Goal: Information Seeking & Learning: Learn about a topic

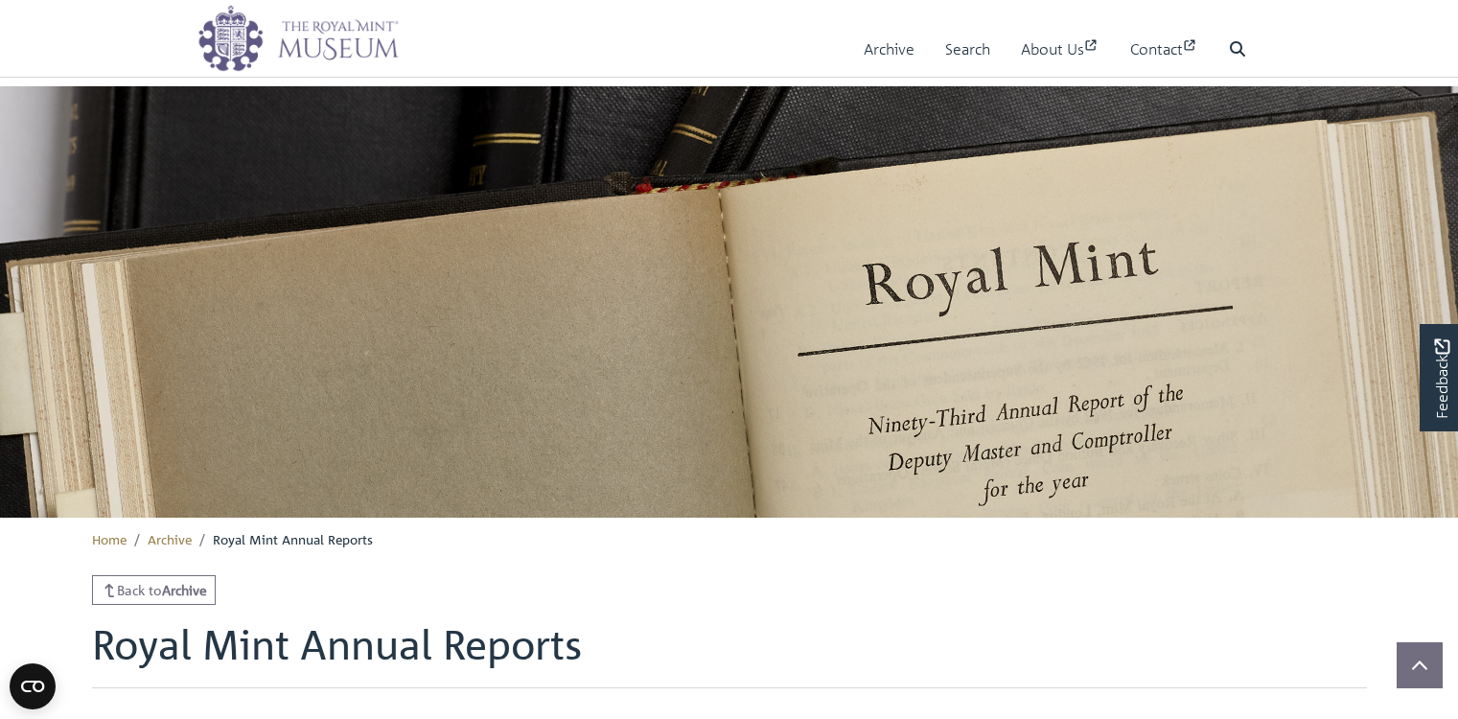
scroll to position [943, 0]
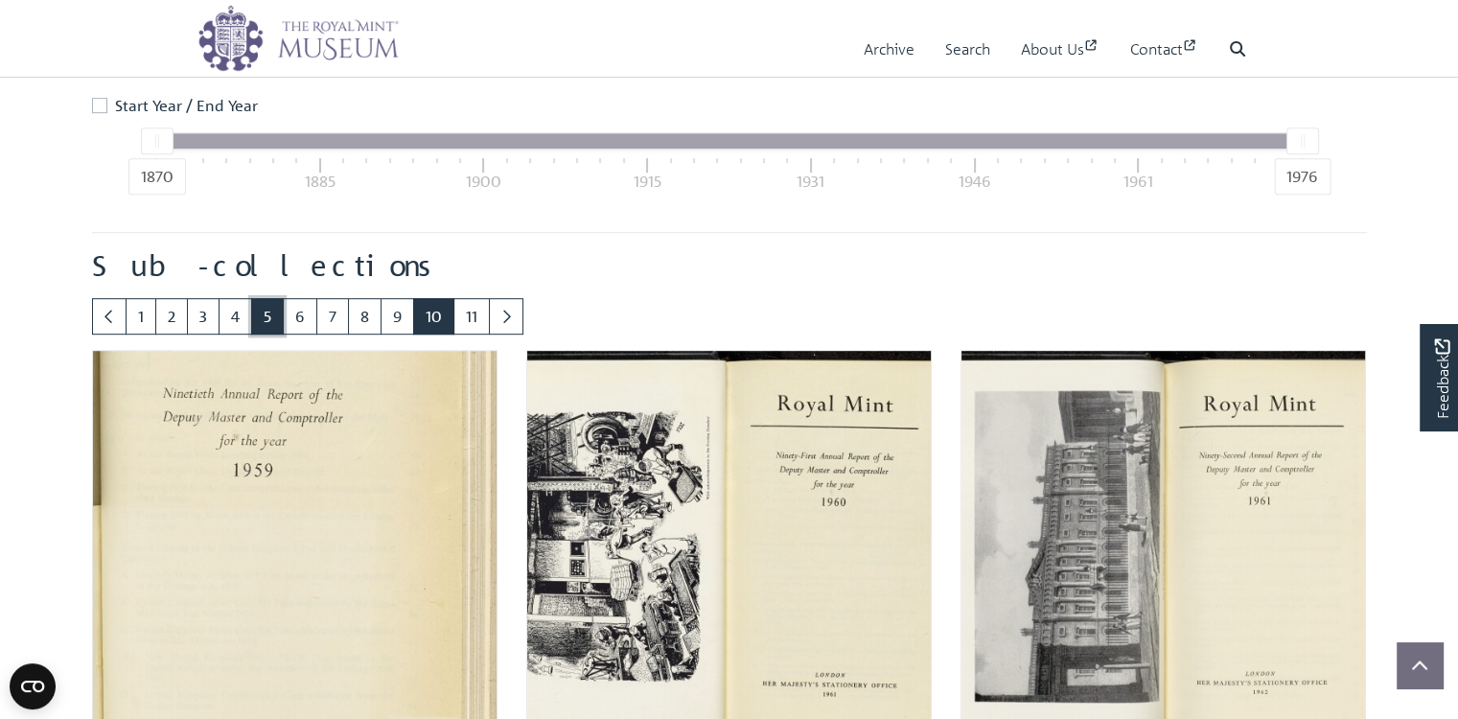
click at [284, 334] on link "5" at bounding box center [267, 316] width 33 height 36
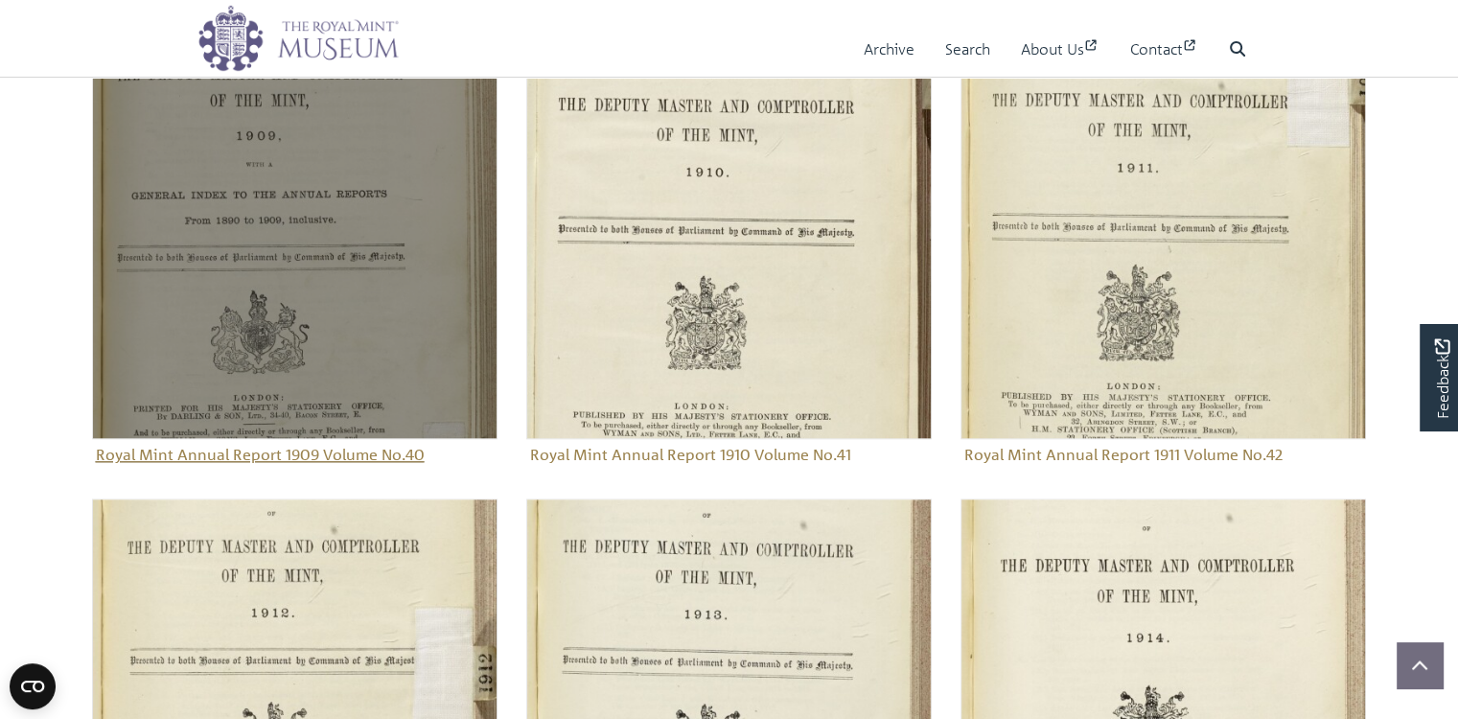
scroll to position [1809, 0]
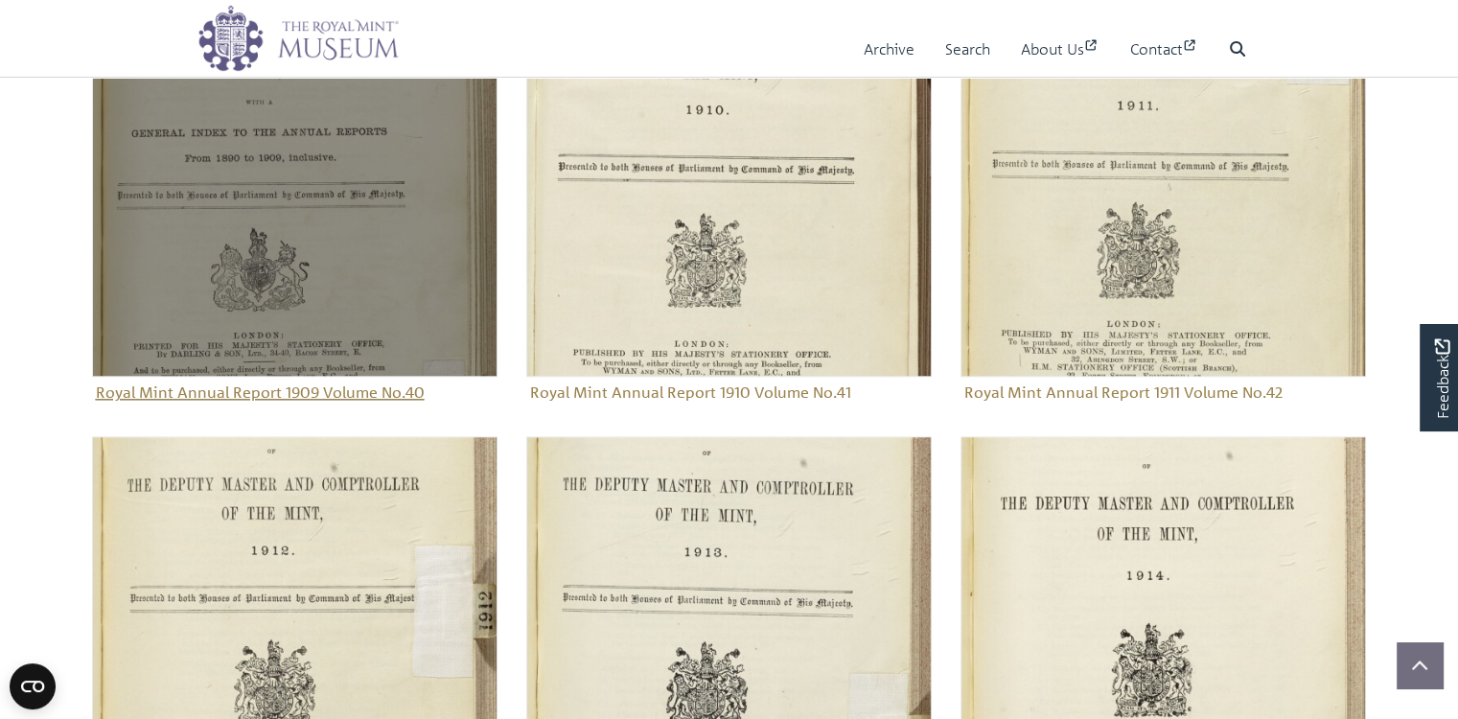
click at [270, 407] on figure "Royal Mint Annual Report 1909 Volume No.40" at bounding box center [294, 189] width 405 height 436
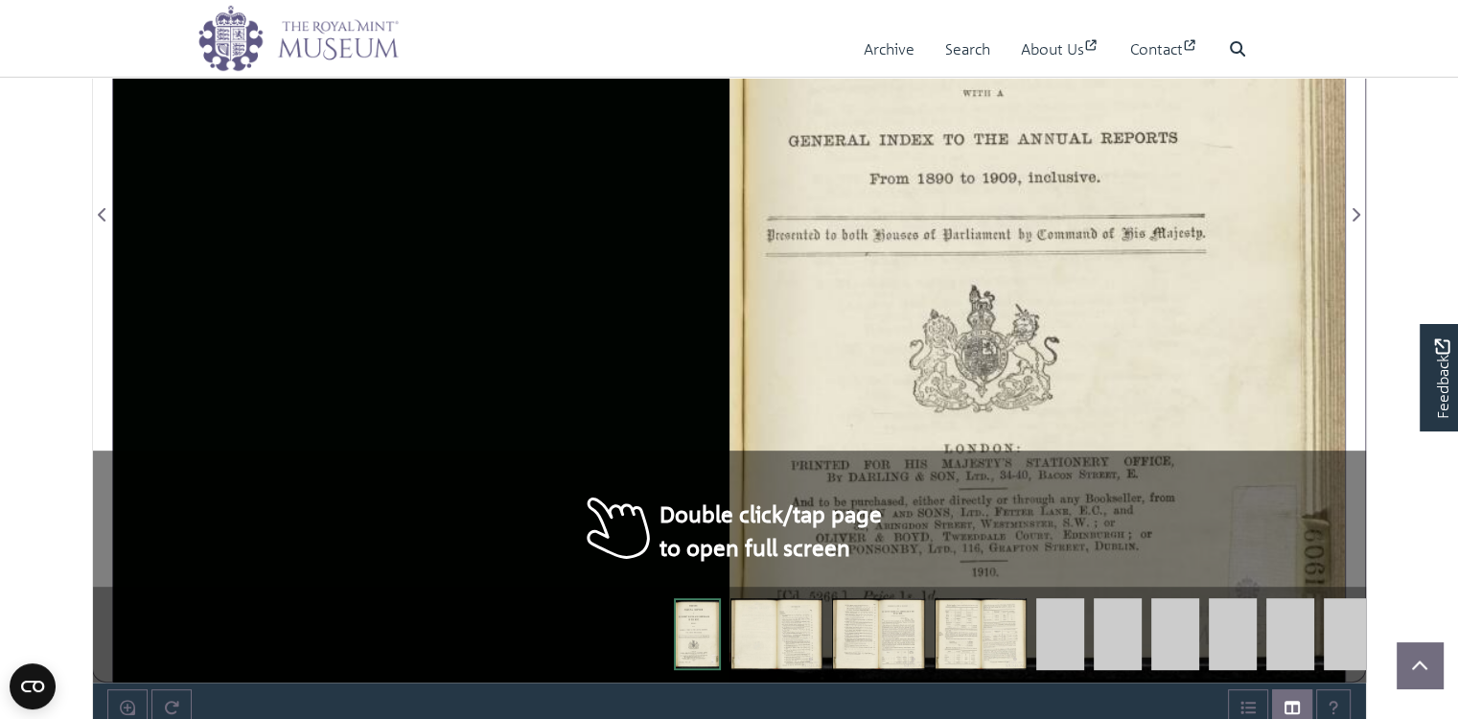
scroll to position [575, 0]
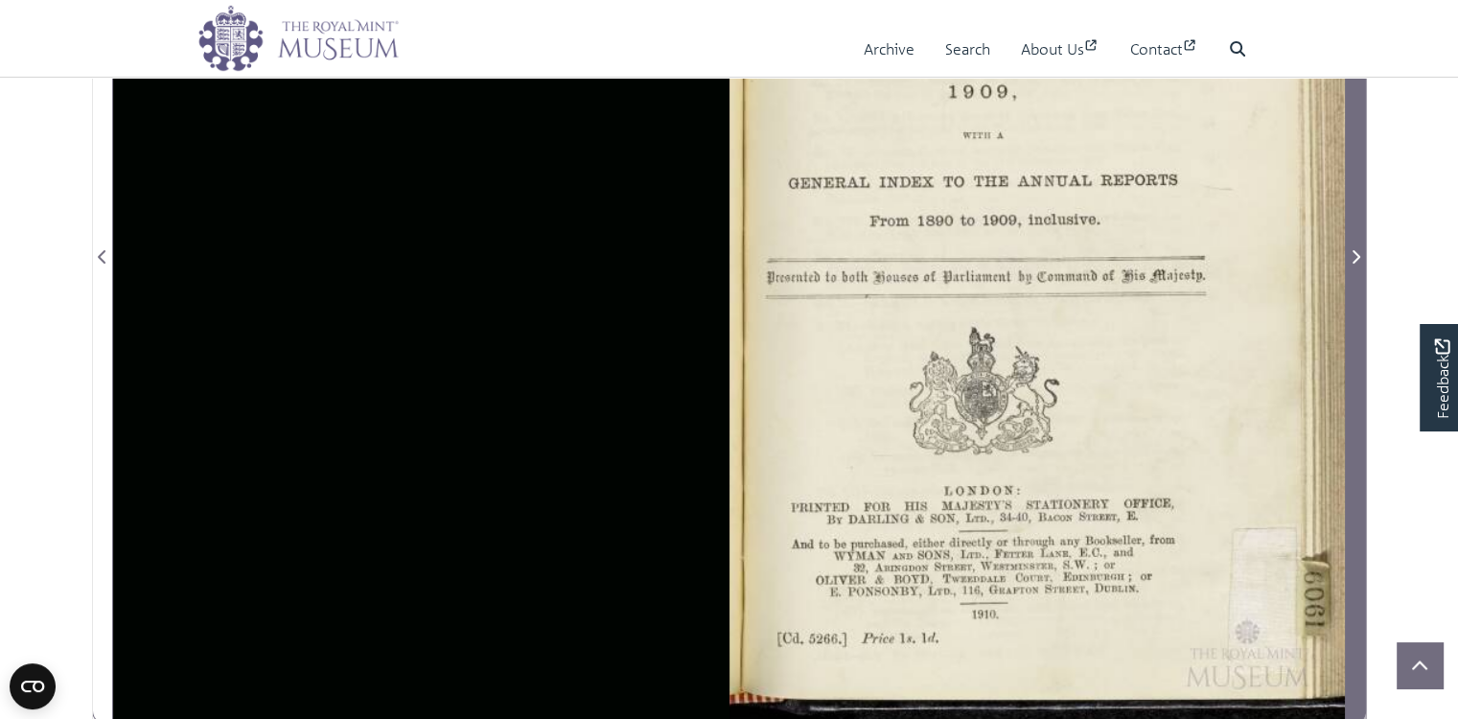
click at [1356, 264] on icon "Next Page" at bounding box center [1355, 256] width 10 height 15
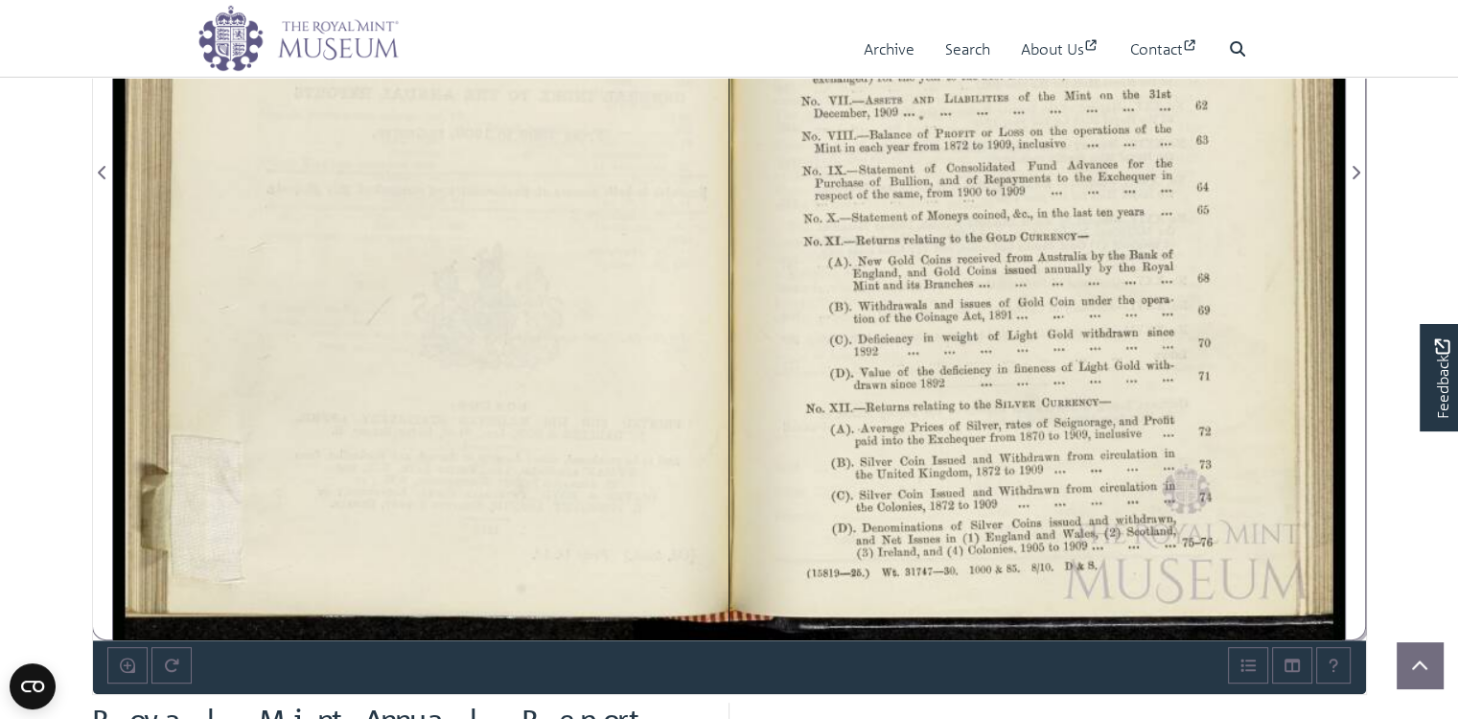
scroll to position [638, 0]
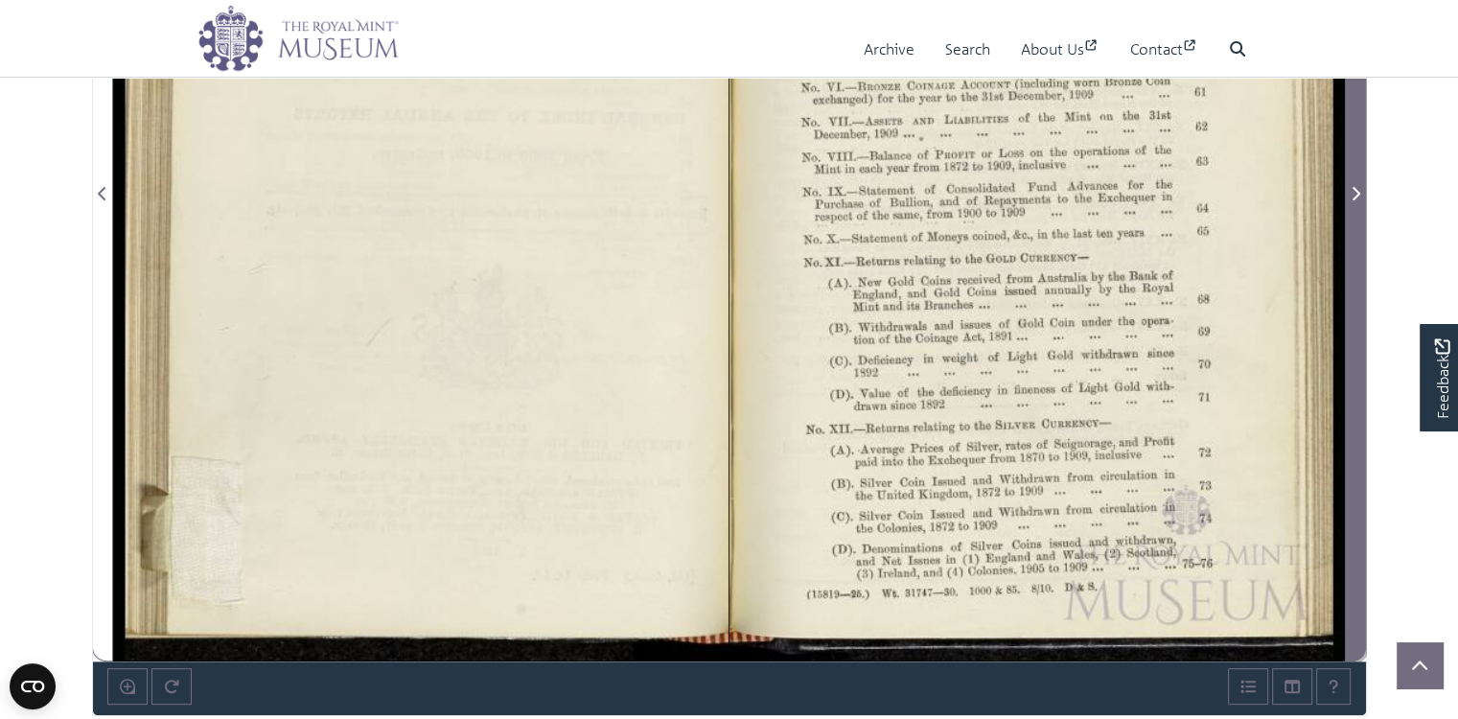
click at [1358, 200] on icon "Next Page" at bounding box center [1356, 193] width 8 height 13
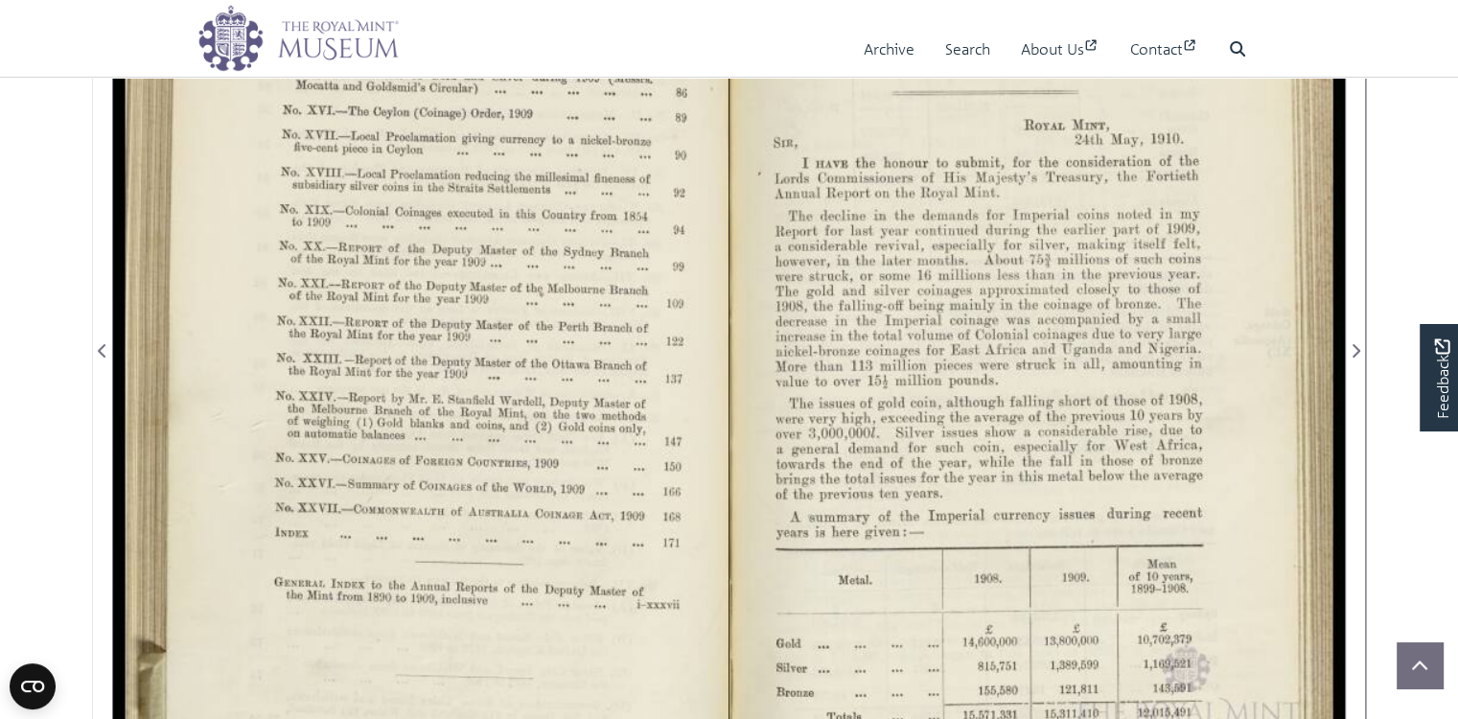
scroll to position [511, 0]
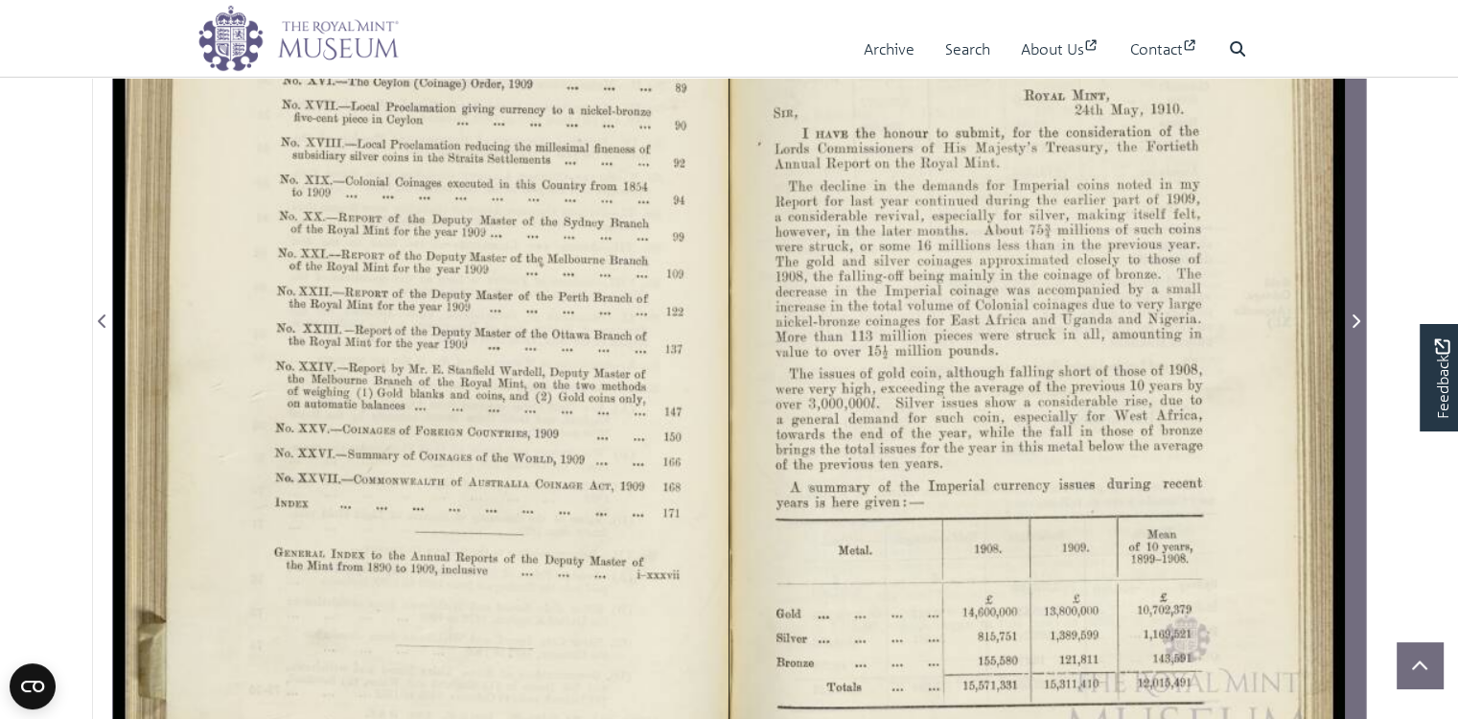
click at [1357, 329] on icon "Next Page" at bounding box center [1355, 320] width 10 height 15
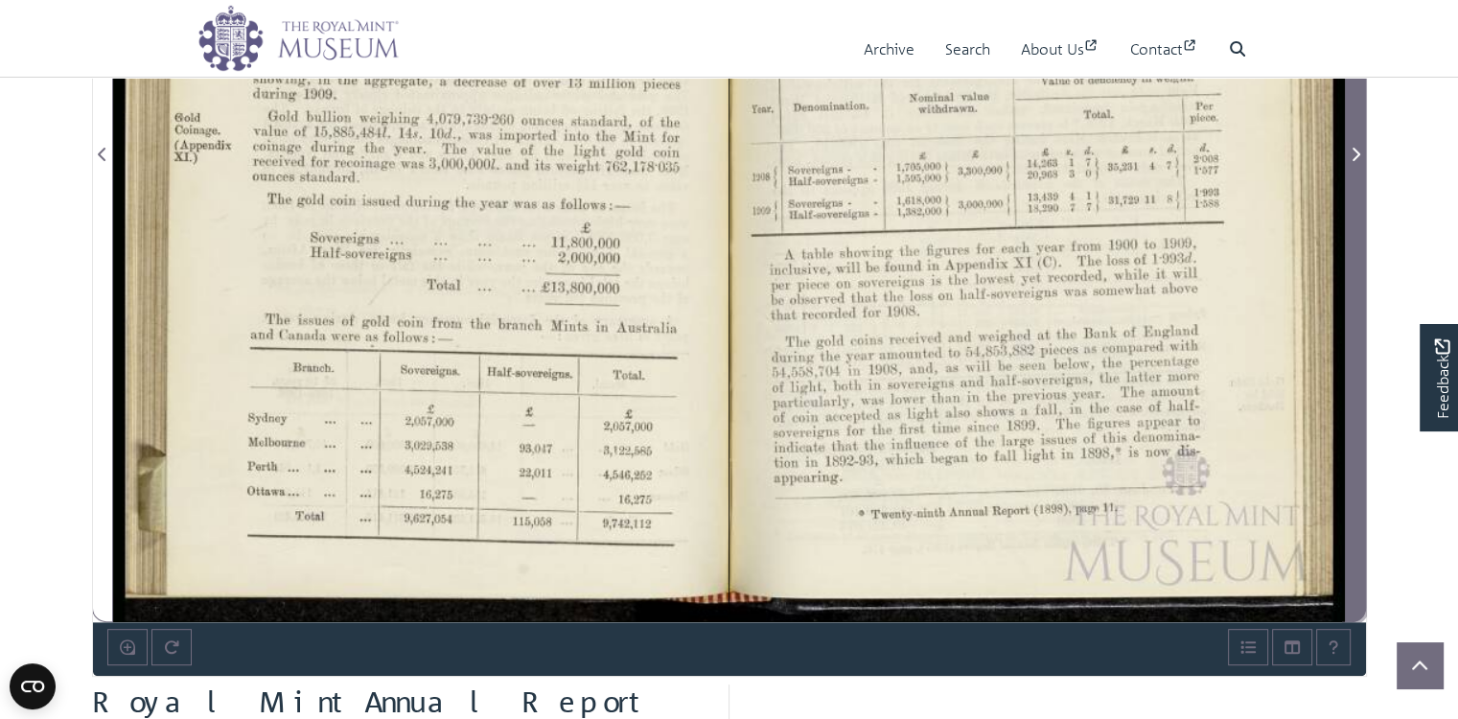
scroll to position [638, 0]
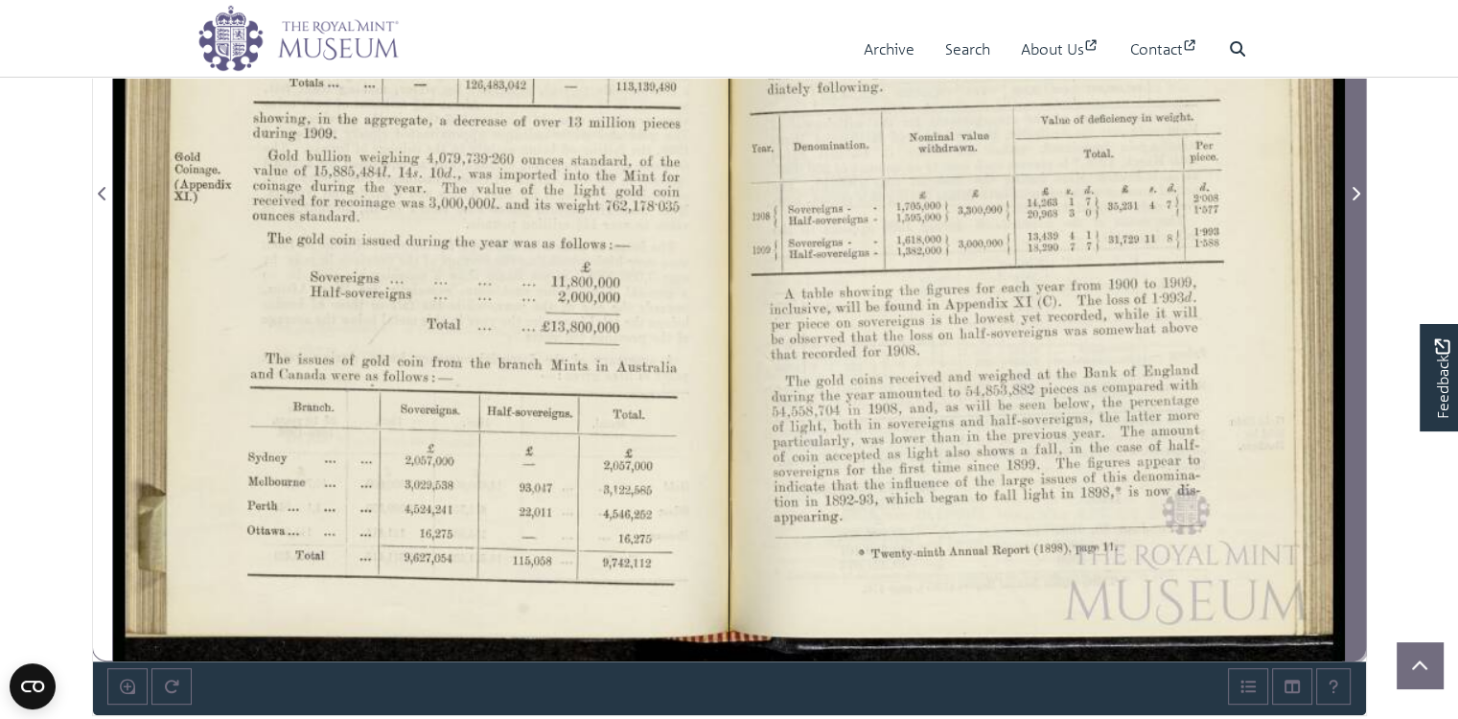
click at [1353, 201] on icon "Next Page" at bounding box center [1355, 193] width 10 height 15
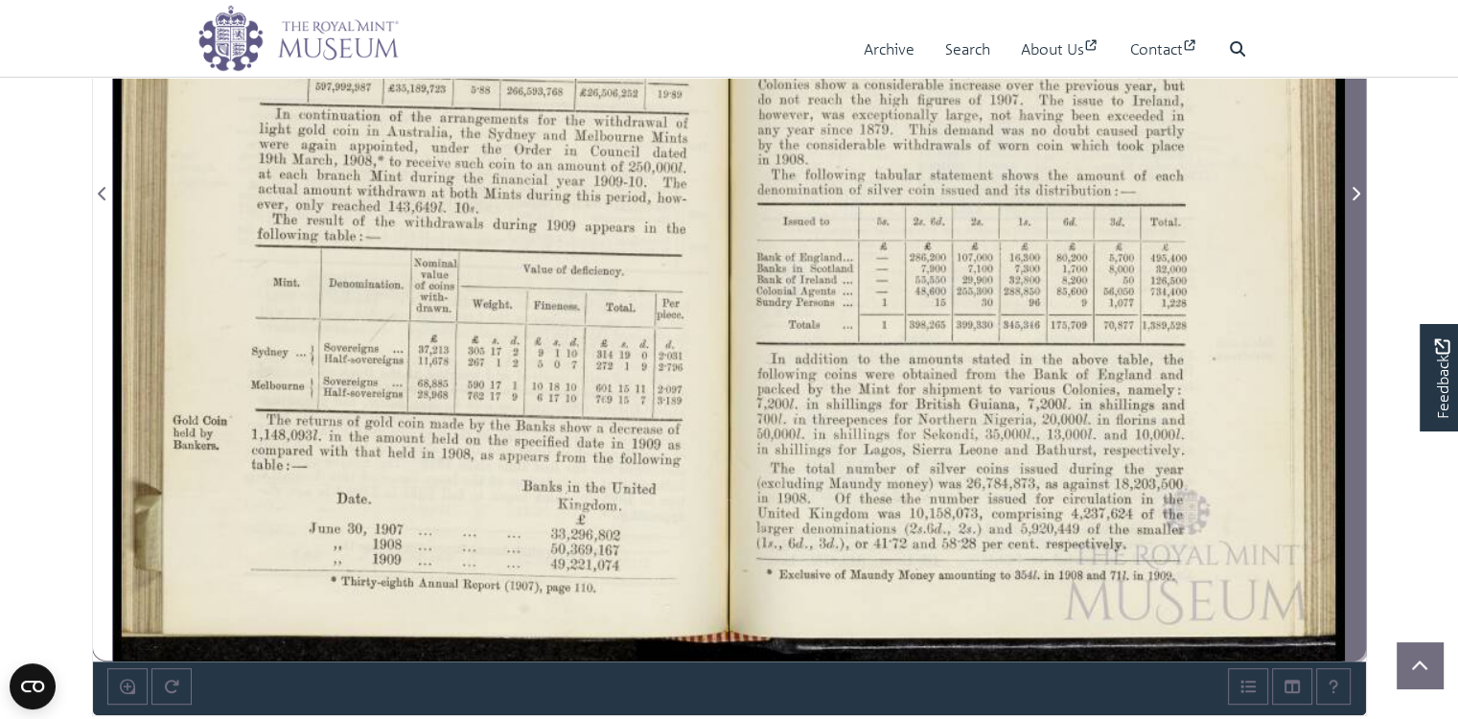
click at [1353, 201] on icon "Next Page" at bounding box center [1355, 193] width 10 height 15
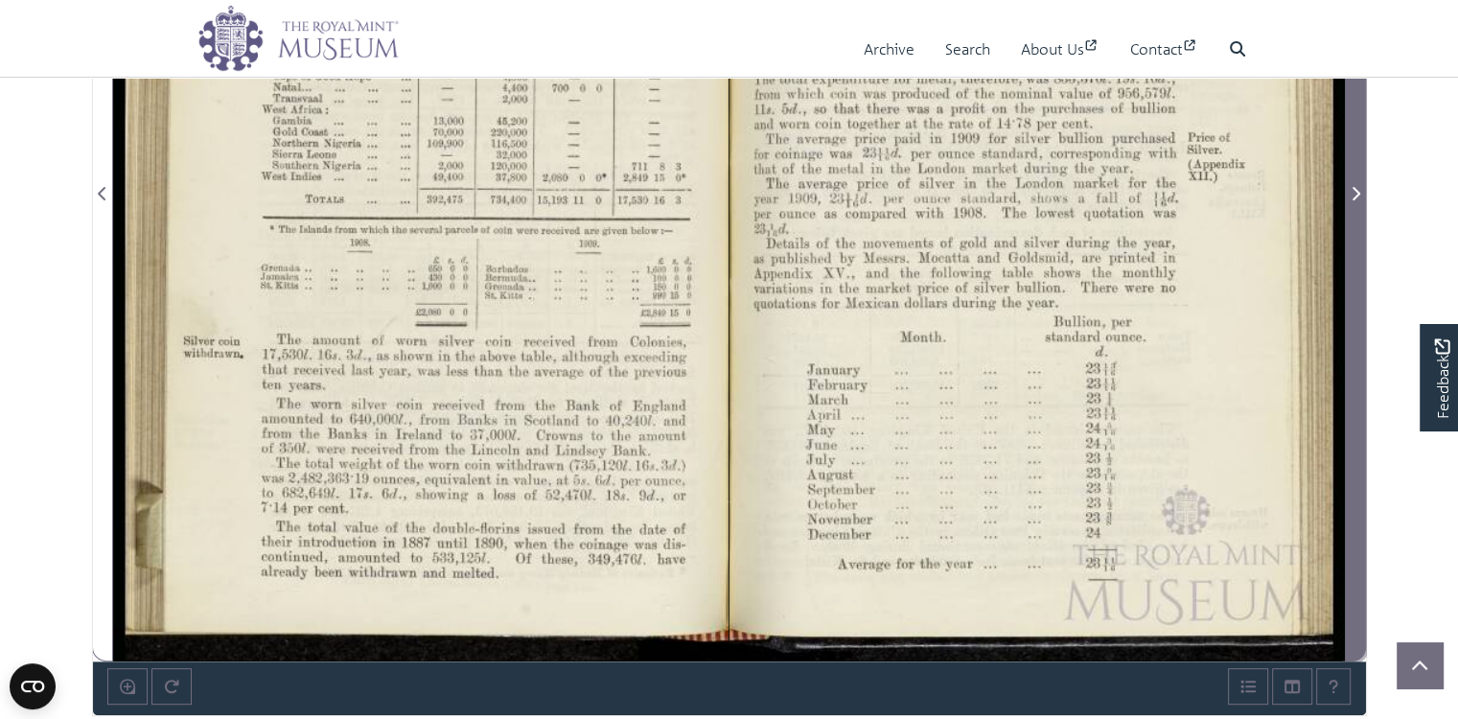
click at [1353, 201] on icon "Next Page" at bounding box center [1355, 193] width 10 height 15
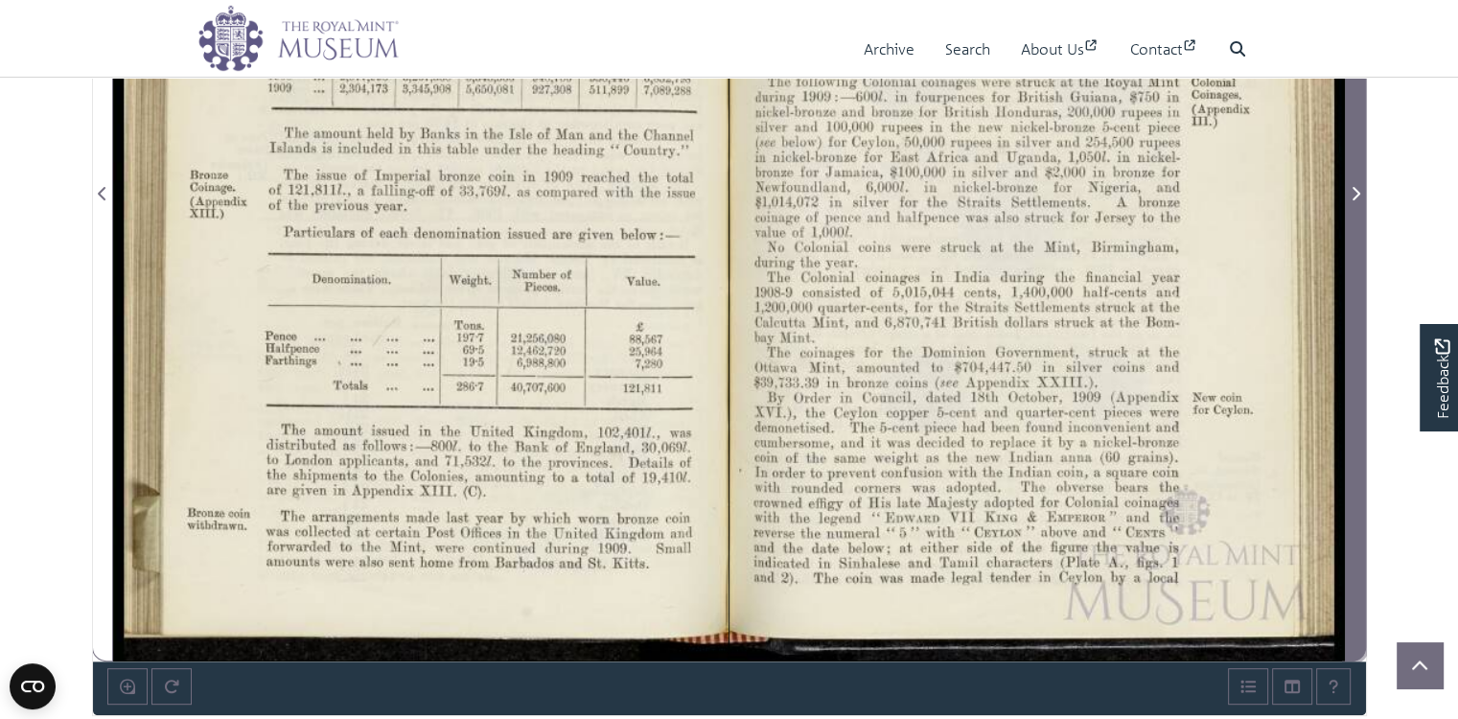
click at [1353, 201] on icon "Next Page" at bounding box center [1355, 193] width 10 height 15
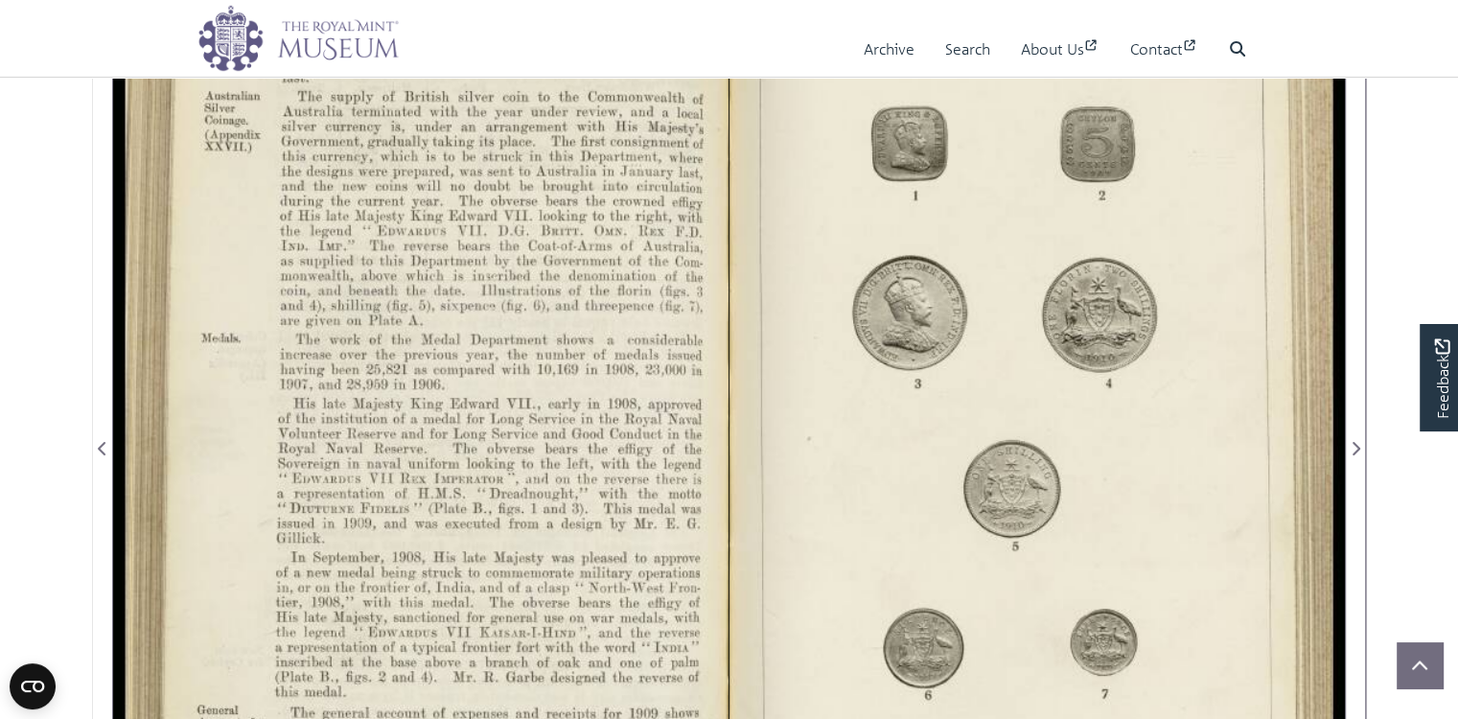
scroll to position [319, 0]
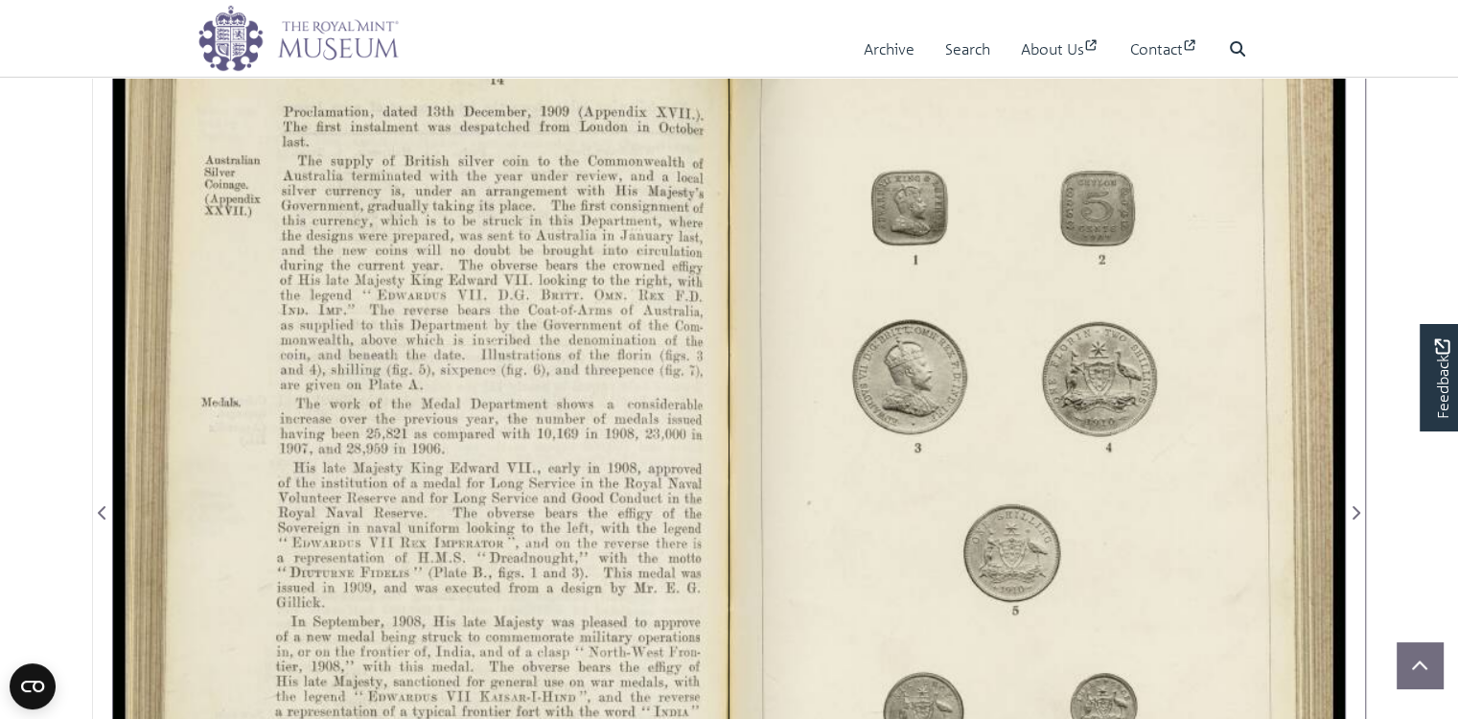
click at [557, 310] on div at bounding box center [420, 500] width 615 height 959
click at [556, 308] on div at bounding box center [420, 500] width 615 height 959
click at [479, 303] on div at bounding box center [420, 500] width 615 height 959
click at [479, 302] on div at bounding box center [420, 500] width 615 height 959
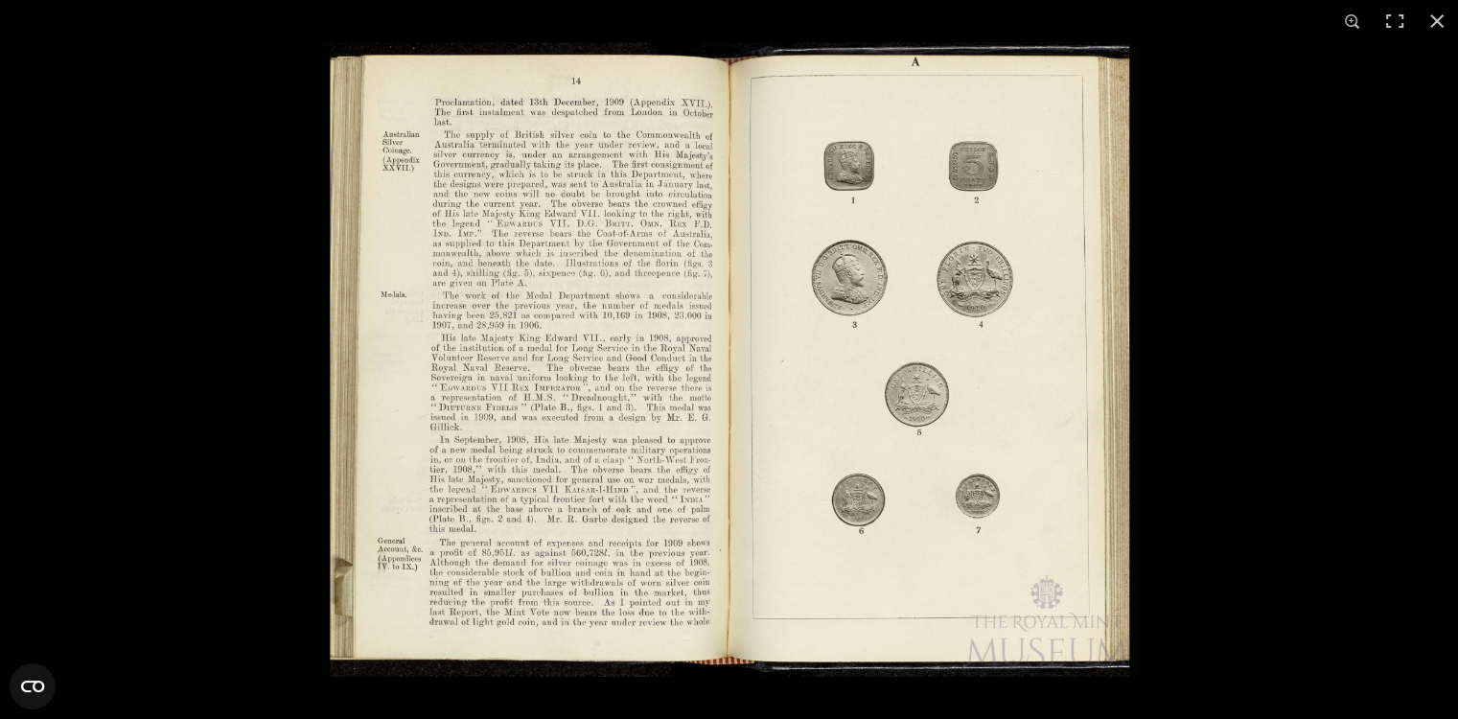
click at [748, 415] on img at bounding box center [729, 359] width 815 height 634
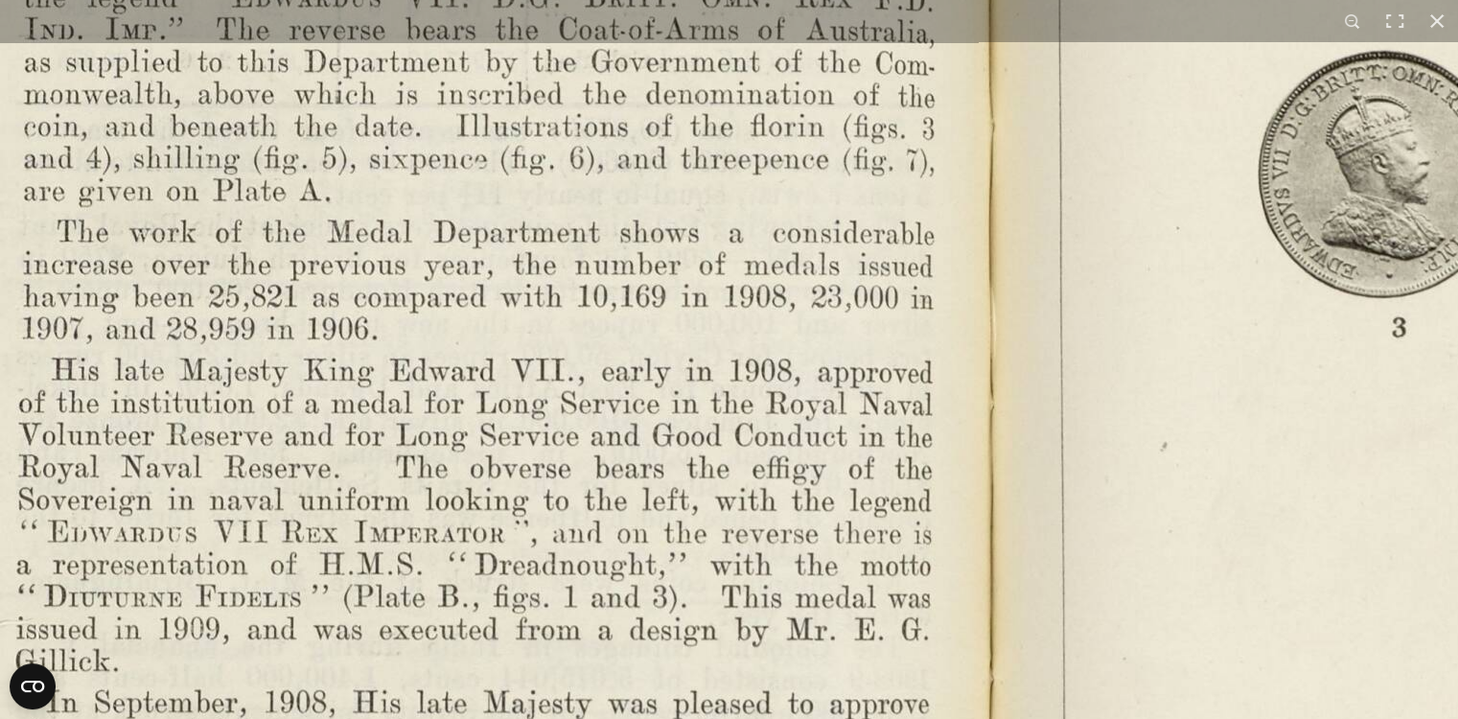
click at [879, 567] on img at bounding box center [991, 441] width 2656 height 2070
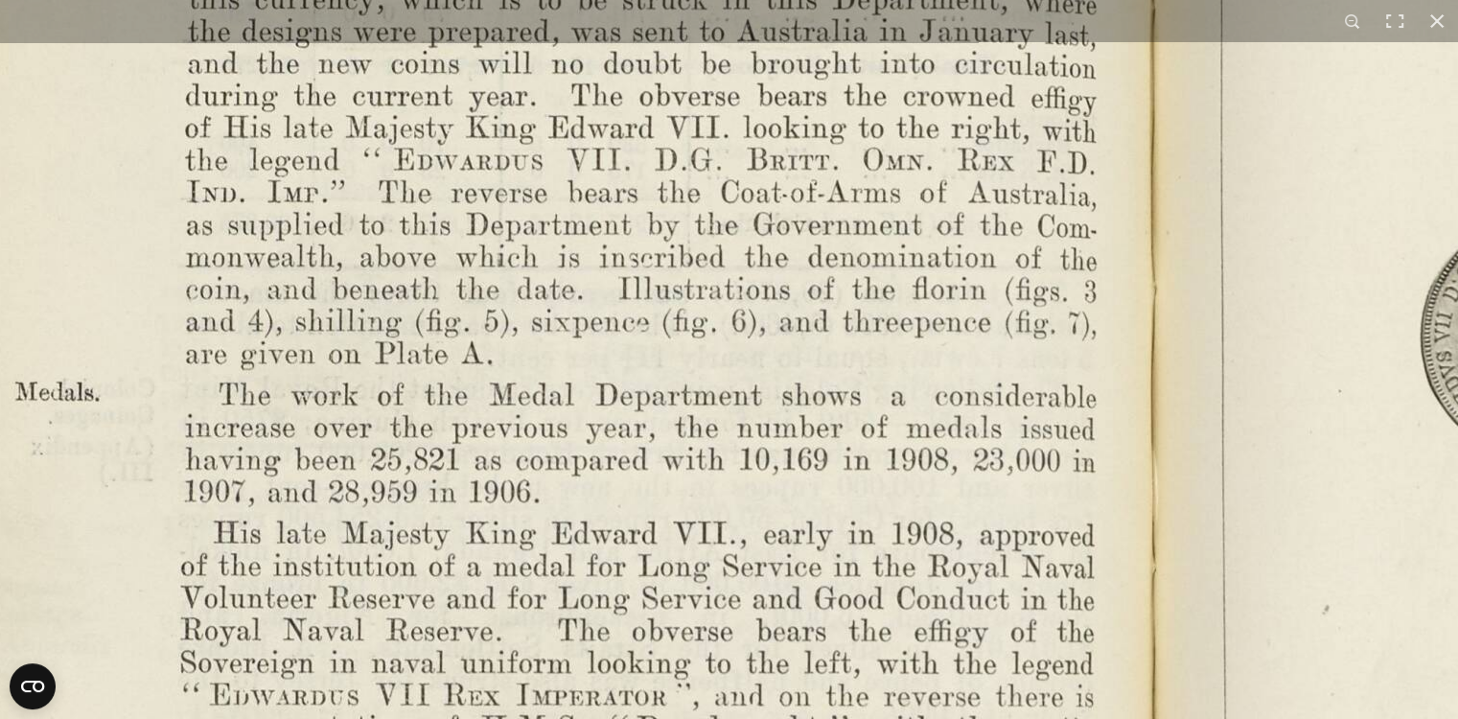
click at [974, 571] on img at bounding box center [1153, 604] width 2656 height 2070
click at [1004, 530] on img at bounding box center [1153, 604] width 2656 height 2070
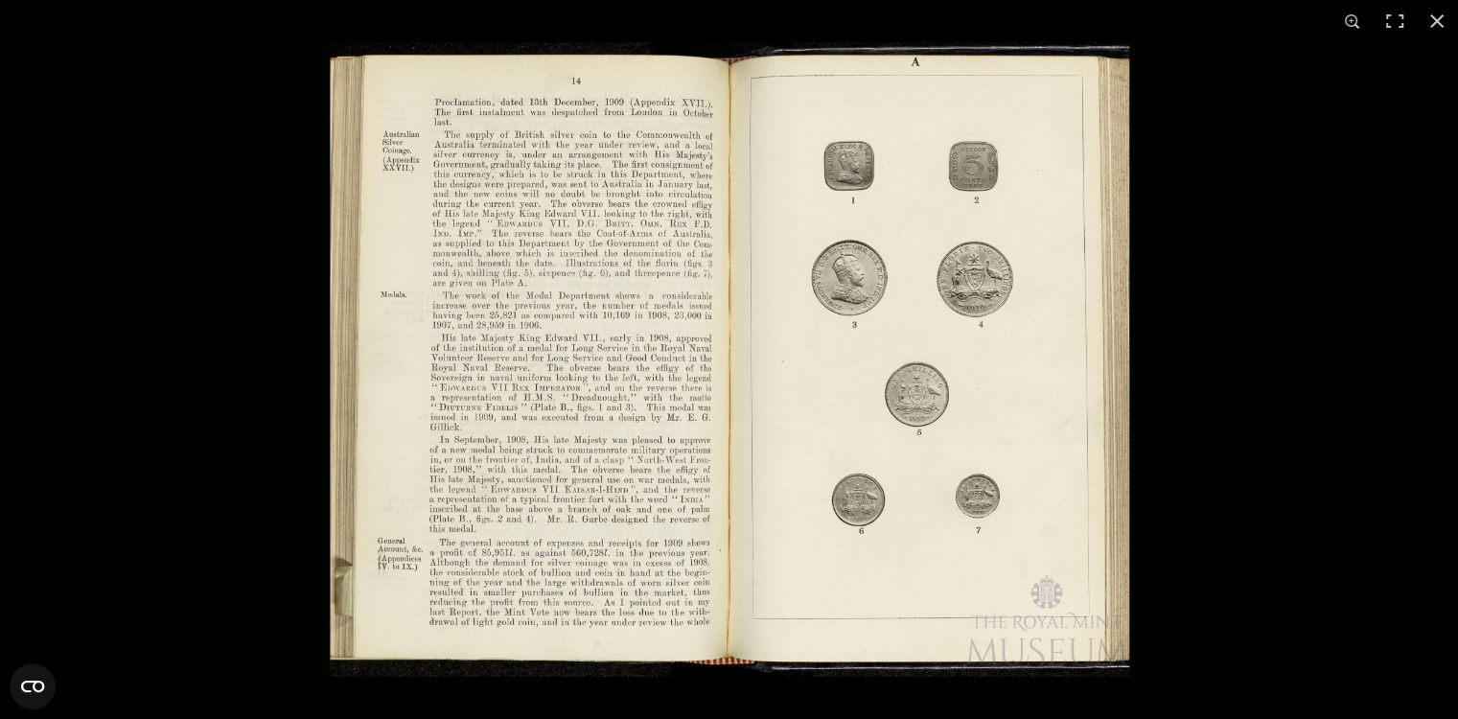
click at [671, 242] on img at bounding box center [729, 359] width 815 height 634
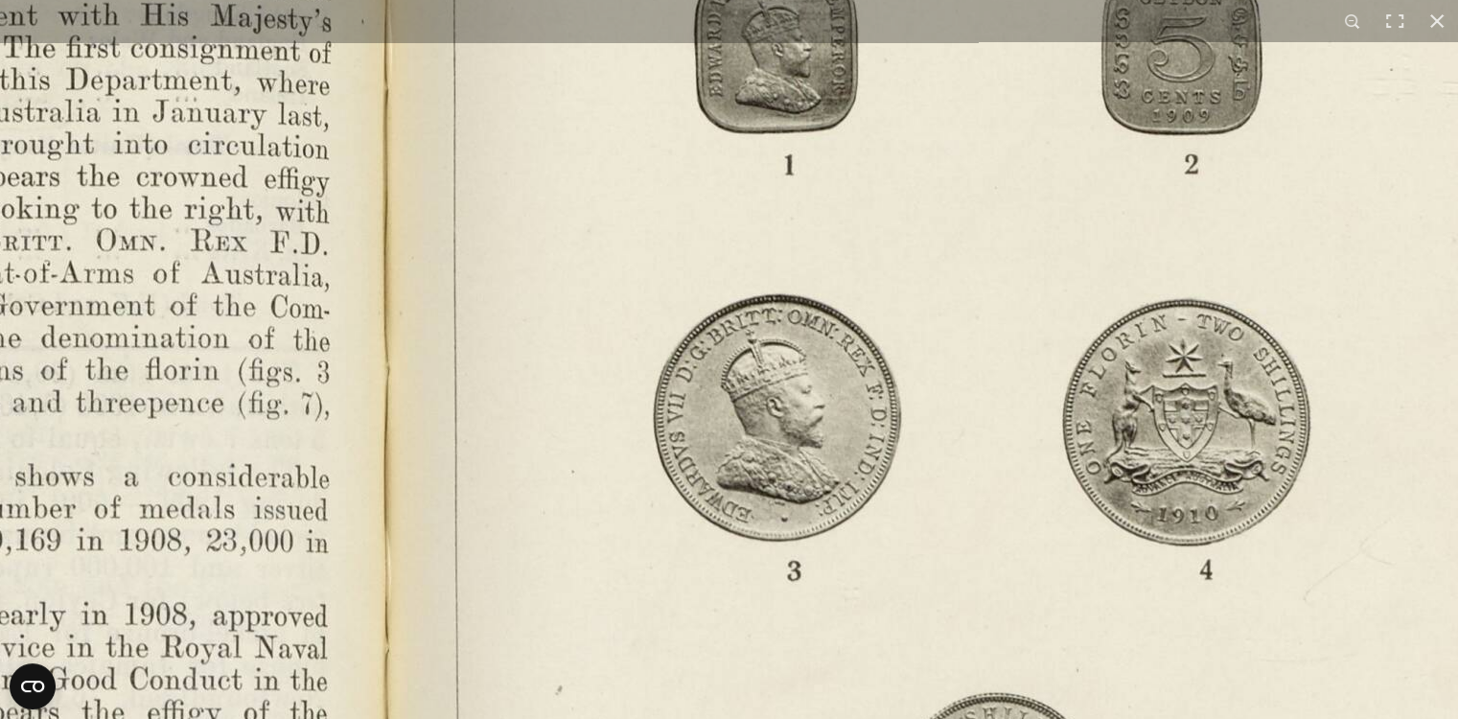
click at [517, 366] on img at bounding box center [386, 684] width 2656 height 2070
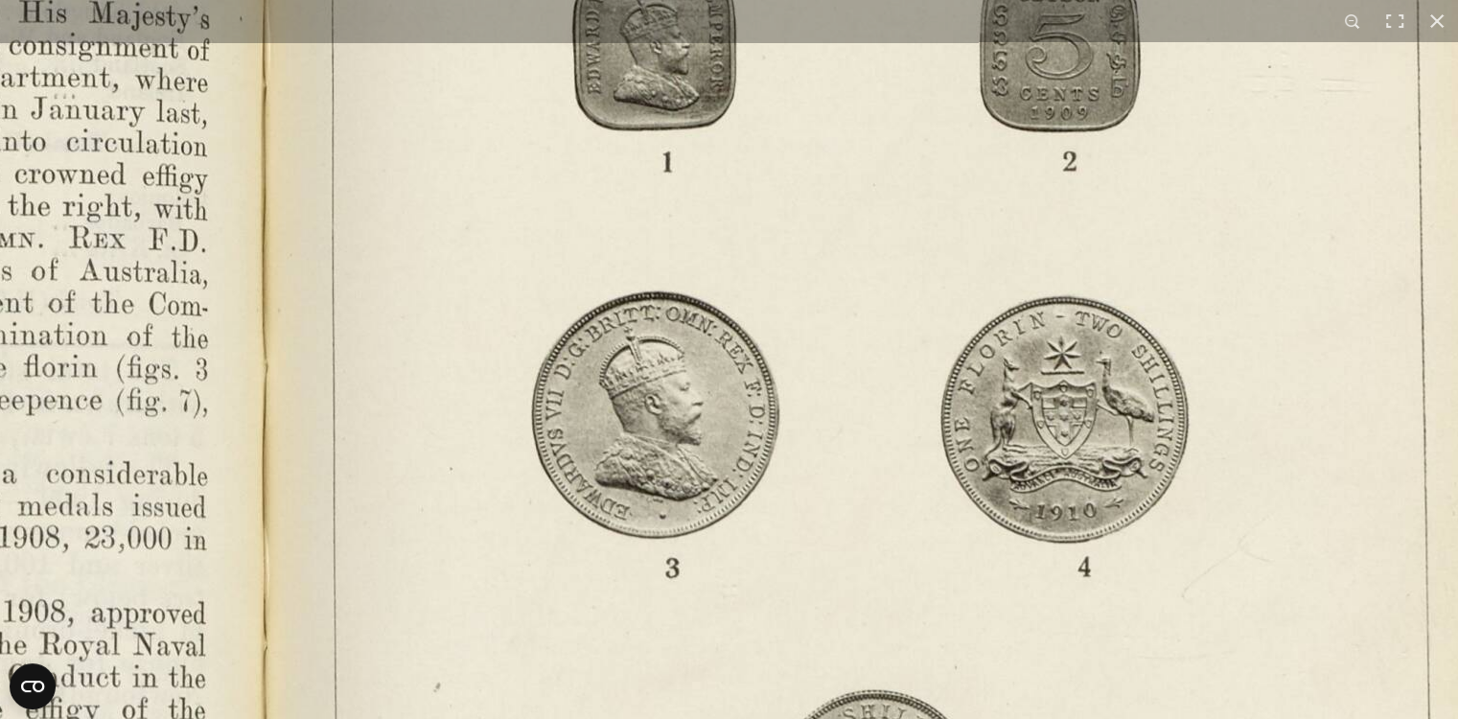
click at [873, 195] on img at bounding box center [264, 681] width 2656 height 2070
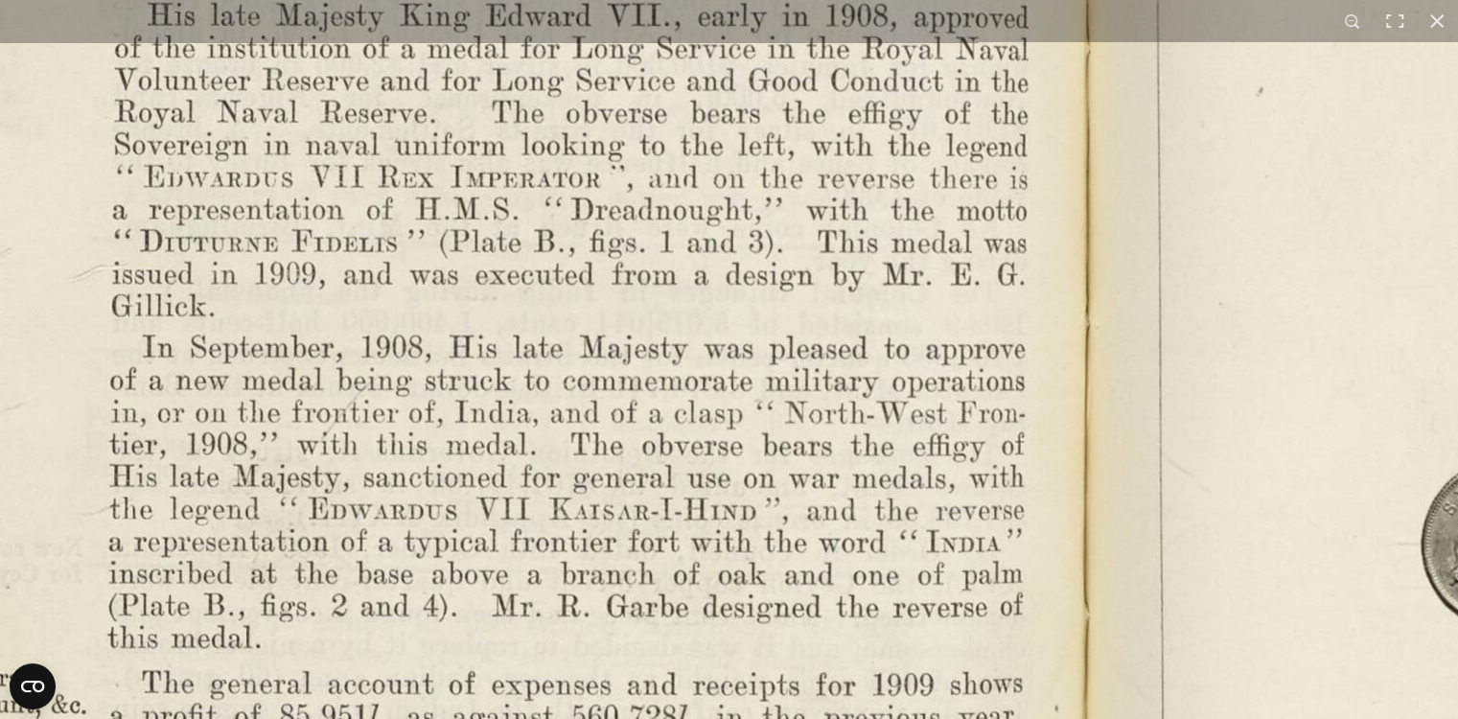
click at [790, 718] on html "Menu Archive Search About Us Contact" at bounding box center [729, 704] width 1458 height 2047
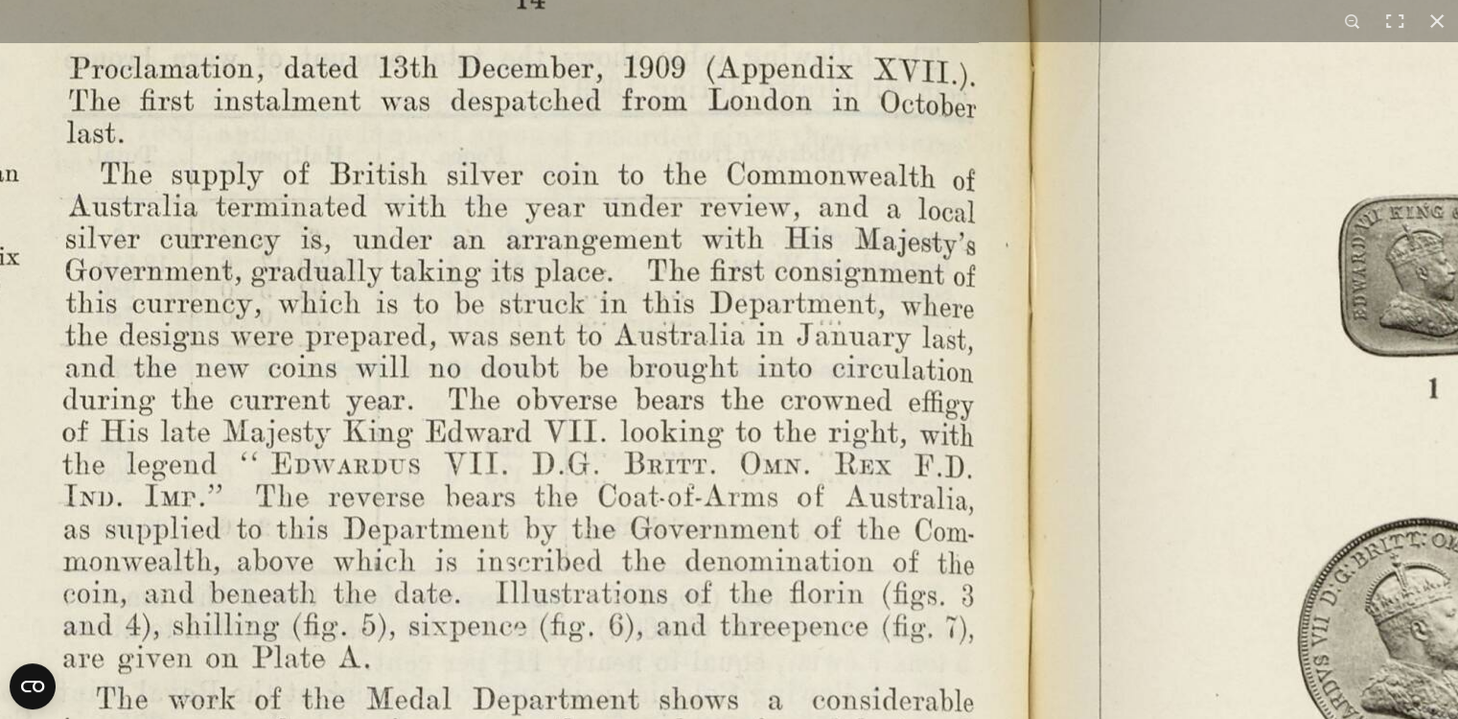
click at [728, 718] on html "Menu Archive Search About Us Contact" at bounding box center [729, 704] width 1458 height 2047
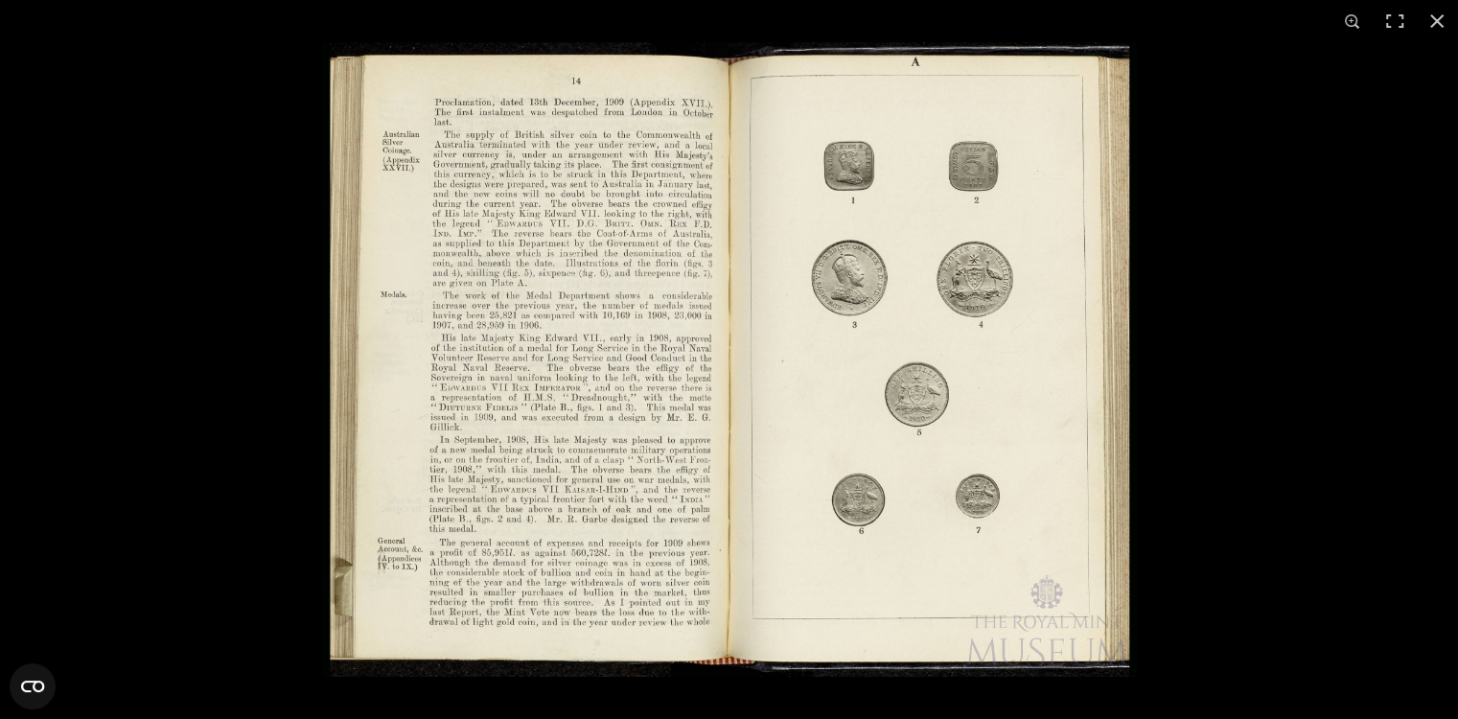
click at [478, 363] on img at bounding box center [729, 359] width 815 height 634
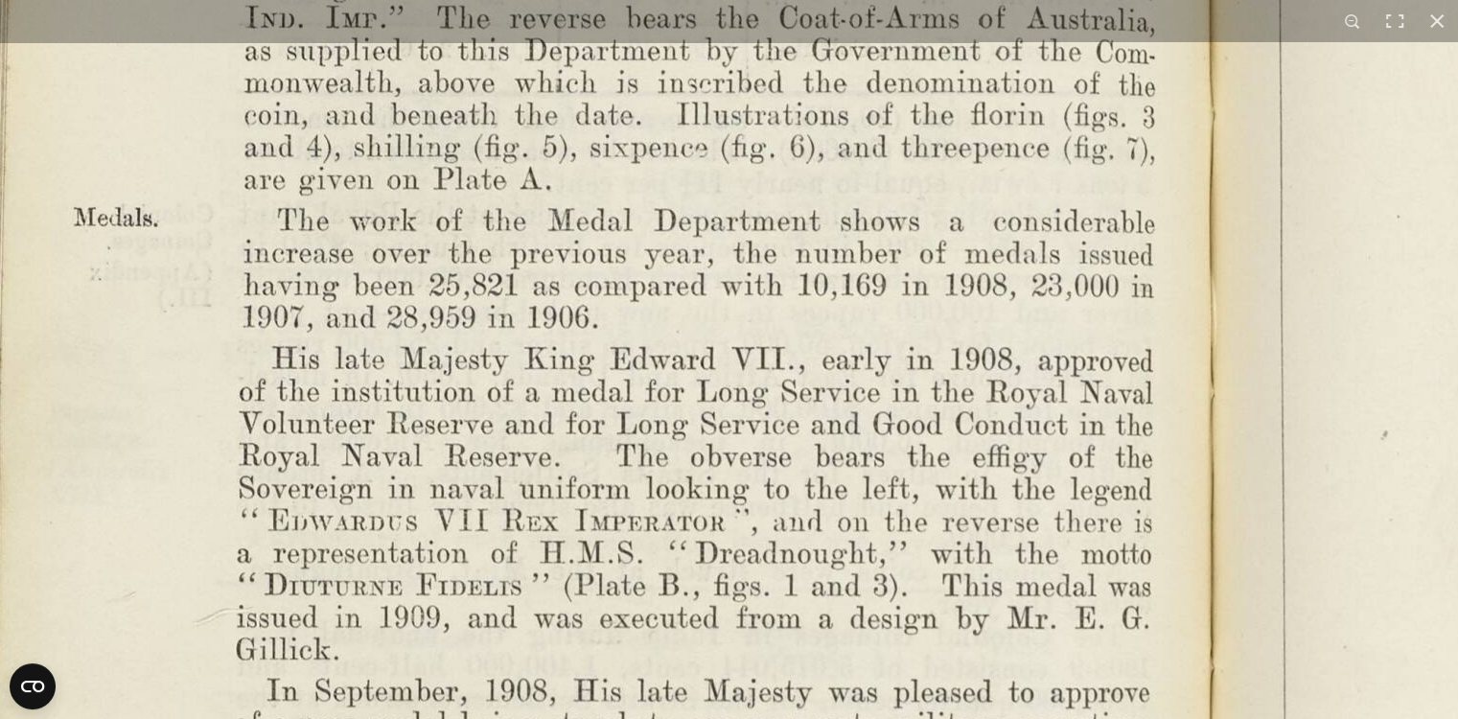
click at [660, 627] on img at bounding box center [1211, 429] width 2656 height 2070
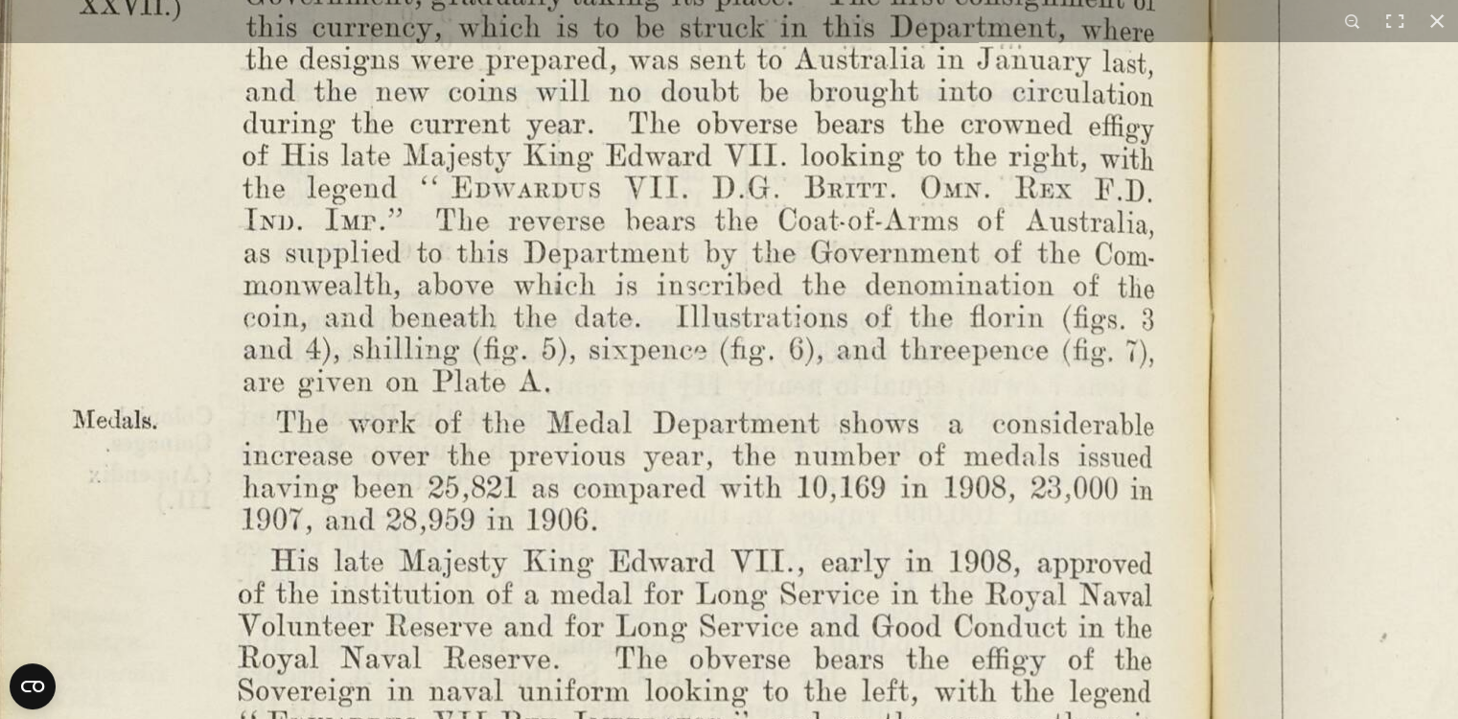
click at [672, 653] on img at bounding box center [1210, 632] width 2656 height 2070
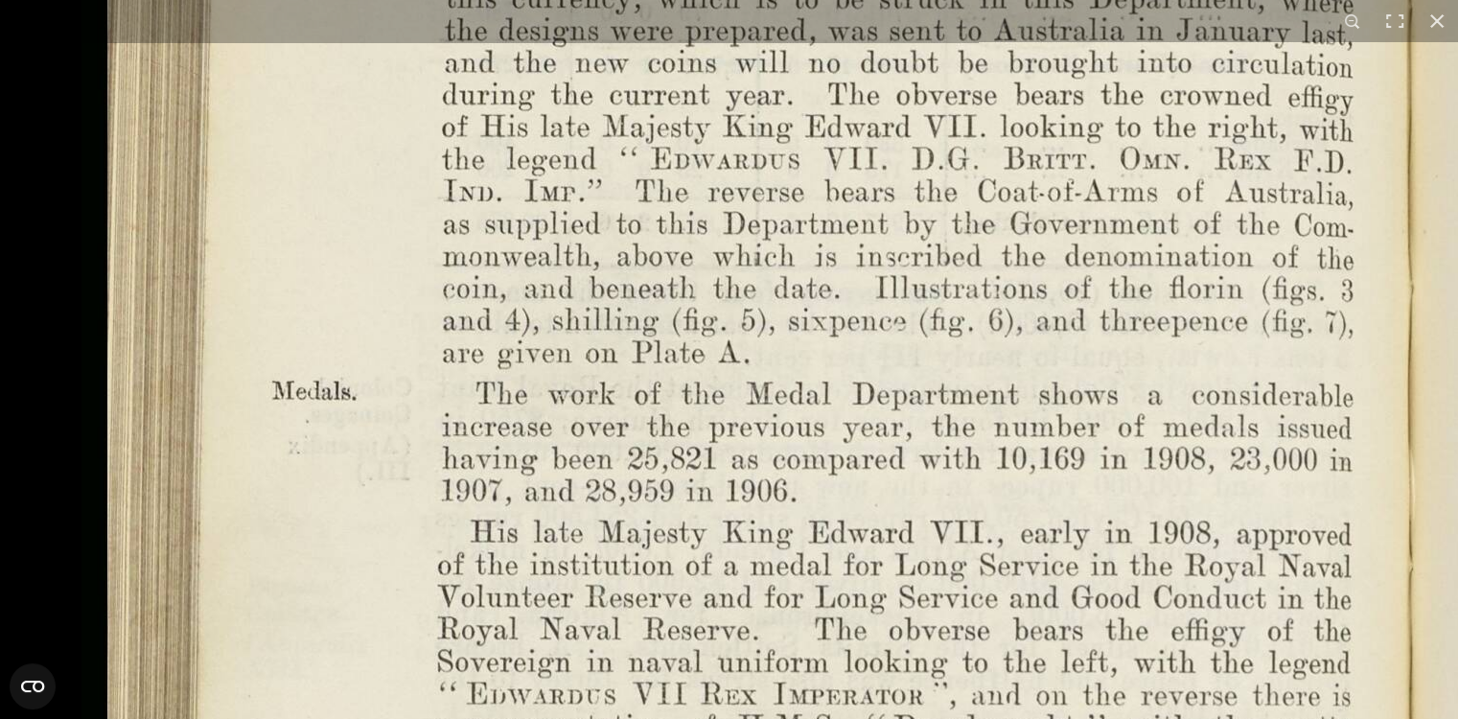
click at [1014, 314] on img at bounding box center [1409, 603] width 2656 height 2070
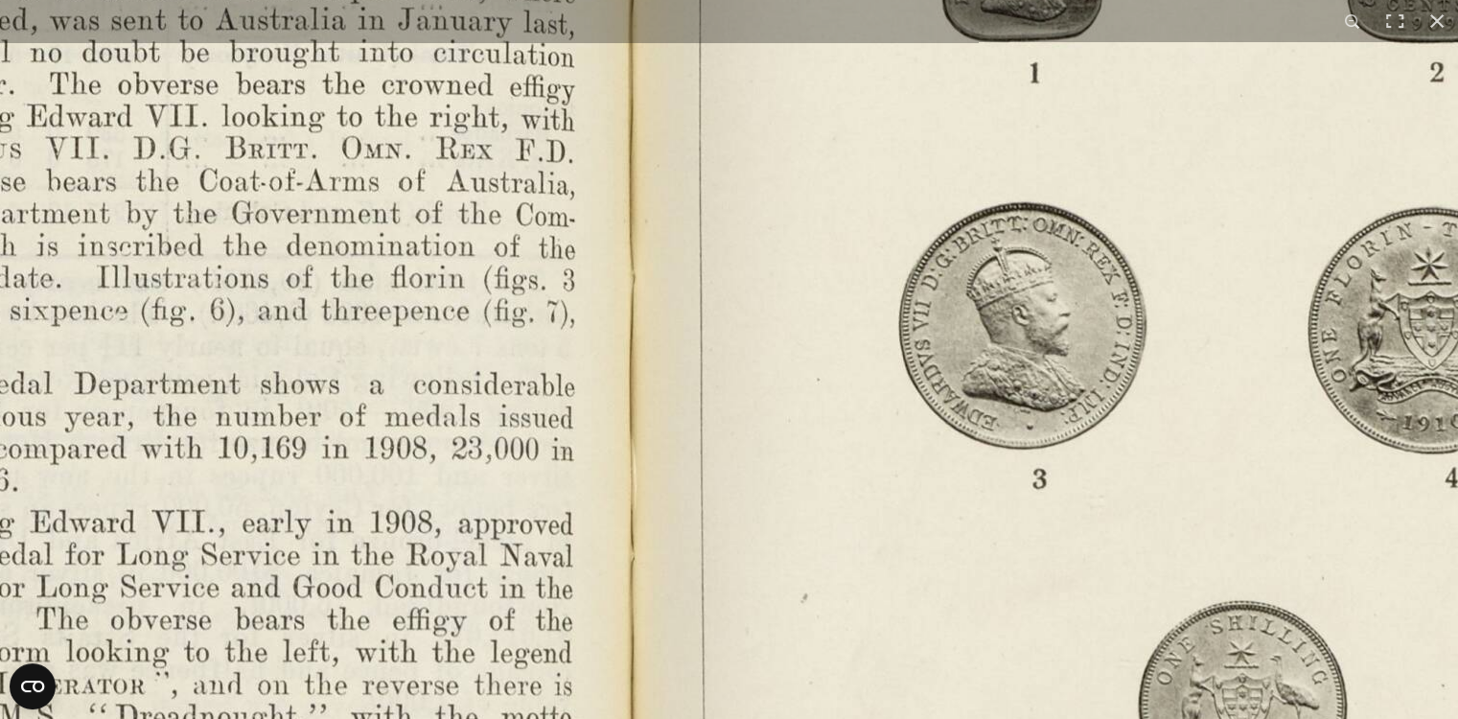
click at [288, 311] on img at bounding box center [631, 592] width 2656 height 2070
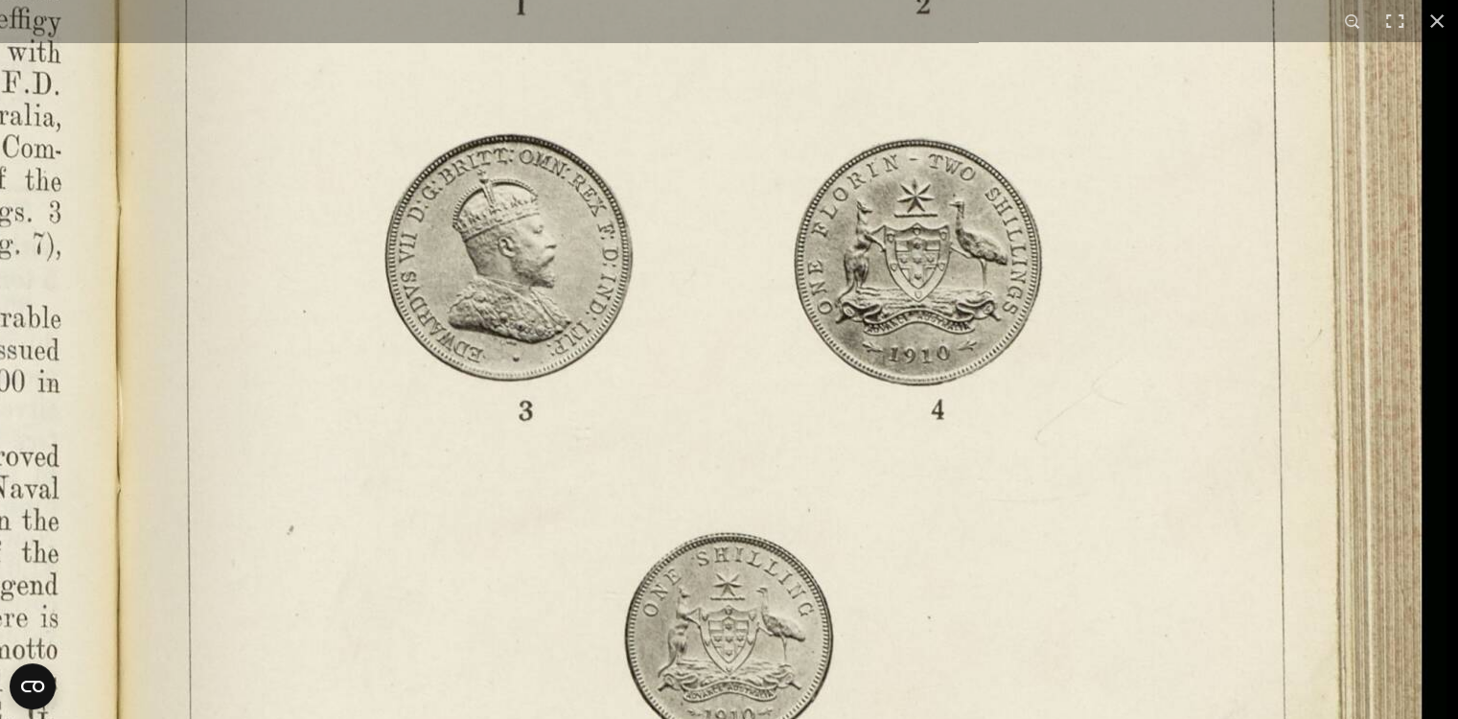
click at [547, 432] on img at bounding box center [118, 524] width 2656 height 2070
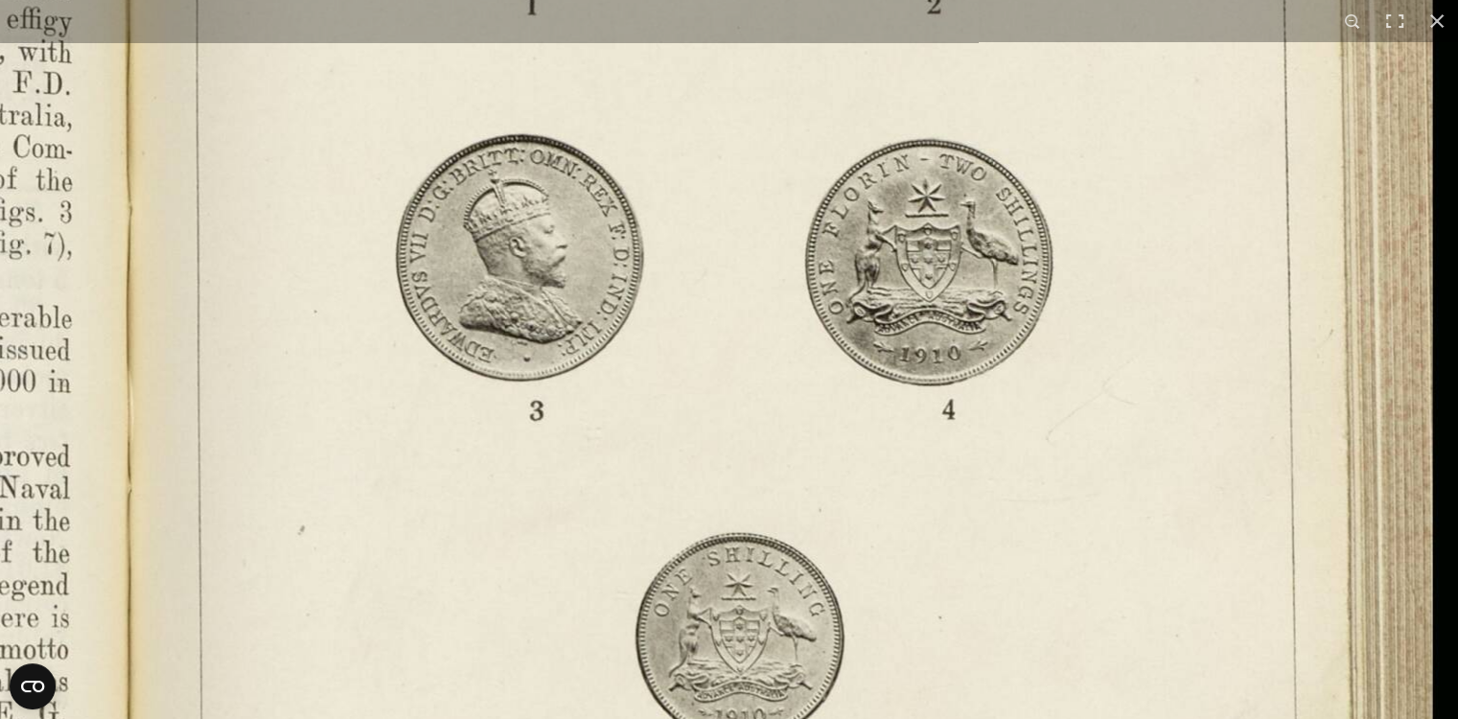
click at [724, 423] on img at bounding box center [128, 524] width 2656 height 2070
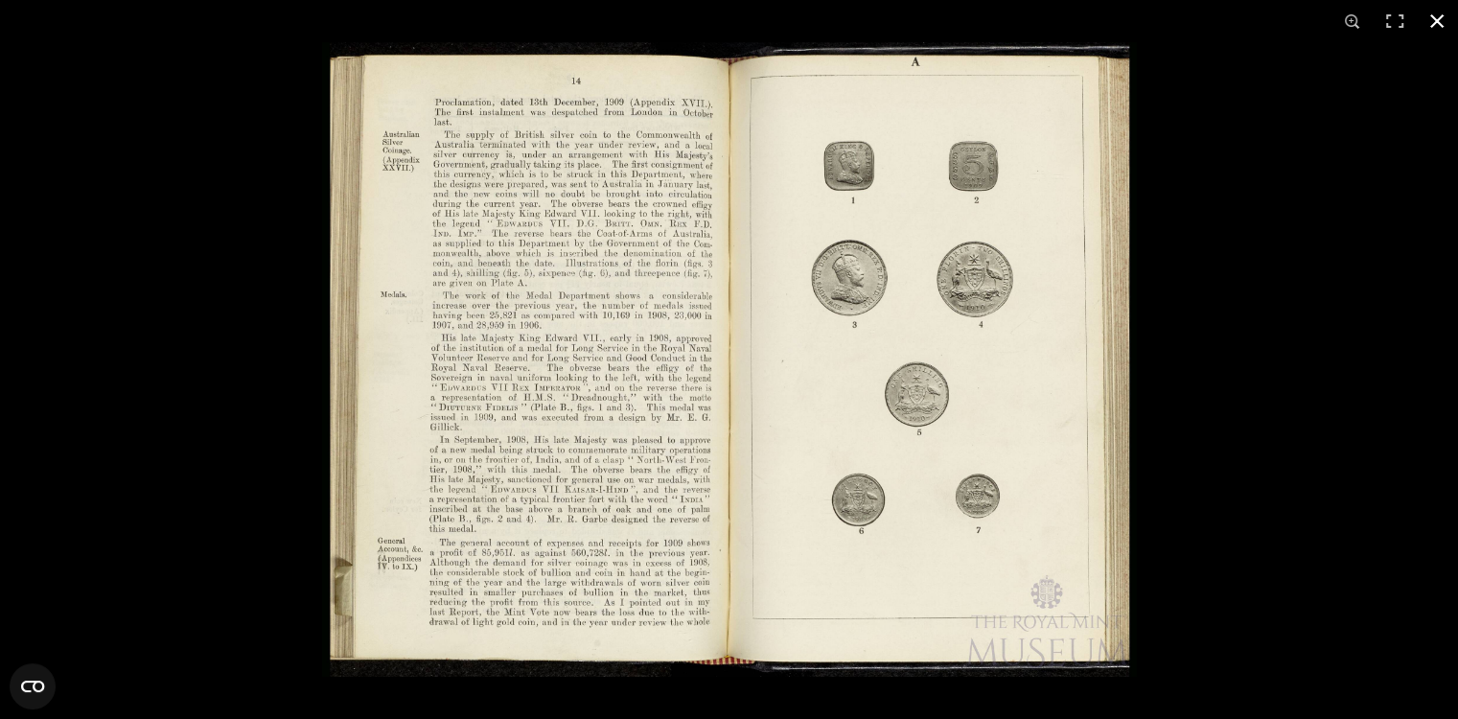
click at [1441, 13] on button at bounding box center [1436, 21] width 42 height 42
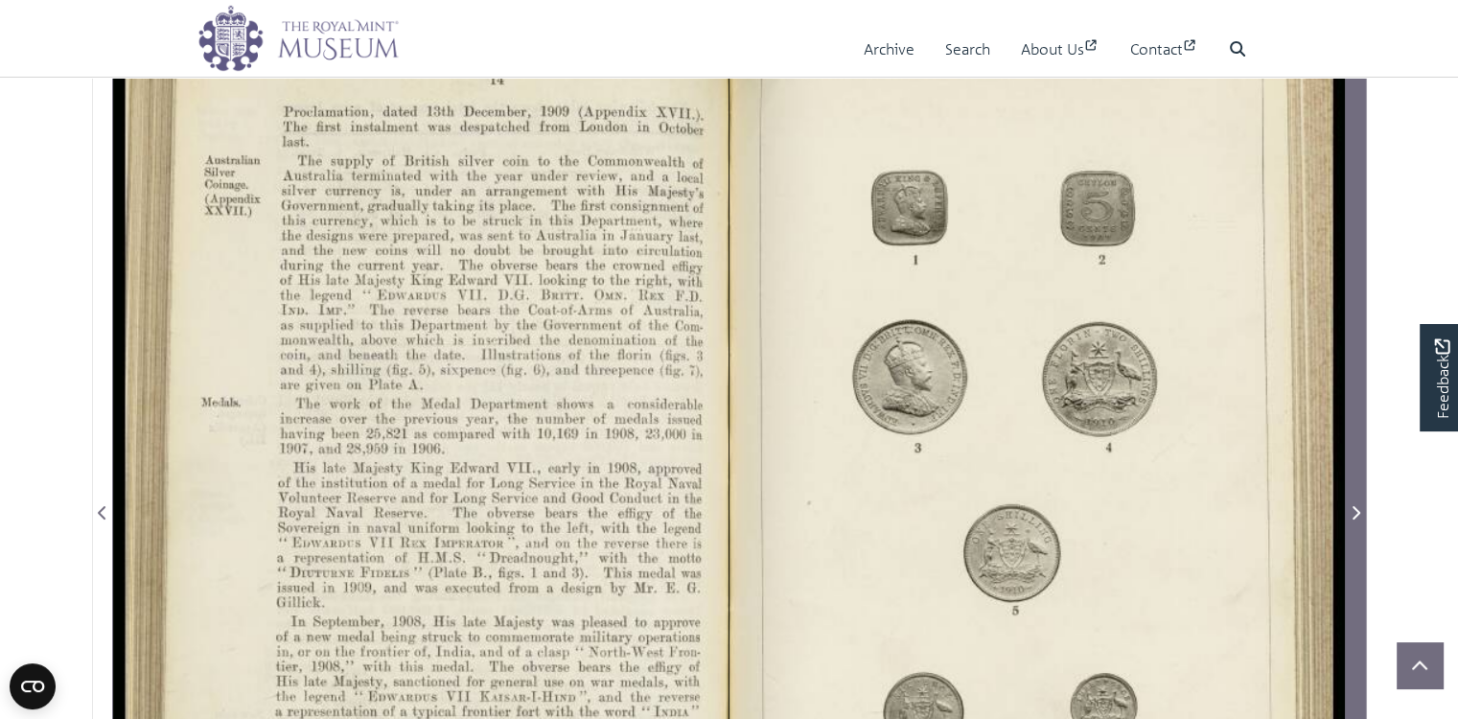
click at [1359, 520] on icon "Next Page" at bounding box center [1355, 512] width 10 height 15
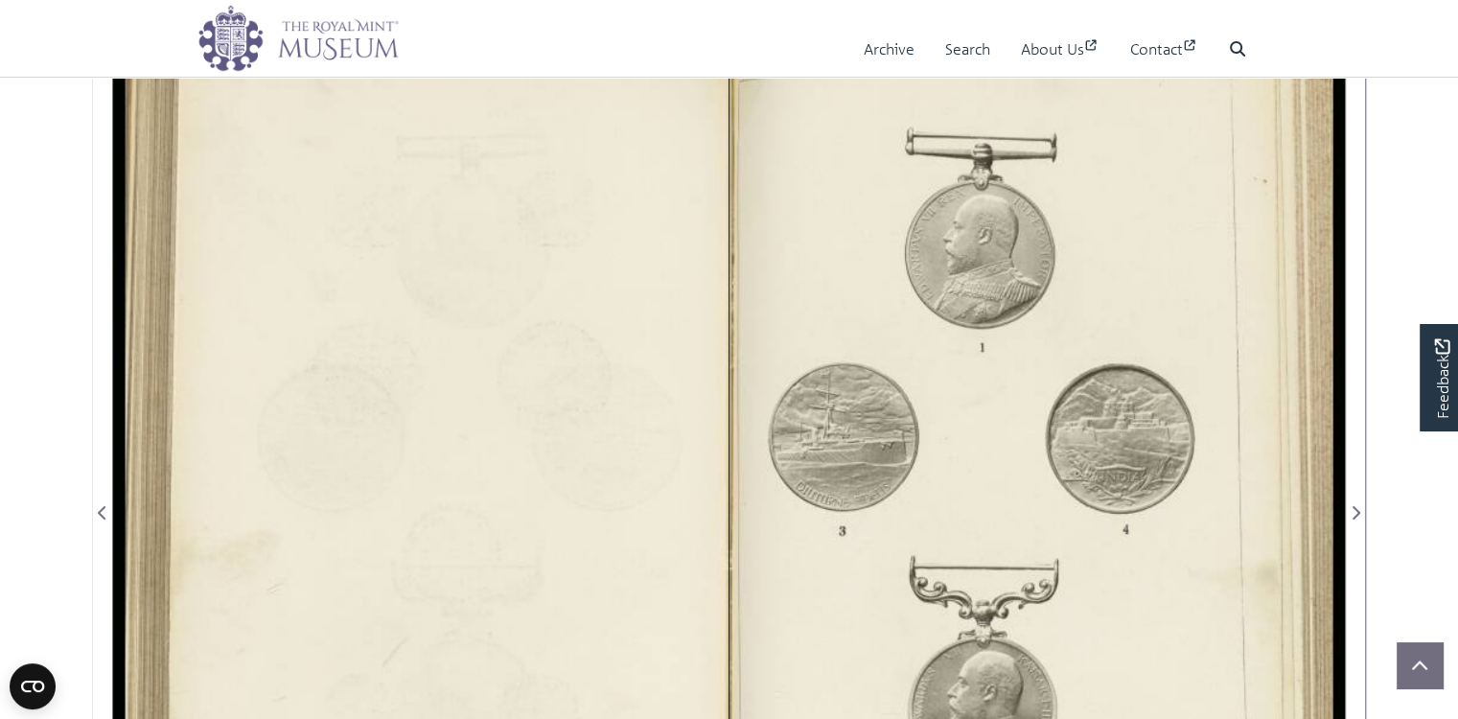
drag, startPoint x: 1123, startPoint y: 621, endPoint x: 1099, endPoint y: 453, distance: 169.4
click at [1096, 446] on div at bounding box center [1036, 500] width 615 height 959
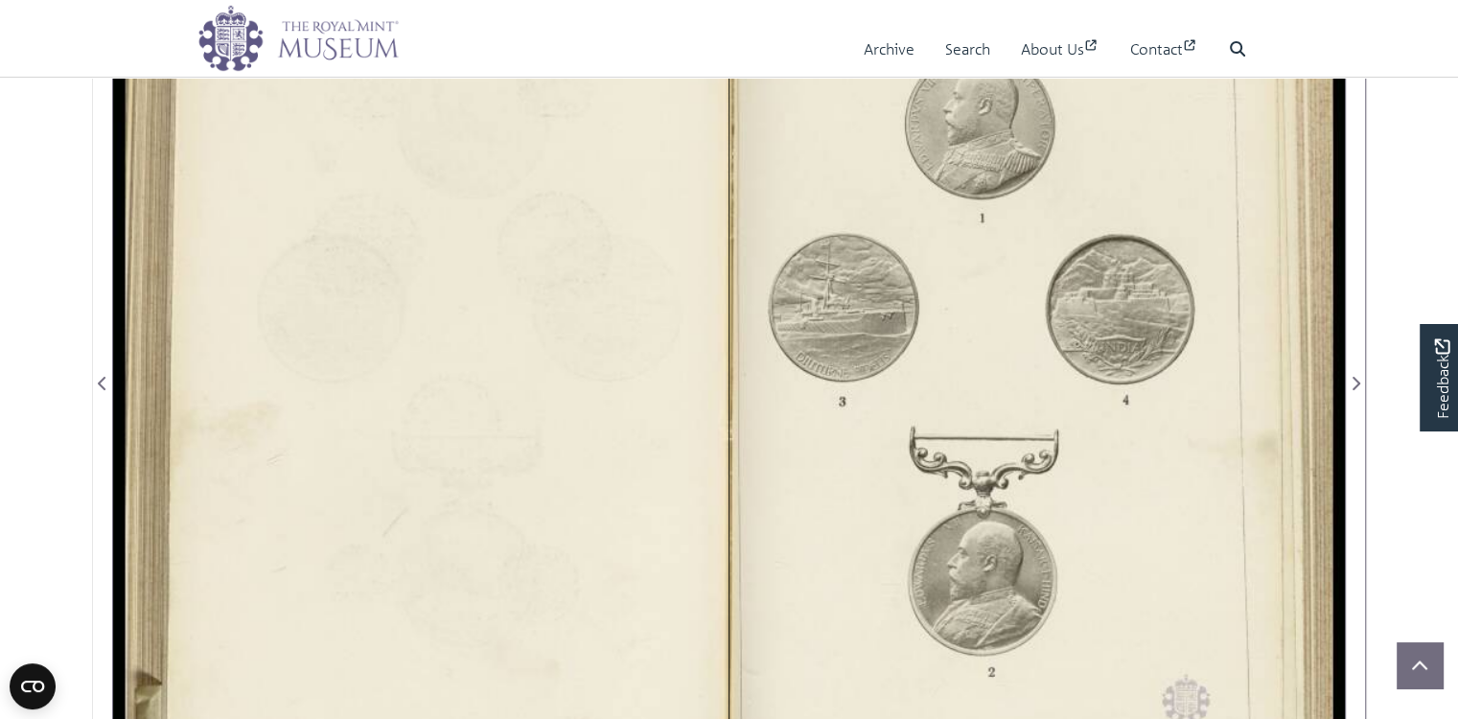
scroll to position [447, 0]
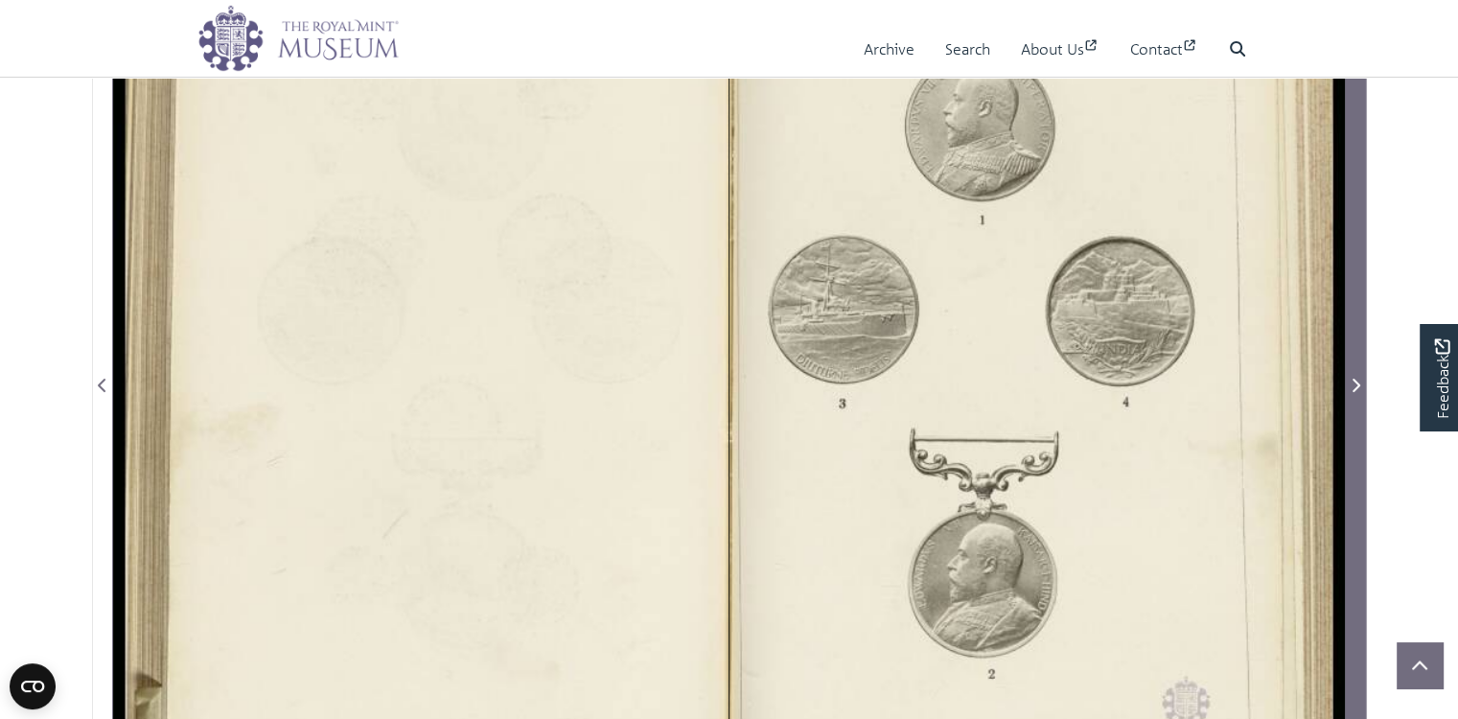
click at [1352, 393] on icon "Next Page" at bounding box center [1355, 385] width 10 height 15
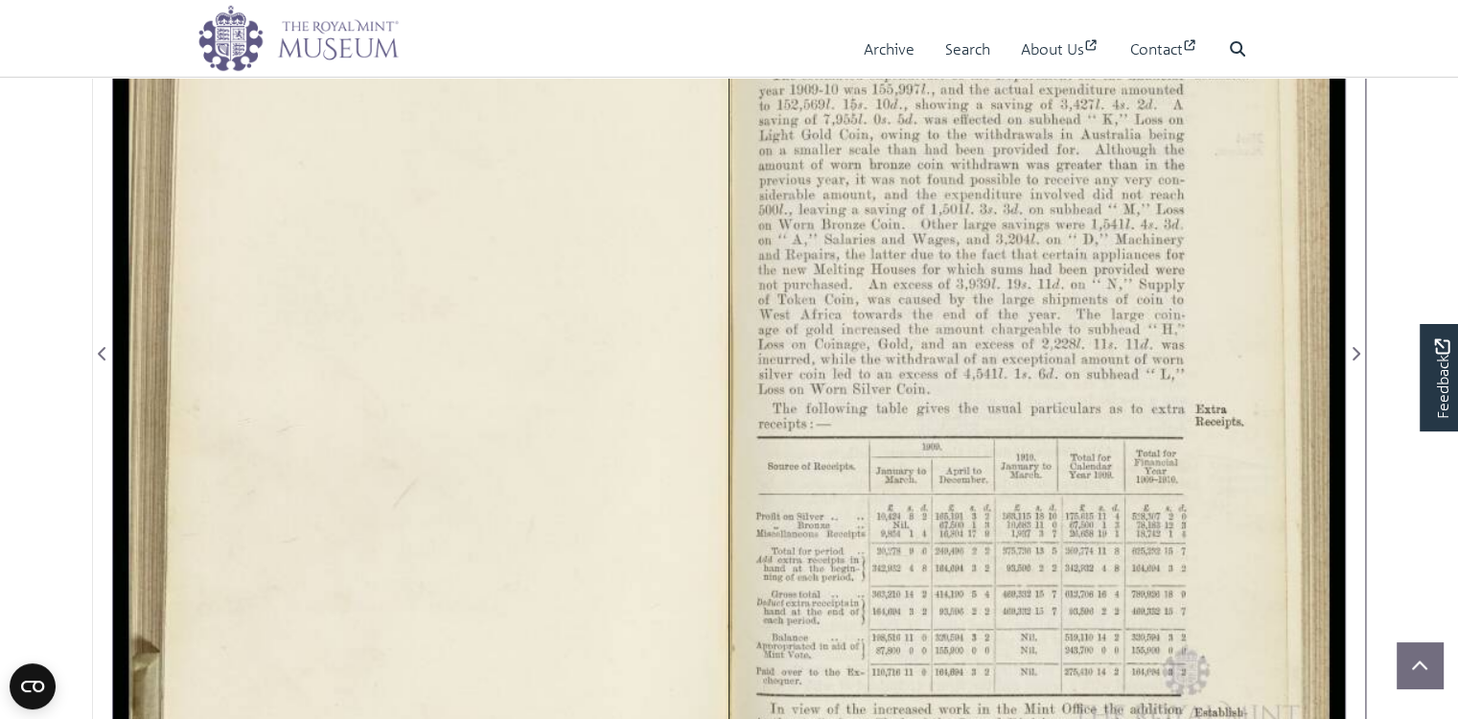
scroll to position [511, 0]
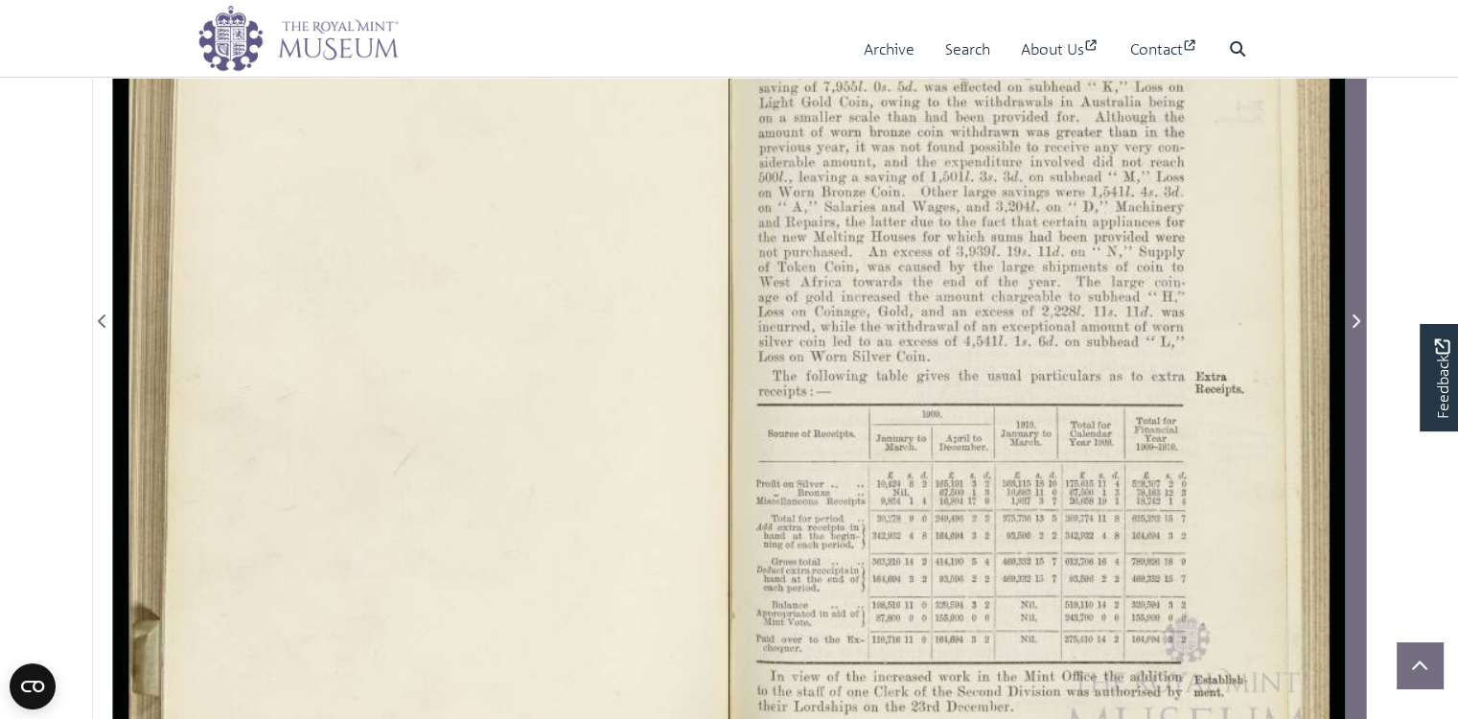
click at [1354, 329] on icon "Next Page" at bounding box center [1355, 320] width 10 height 15
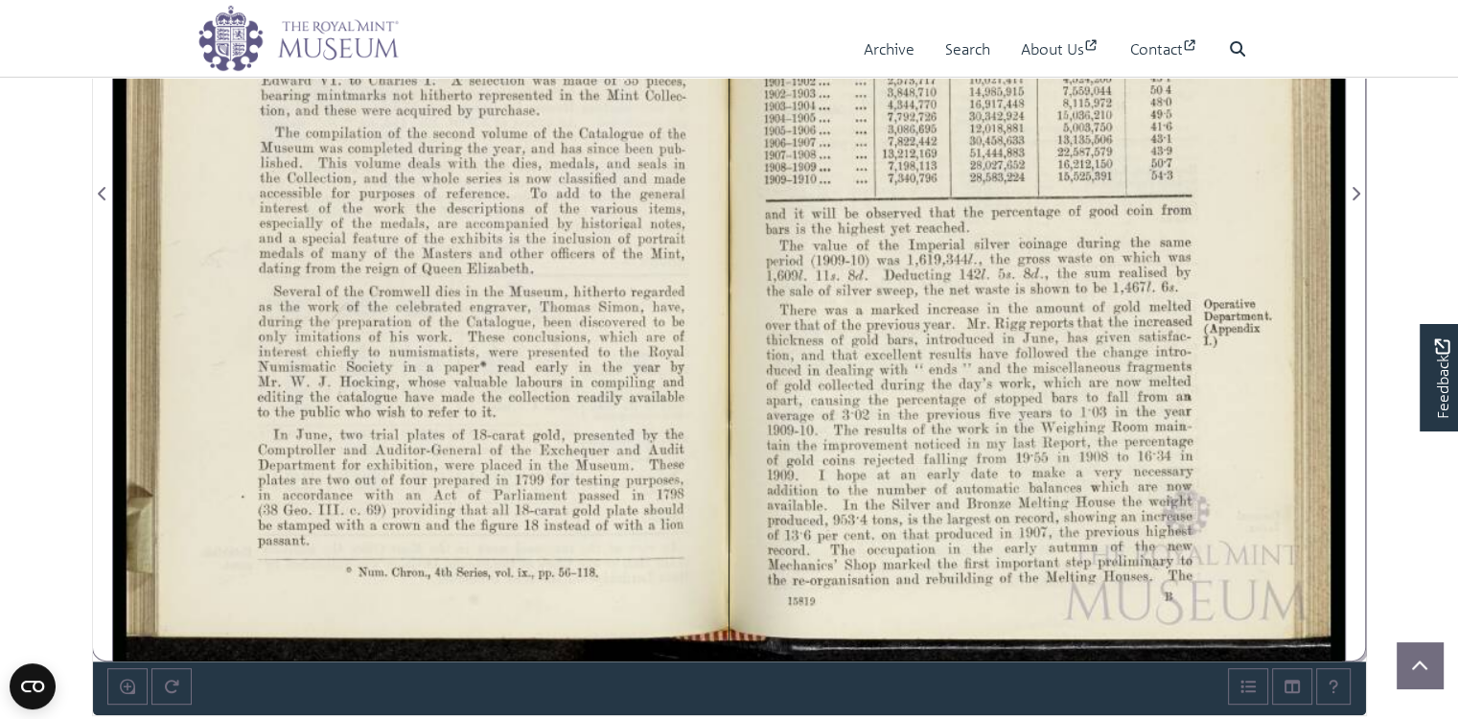
scroll to position [575, 0]
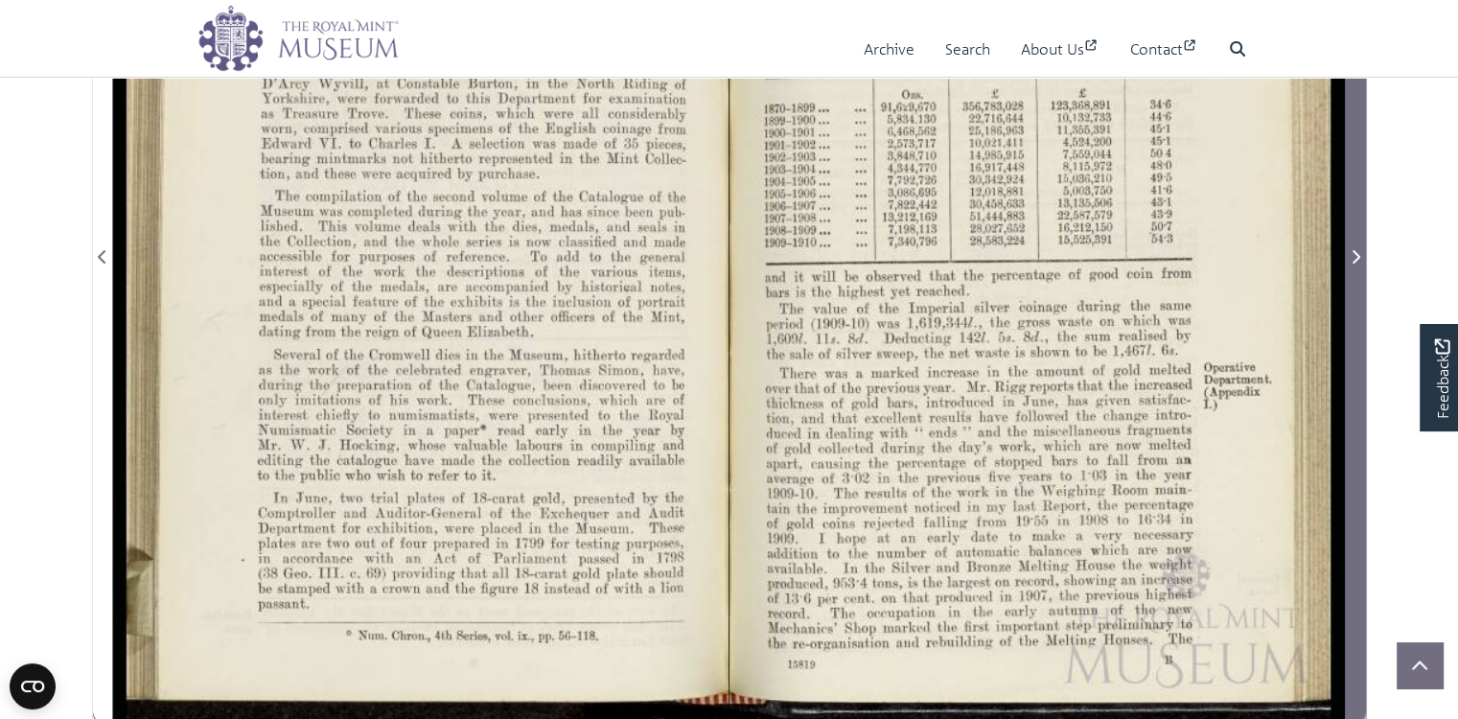
click at [1361, 268] on span "Next Page" at bounding box center [1354, 256] width 19 height 23
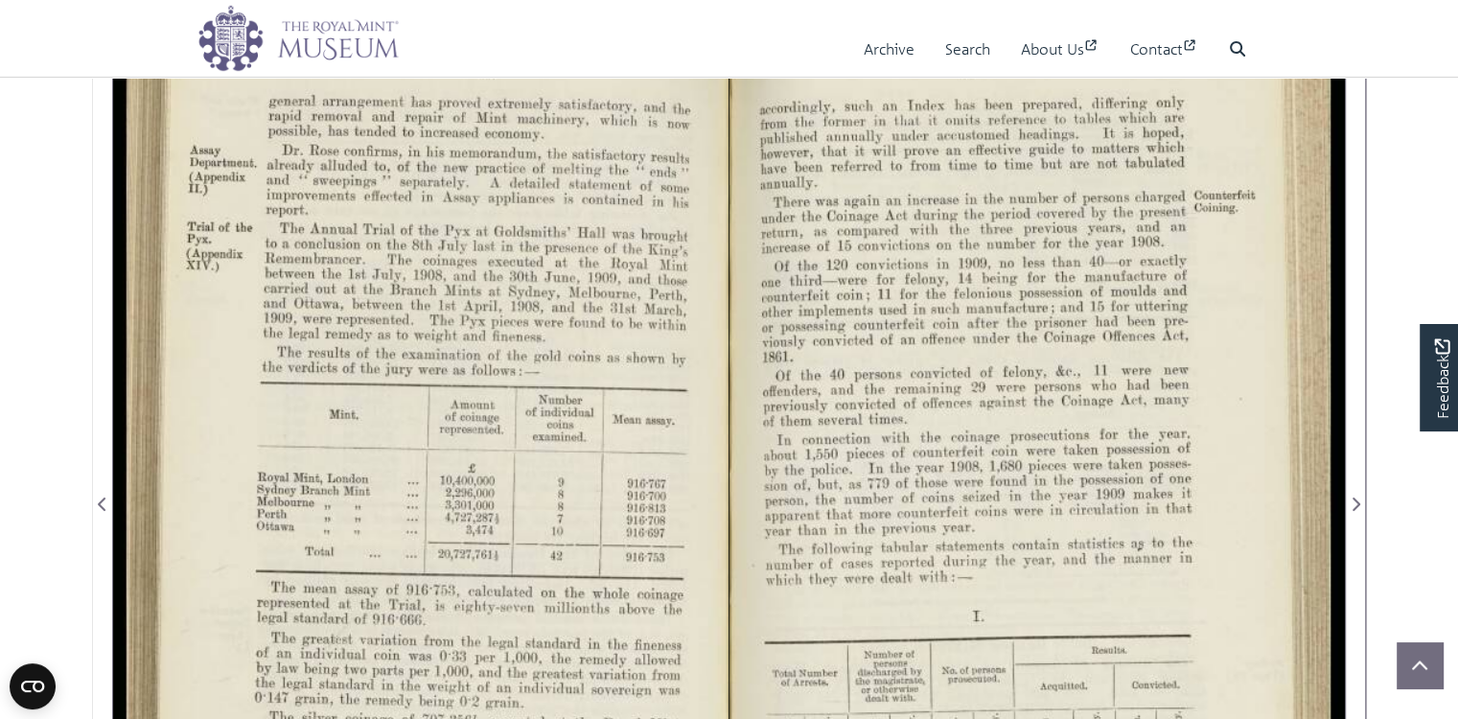
scroll to position [319, 0]
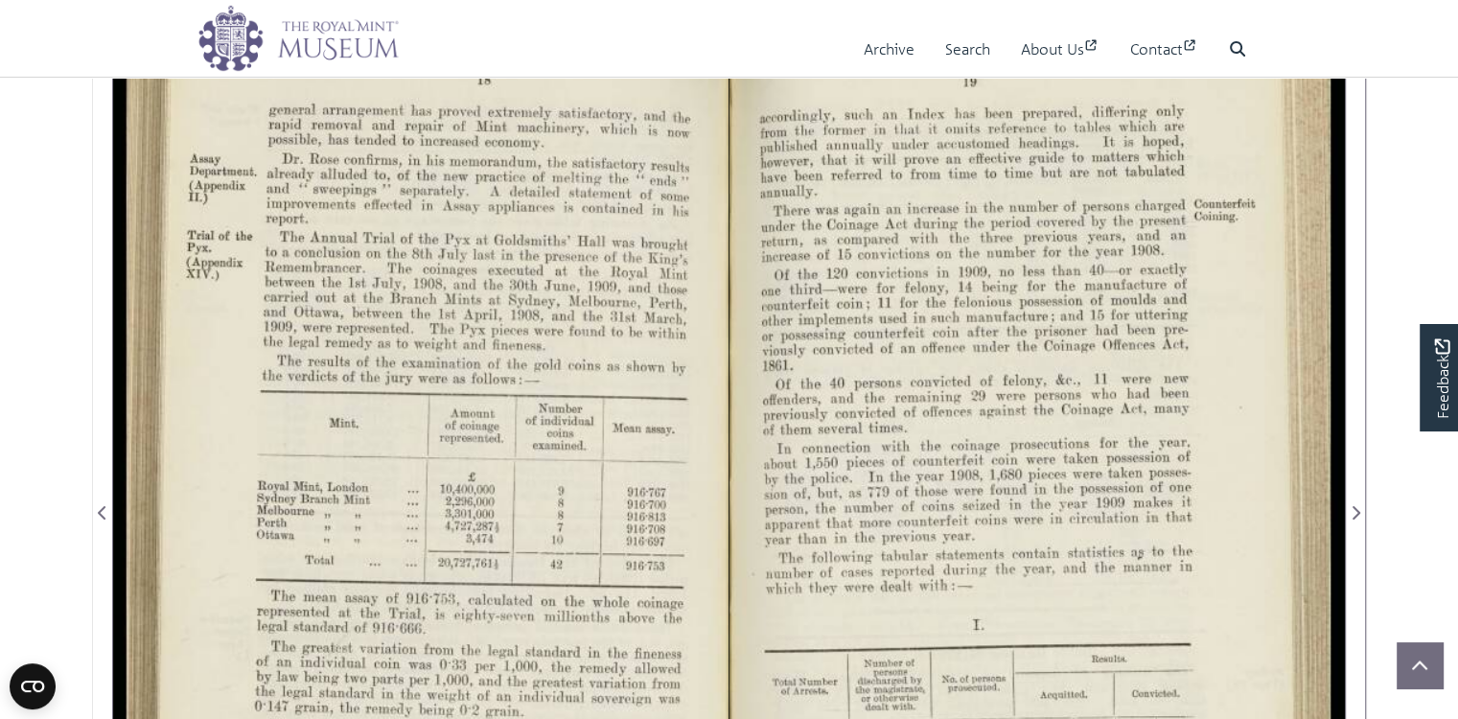
click at [893, 575] on div at bounding box center [1036, 500] width 615 height 959
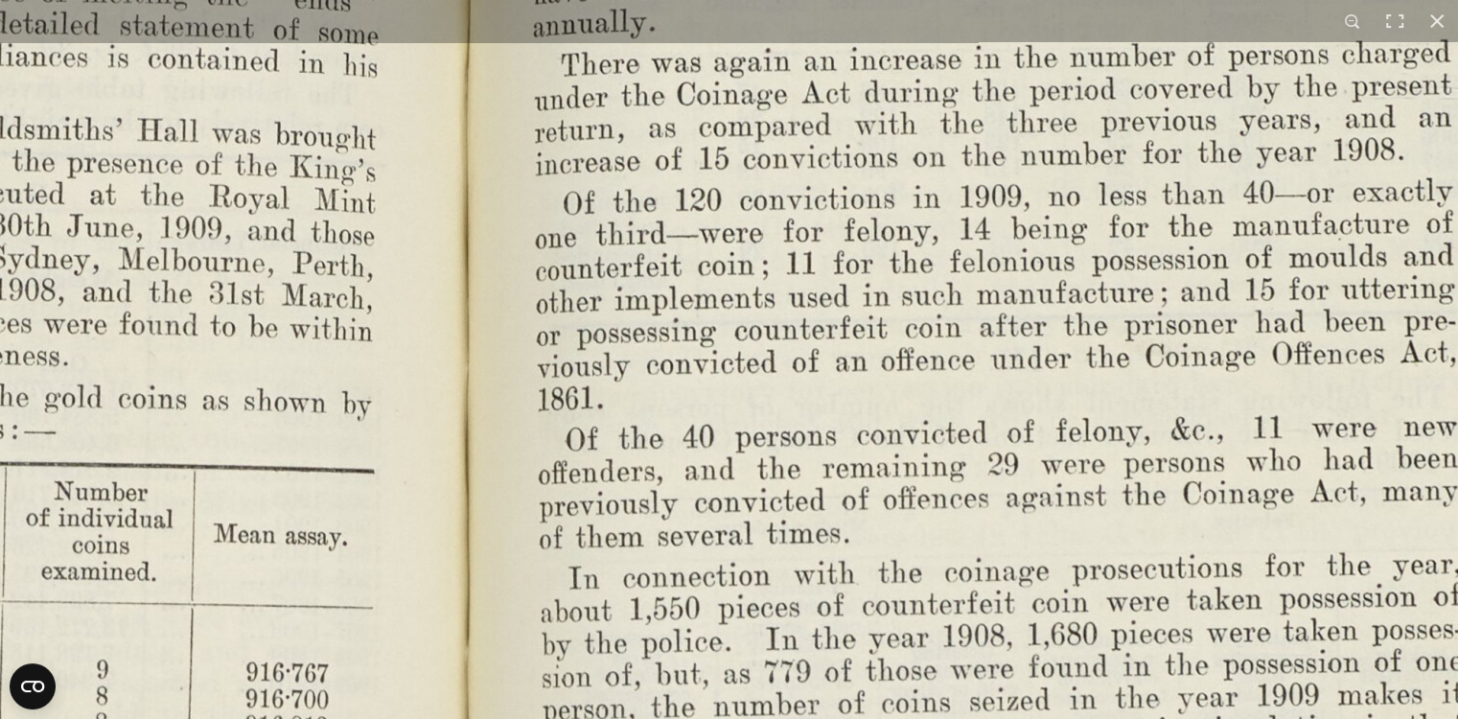
click at [632, 355] on img at bounding box center [464, 690] width 2656 height 2070
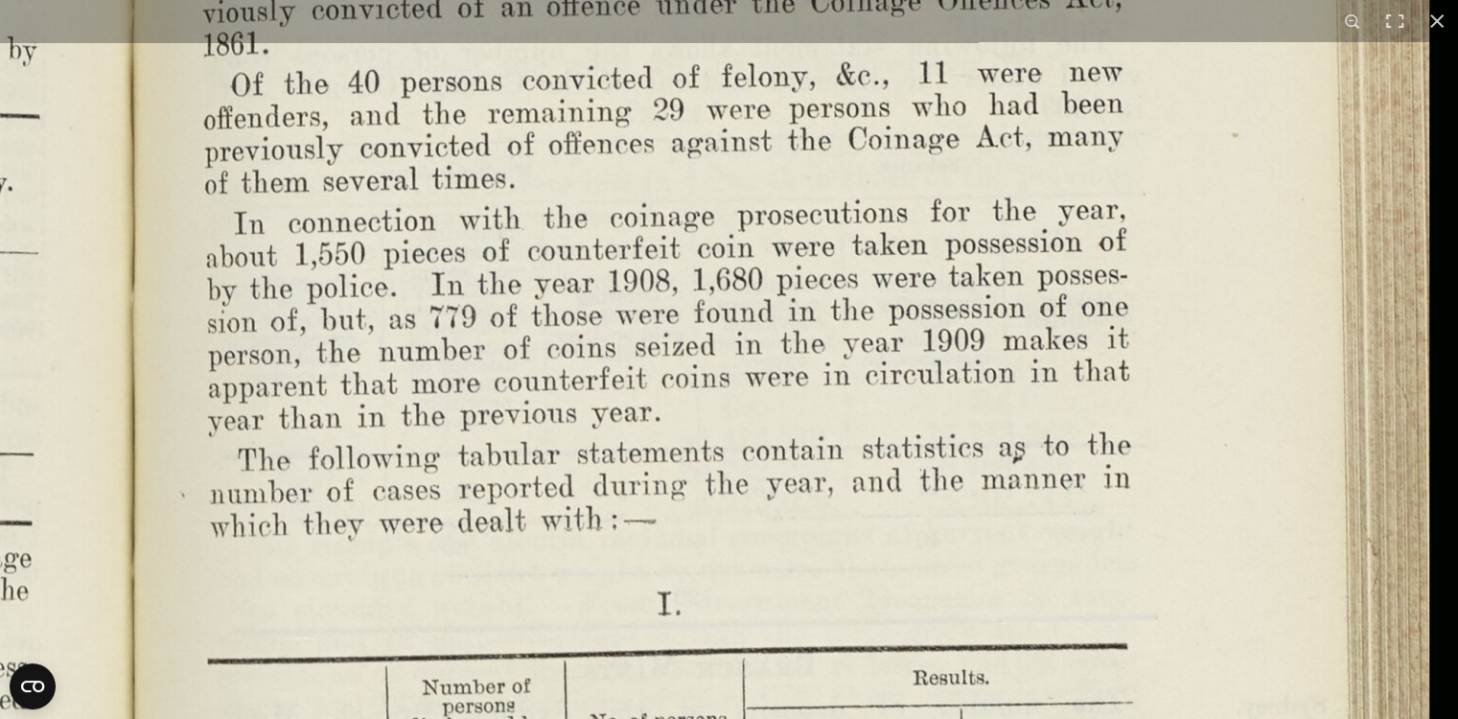
click at [621, 348] on img at bounding box center [129, 335] width 2656 height 2070
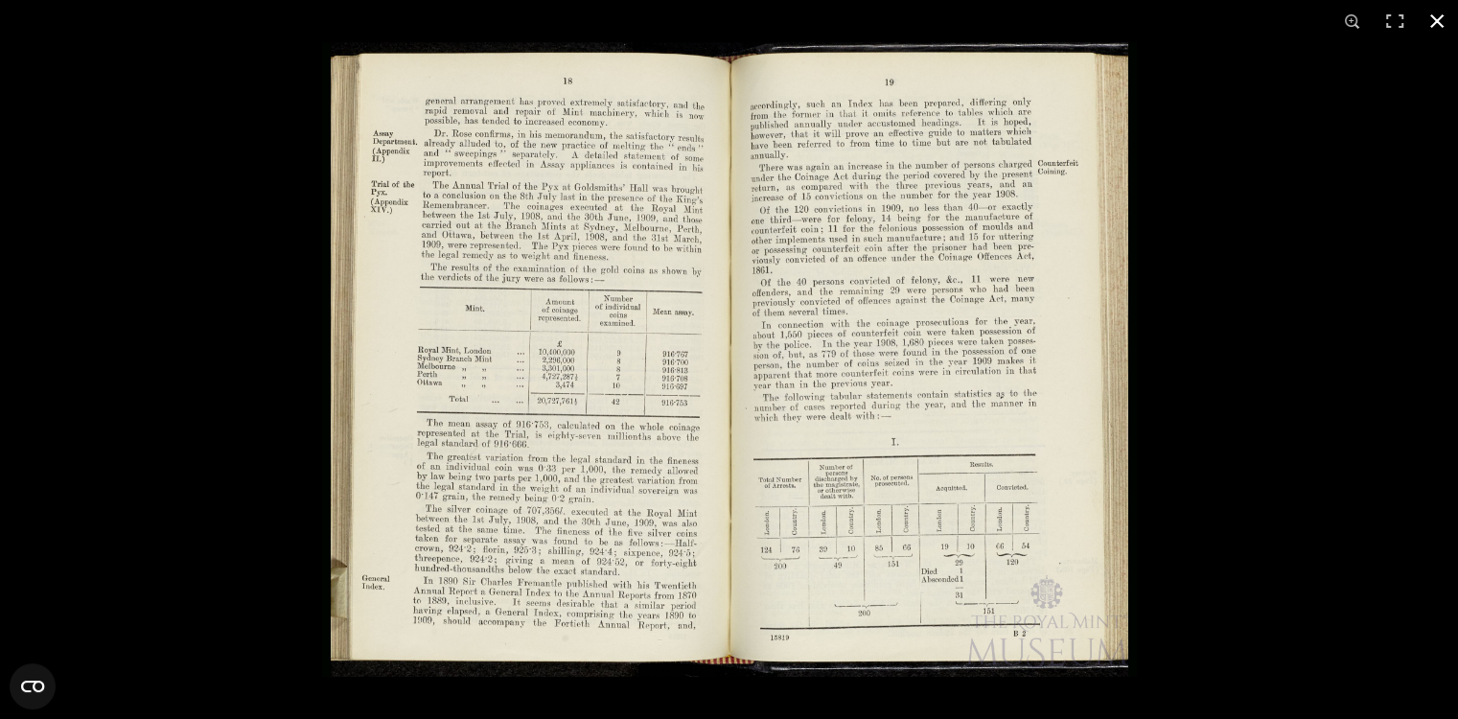
click at [1436, 21] on button at bounding box center [1436, 21] width 42 height 42
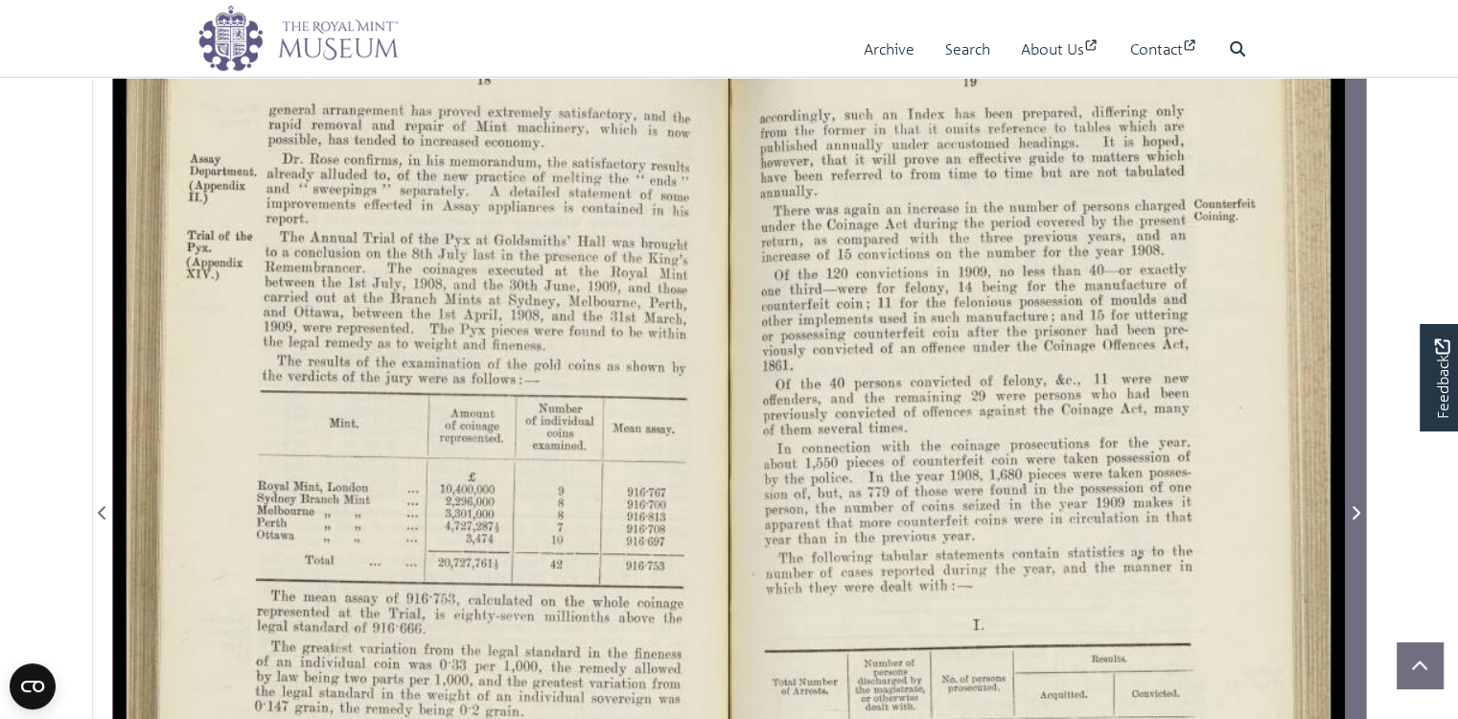
click at [1360, 520] on icon "Next Page" at bounding box center [1355, 512] width 10 height 15
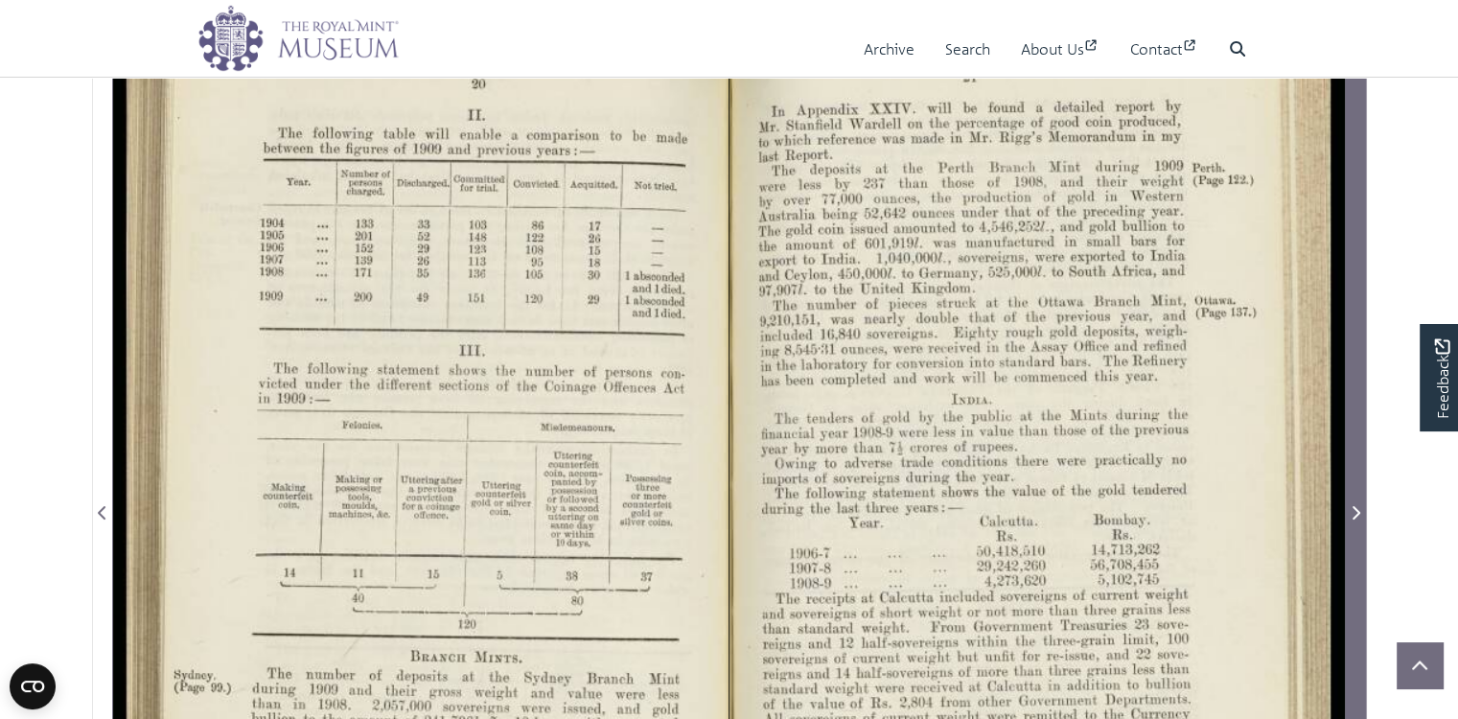
click at [1360, 520] on icon "Next Page" at bounding box center [1355, 512] width 10 height 15
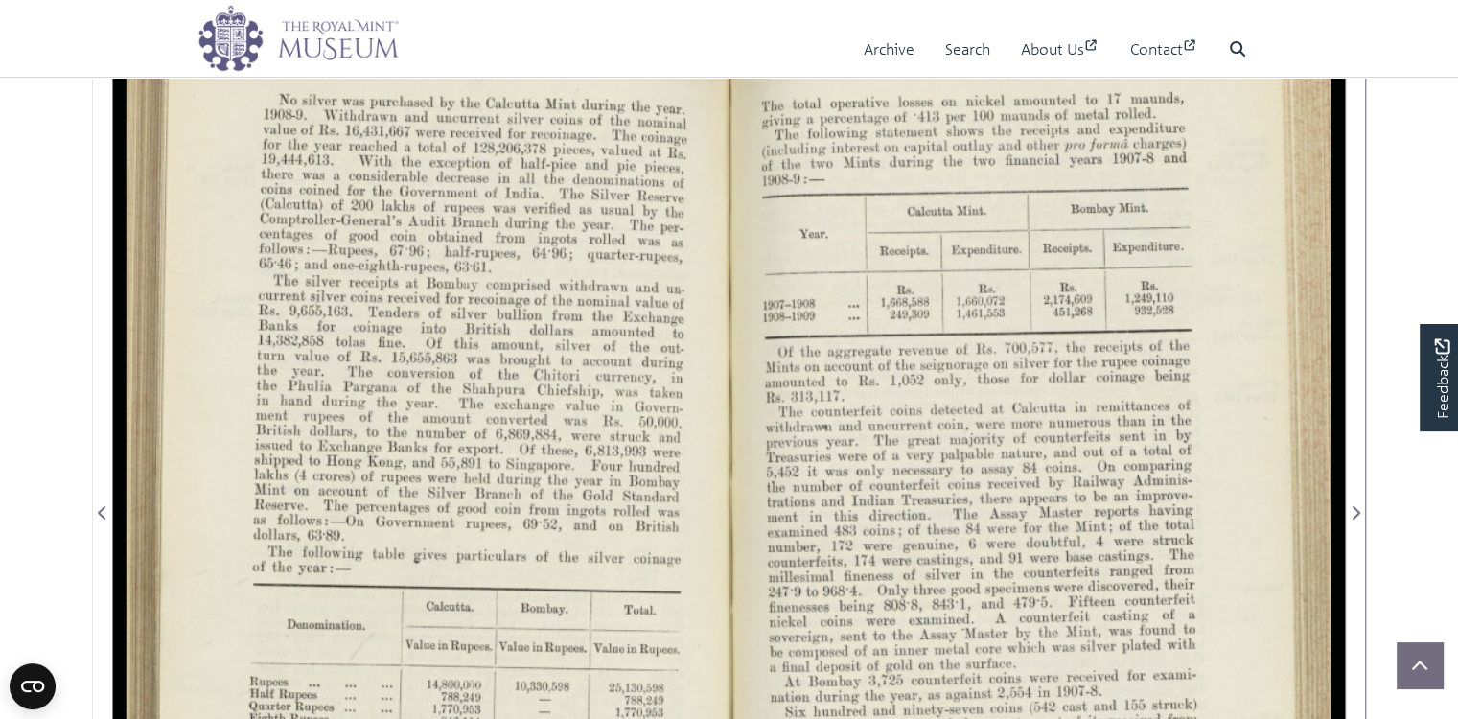
drag, startPoint x: 661, startPoint y: 574, endPoint x: 619, endPoint y: 423, distance: 157.2
click at [619, 423] on div at bounding box center [420, 500] width 615 height 959
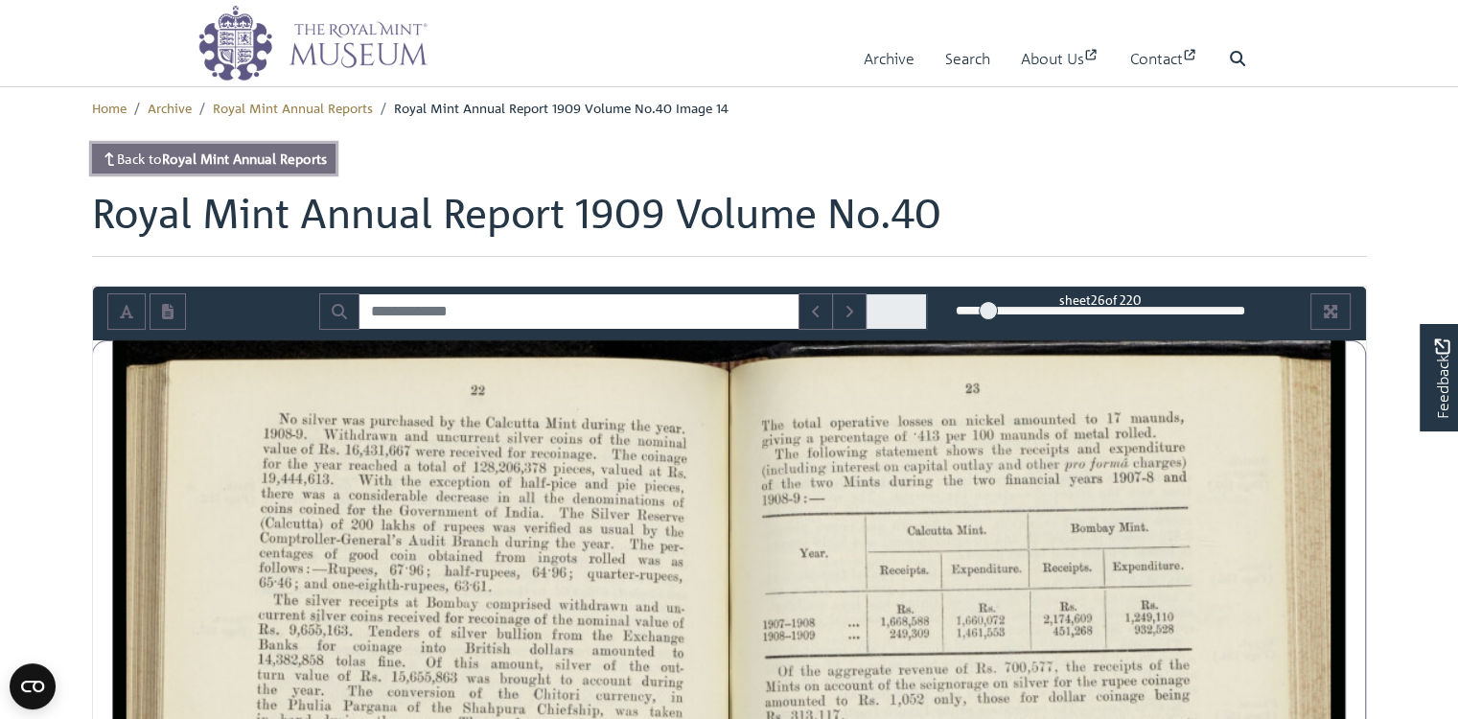
click at [276, 167] on strong "Royal Mint Annual Reports" at bounding box center [244, 157] width 165 height 17
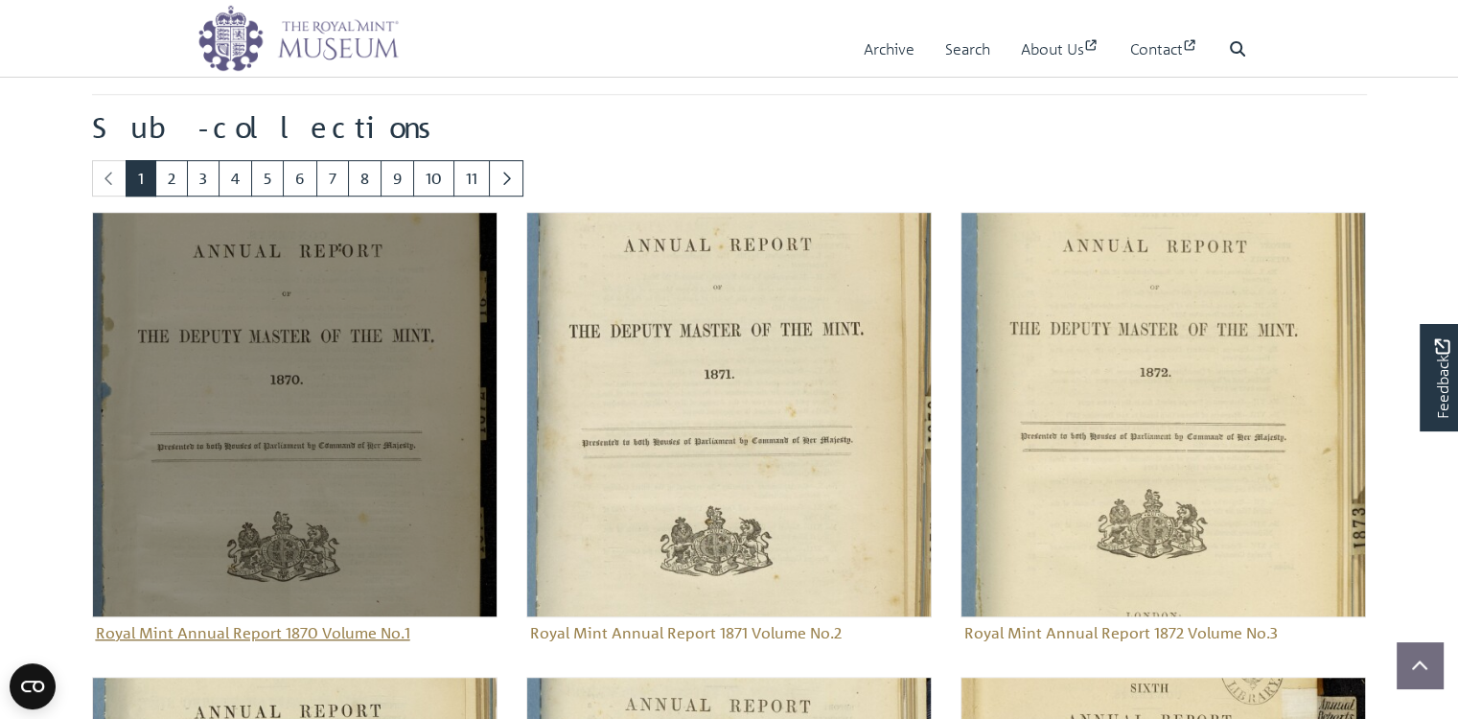
scroll to position [1106, 0]
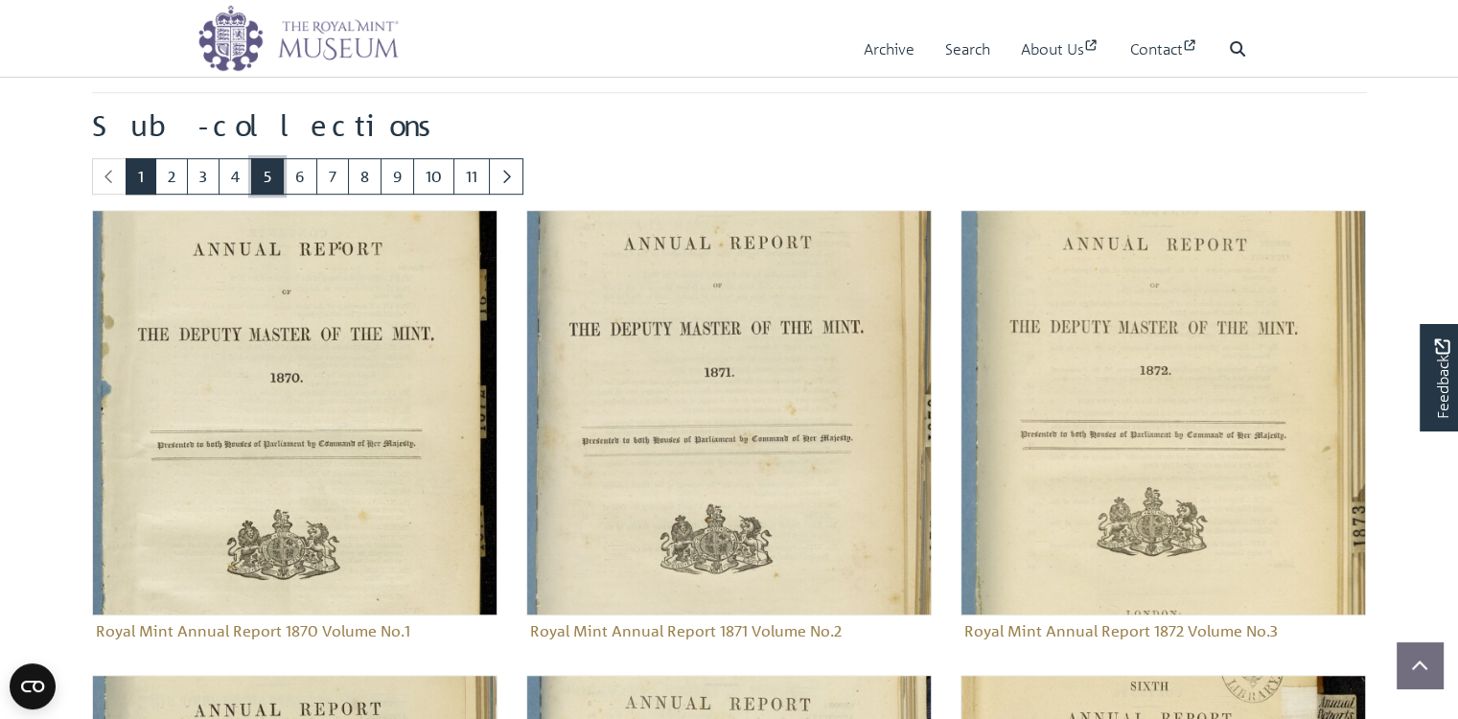
click at [284, 195] on link "5" at bounding box center [267, 176] width 33 height 36
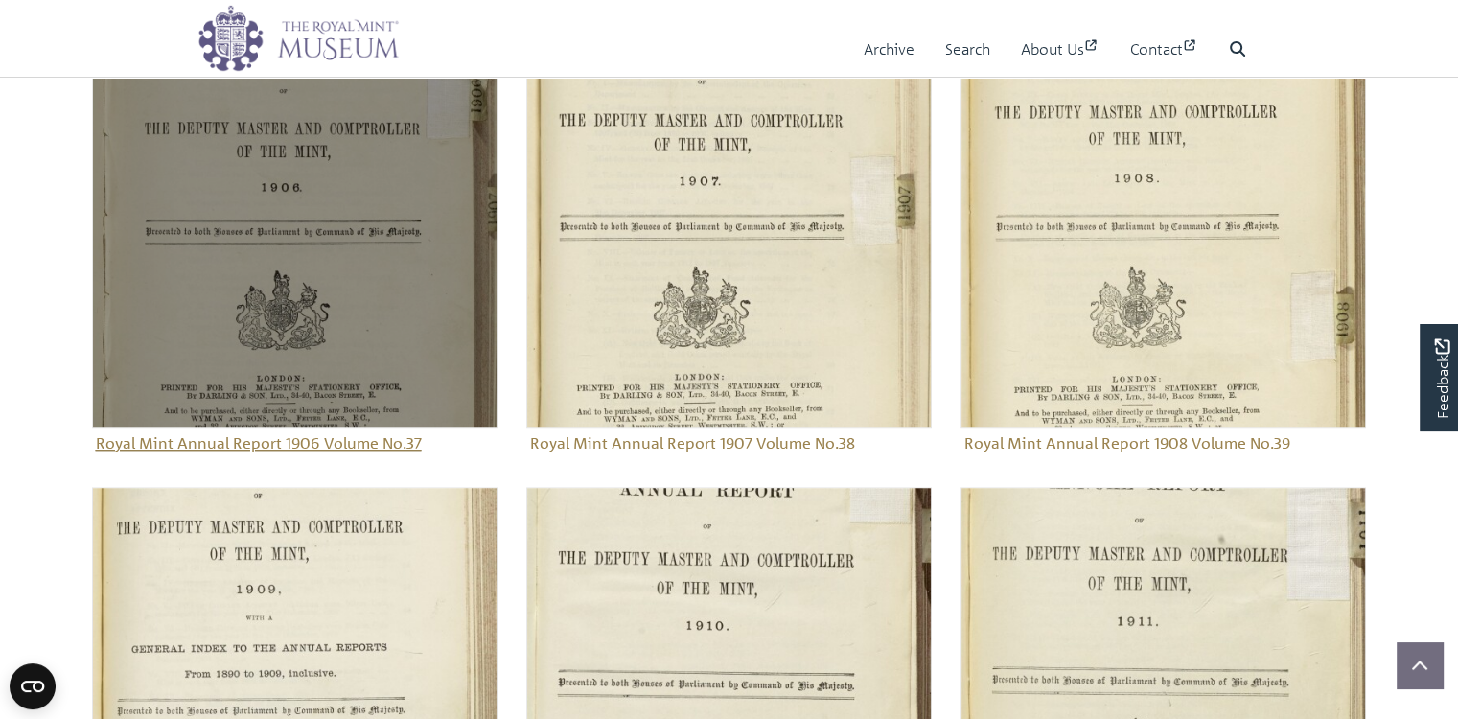
scroll to position [1298, 0]
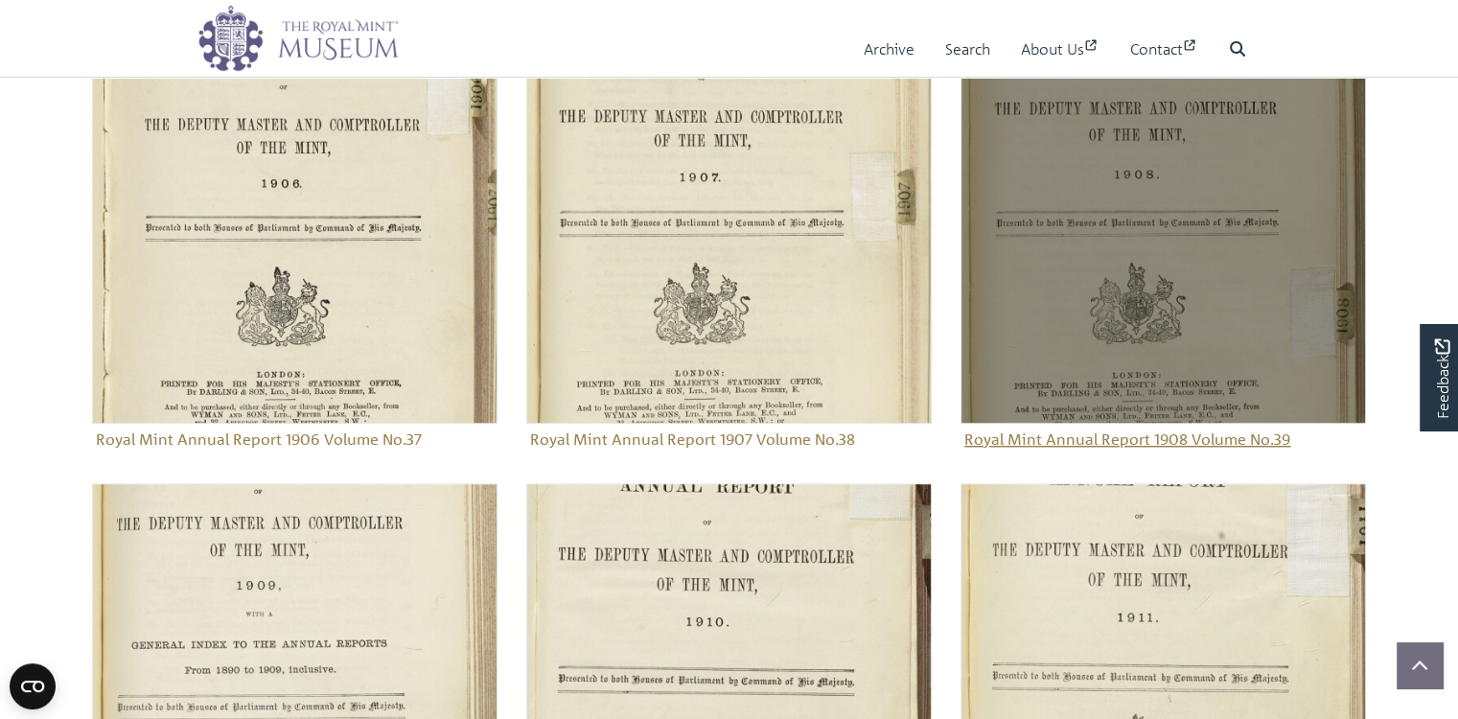
click at [1115, 356] on img "Sub-collection" at bounding box center [1162, 220] width 405 height 405
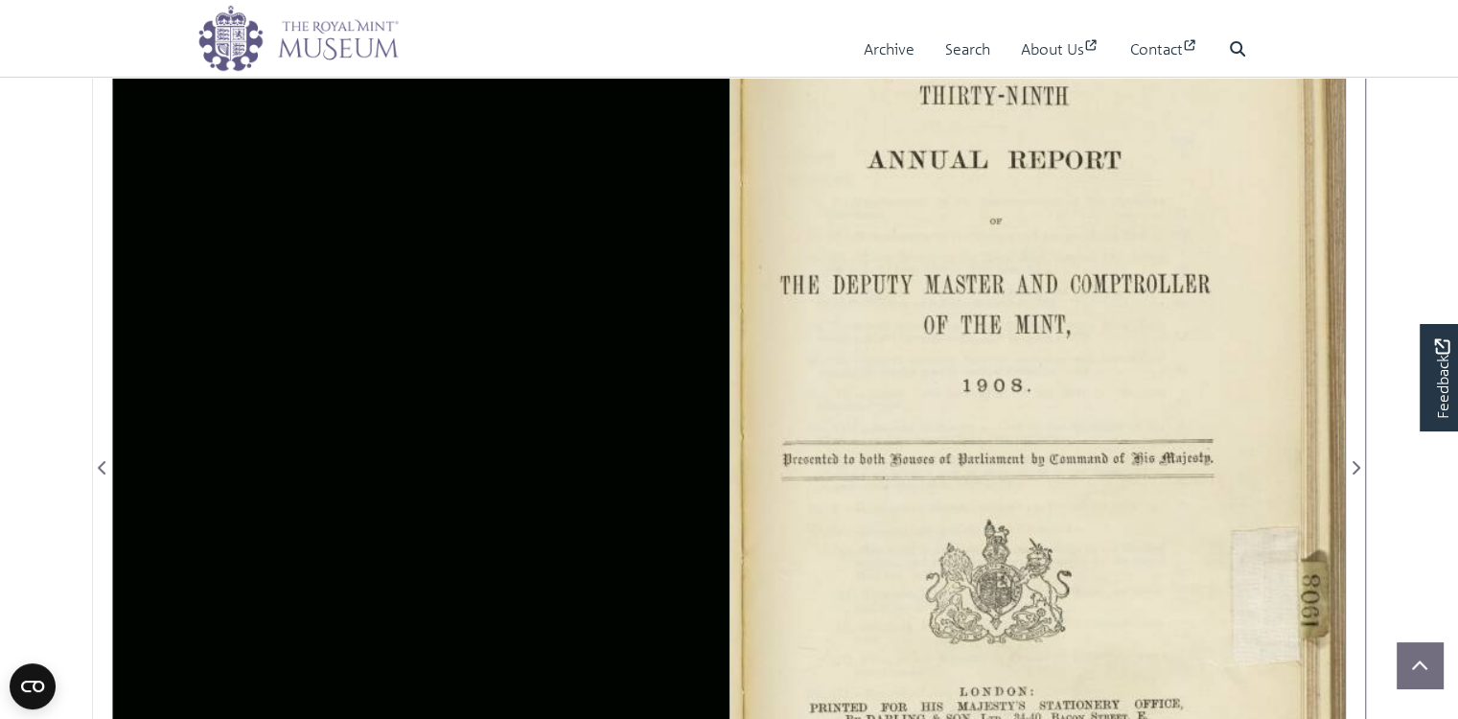
scroll to position [447, 0]
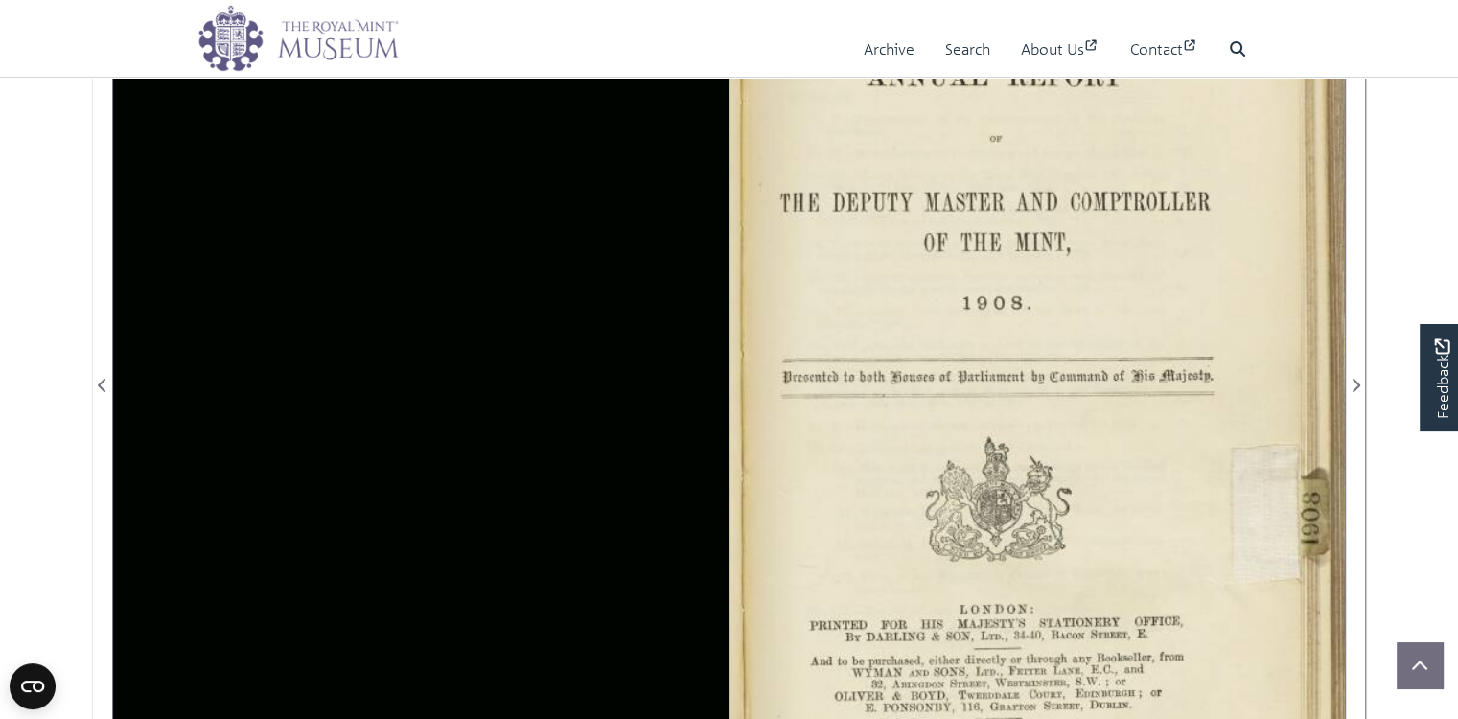
click at [847, 424] on div at bounding box center [1036, 373] width 615 height 959
click at [937, 457] on div at bounding box center [1036, 373] width 615 height 959
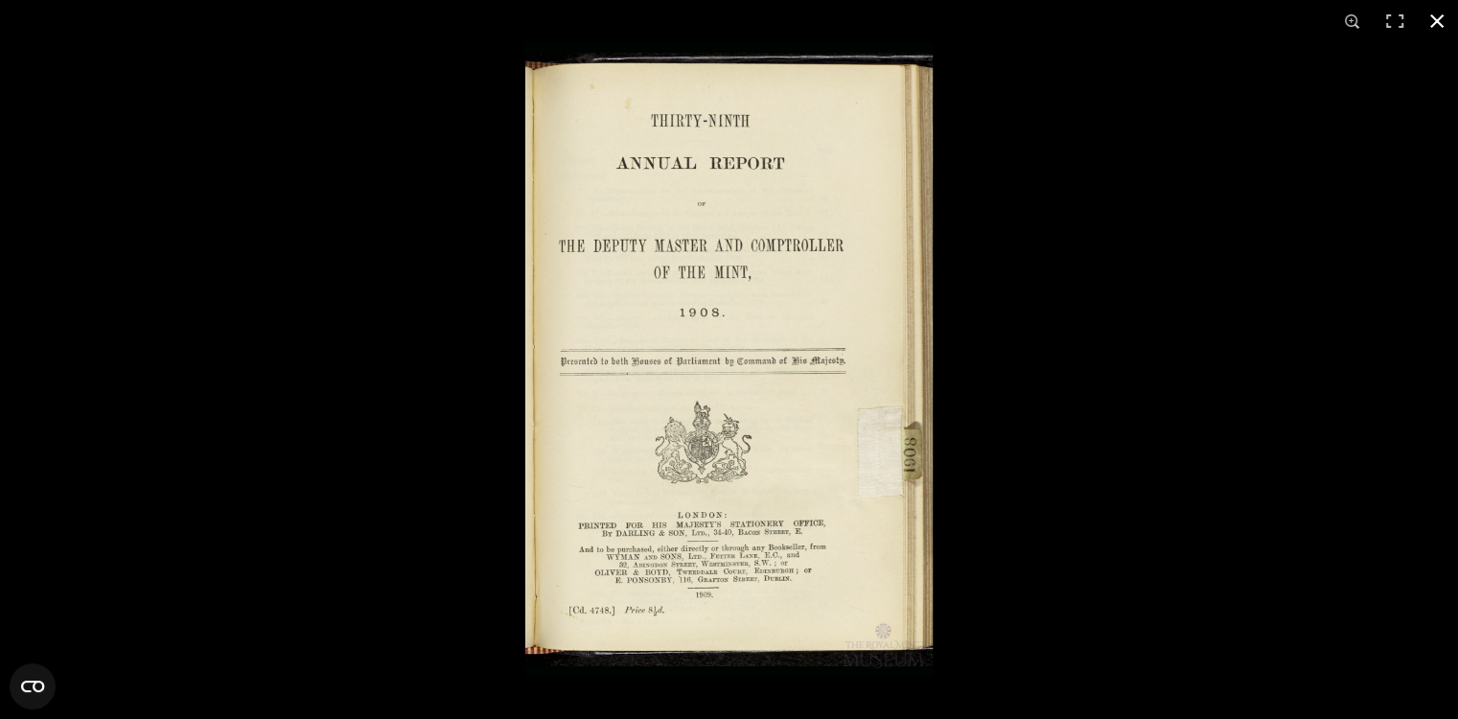
click at [1436, 19] on button at bounding box center [1436, 21] width 42 height 42
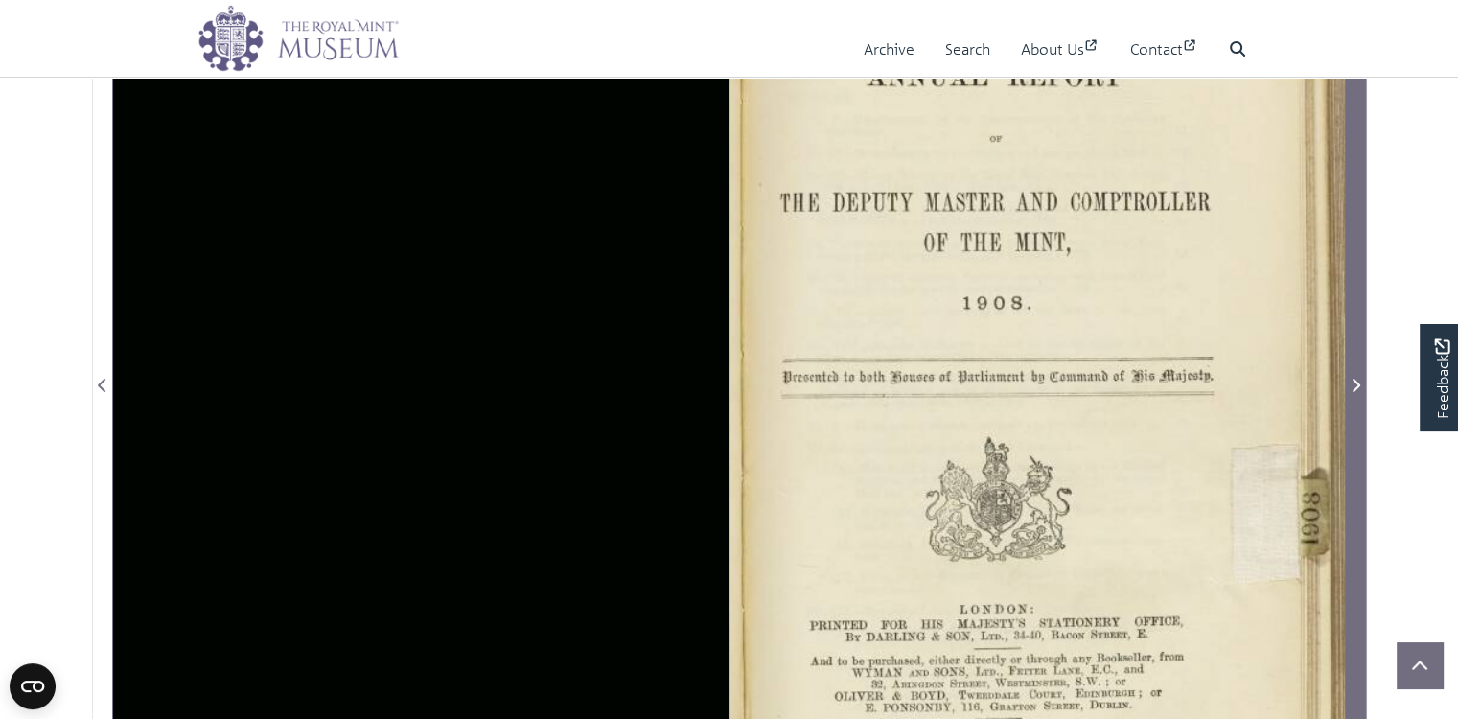
click at [1358, 392] on icon "Next Page" at bounding box center [1356, 385] width 8 height 13
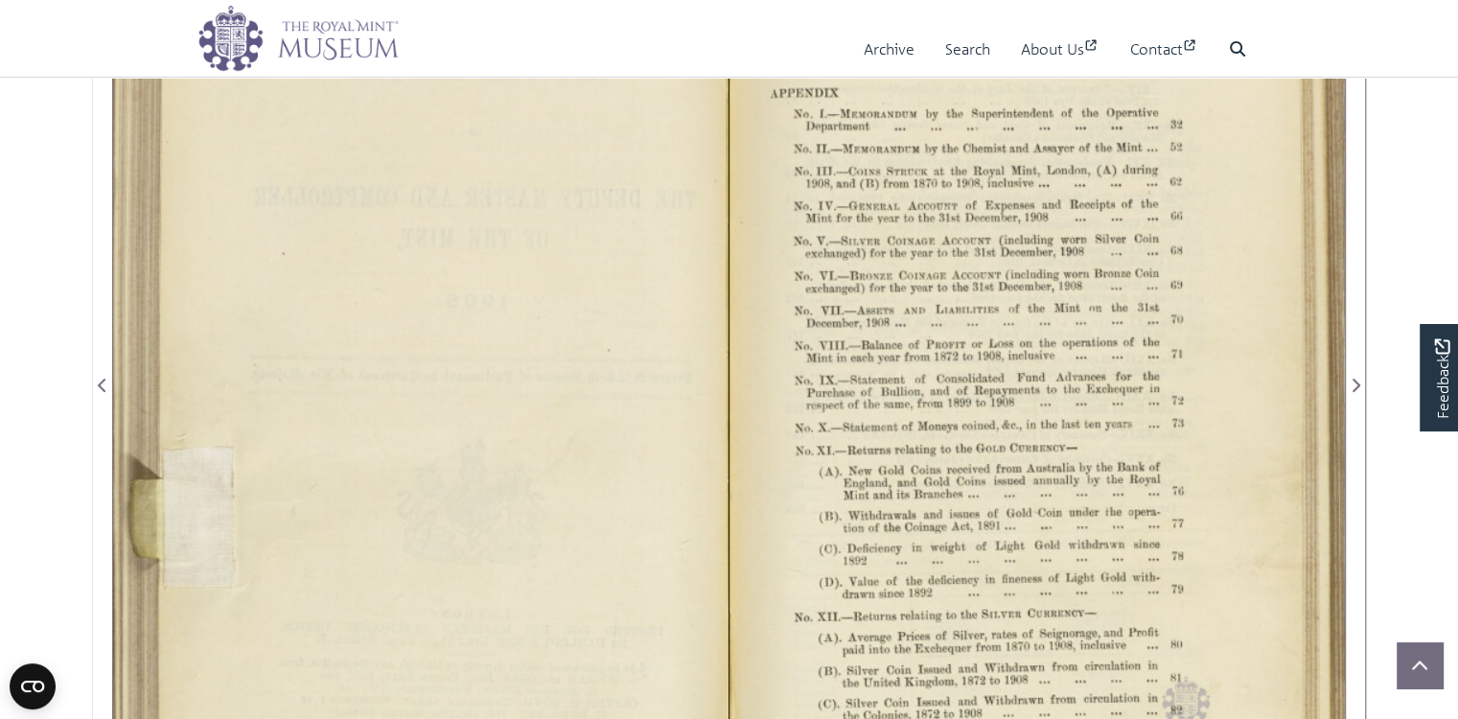
click at [1020, 515] on div at bounding box center [1036, 373] width 615 height 959
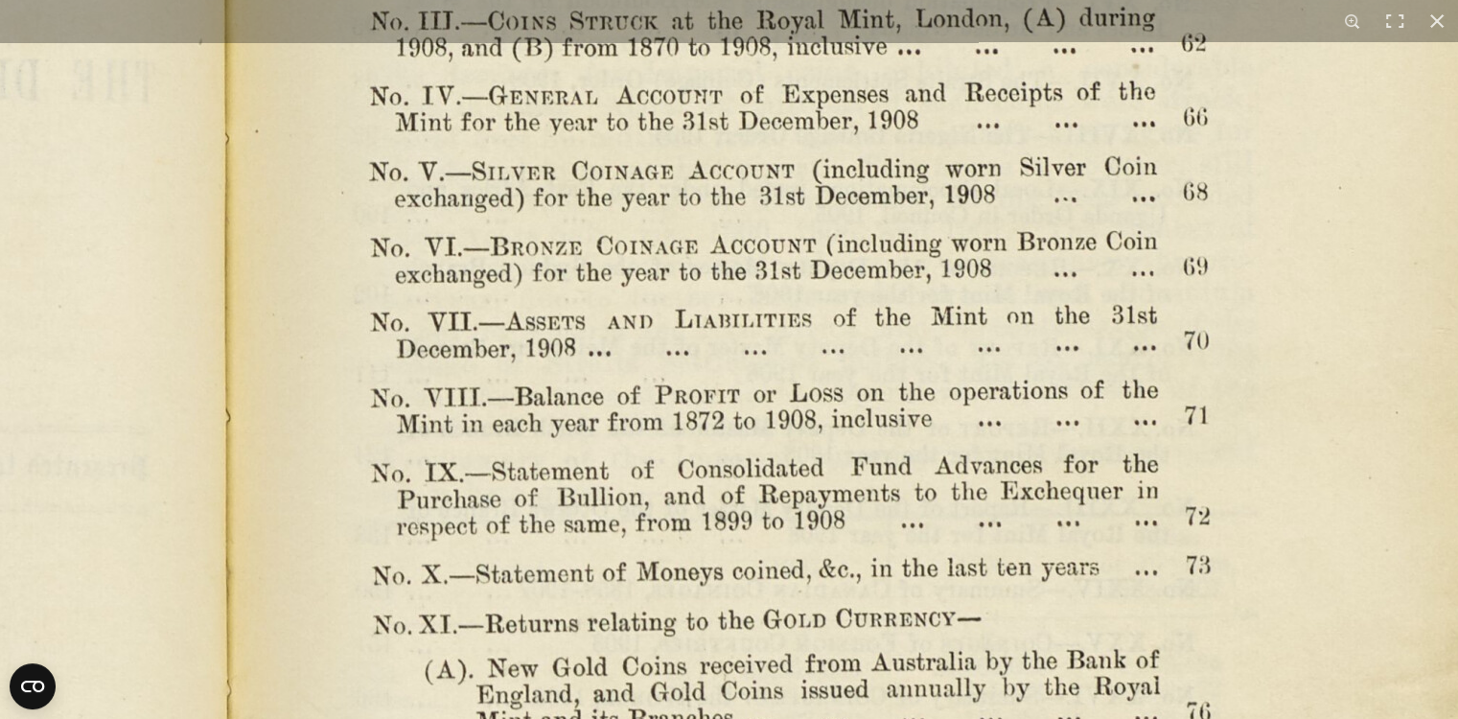
click at [966, 312] on img at bounding box center [230, 456] width 2656 height 2070
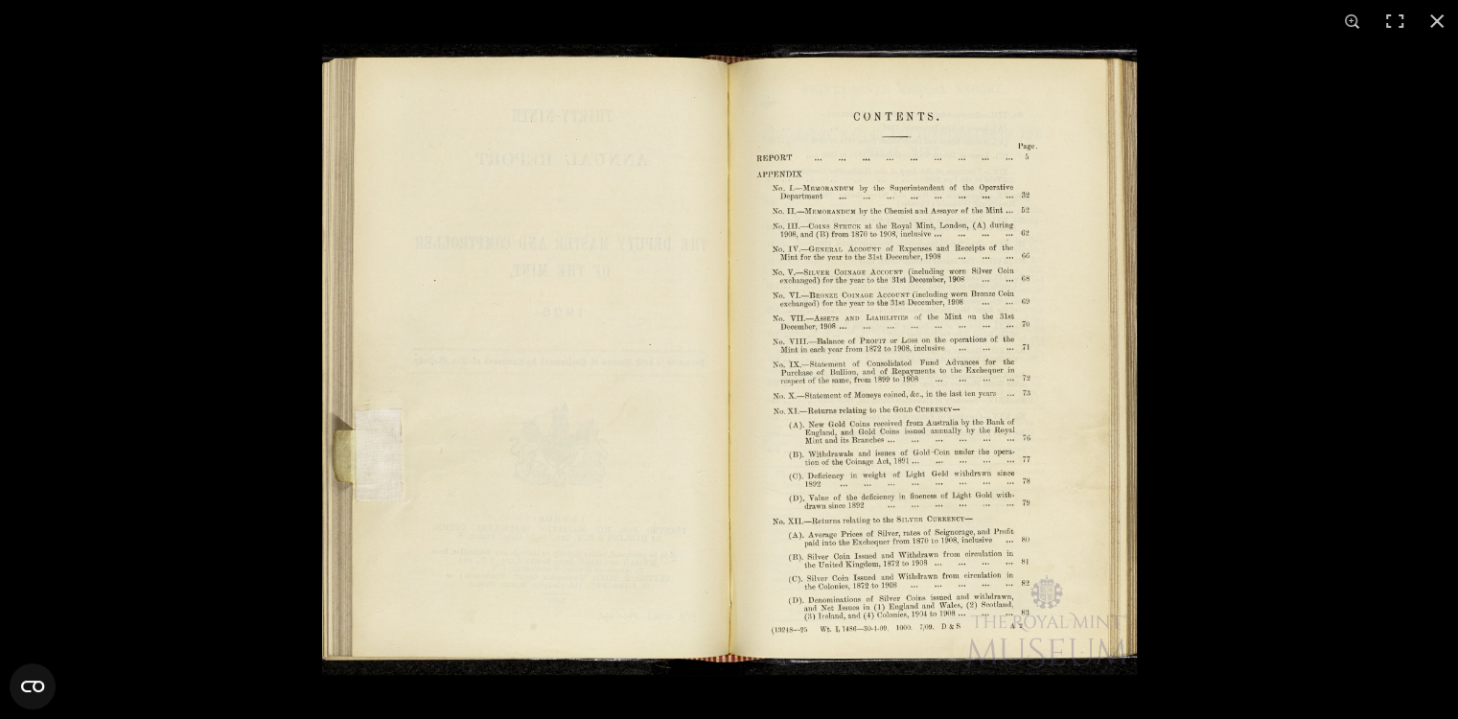
click at [1018, 553] on img at bounding box center [729, 359] width 815 height 634
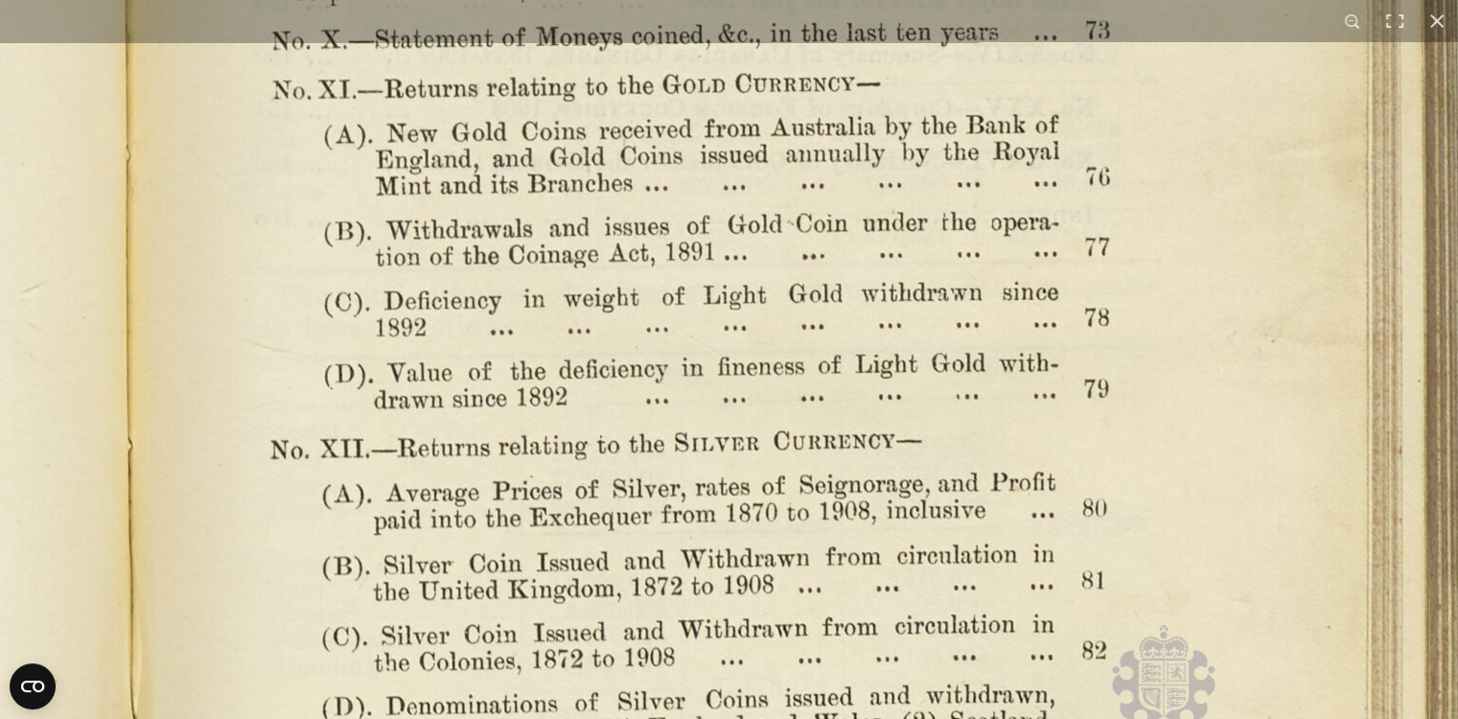
click at [1436, 12] on button at bounding box center [1436, 21] width 42 height 42
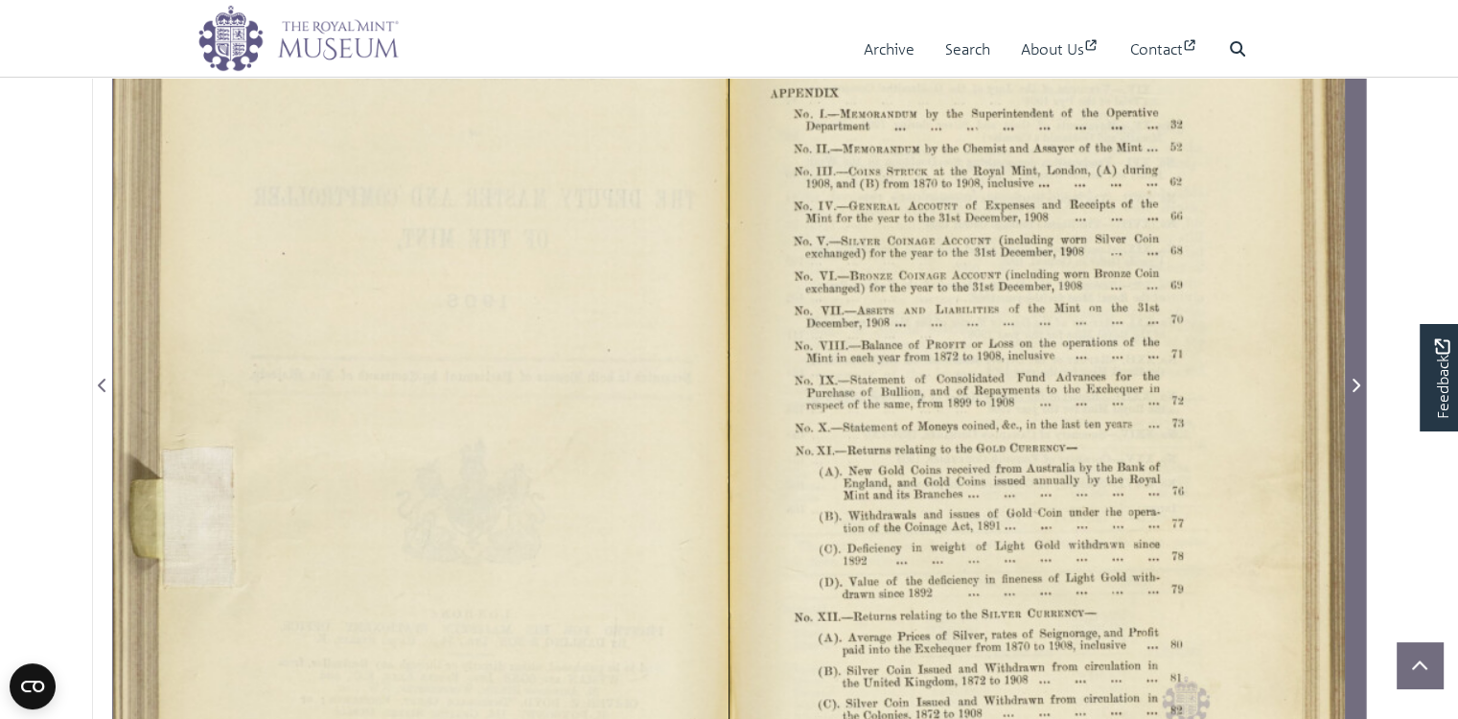
click at [1357, 392] on icon "Next Page" at bounding box center [1356, 385] width 8 height 13
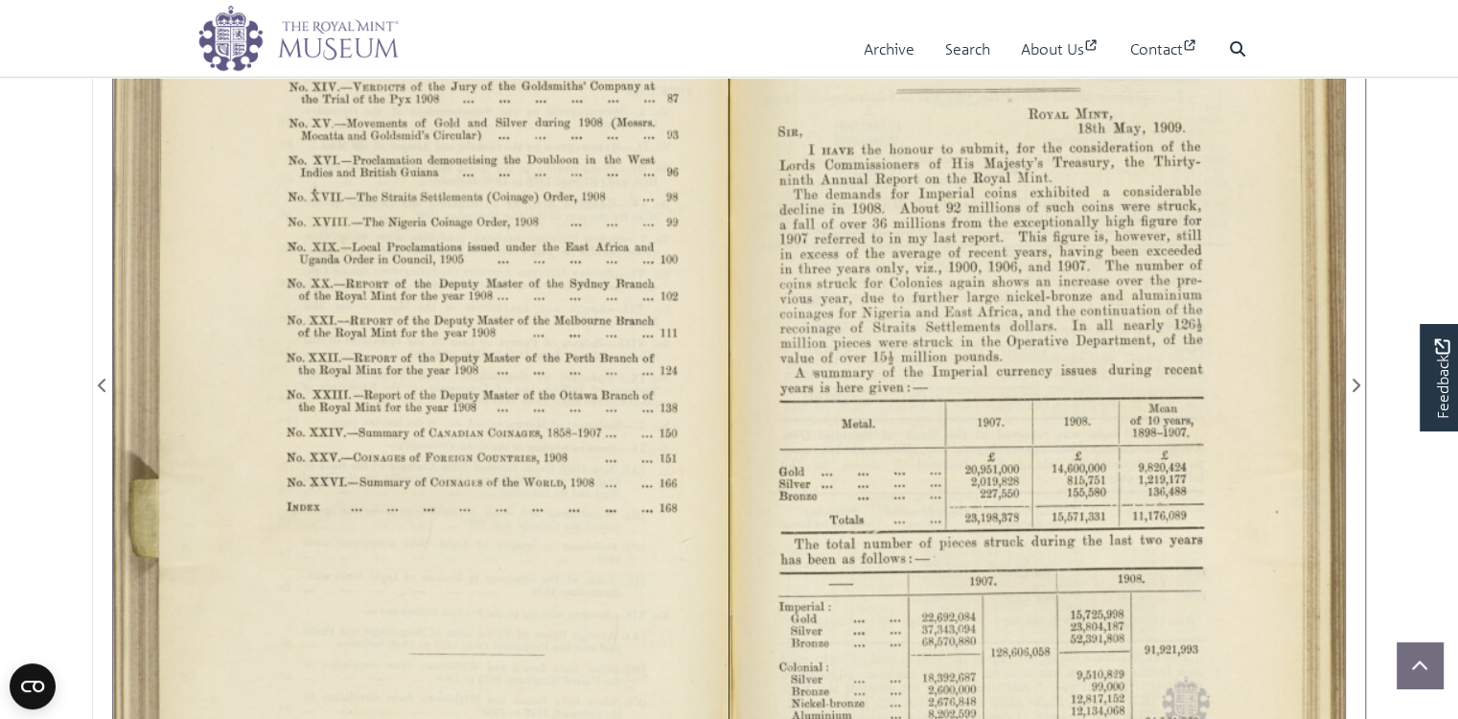
click at [540, 371] on div at bounding box center [420, 373] width 615 height 959
click at [504, 313] on div at bounding box center [420, 373] width 615 height 959
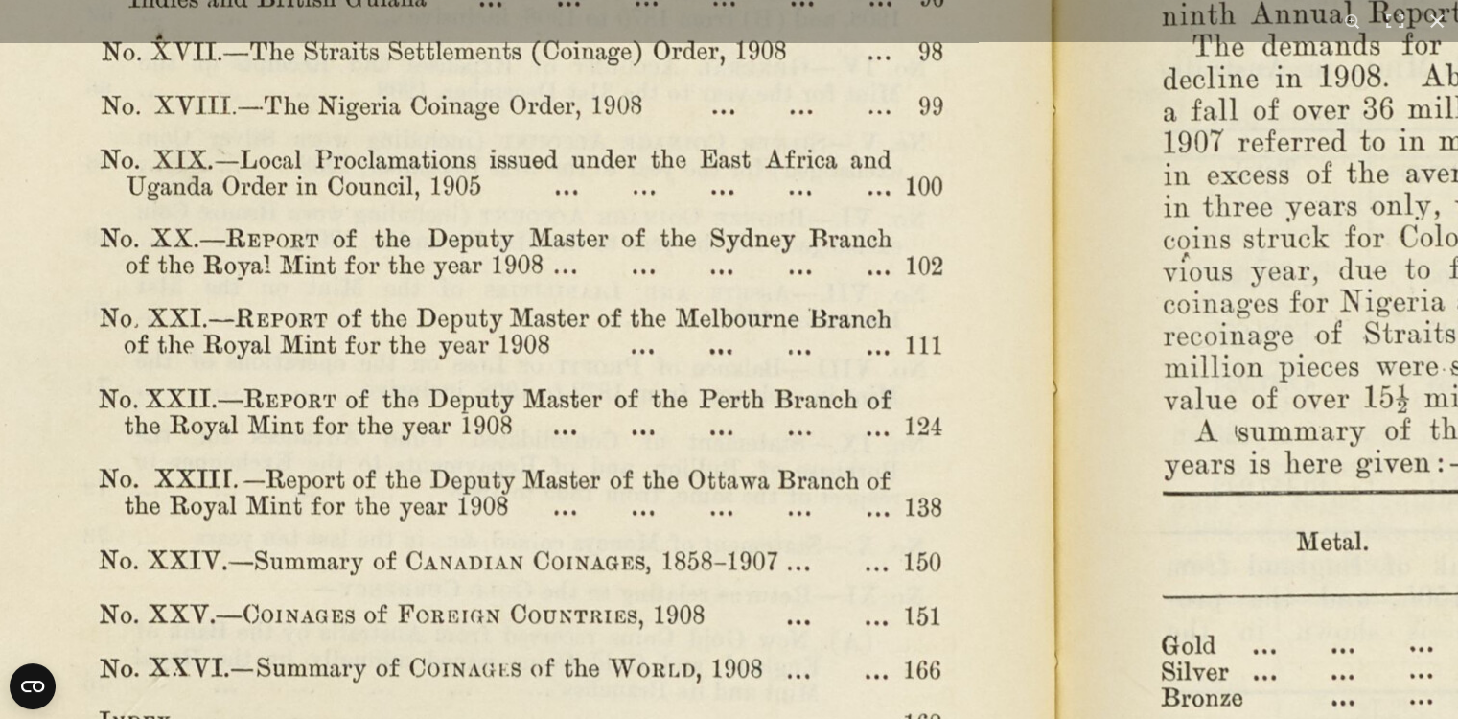
click at [758, 315] on img at bounding box center [1053, 431] width 2656 height 2070
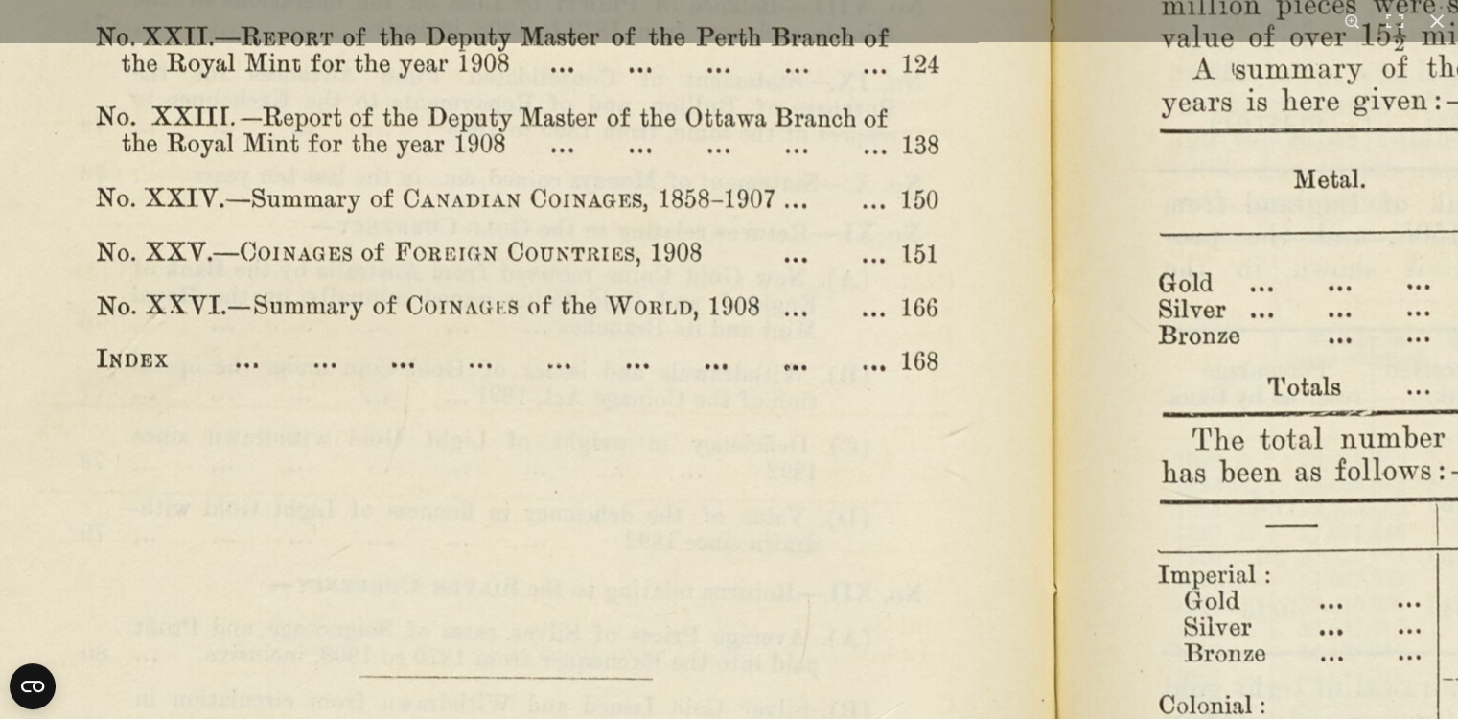
click at [179, 552] on img at bounding box center [1050, 69] width 2656 height 2070
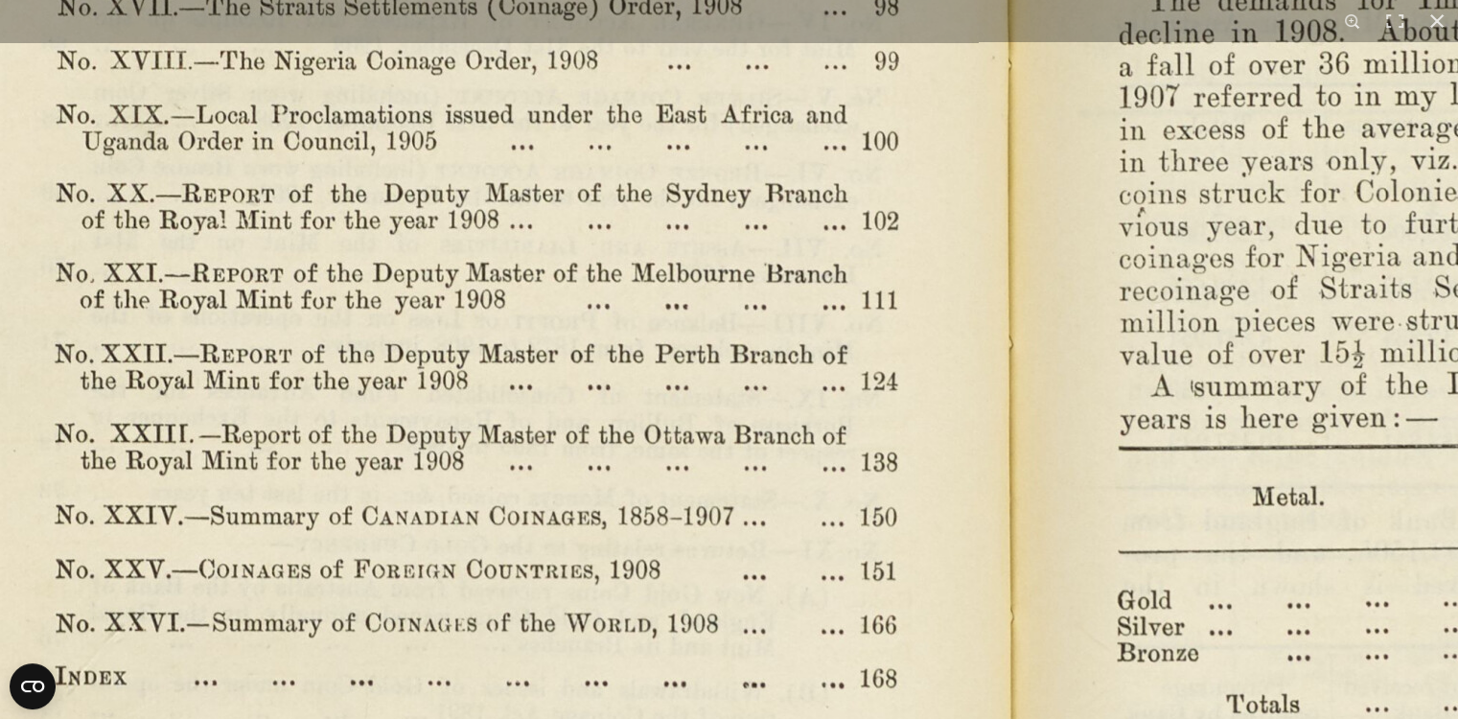
click at [1044, 200] on img at bounding box center [1009, 386] width 2656 height 2070
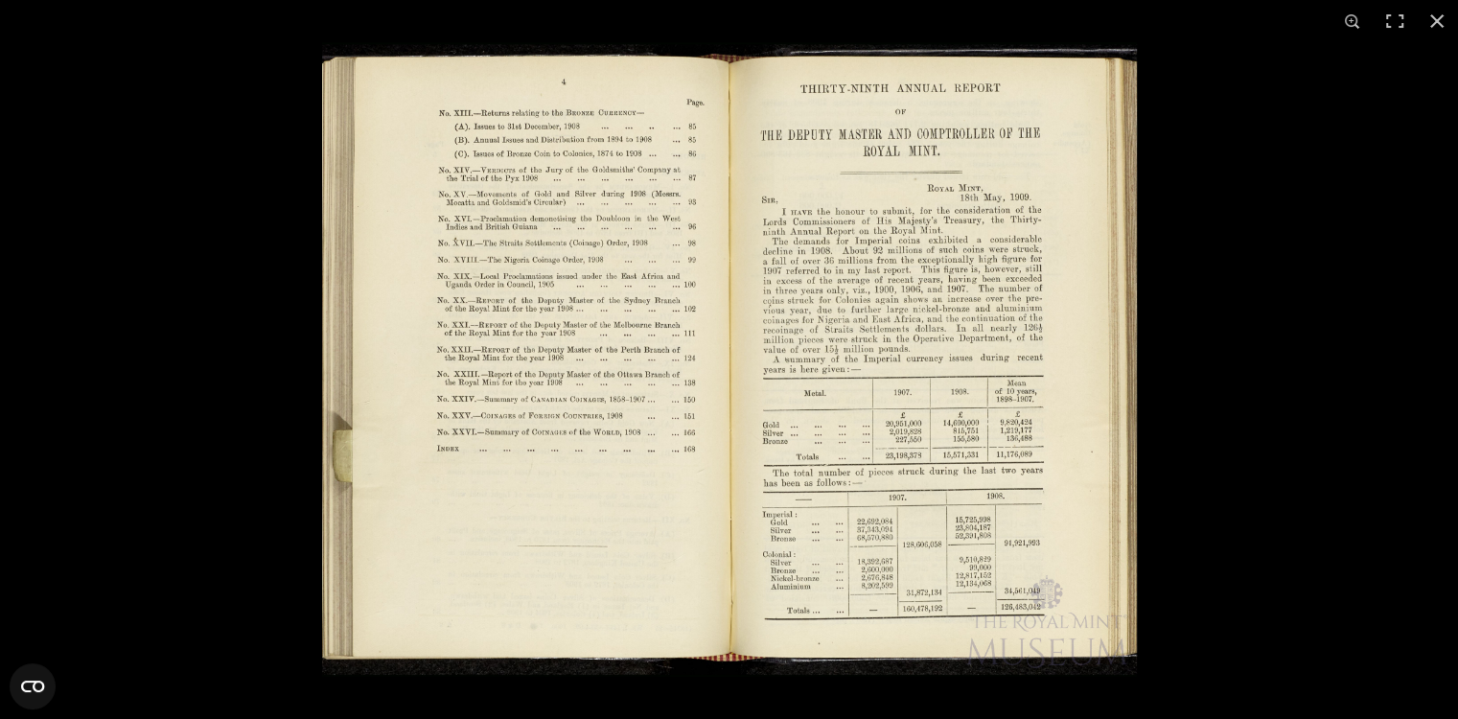
click at [862, 431] on img at bounding box center [729, 359] width 815 height 634
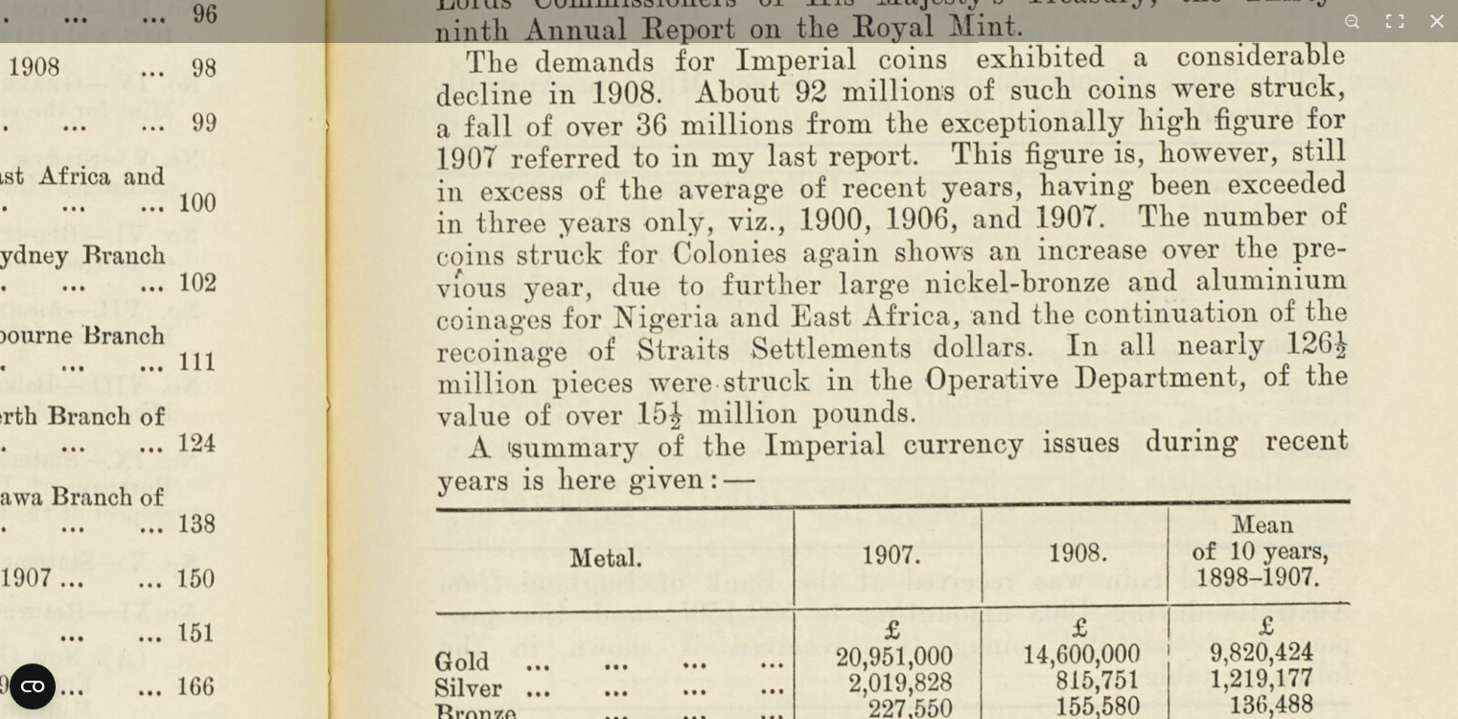
click at [851, 679] on img at bounding box center [327, 448] width 2656 height 2070
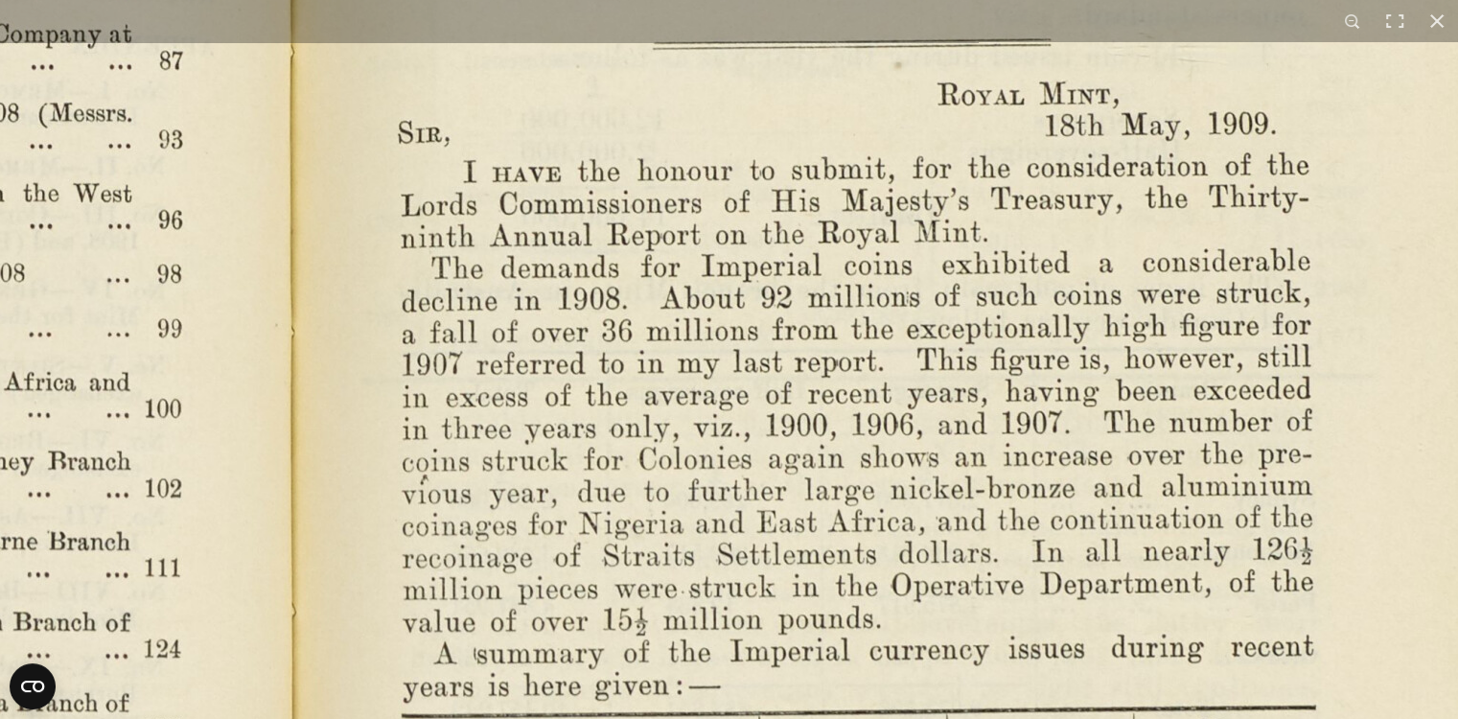
click at [801, 520] on img at bounding box center [292, 654] width 2656 height 2070
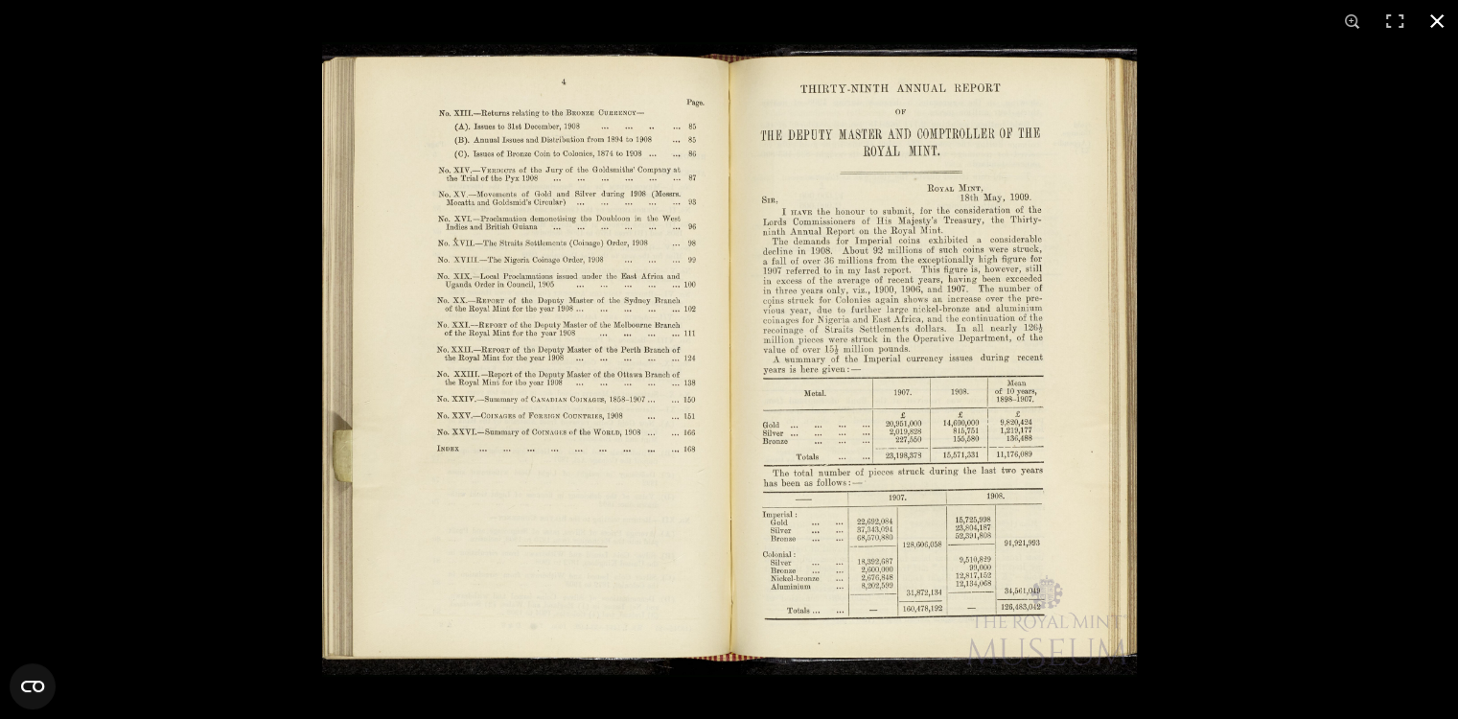
click at [1437, 18] on button at bounding box center [1436, 21] width 42 height 42
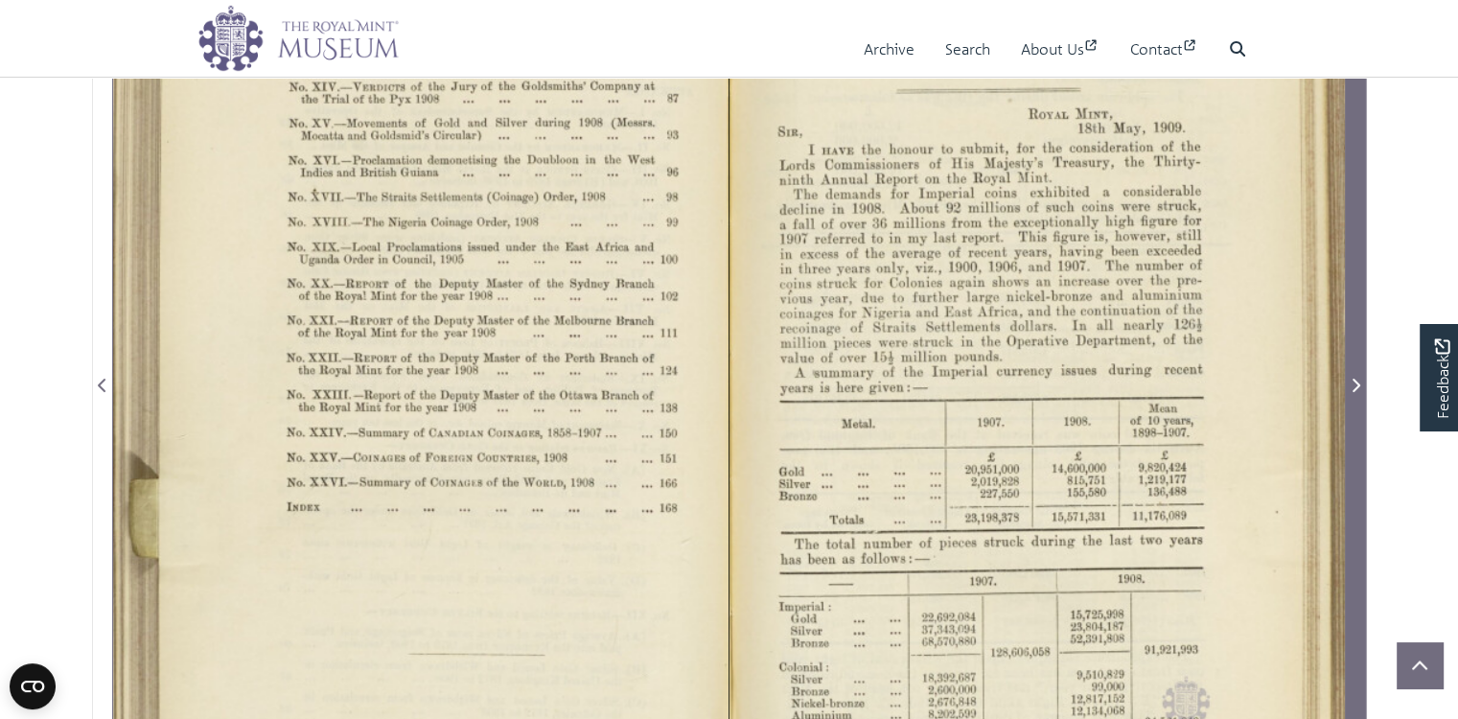
click at [1353, 393] on icon "Next Page" at bounding box center [1355, 385] width 10 height 15
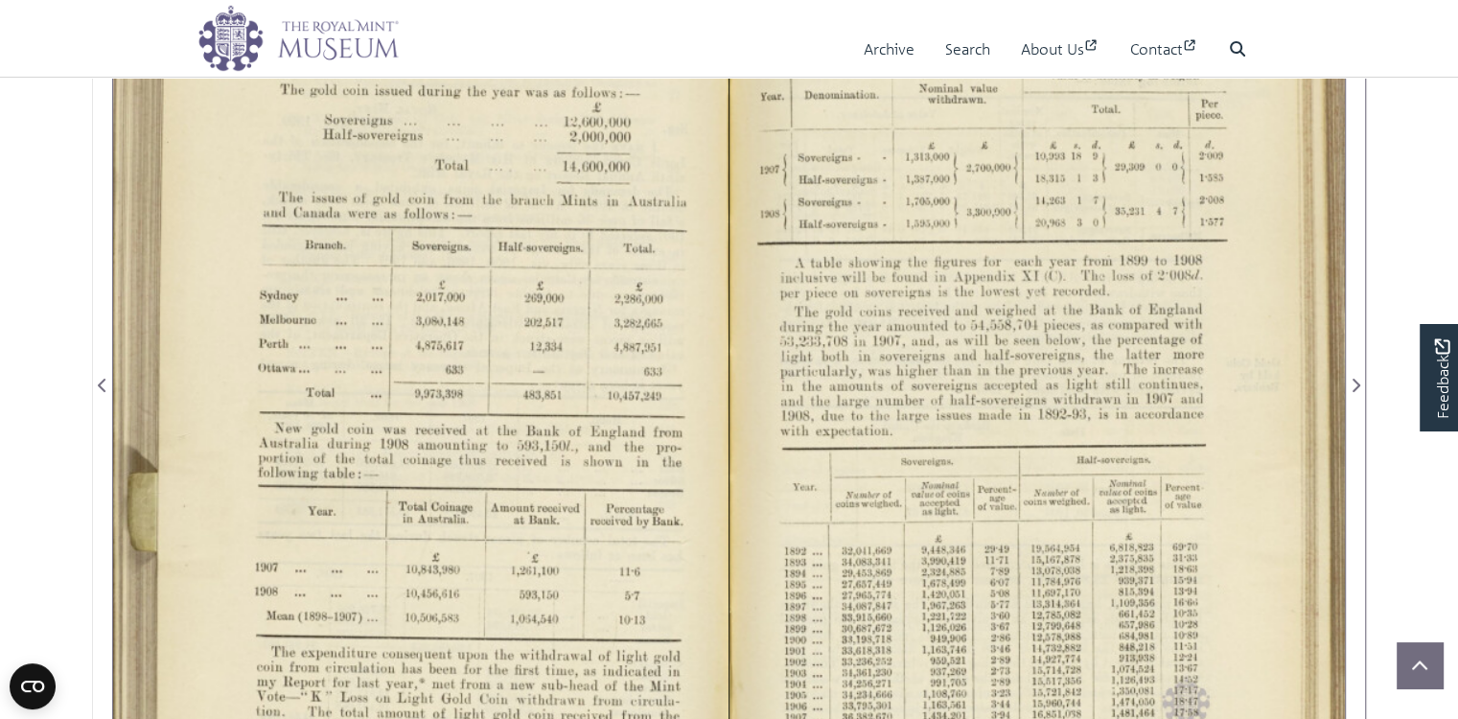
drag, startPoint x: 445, startPoint y: 388, endPoint x: 461, endPoint y: 461, distance: 74.6
click at [463, 474] on div at bounding box center [420, 373] width 615 height 959
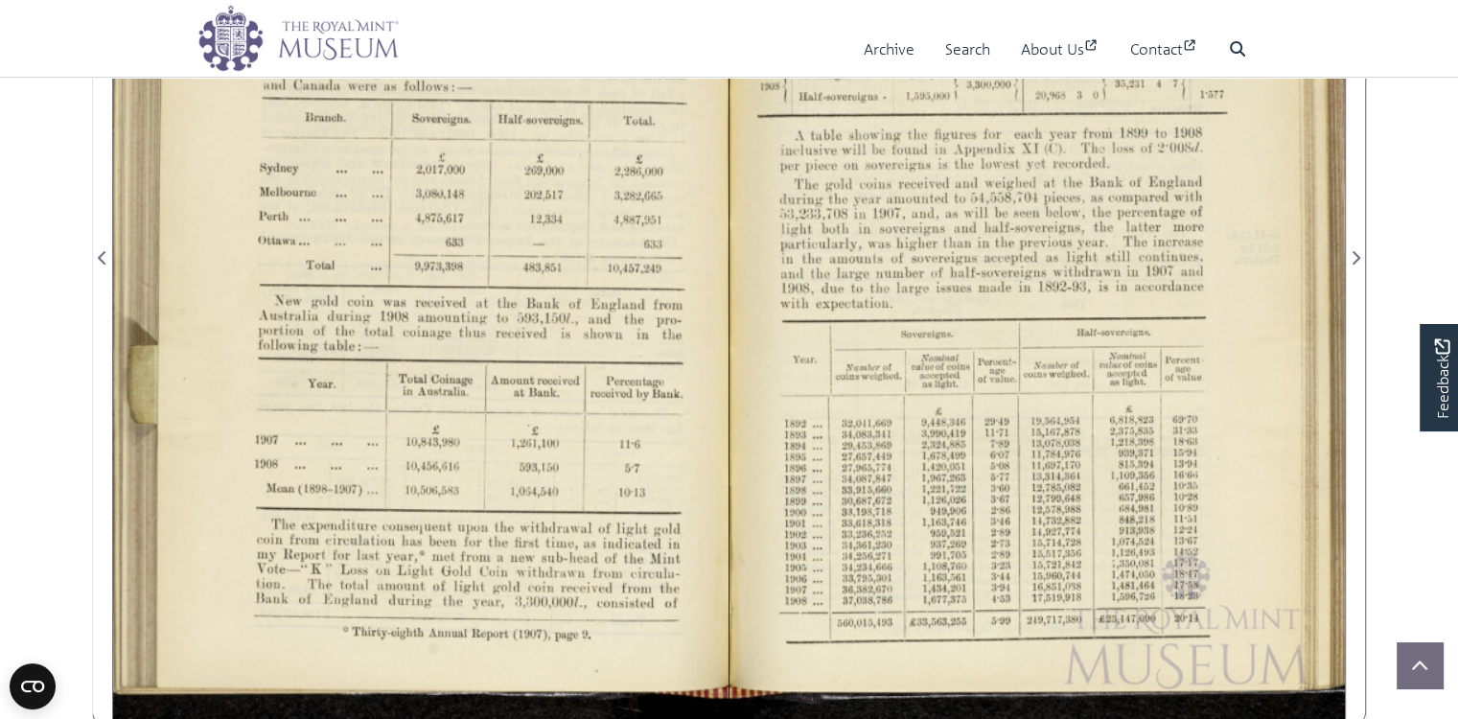
scroll to position [575, 0]
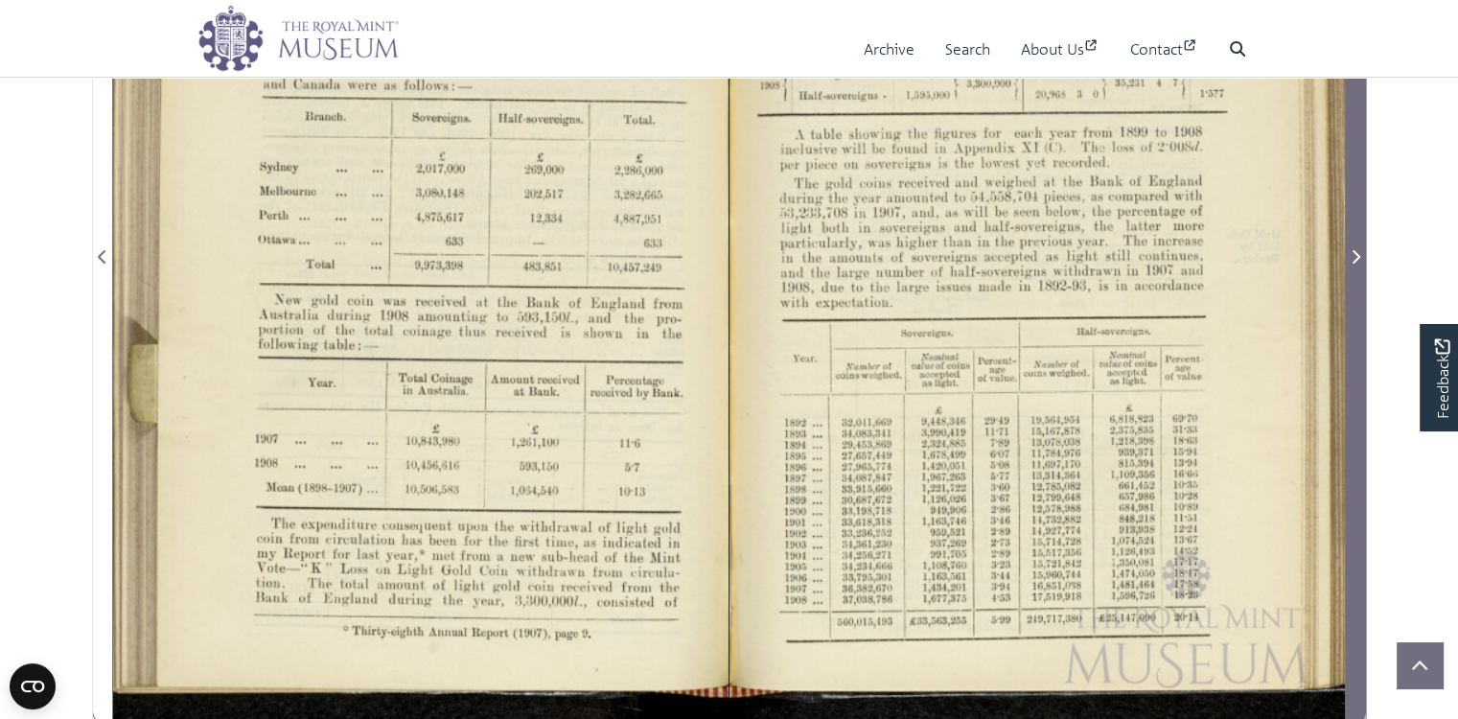
click at [1359, 264] on icon "Next Page" at bounding box center [1356, 256] width 8 height 13
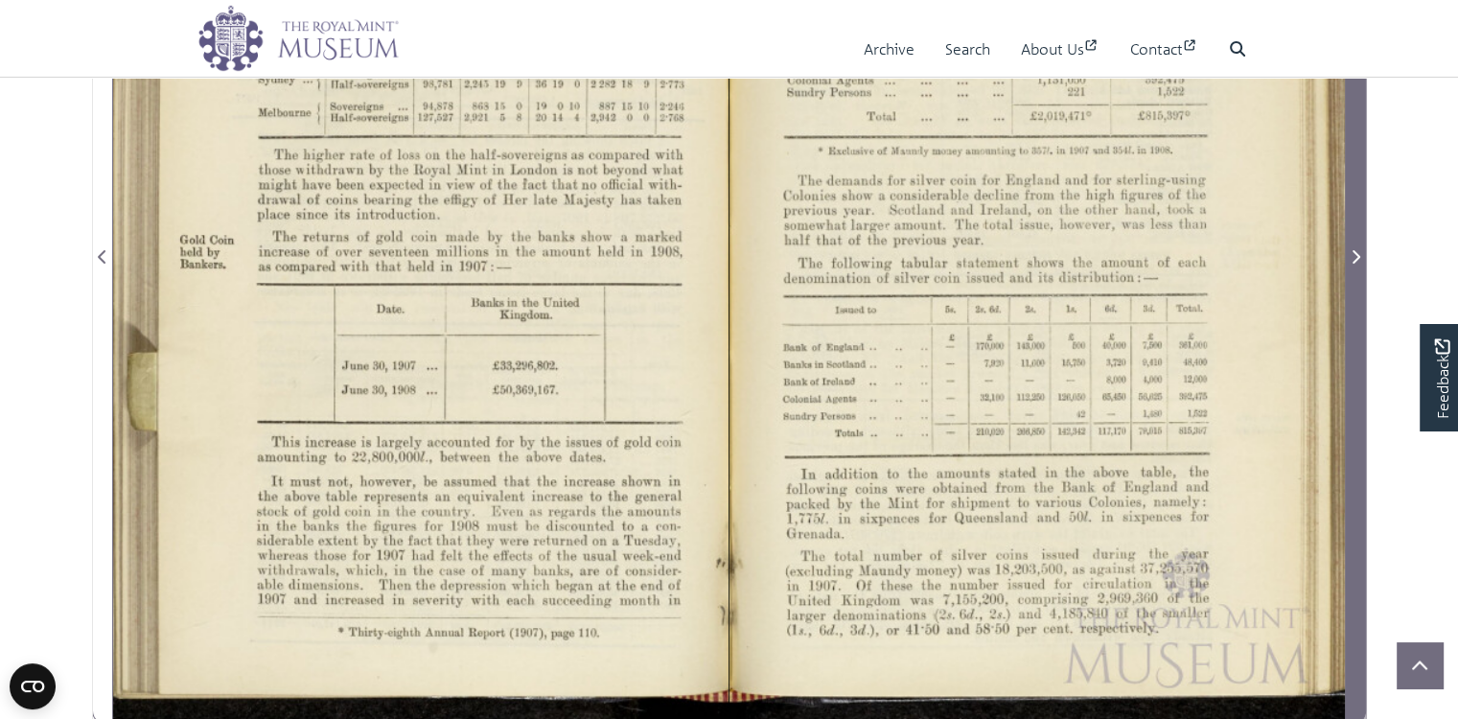
click at [1359, 264] on icon "Next Page" at bounding box center [1356, 256] width 8 height 13
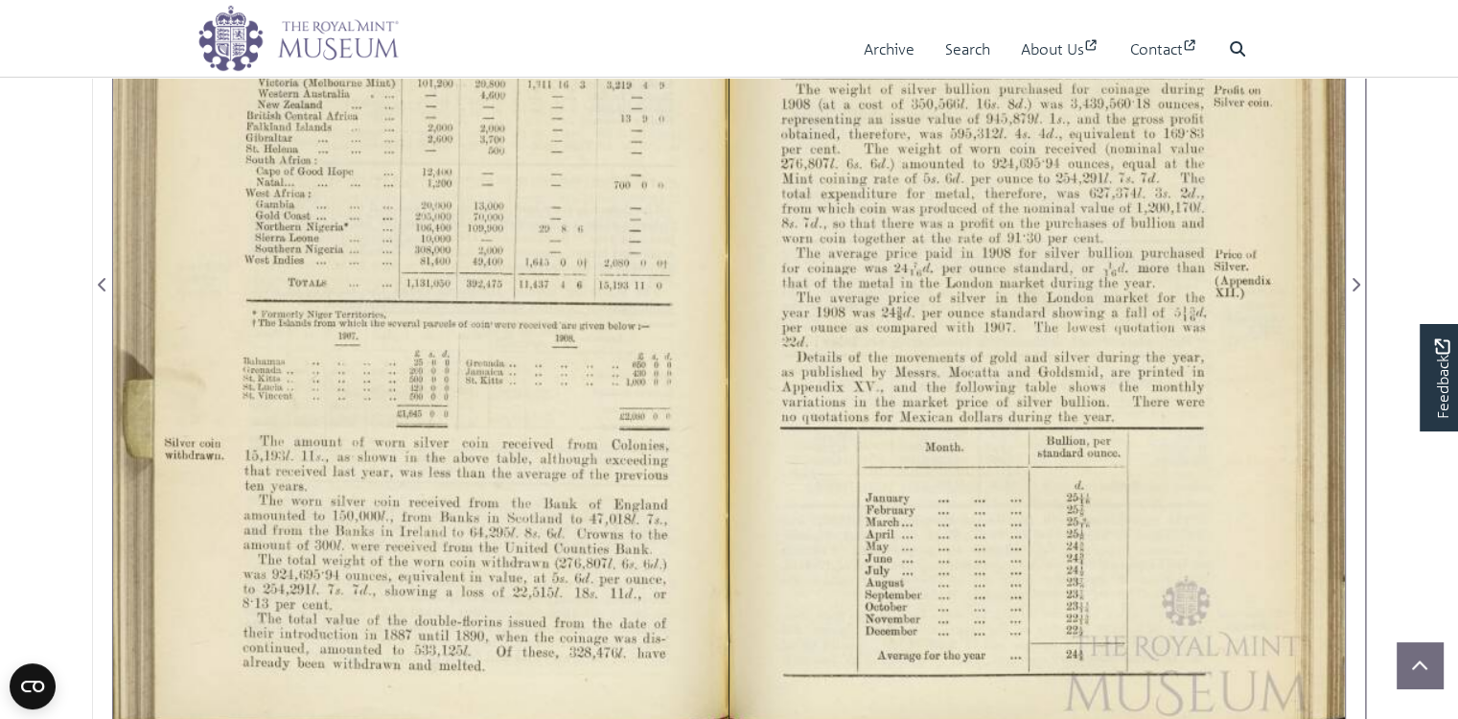
scroll to position [575, 0]
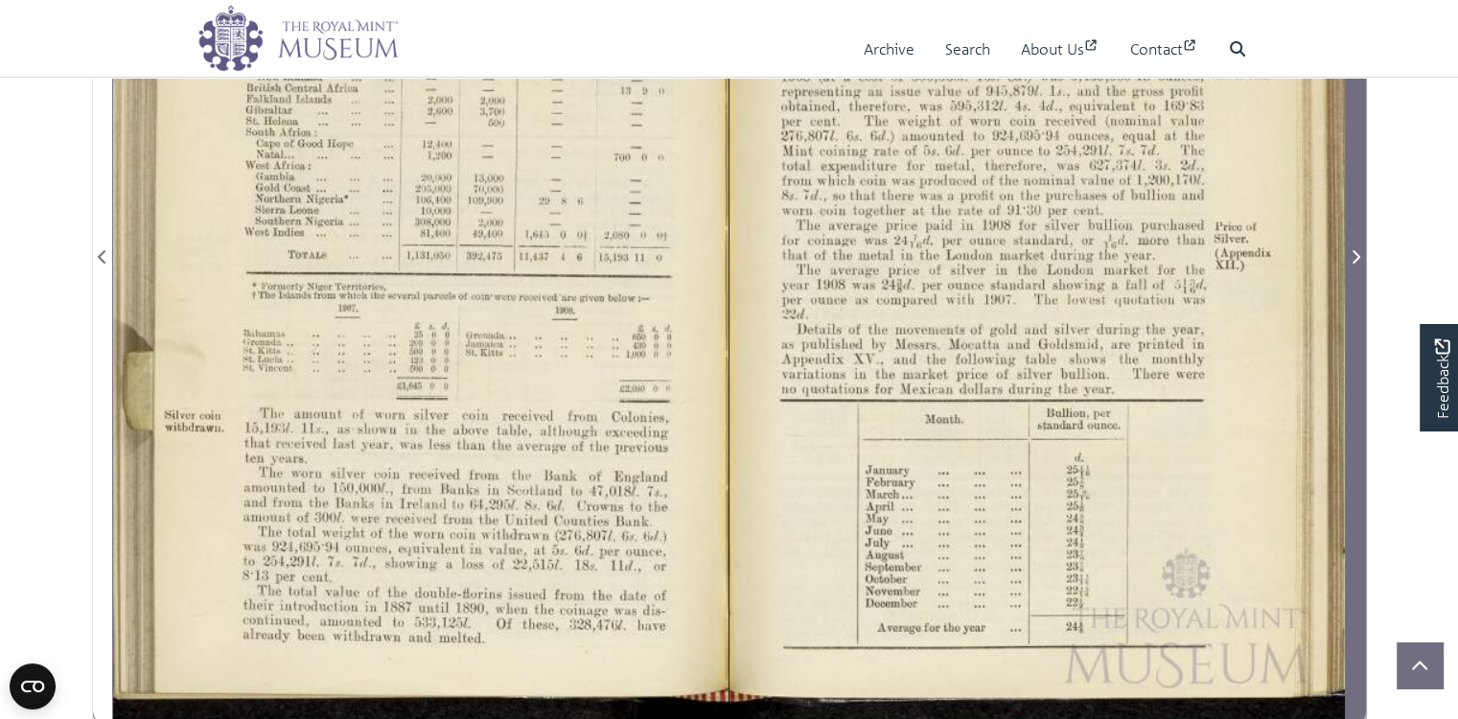
click at [1356, 264] on icon "Next Page" at bounding box center [1355, 256] width 10 height 15
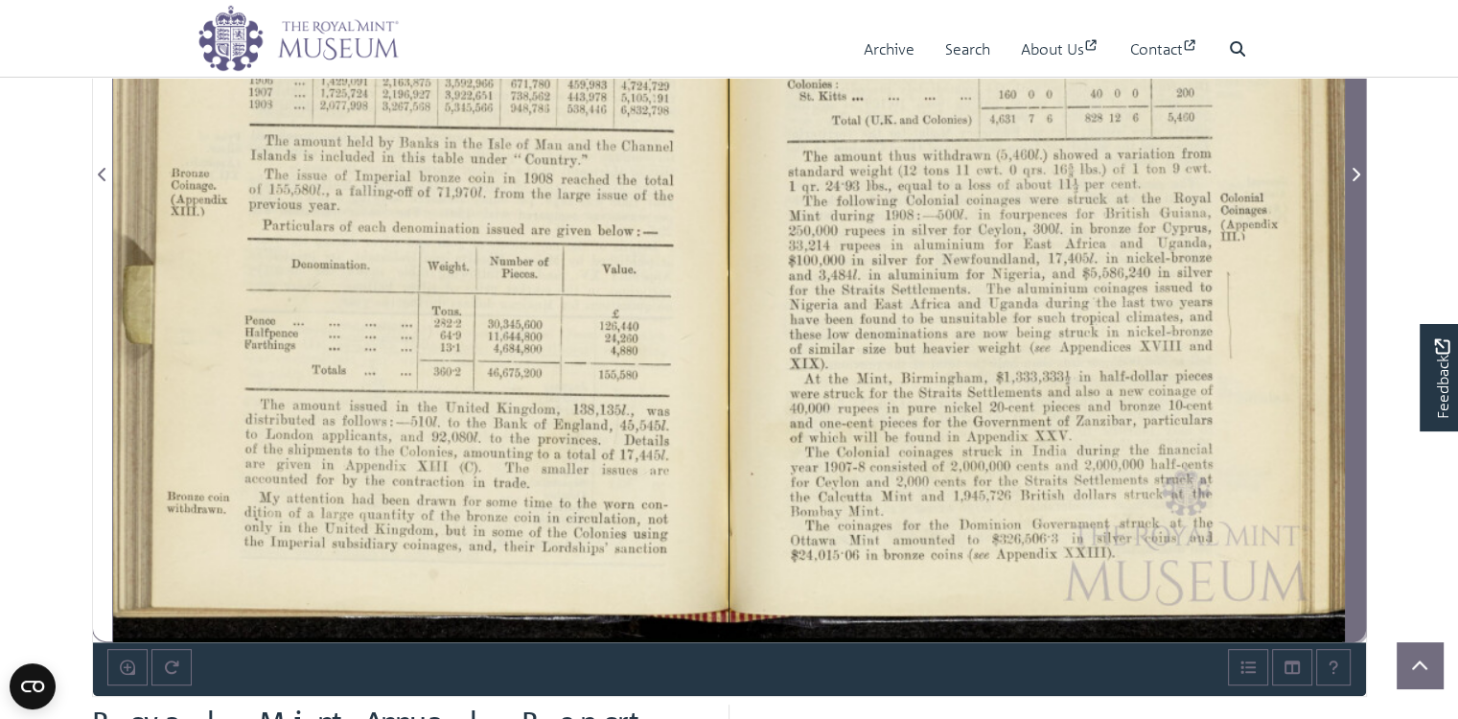
scroll to position [638, 0]
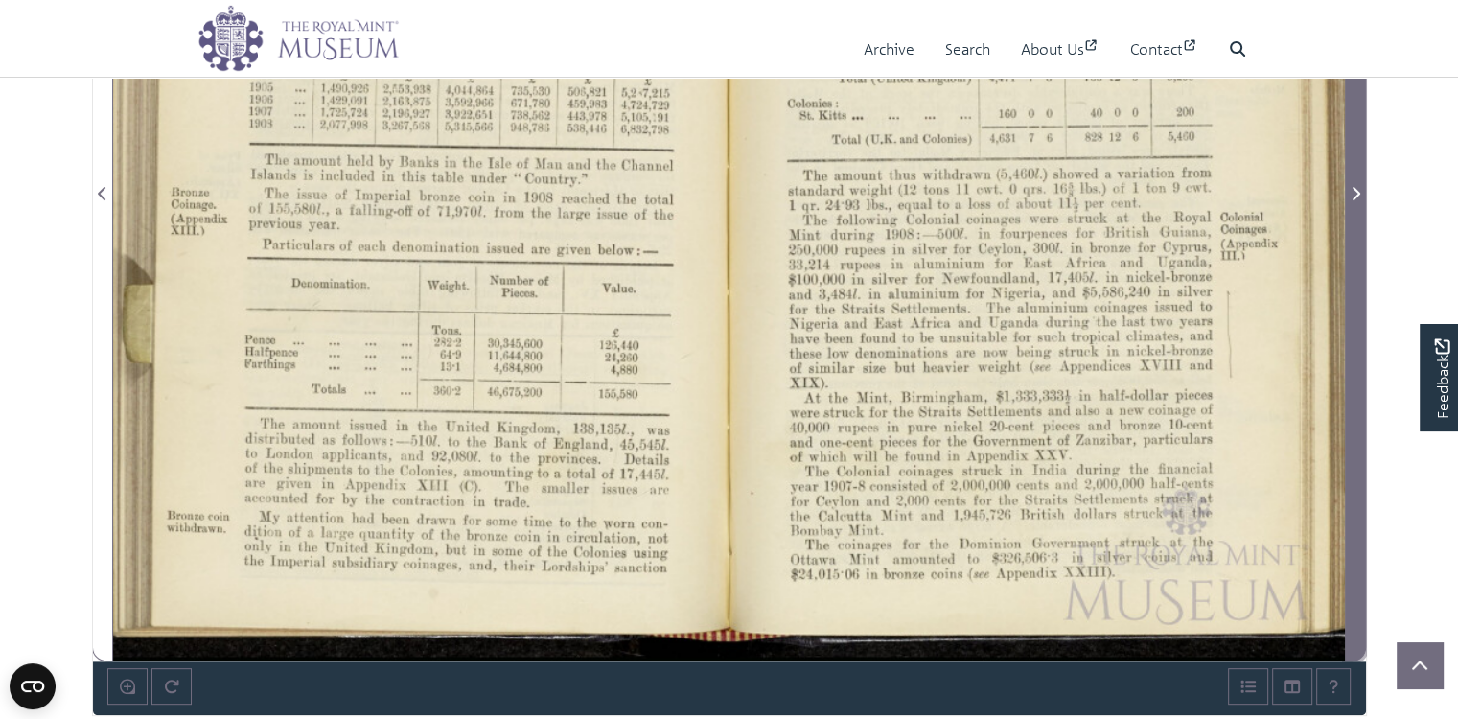
click at [1354, 200] on icon "Next Page" at bounding box center [1356, 193] width 8 height 13
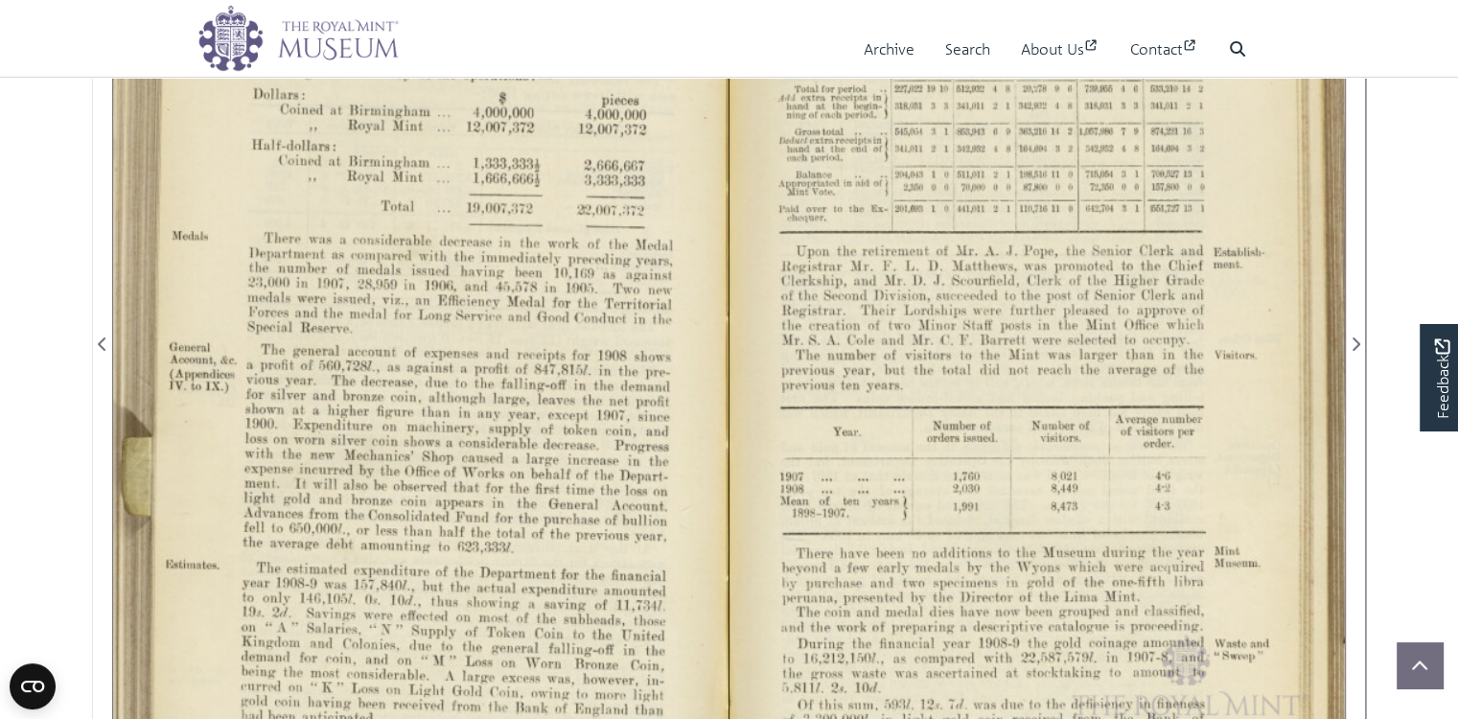
scroll to position [702, 0]
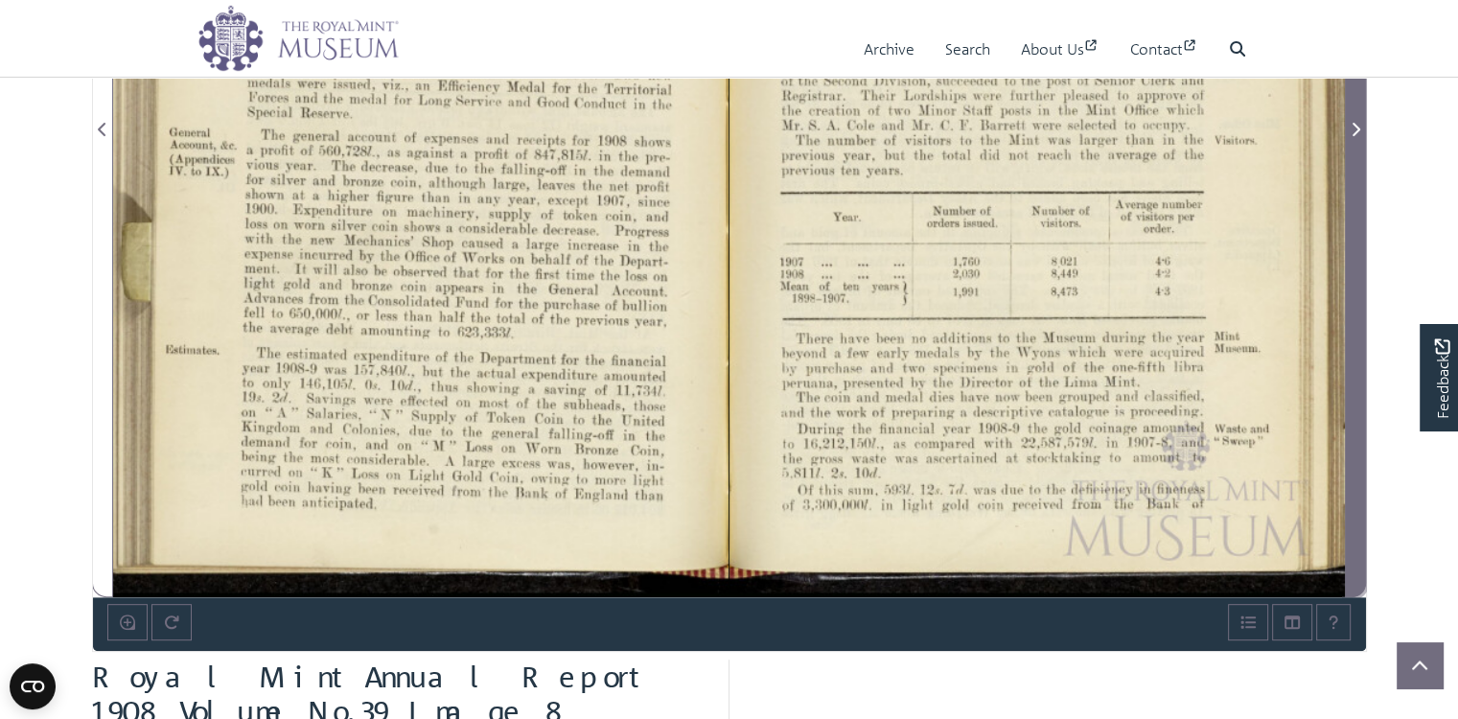
click at [1356, 136] on icon "Next Page" at bounding box center [1356, 129] width 8 height 13
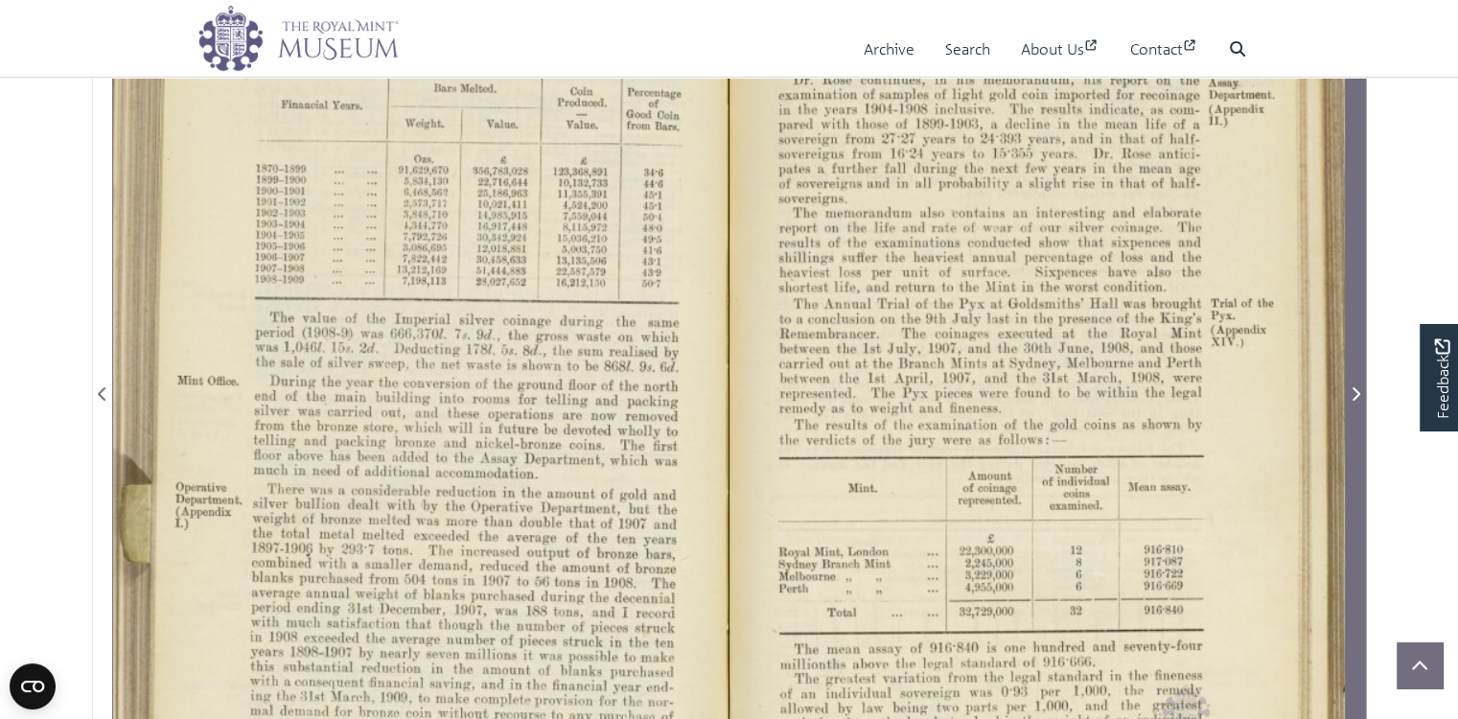
scroll to position [447, 0]
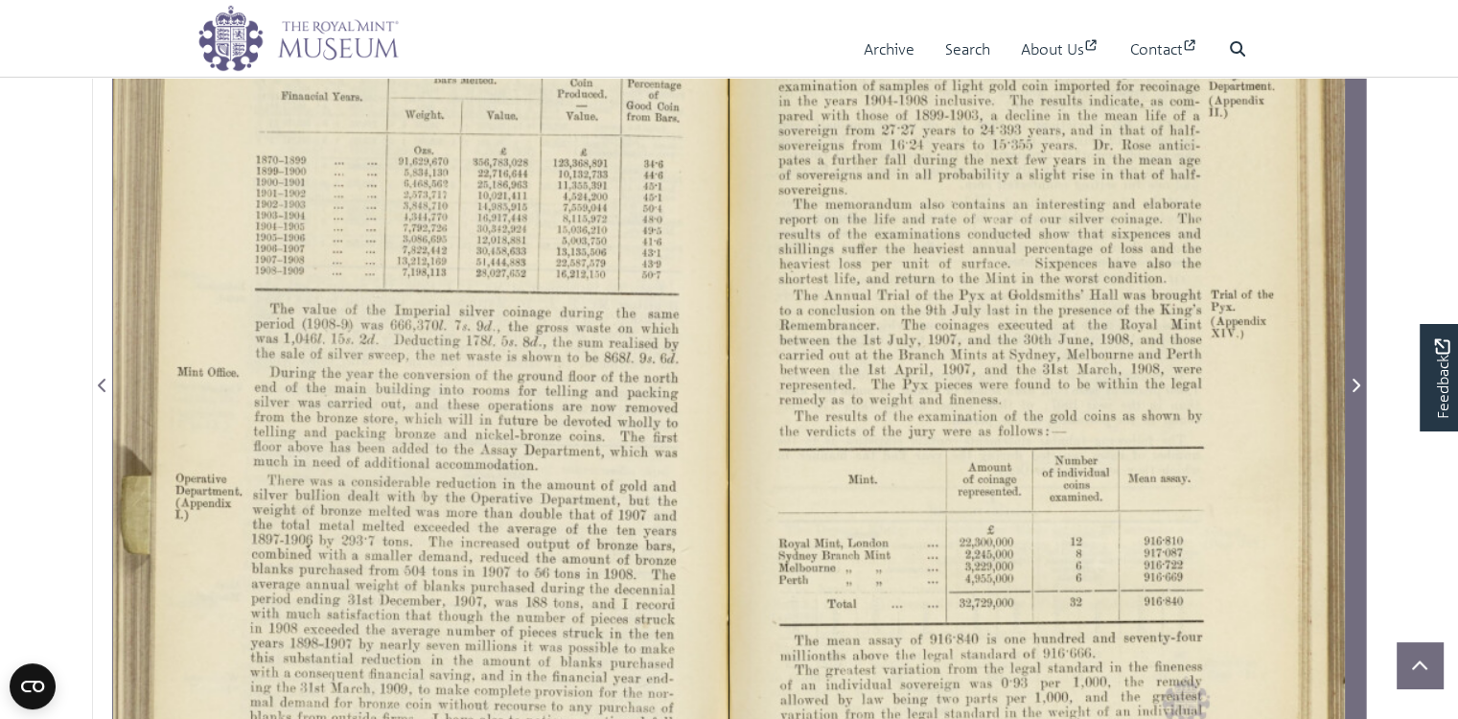
click at [1362, 397] on span "Next Page" at bounding box center [1354, 385] width 19 height 23
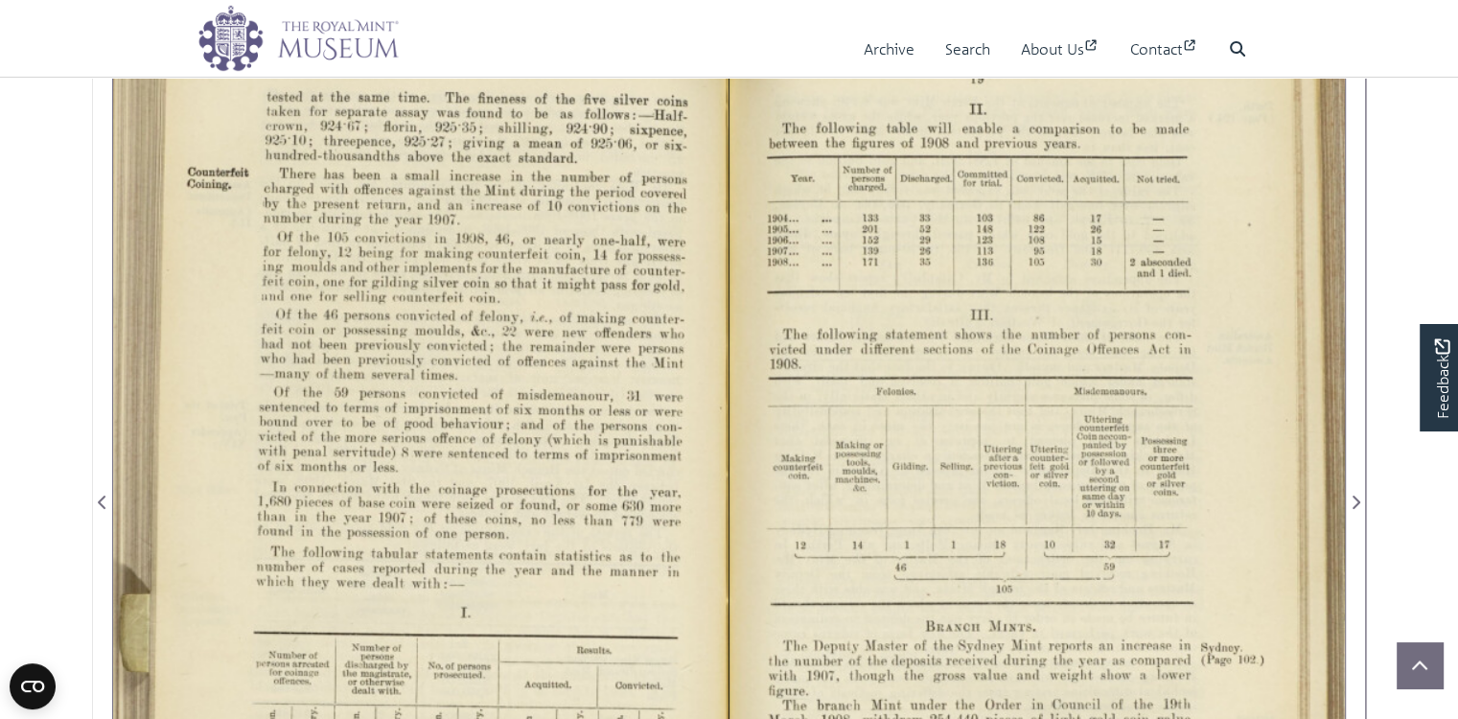
scroll to position [255, 0]
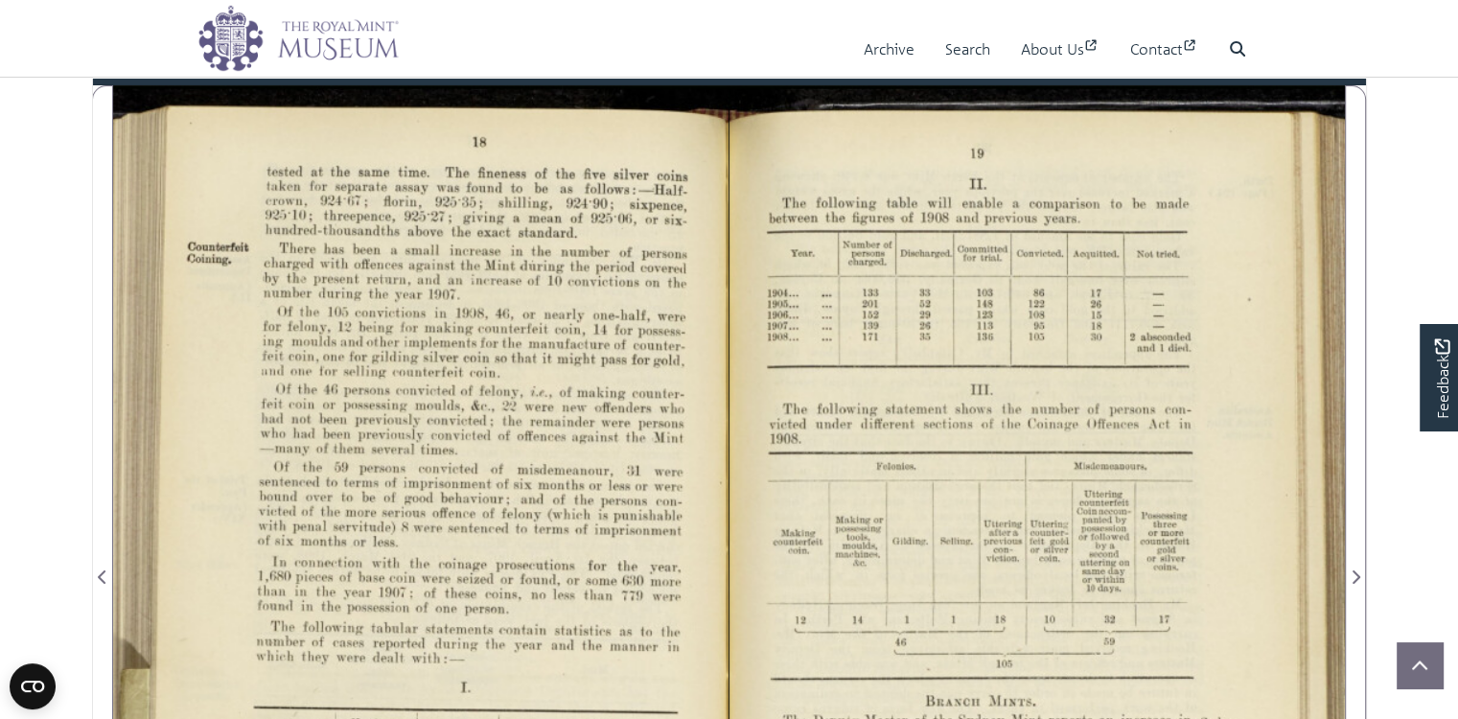
click at [454, 373] on div at bounding box center [420, 564] width 615 height 959
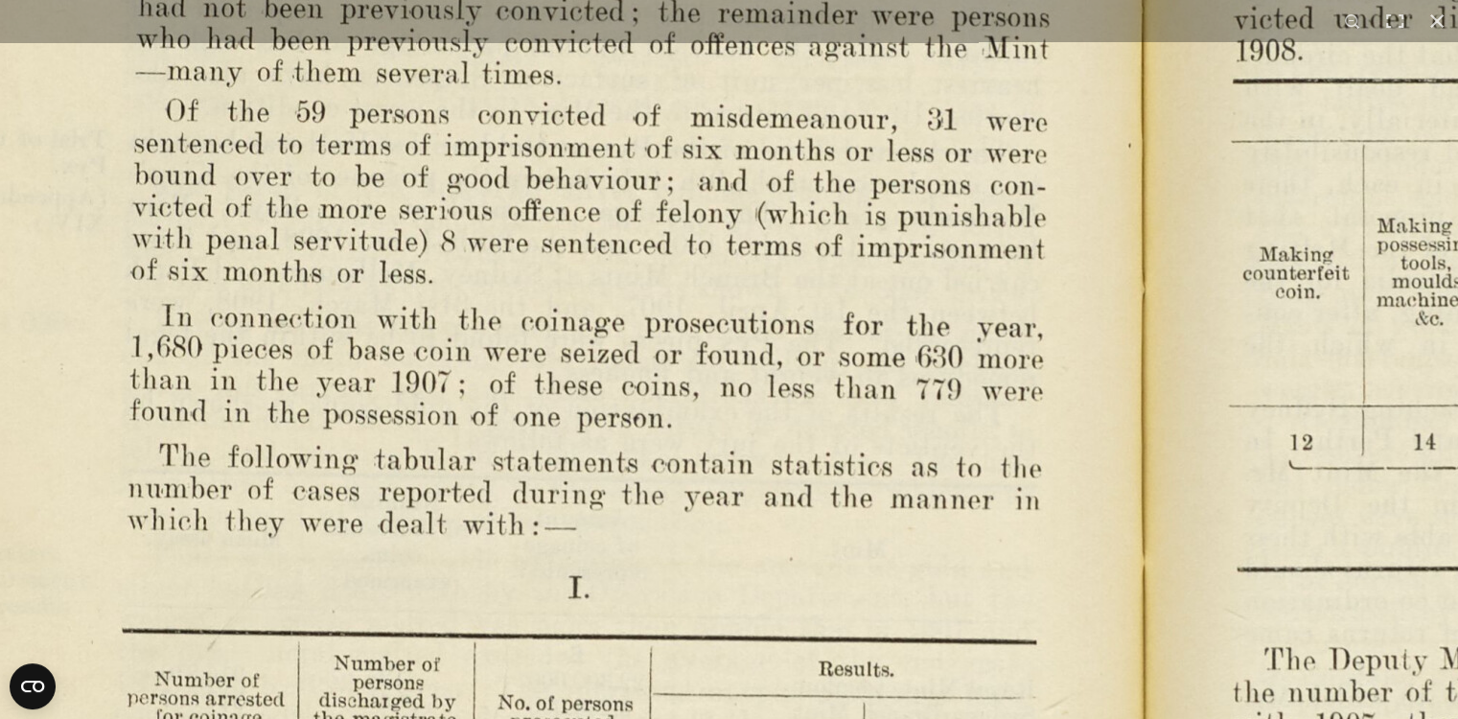
click at [925, 219] on img at bounding box center [1147, 322] width 2656 height 2070
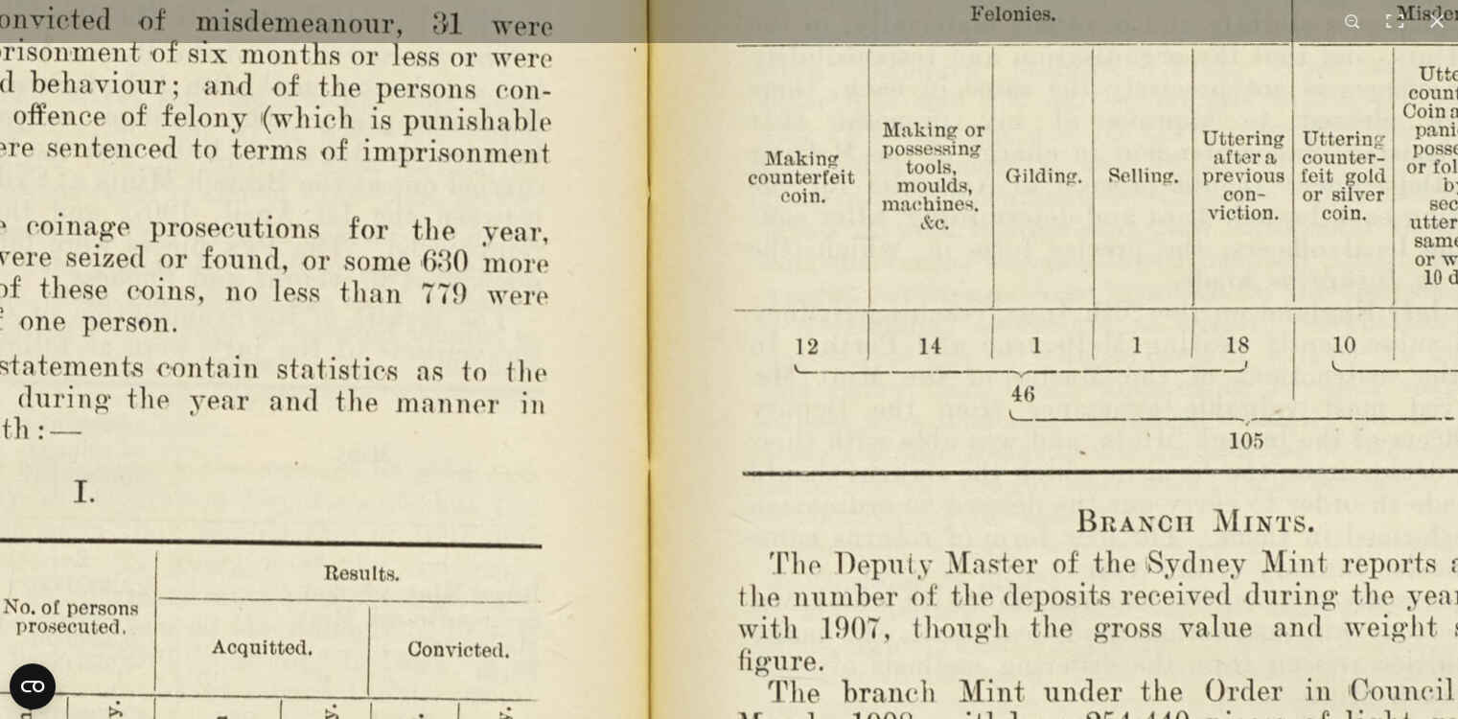
click at [410, 499] on img at bounding box center [652, 226] width 2656 height 2070
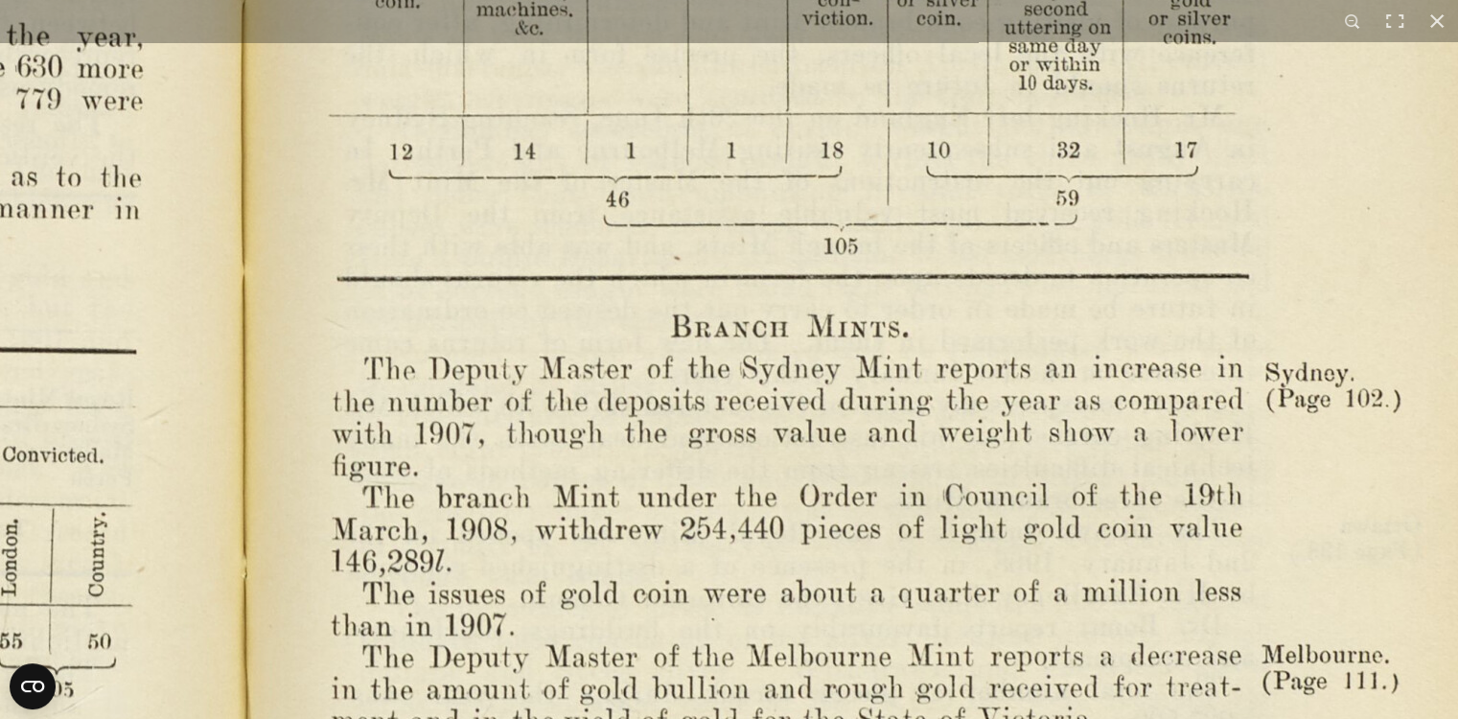
click at [728, 212] on img at bounding box center [247, 32] width 2656 height 2070
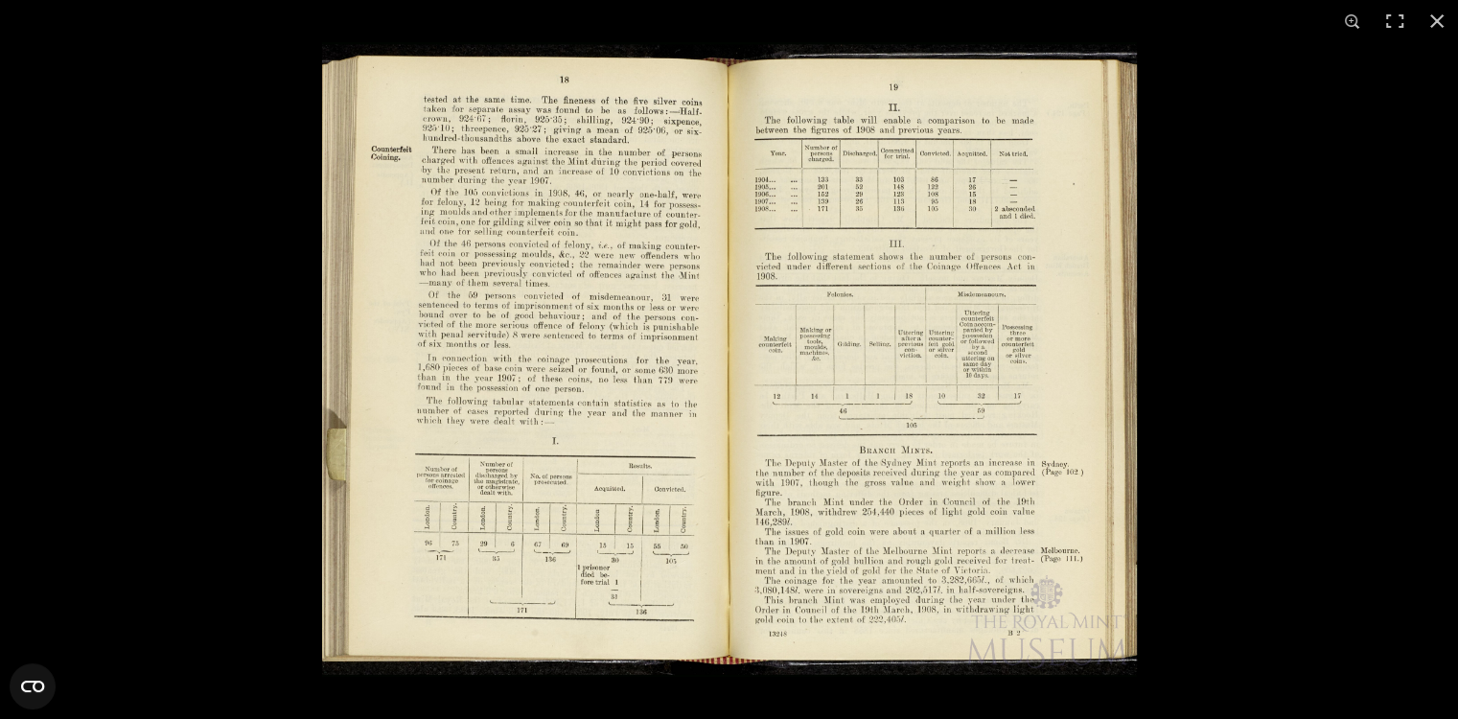
click at [1026, 503] on img at bounding box center [729, 359] width 815 height 634
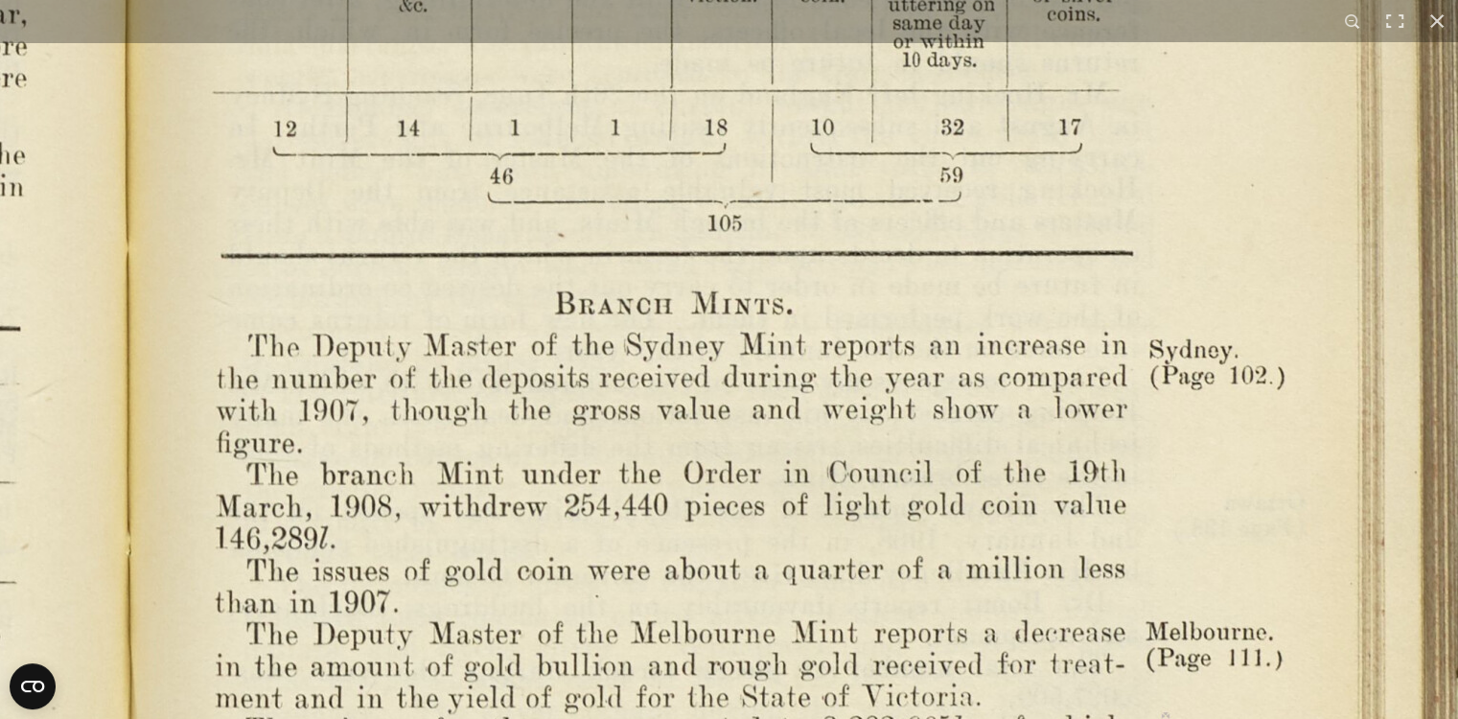
click at [1008, 400] on img at bounding box center [131, 9] width 2656 height 2070
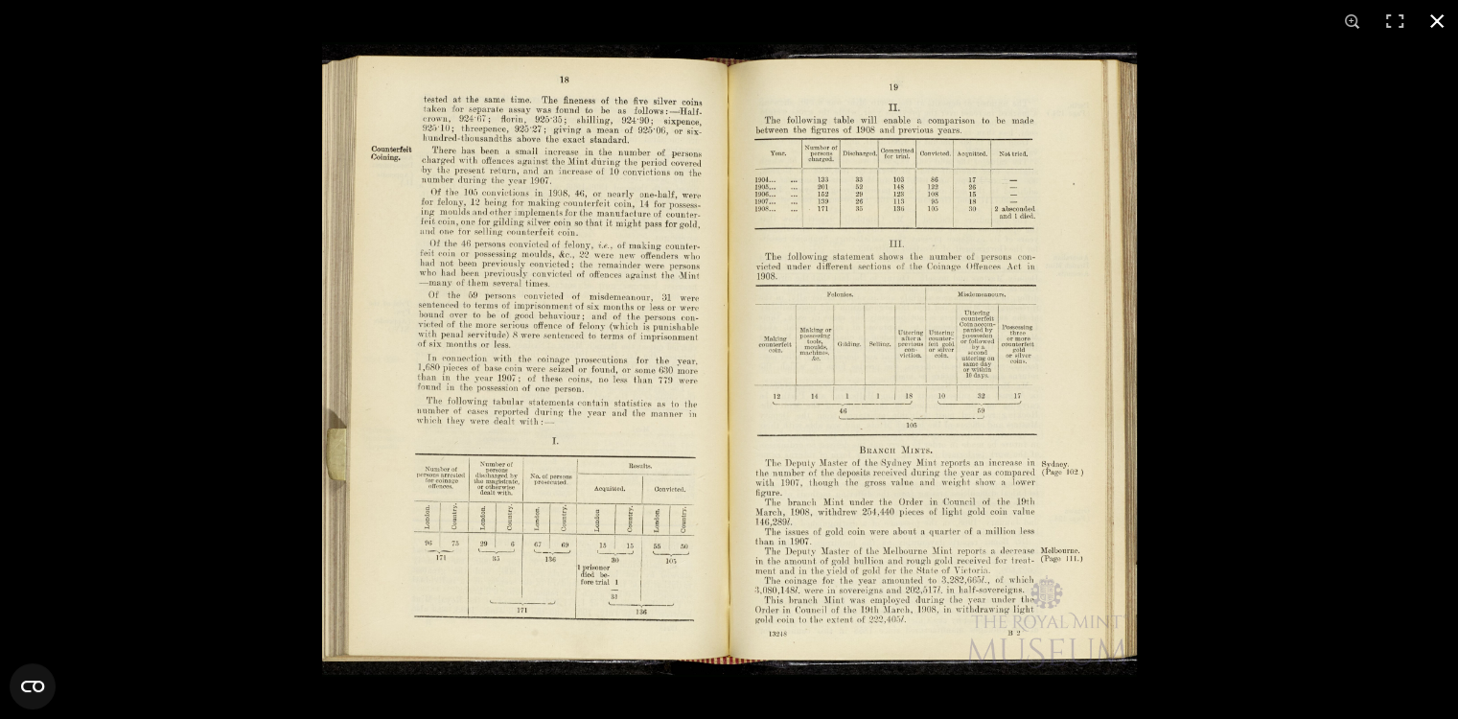
click at [1436, 10] on button at bounding box center [1436, 21] width 42 height 42
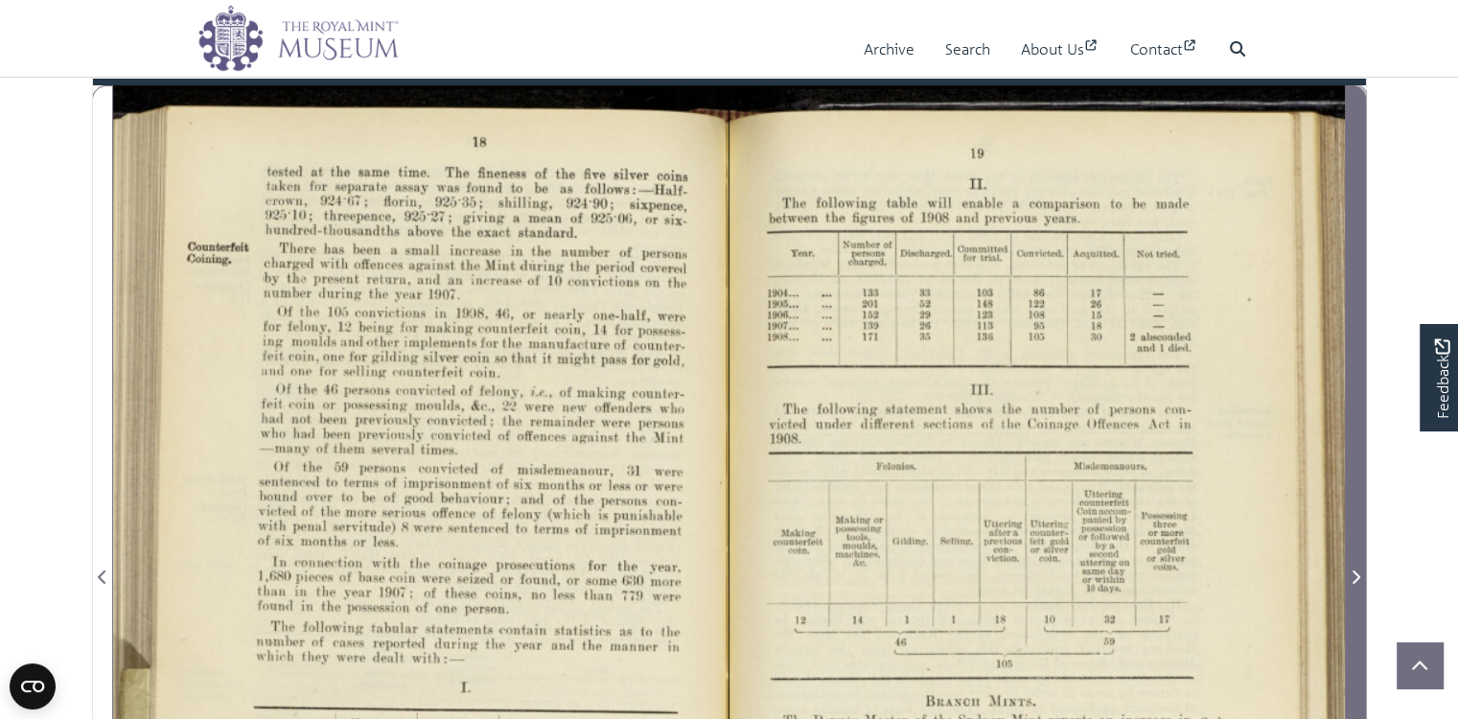
click at [1353, 585] on icon "Next Page" at bounding box center [1355, 576] width 10 height 15
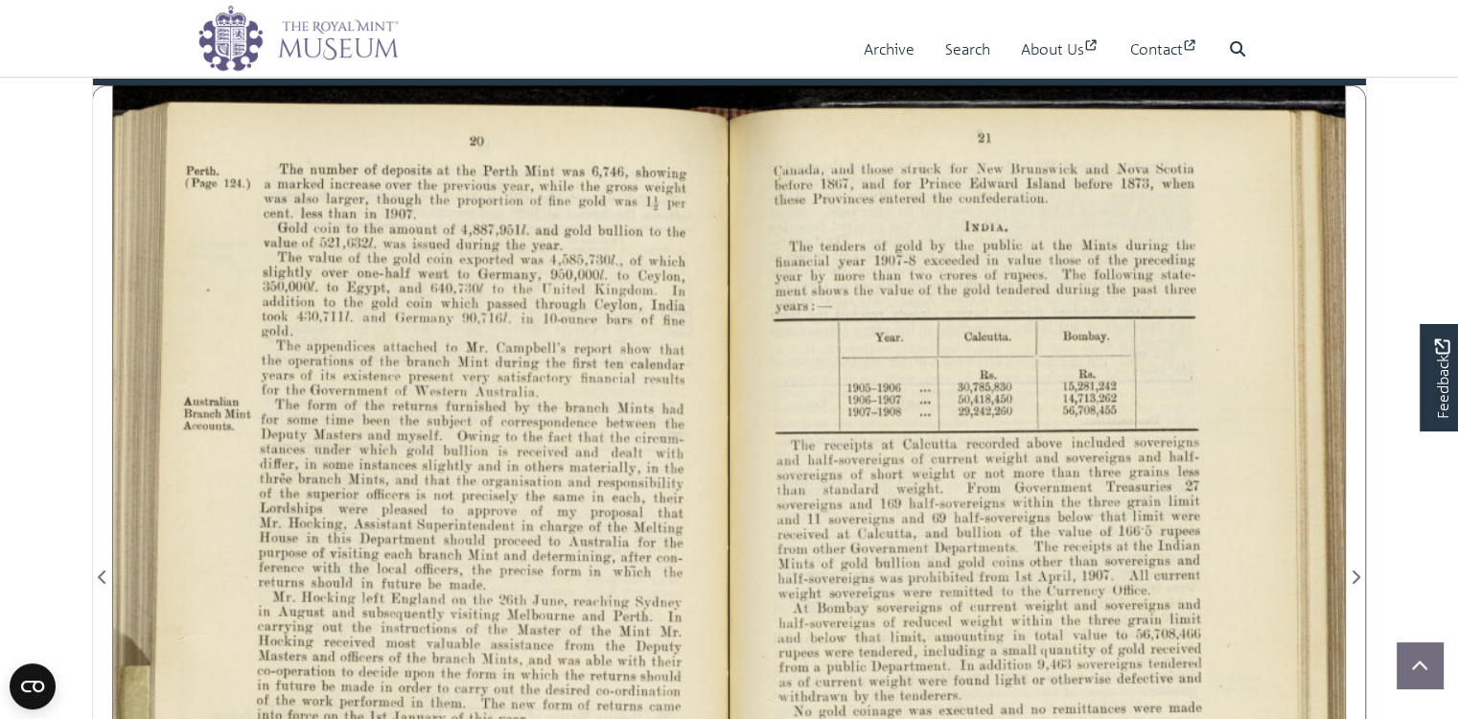
click at [475, 483] on div at bounding box center [420, 564] width 615 height 959
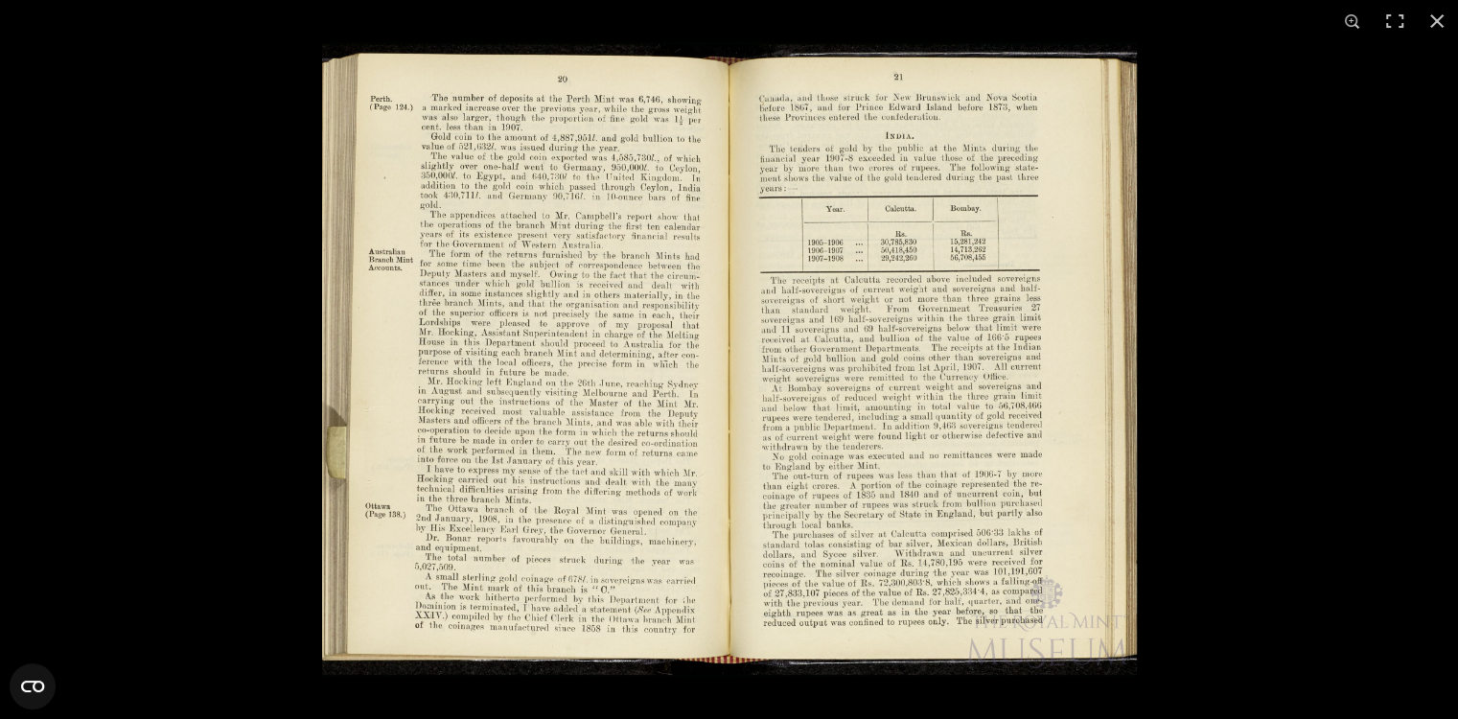
click at [590, 446] on img at bounding box center [729, 359] width 815 height 634
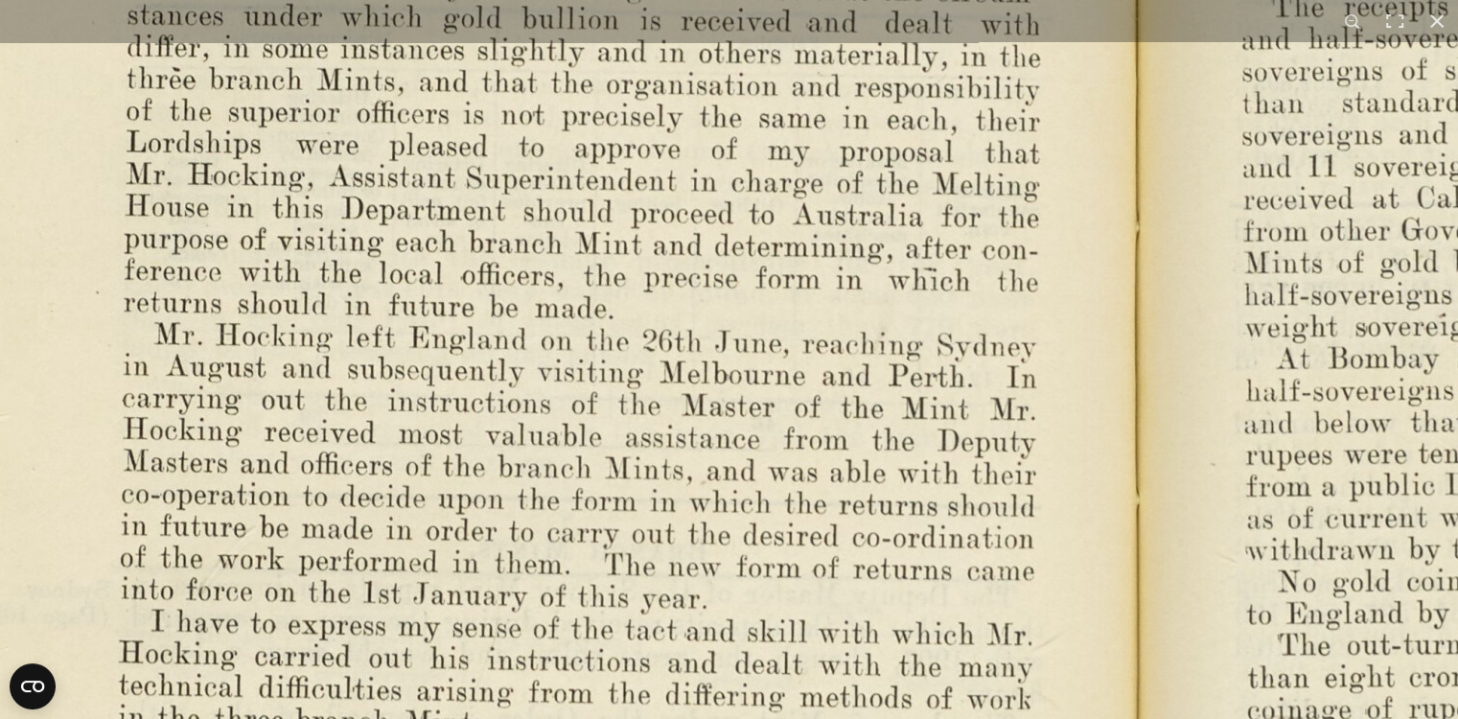
click at [705, 585] on img at bounding box center [1138, 265] width 2656 height 2070
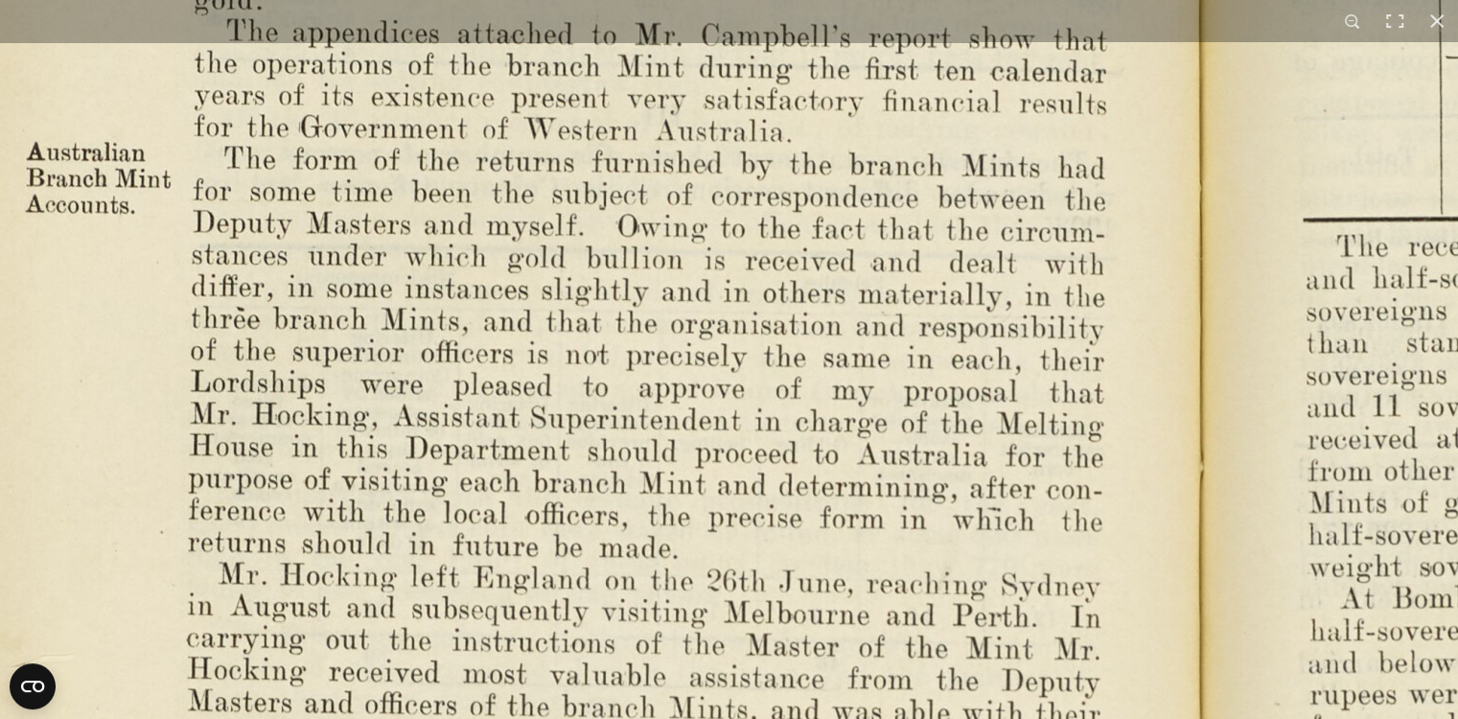
click at [698, 635] on img at bounding box center [1202, 504] width 2656 height 2070
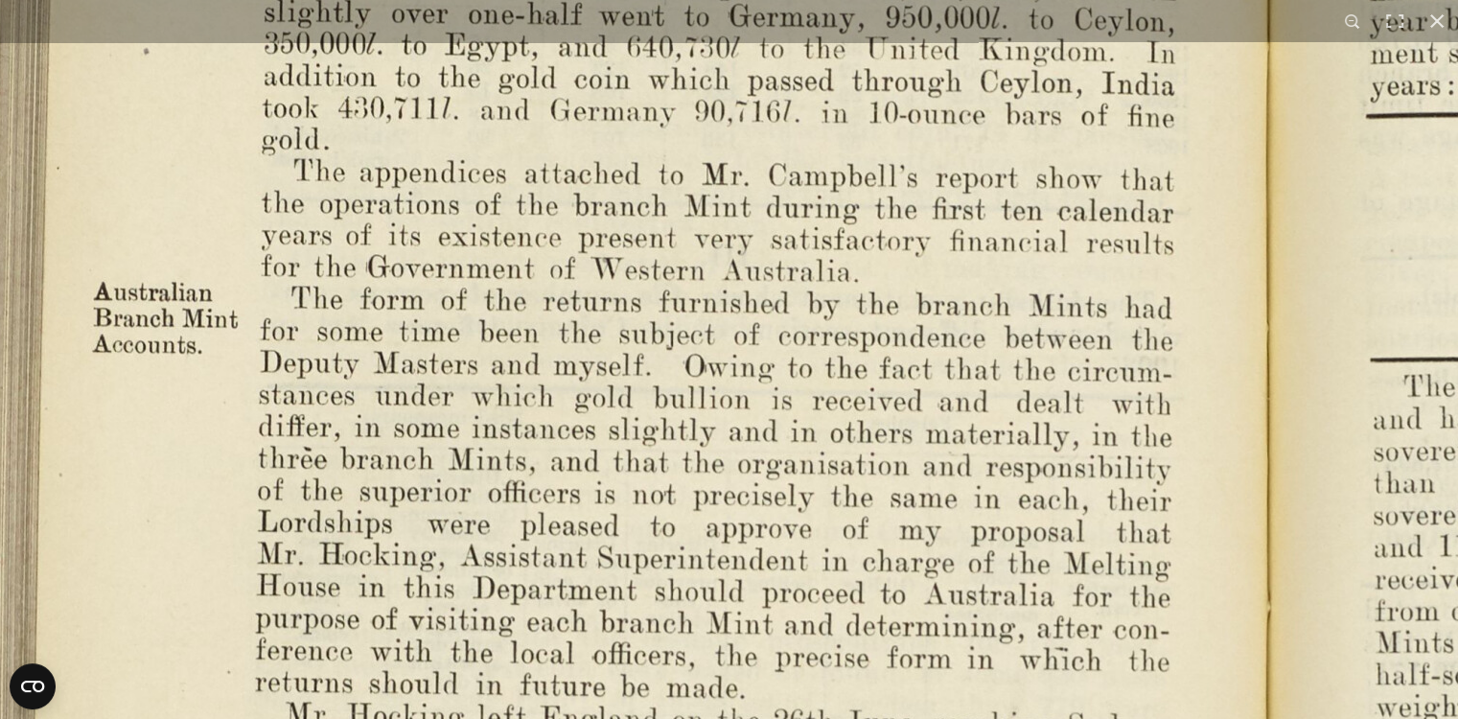
click at [868, 692] on img at bounding box center [1270, 644] width 2656 height 2070
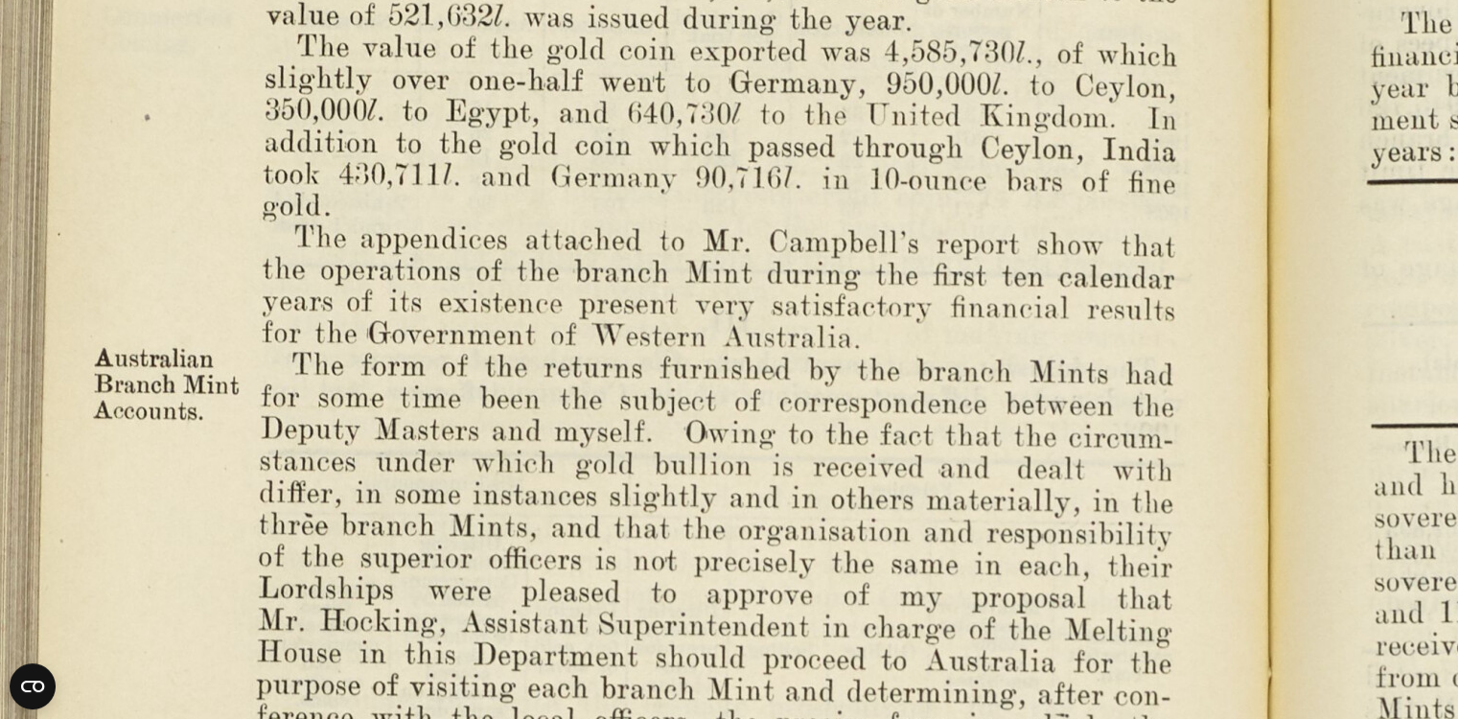
click at [867, 641] on img at bounding box center [1271, 710] width 2656 height 2070
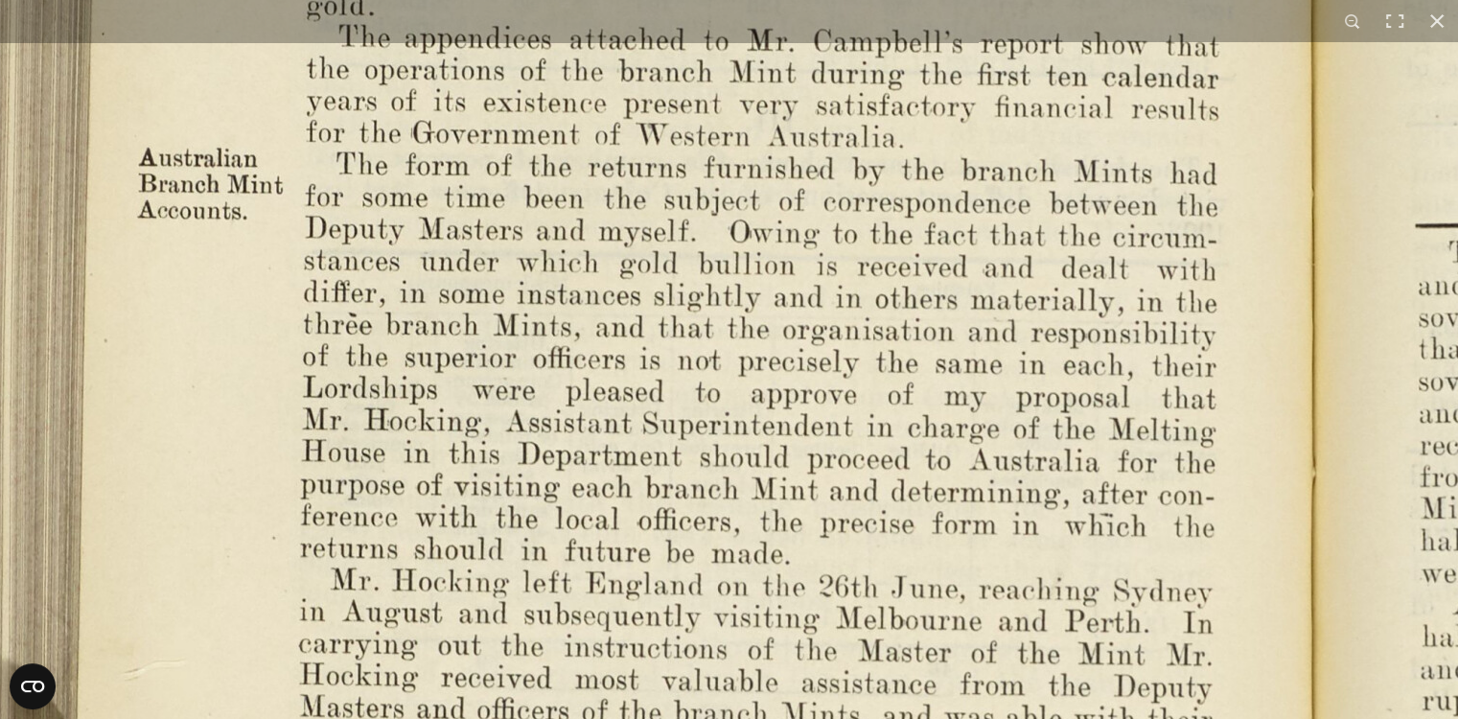
click at [908, 360] on img at bounding box center [1315, 510] width 2656 height 2070
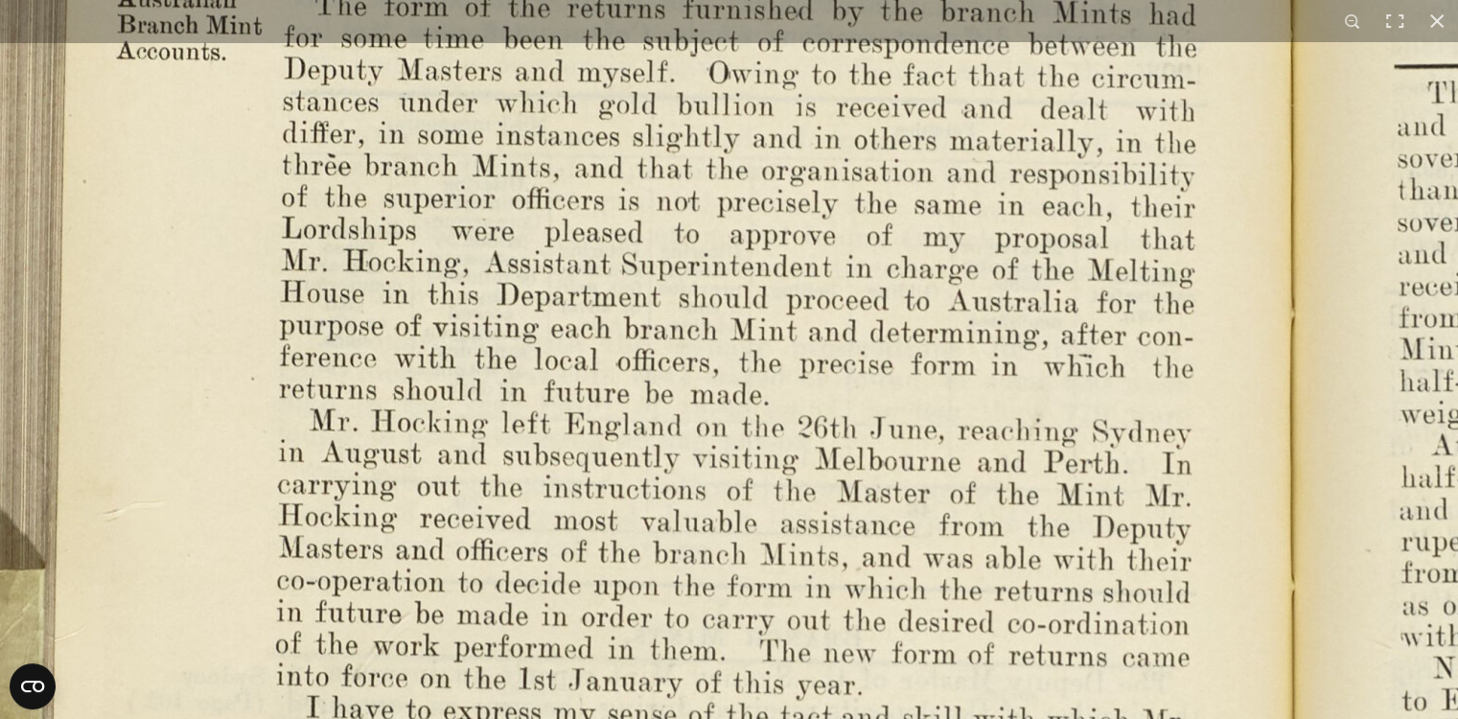
click at [890, 278] on img at bounding box center [1294, 351] width 2656 height 2070
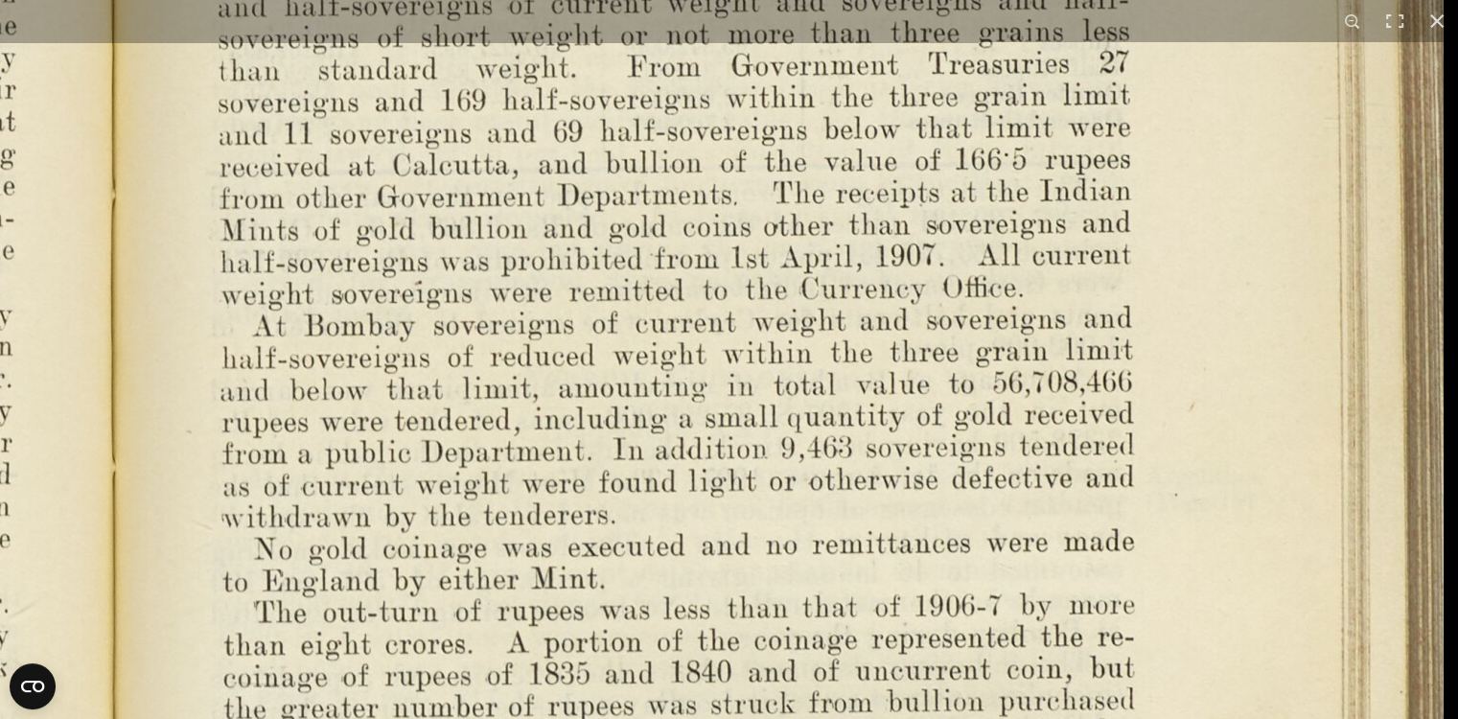
click at [835, 649] on img at bounding box center [115, 232] width 2656 height 2070
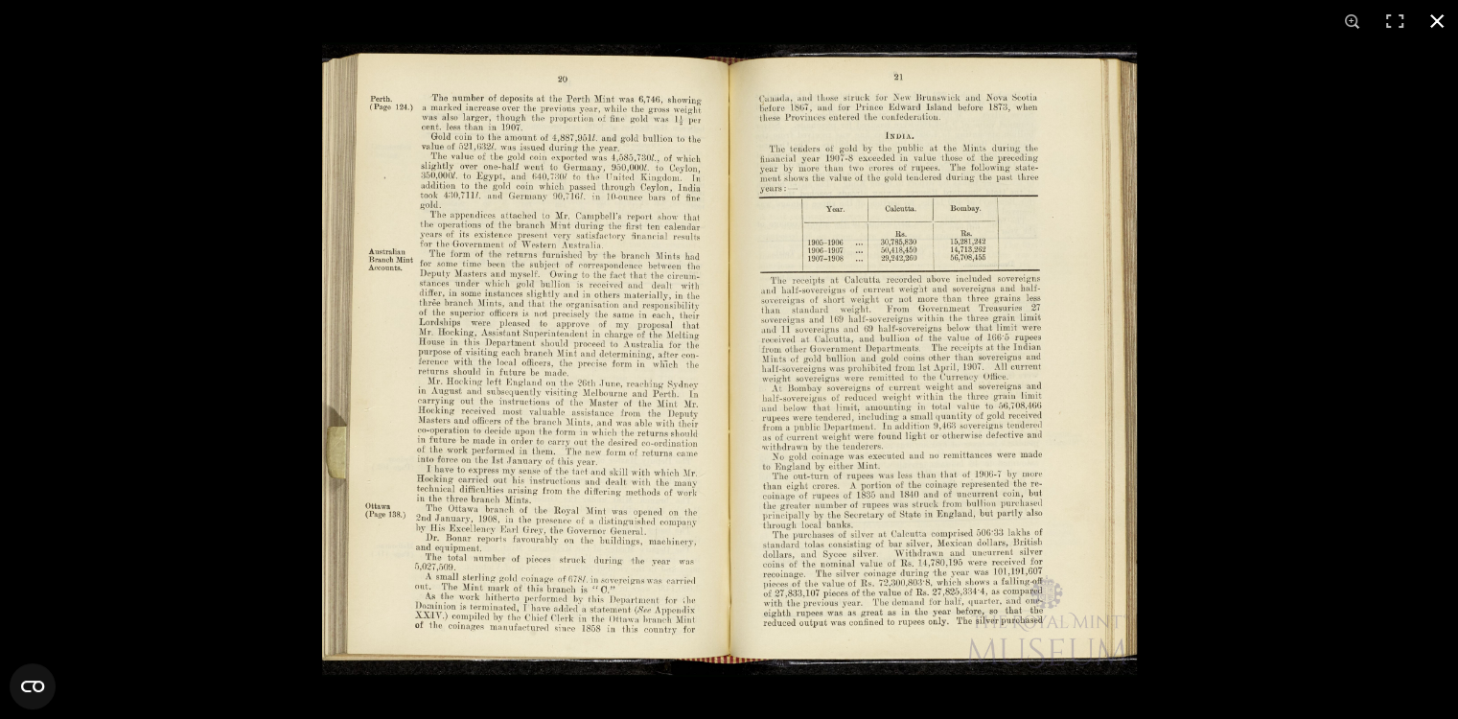
click at [1431, 16] on button at bounding box center [1436, 21] width 42 height 42
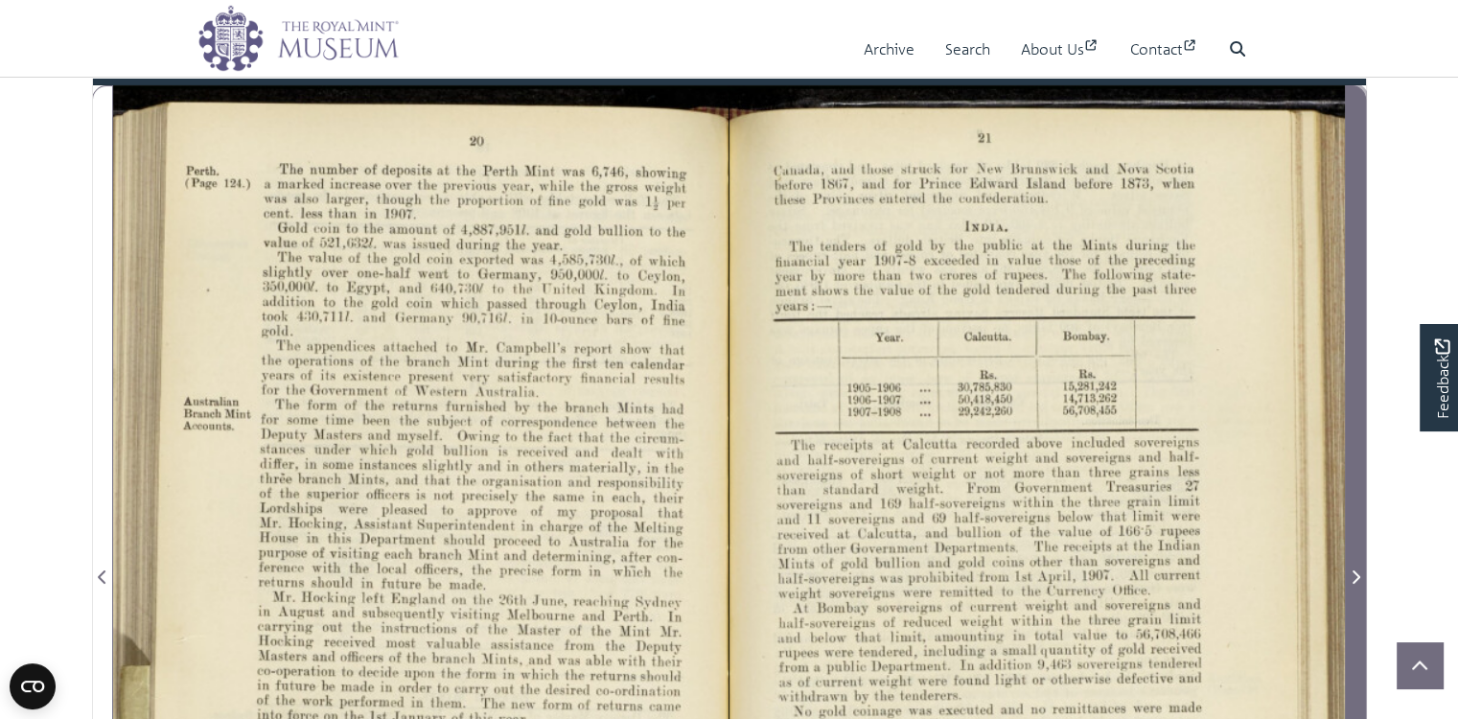
click at [1357, 585] on icon "Next Page" at bounding box center [1355, 576] width 10 height 15
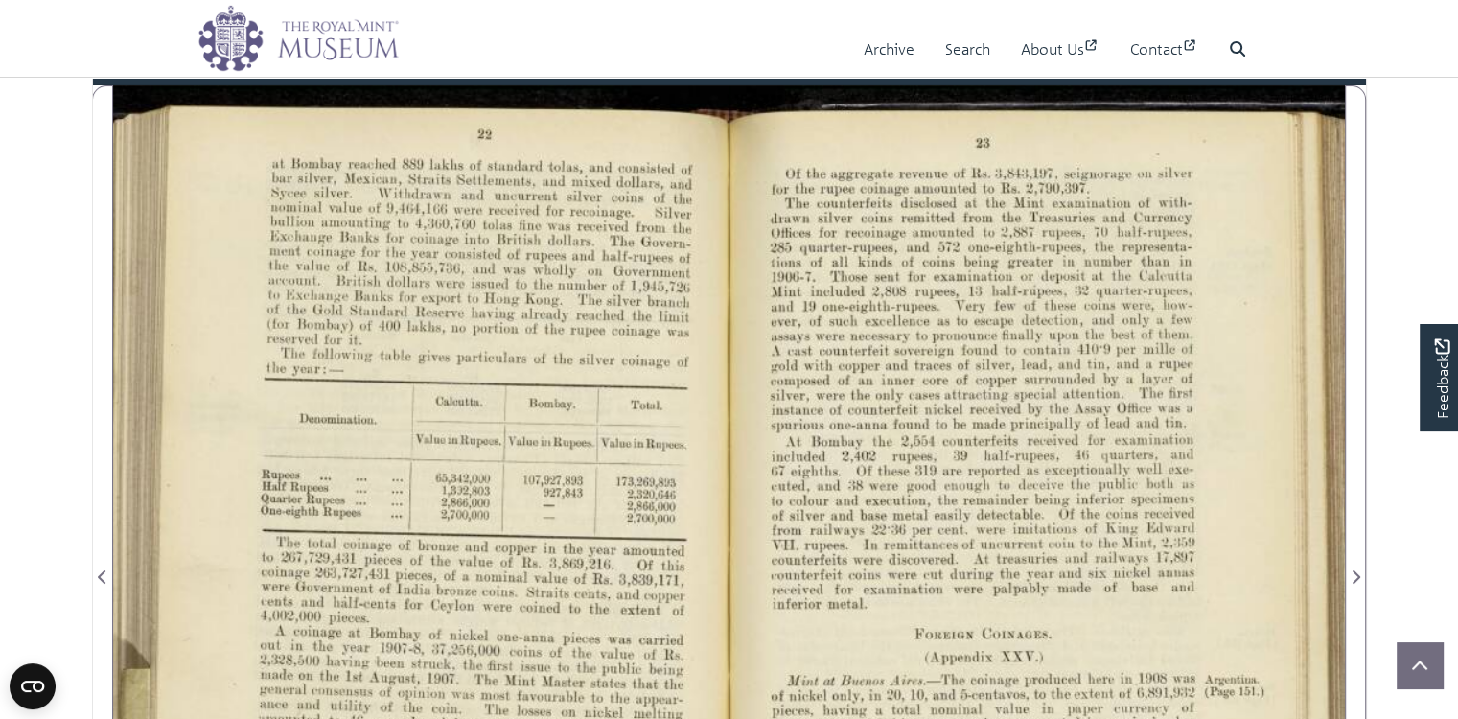
drag, startPoint x: 1075, startPoint y: 618, endPoint x: 1061, endPoint y: 377, distance: 241.9
click at [1050, 373] on div at bounding box center [1036, 564] width 615 height 959
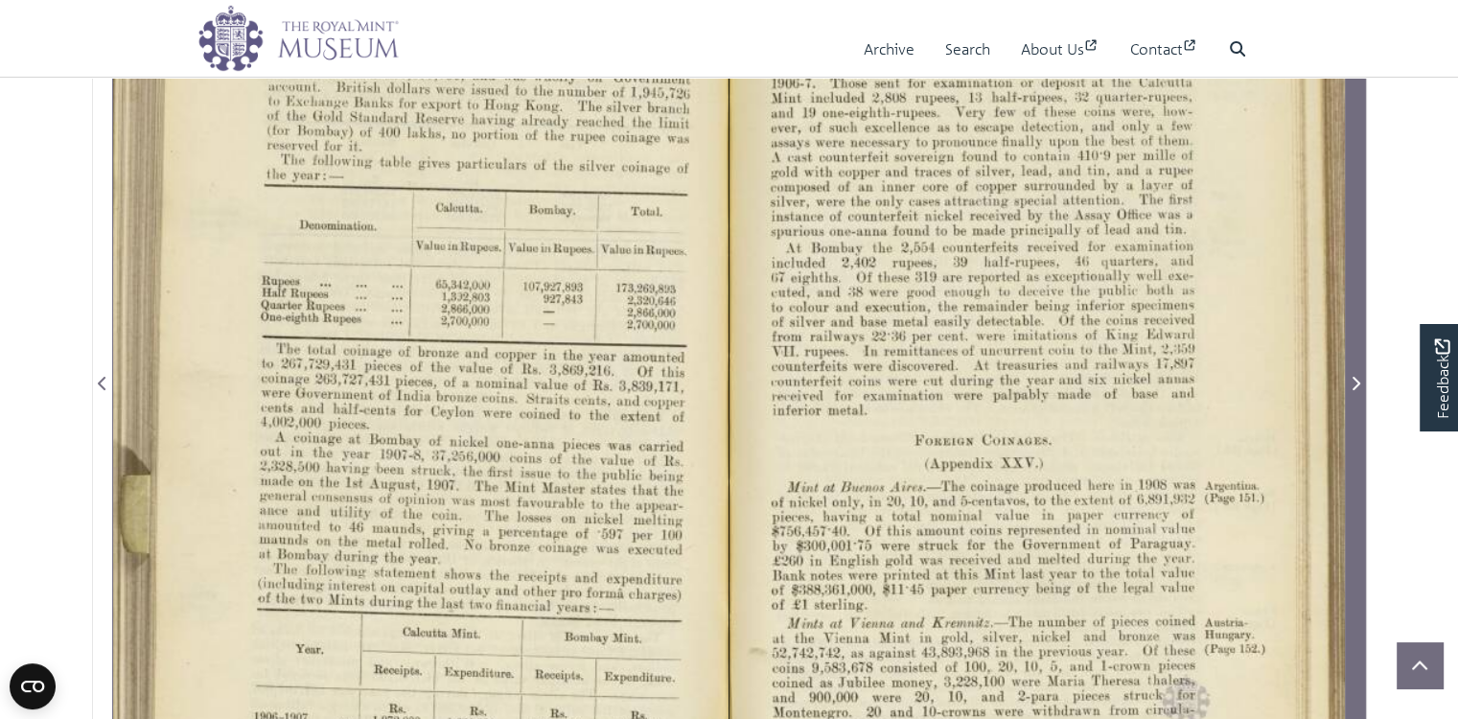
scroll to position [447, 0]
click at [1357, 393] on icon "Next Page" at bounding box center [1355, 385] width 10 height 15
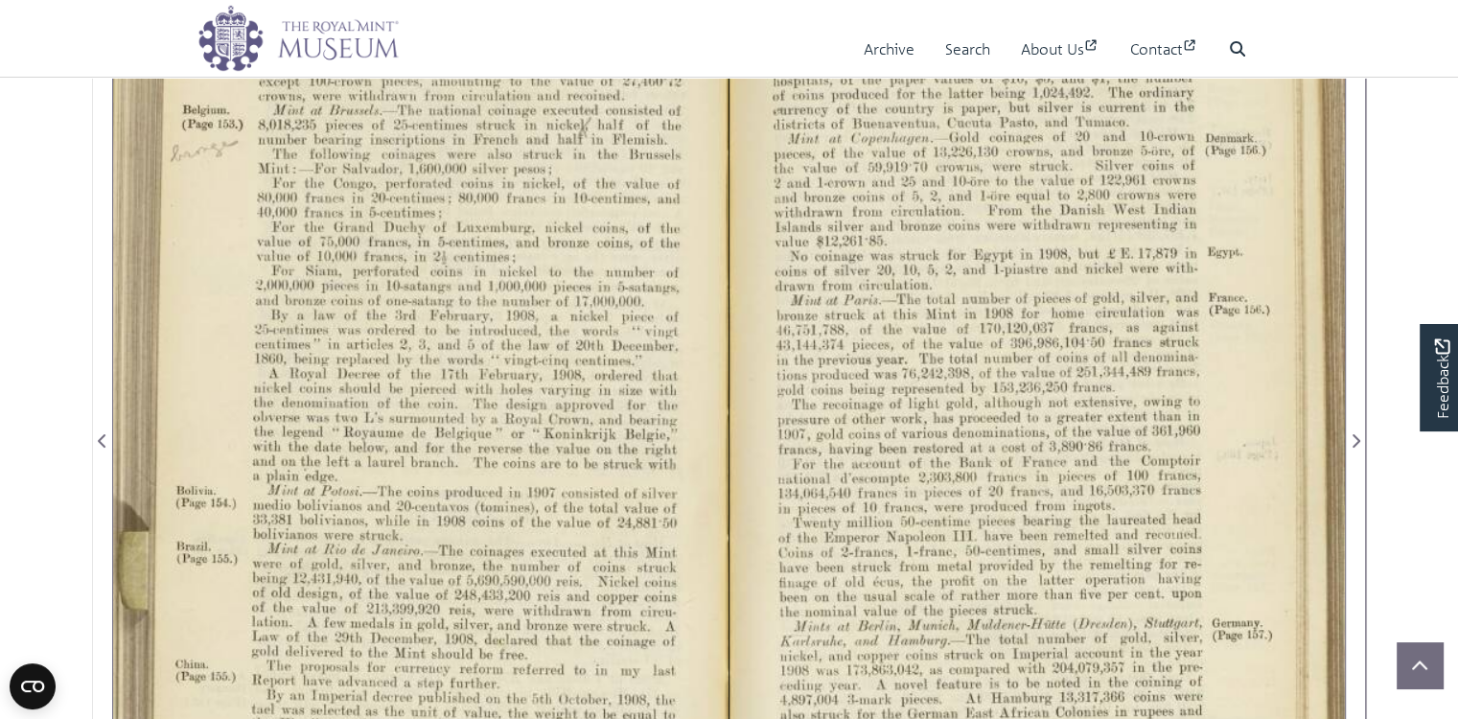
scroll to position [319, 0]
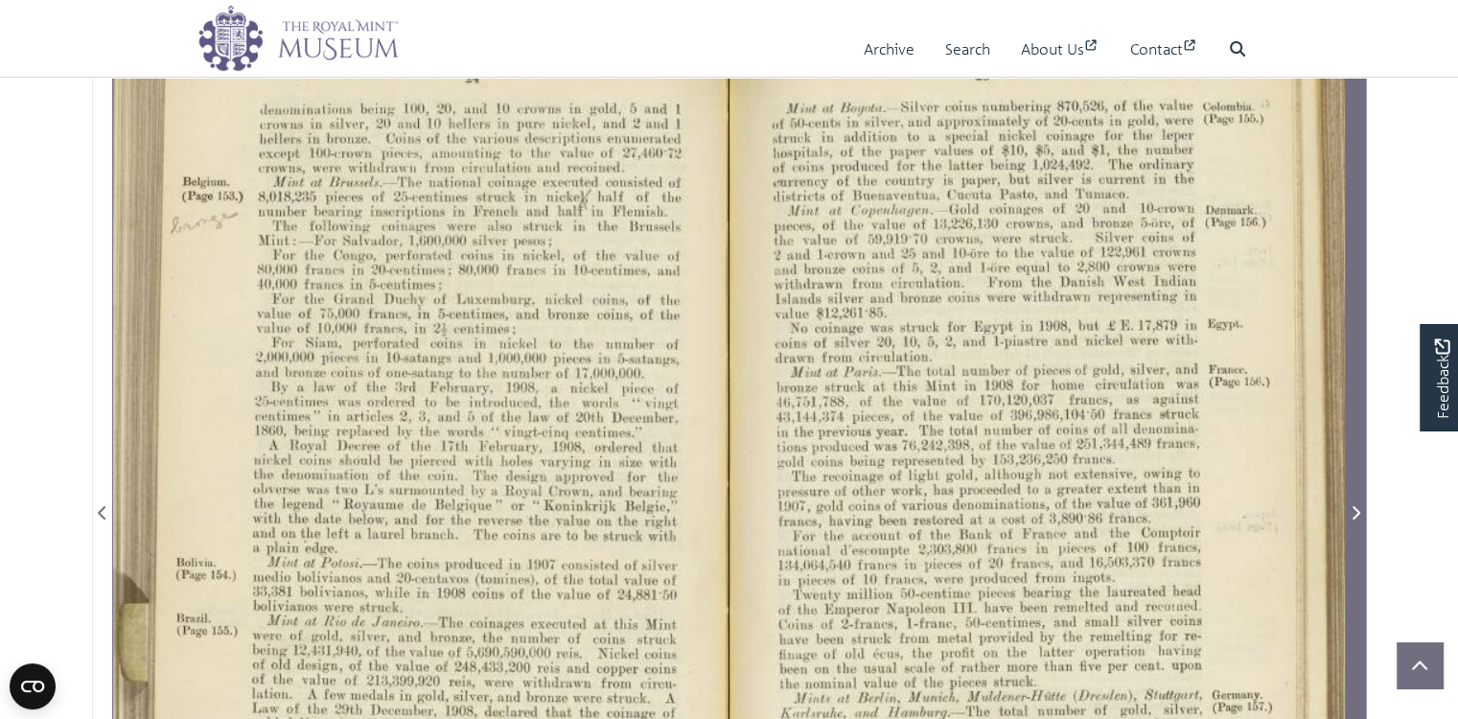
click at [1355, 519] on icon "Next Page" at bounding box center [1356, 512] width 8 height 13
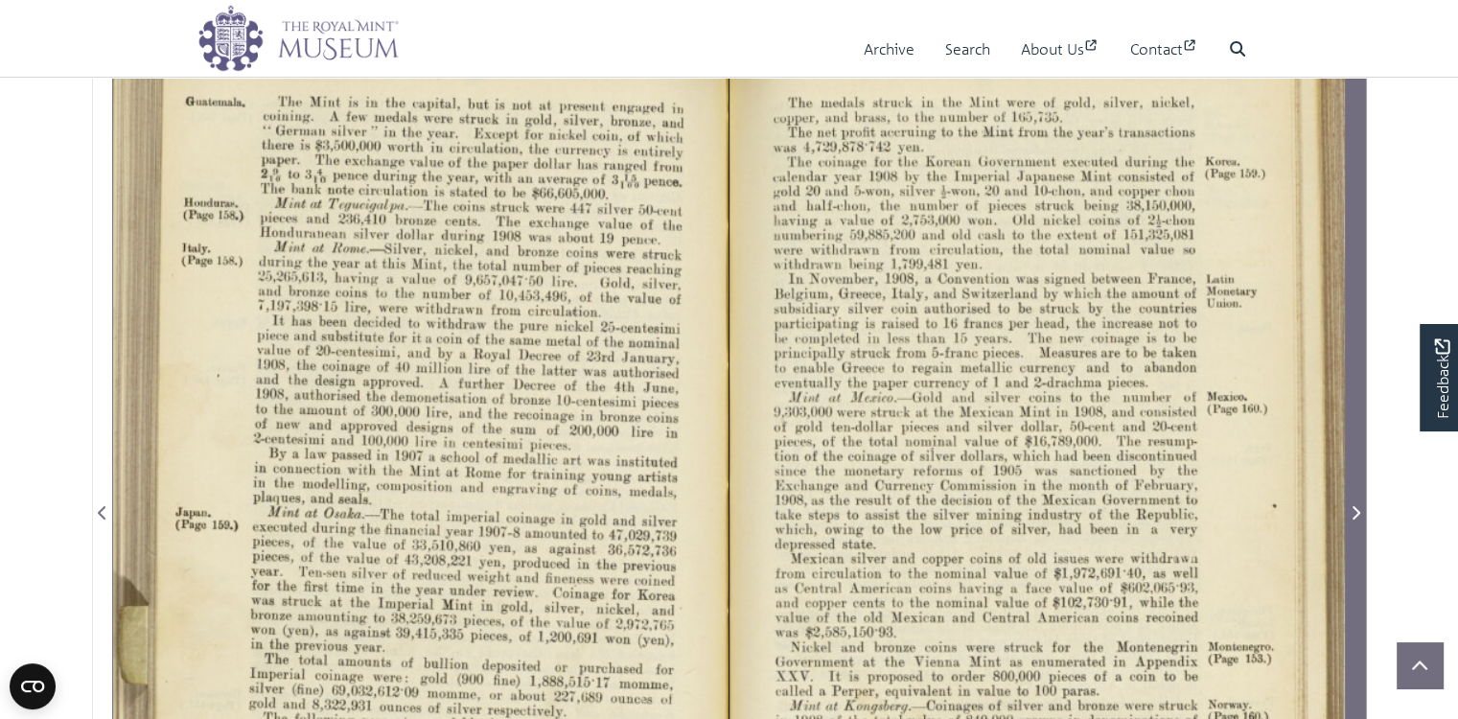
click at [1355, 519] on icon "Next Page" at bounding box center [1356, 512] width 8 height 13
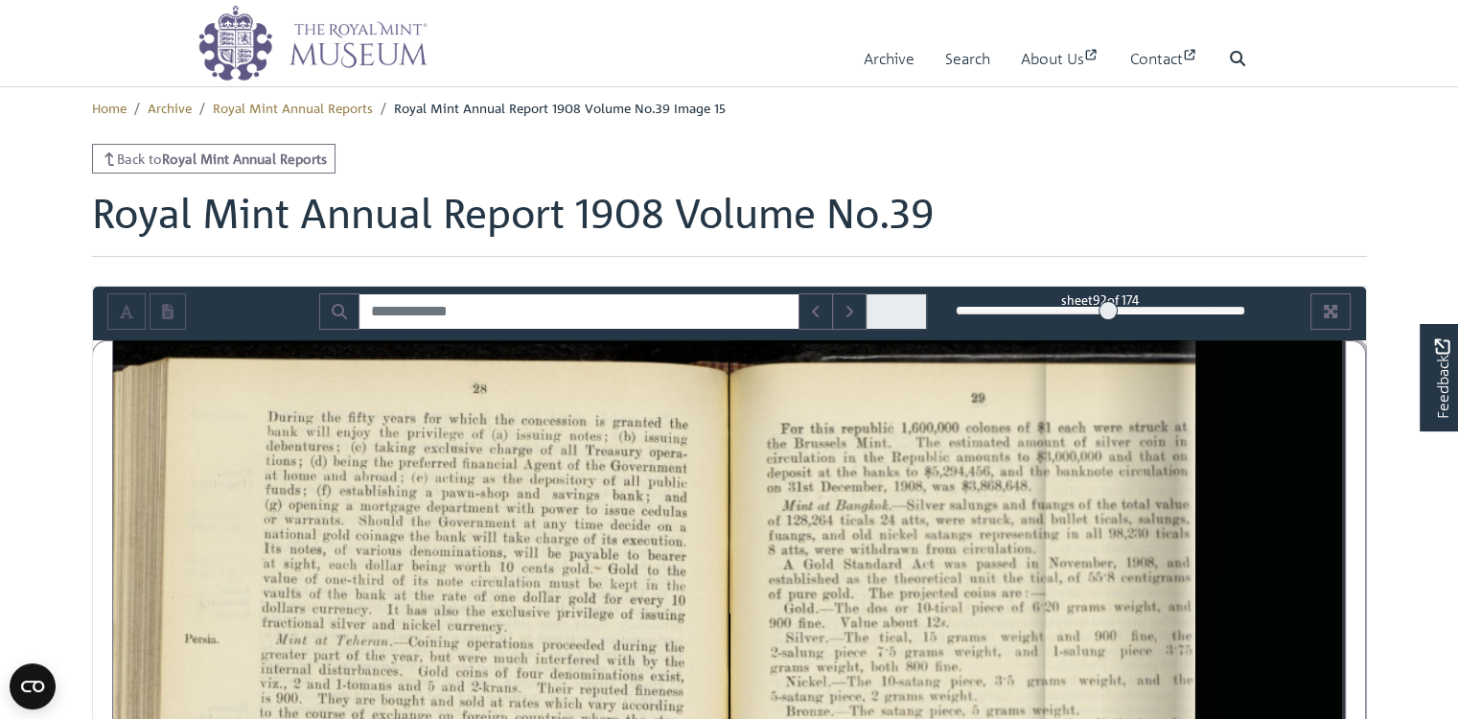
click at [1107, 320] on div "92" at bounding box center [1099, 310] width 289 height 19
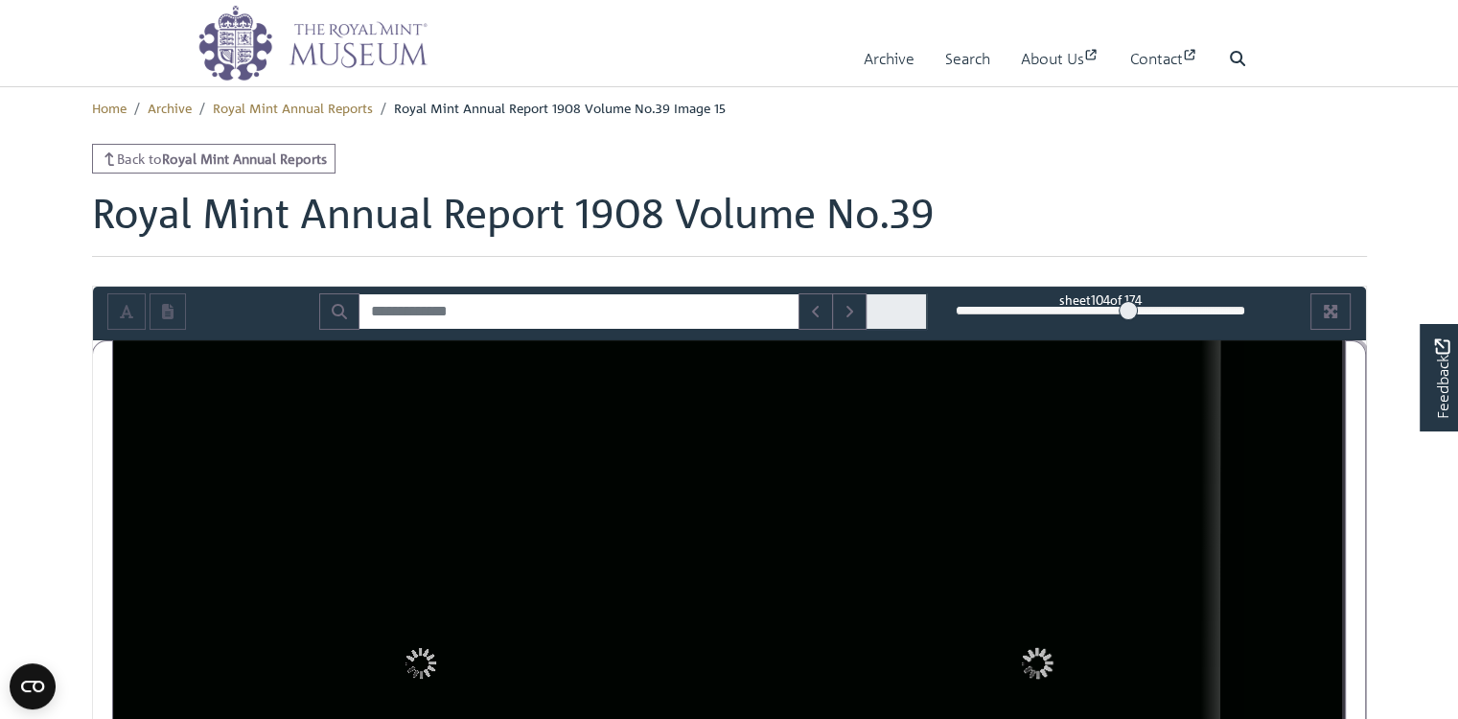
click at [1128, 320] on div "104" at bounding box center [1099, 310] width 289 height 19
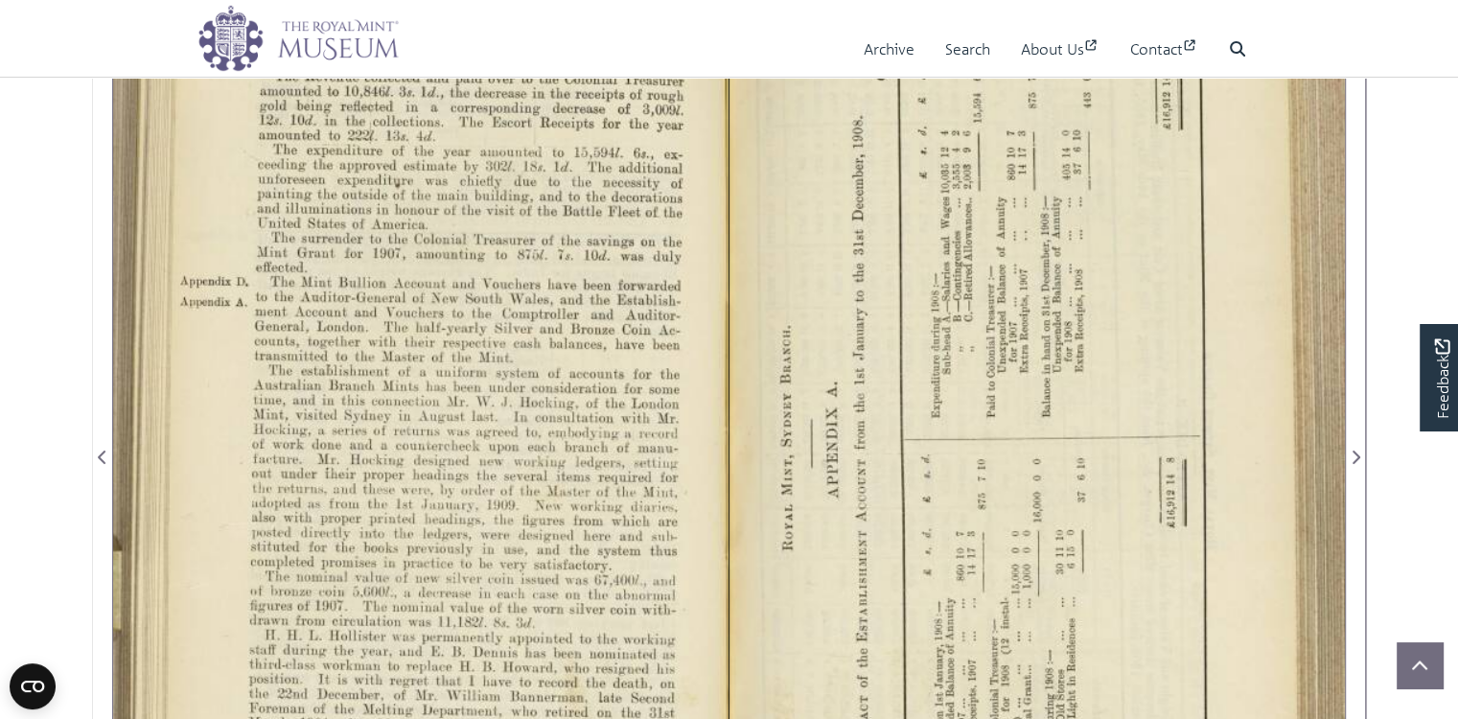
scroll to position [447, 0]
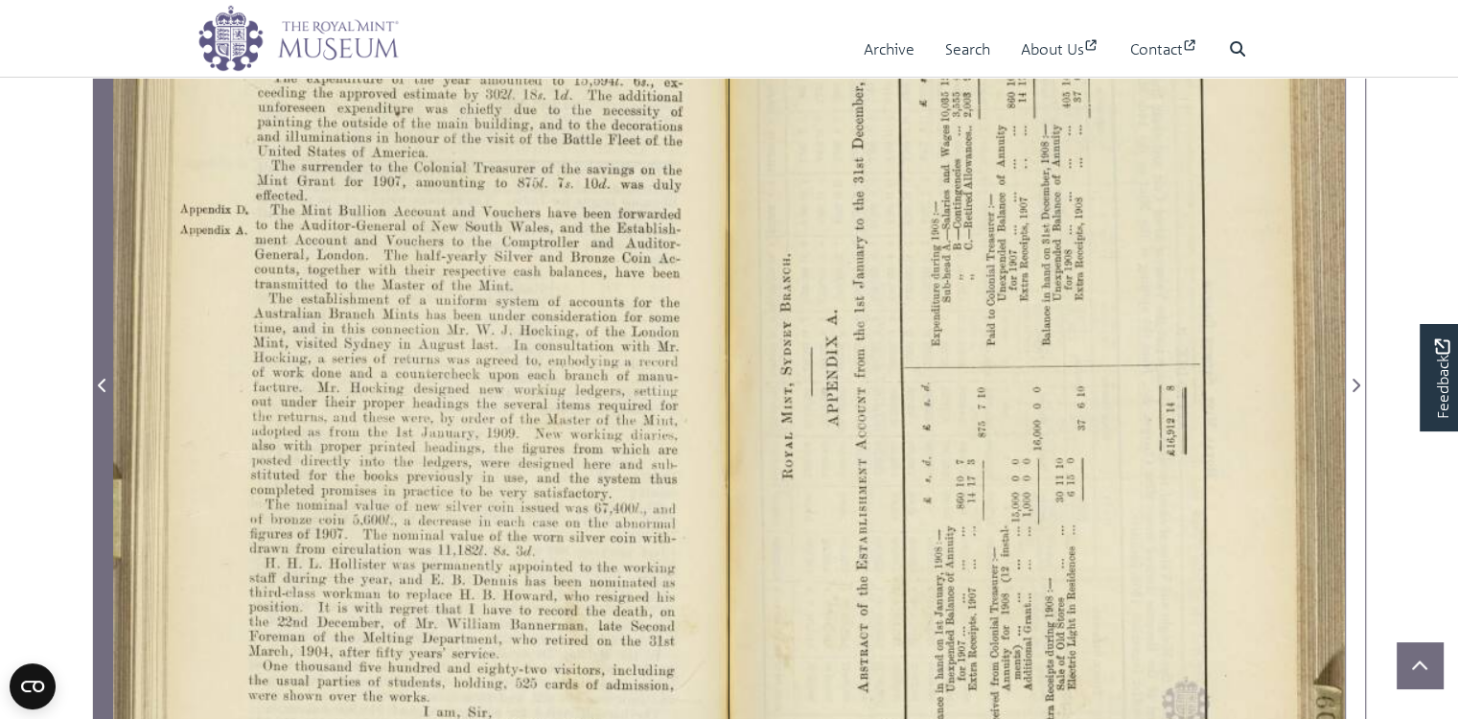
click at [107, 393] on icon "Previous Page" at bounding box center [103, 385] width 10 height 15
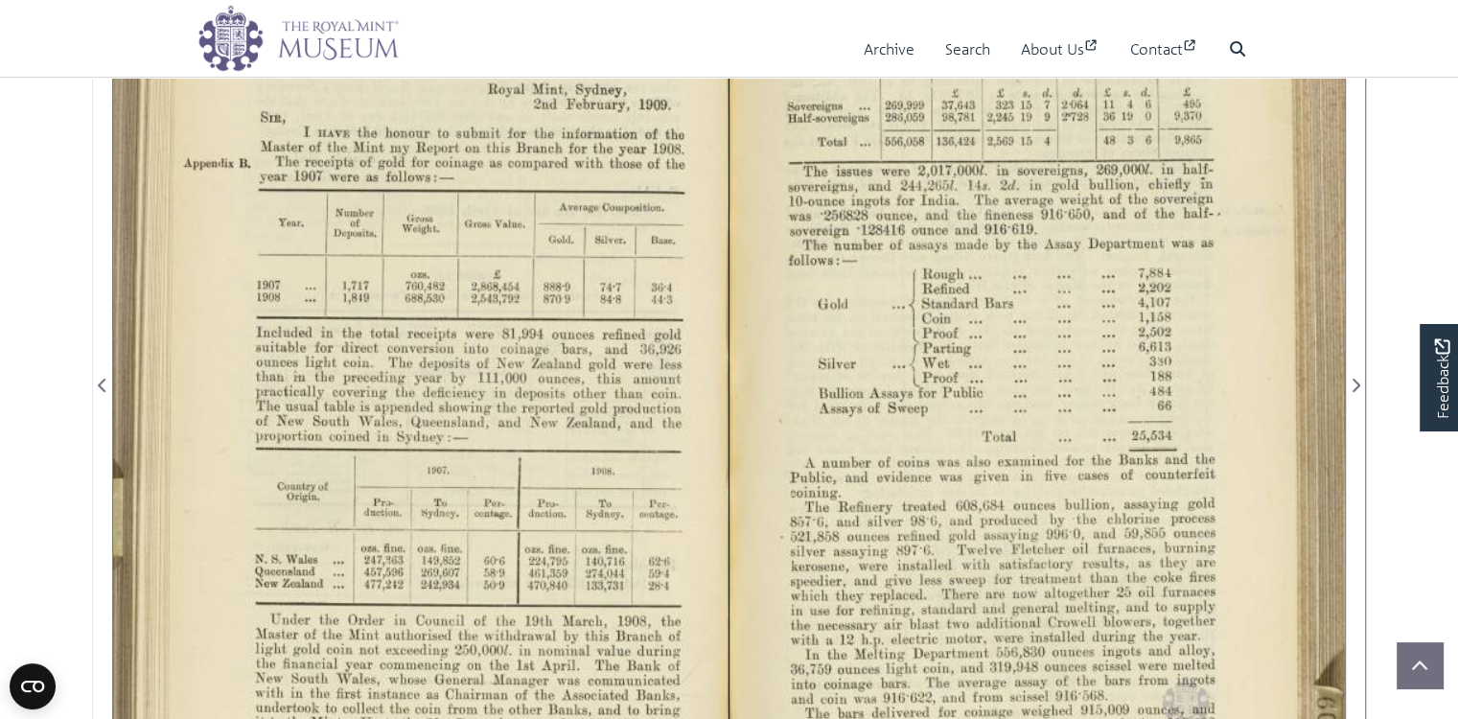
click at [486, 379] on div at bounding box center [420, 373] width 615 height 959
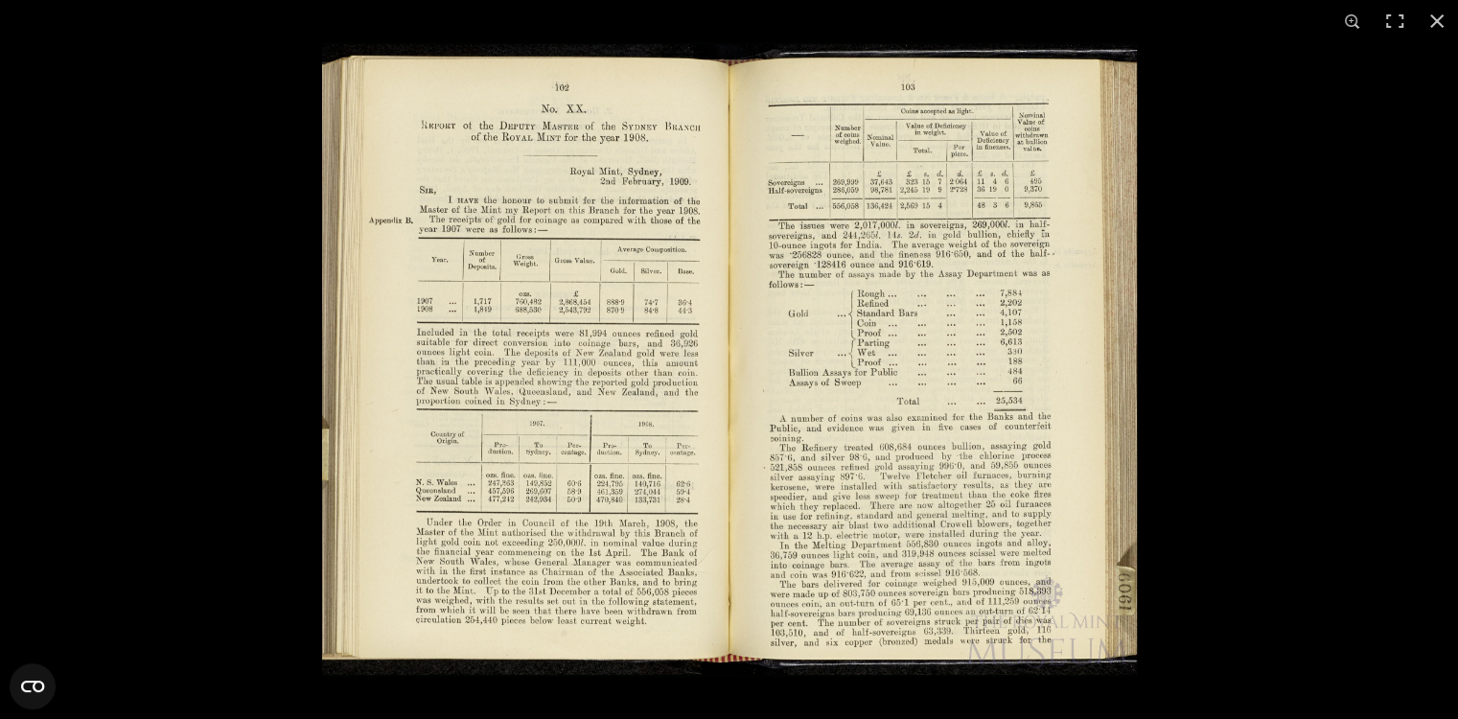
click at [622, 506] on img at bounding box center [729, 359] width 815 height 634
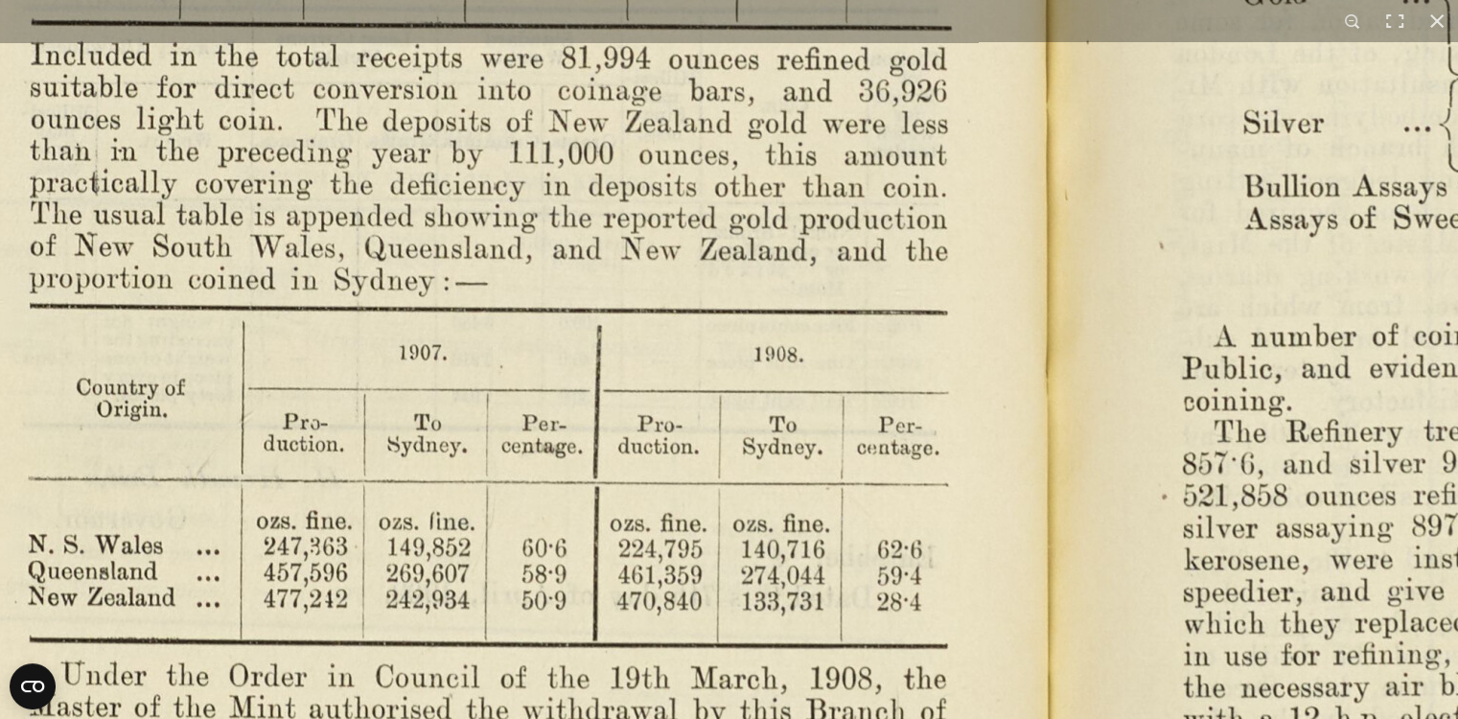
click at [706, 614] on img at bounding box center [1050, 144] width 2656 height 2070
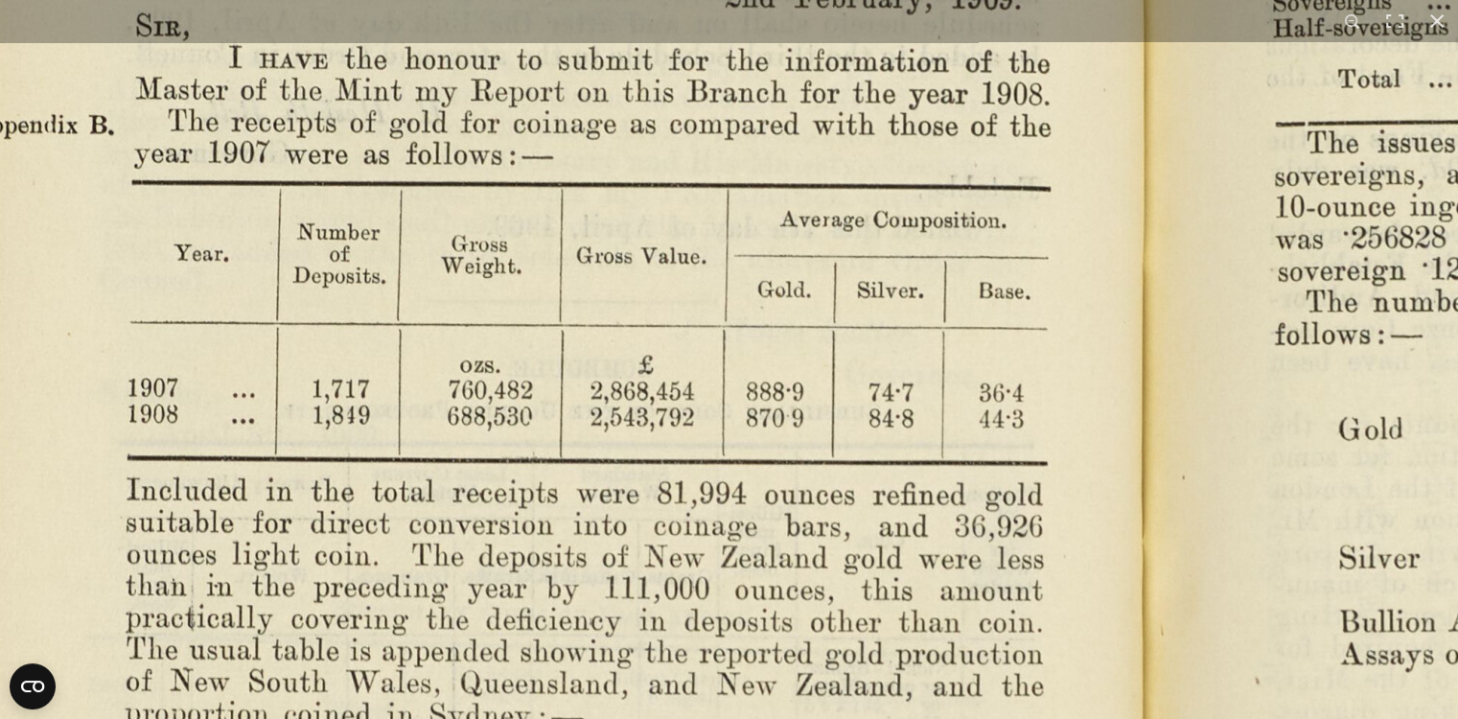
click at [763, 718] on html "Menu Archive Search About Us Contact" at bounding box center [729, 576] width 1458 height 2047
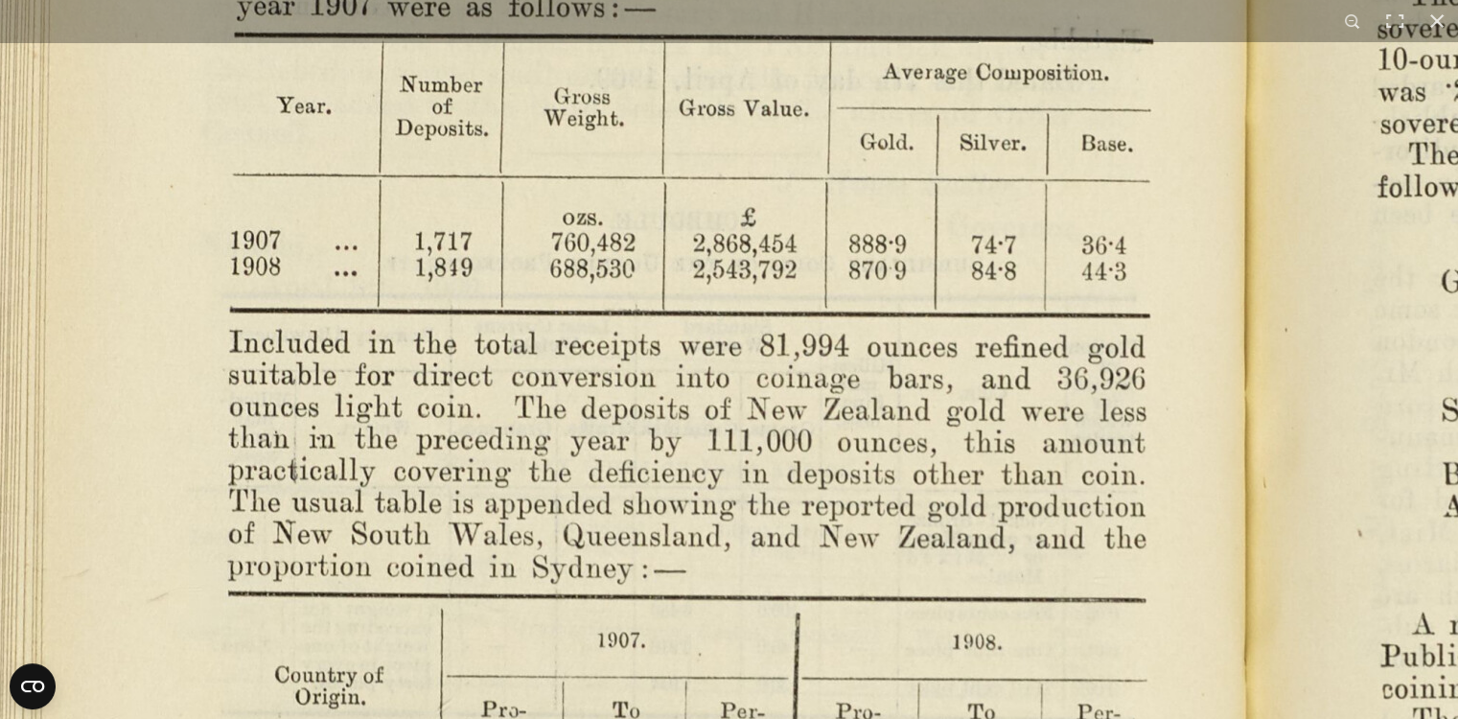
click at [799, 218] on img at bounding box center [1248, 431] width 2656 height 2070
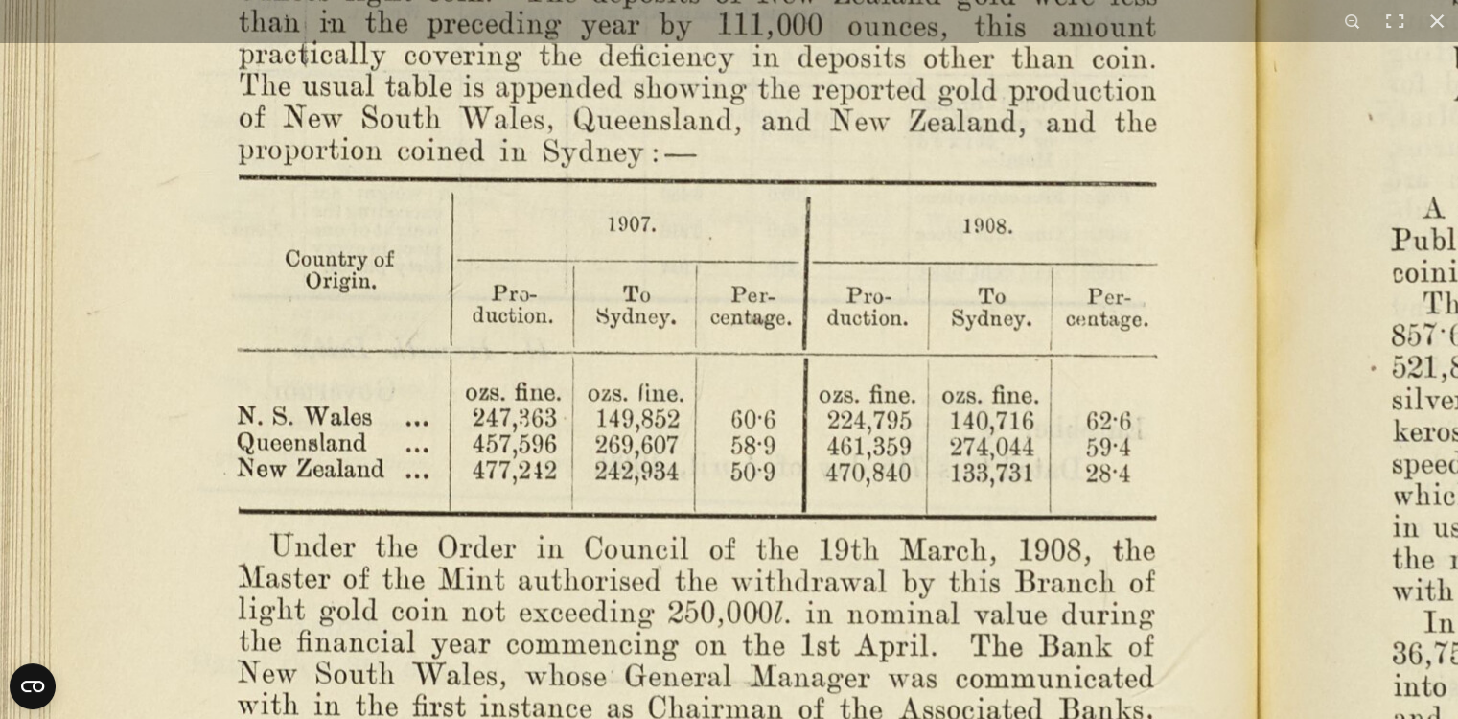
click at [816, 166] on img at bounding box center [1259, 15] width 2656 height 2070
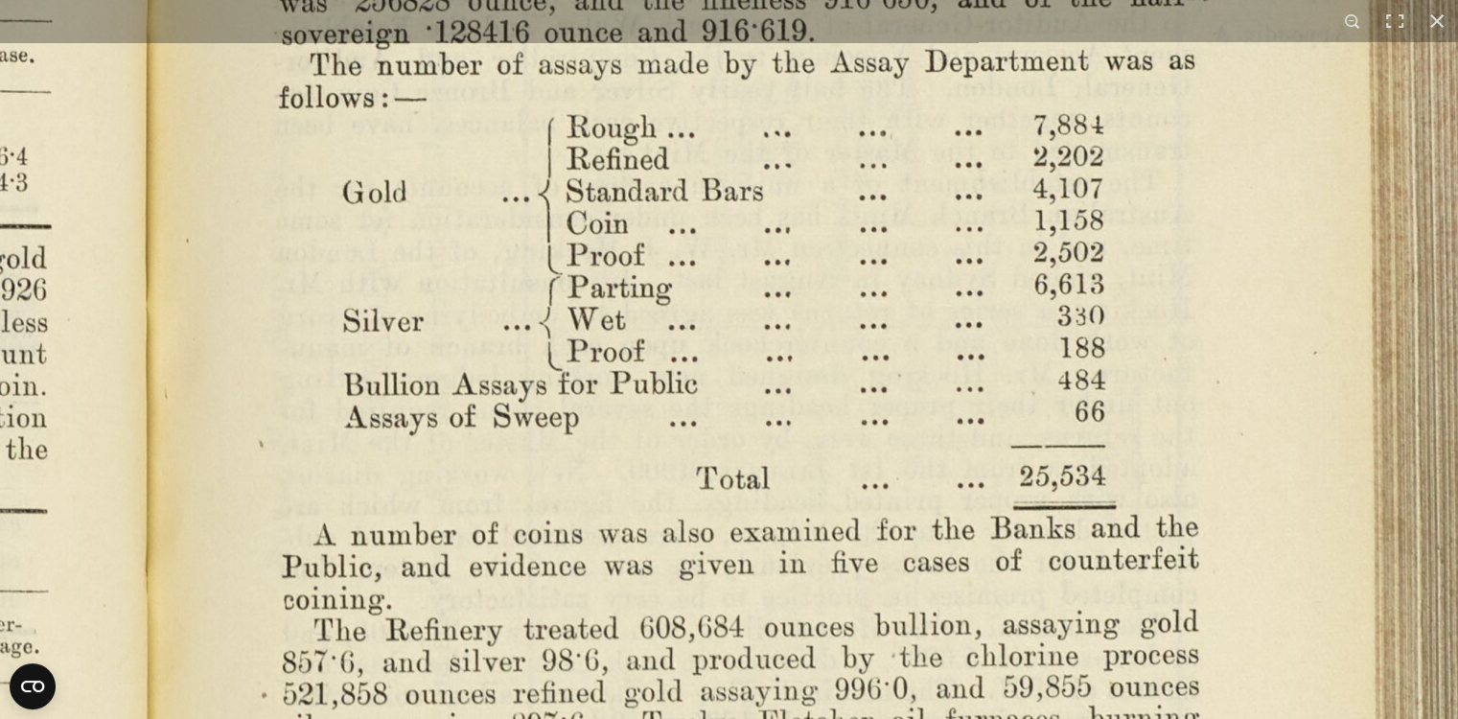
click at [849, 718] on html "Menu Archive Search About Us Contact" at bounding box center [729, 576] width 1458 height 2047
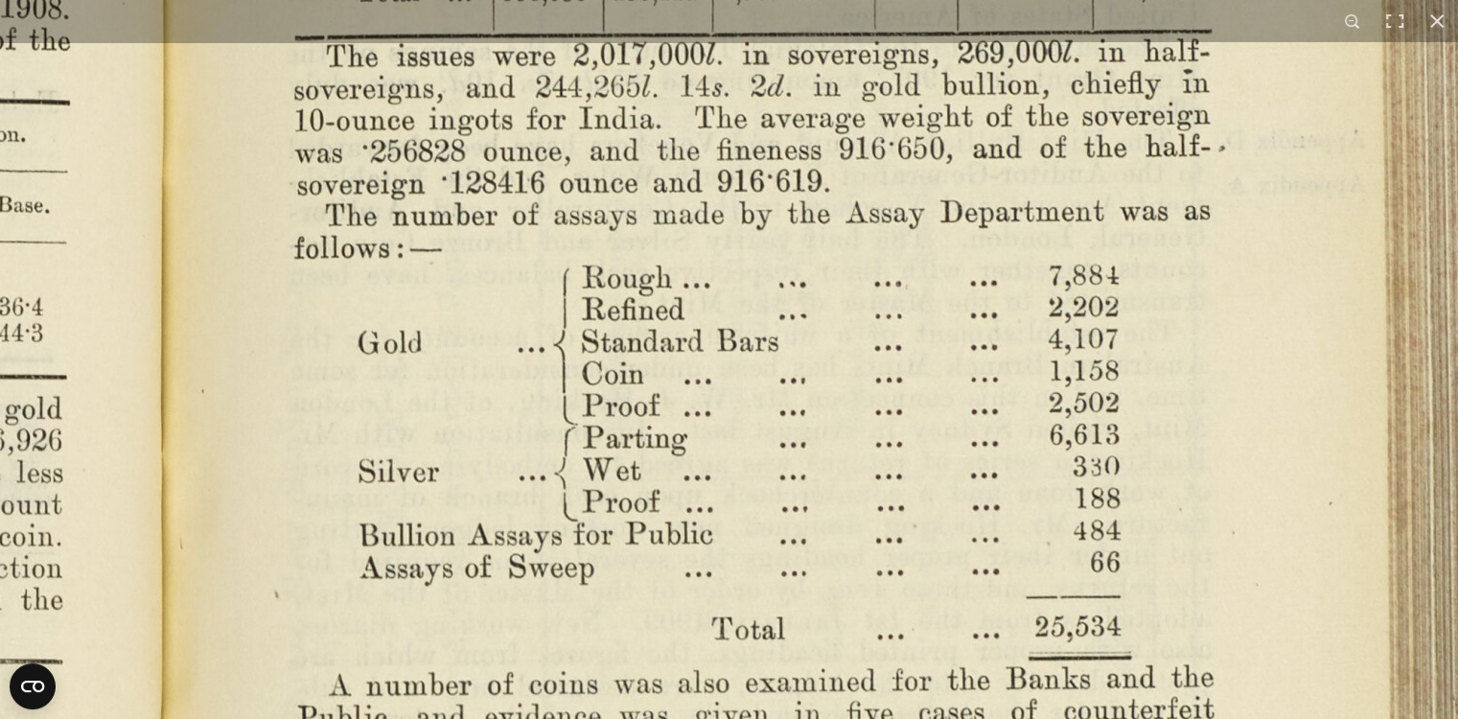
click at [921, 365] on img at bounding box center [166, 493] width 2656 height 2070
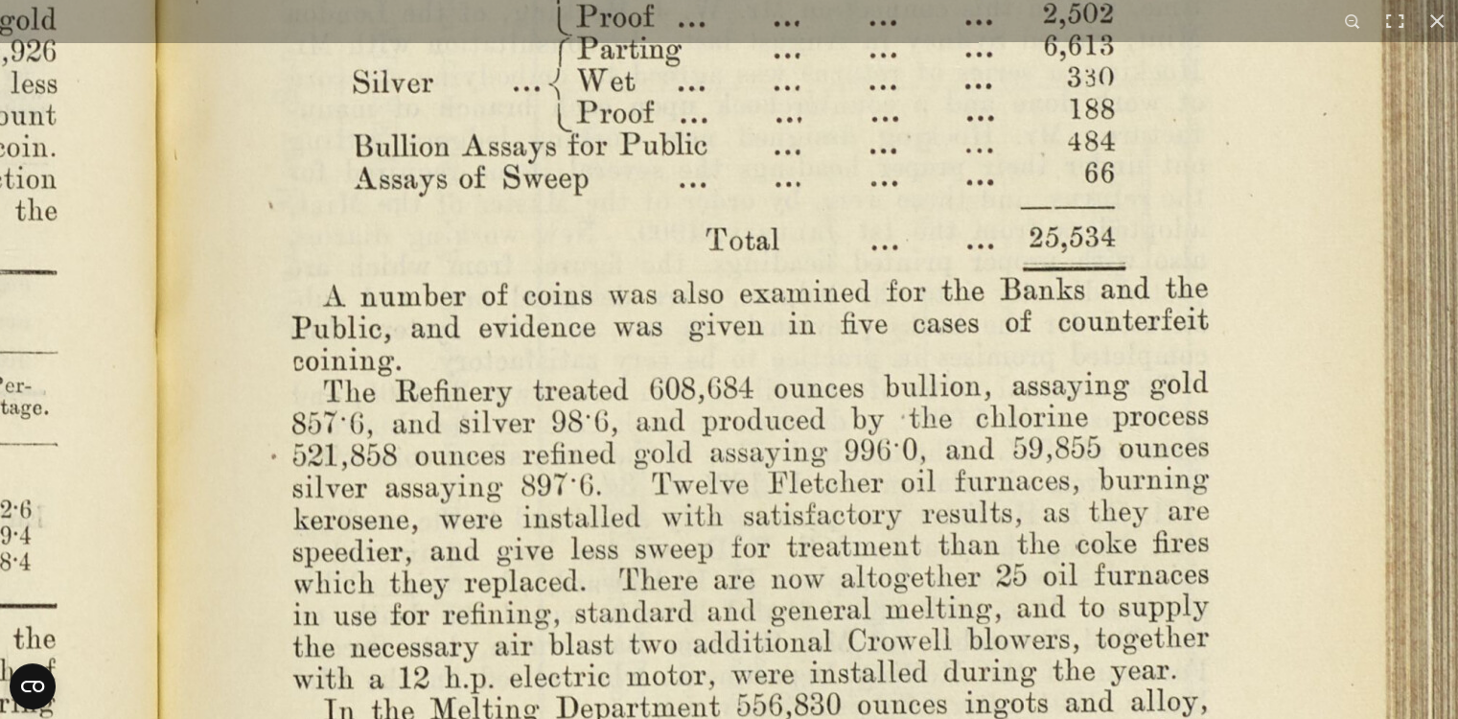
click at [922, 361] on img at bounding box center [160, 104] width 2656 height 2070
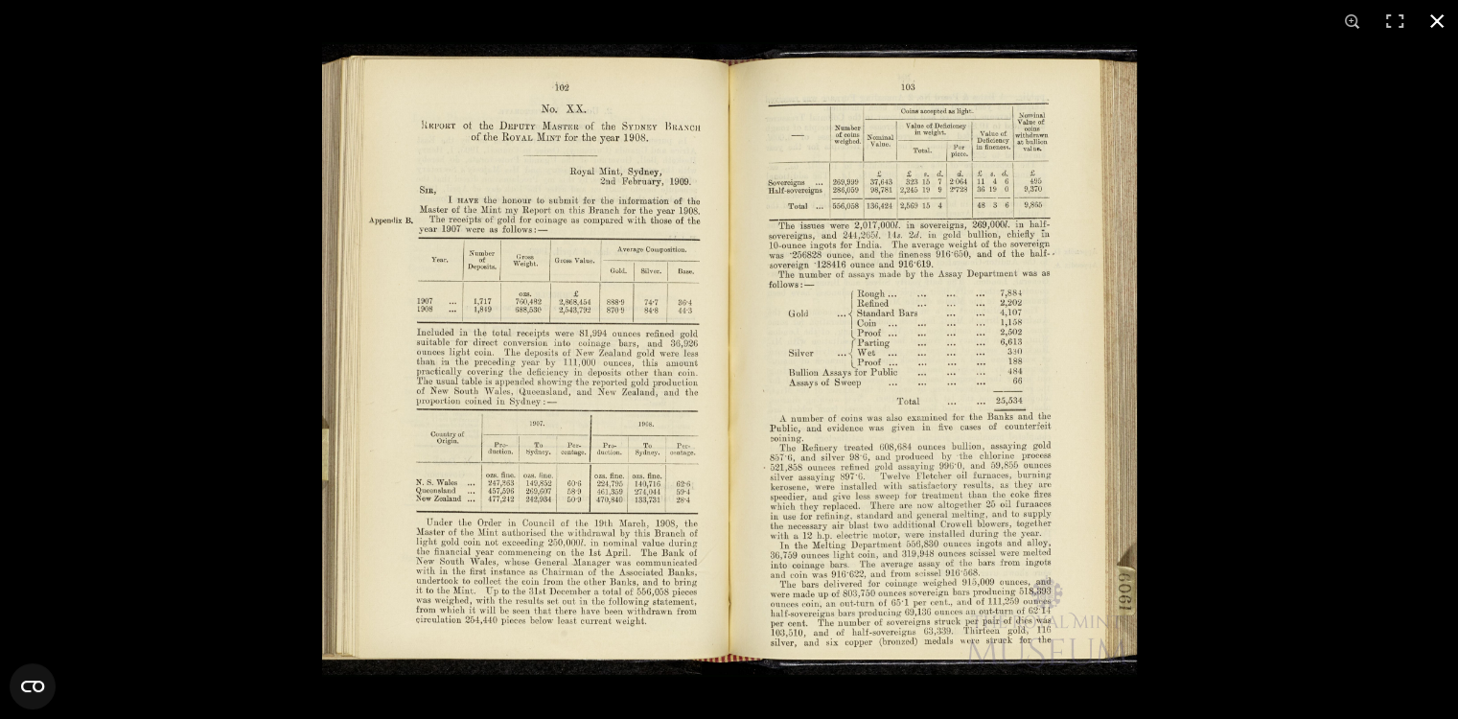
click at [1431, 22] on button at bounding box center [1436, 21] width 42 height 42
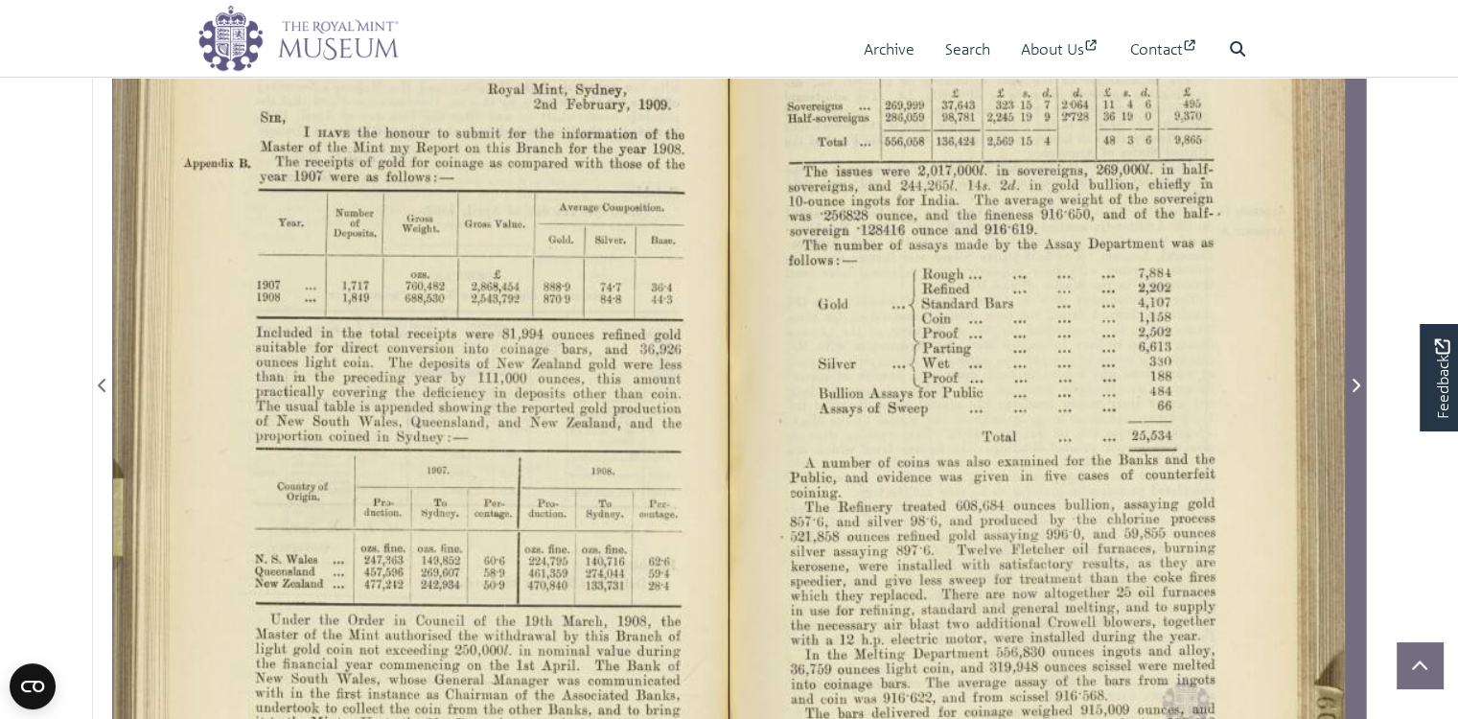
click at [1353, 393] on icon "Next Page" at bounding box center [1355, 385] width 10 height 15
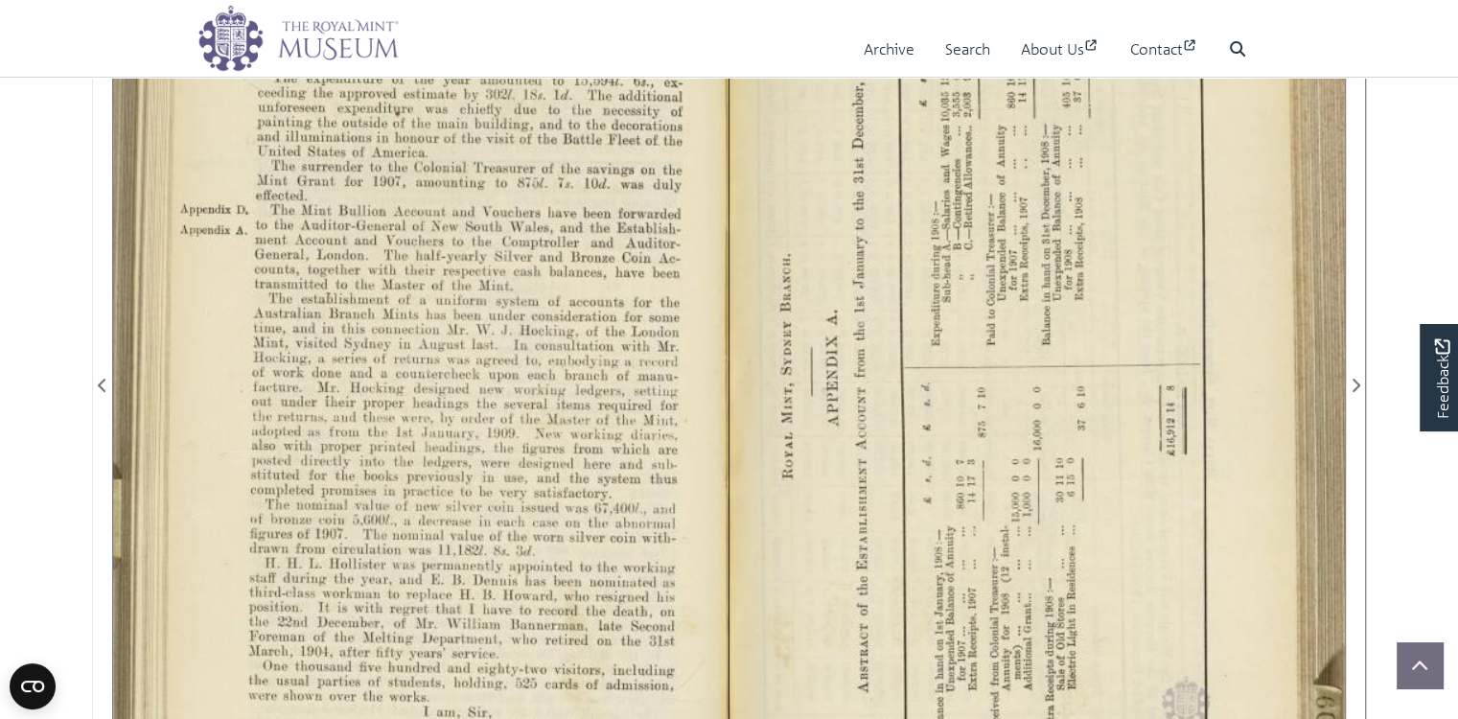
click at [347, 338] on div at bounding box center [420, 373] width 615 height 959
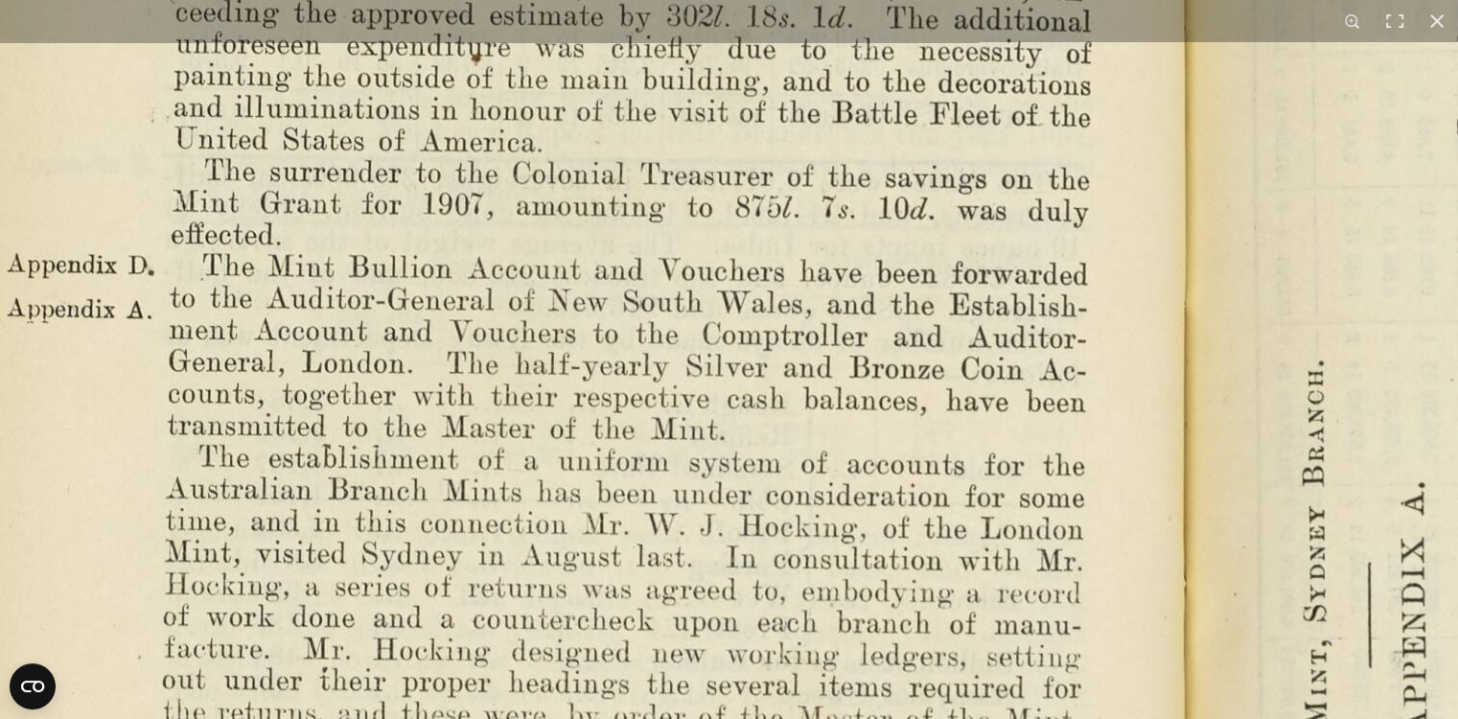
click at [678, 280] on img at bounding box center [1191, 619] width 2656 height 2070
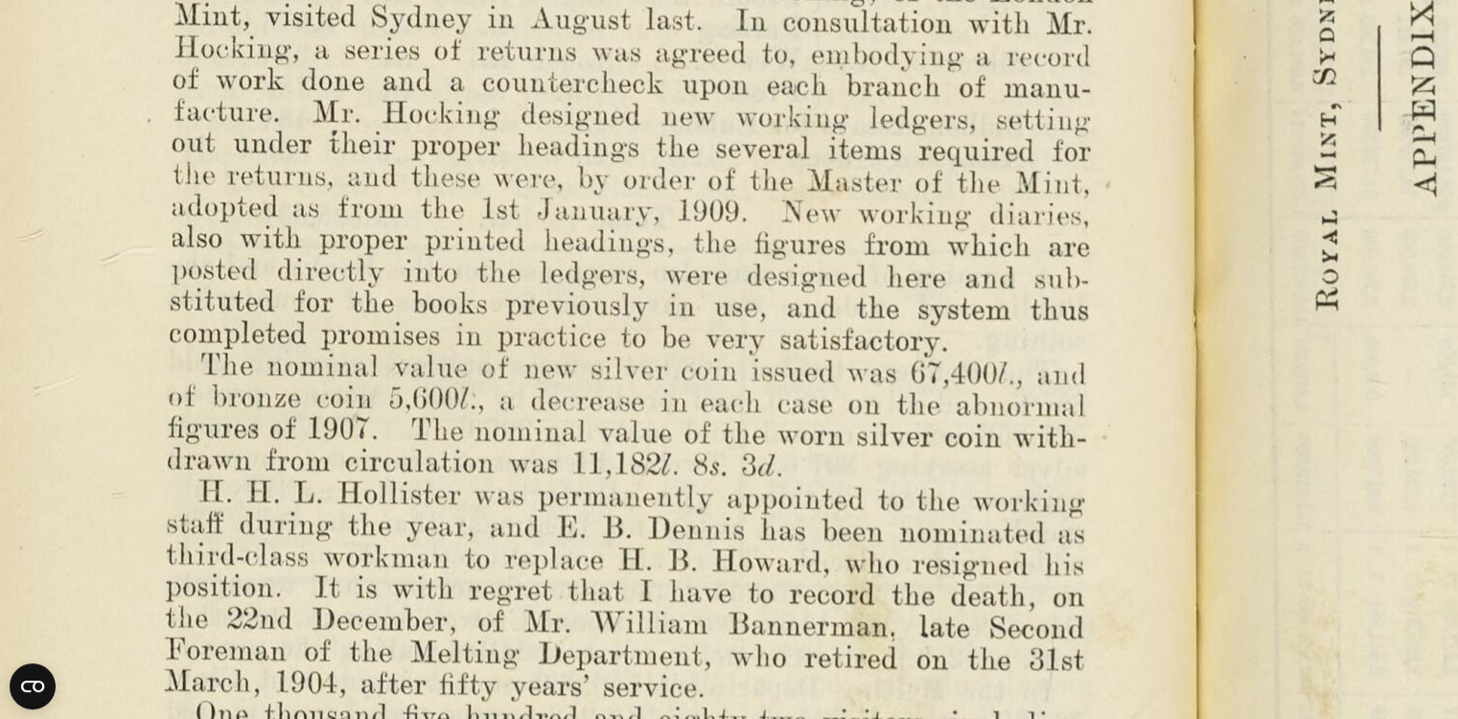
click at [726, 202] on img at bounding box center [1201, 82] width 2656 height 2070
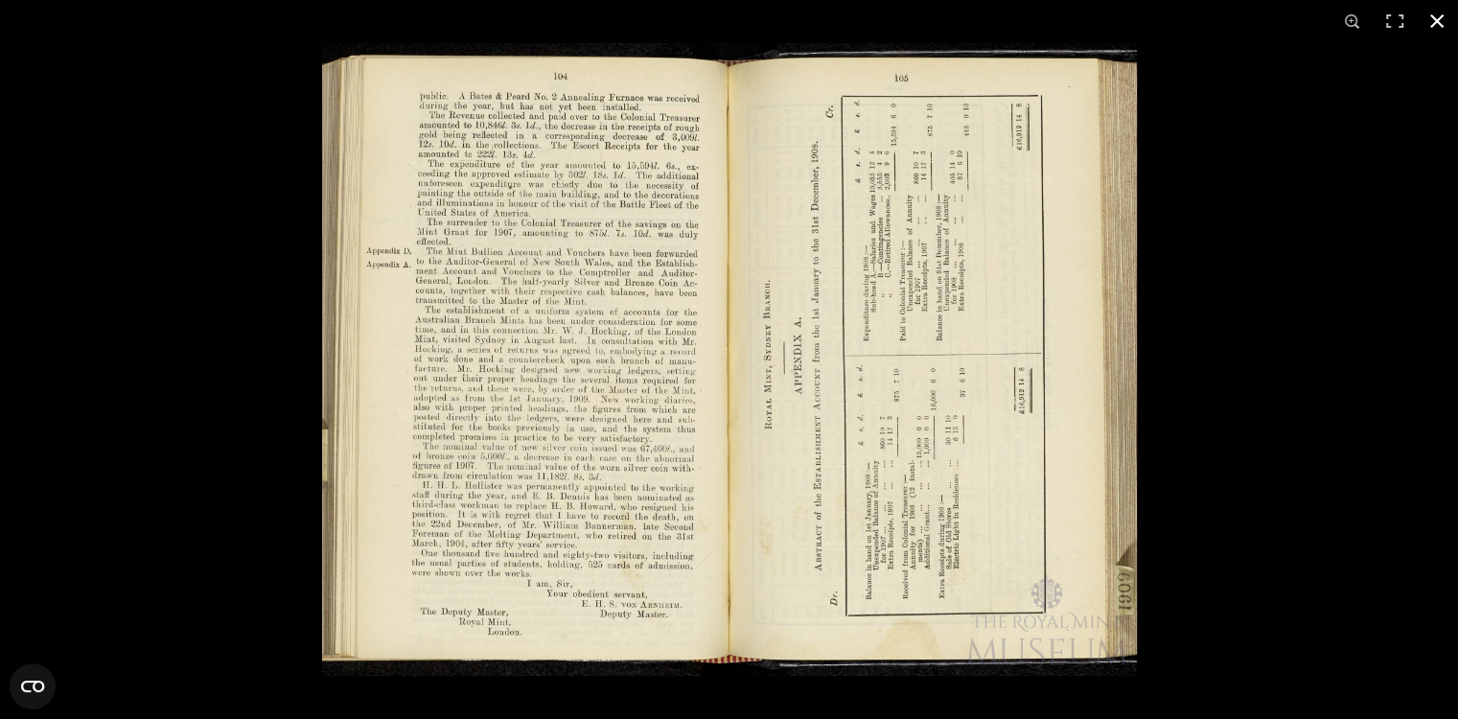
click at [73, 398] on div at bounding box center [729, 359] width 1458 height 719
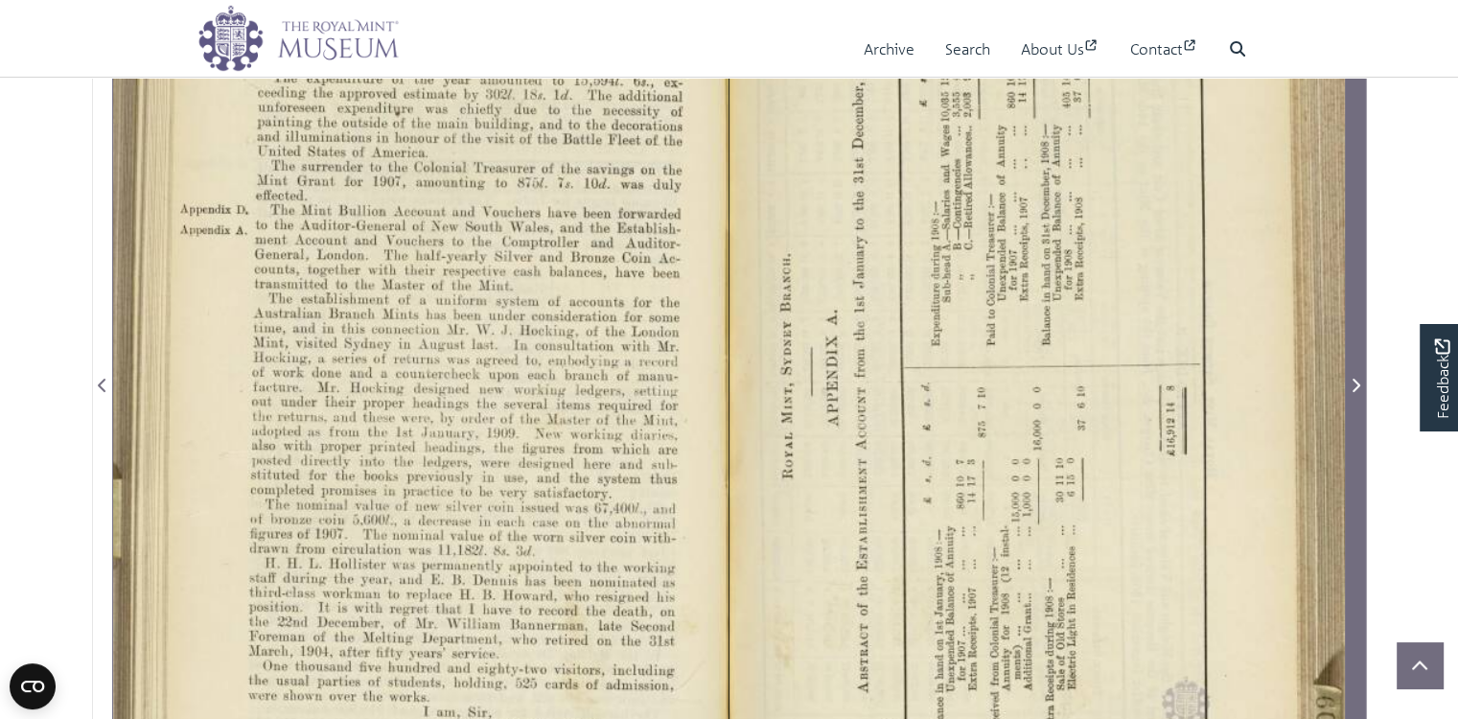
click at [1360, 393] on icon "Next Page" at bounding box center [1355, 385] width 10 height 15
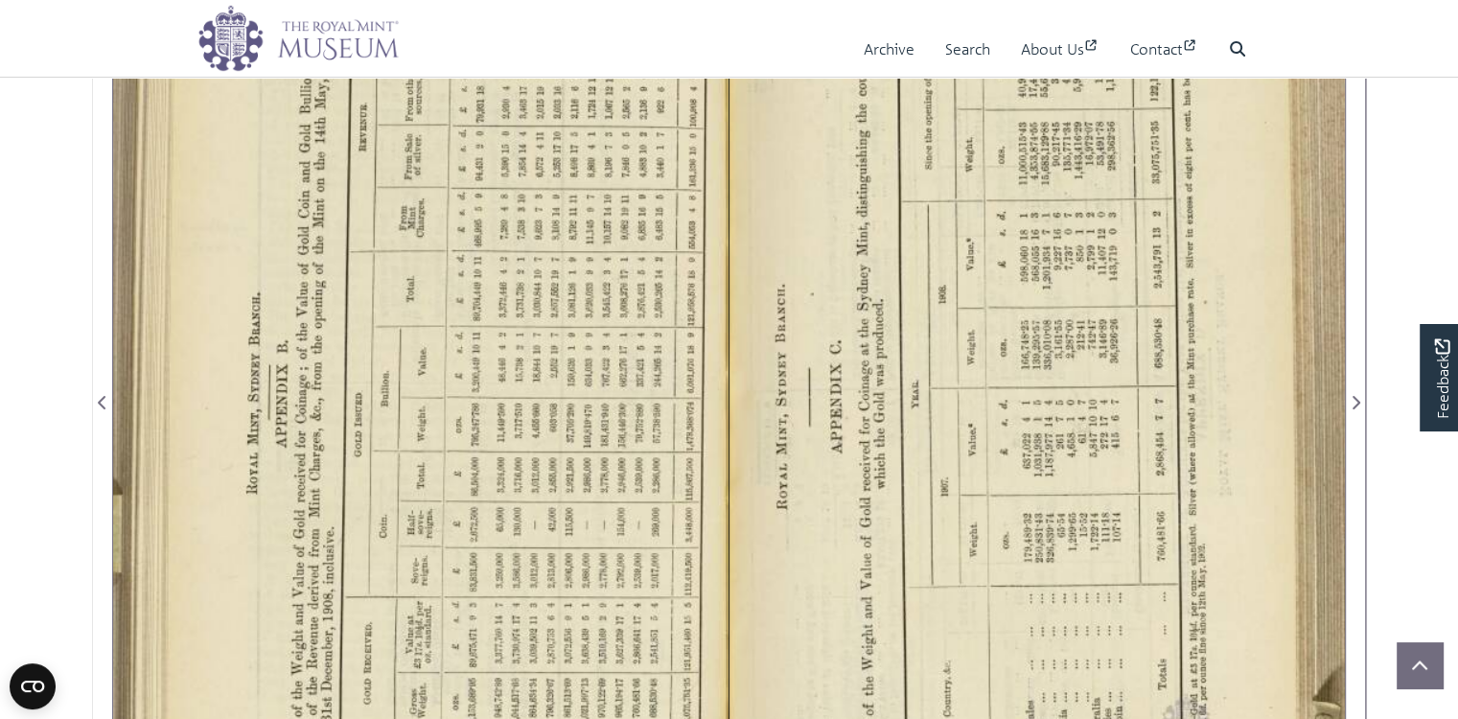
scroll to position [319, 0]
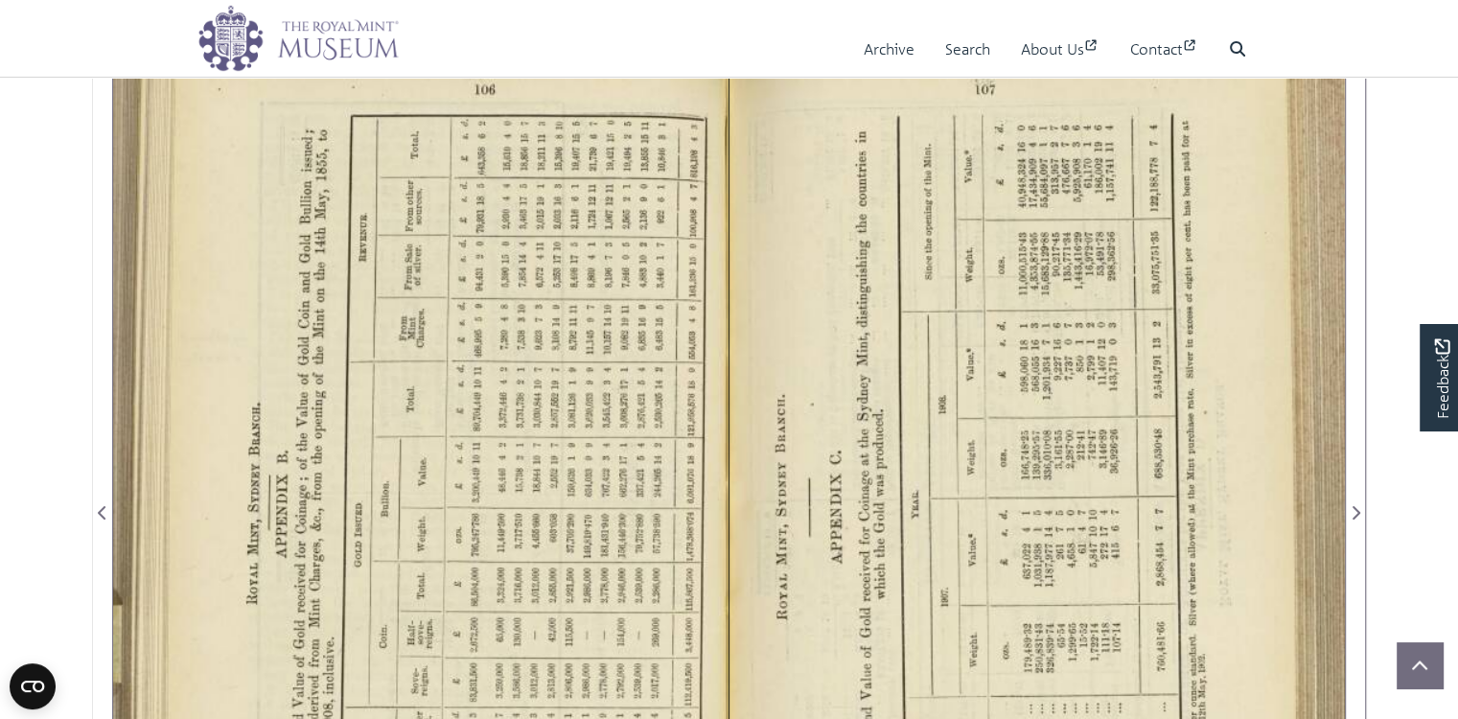
drag, startPoint x: 493, startPoint y: 423, endPoint x: 490, endPoint y: 379, distance: 43.2
click at [490, 379] on div at bounding box center [420, 500] width 615 height 959
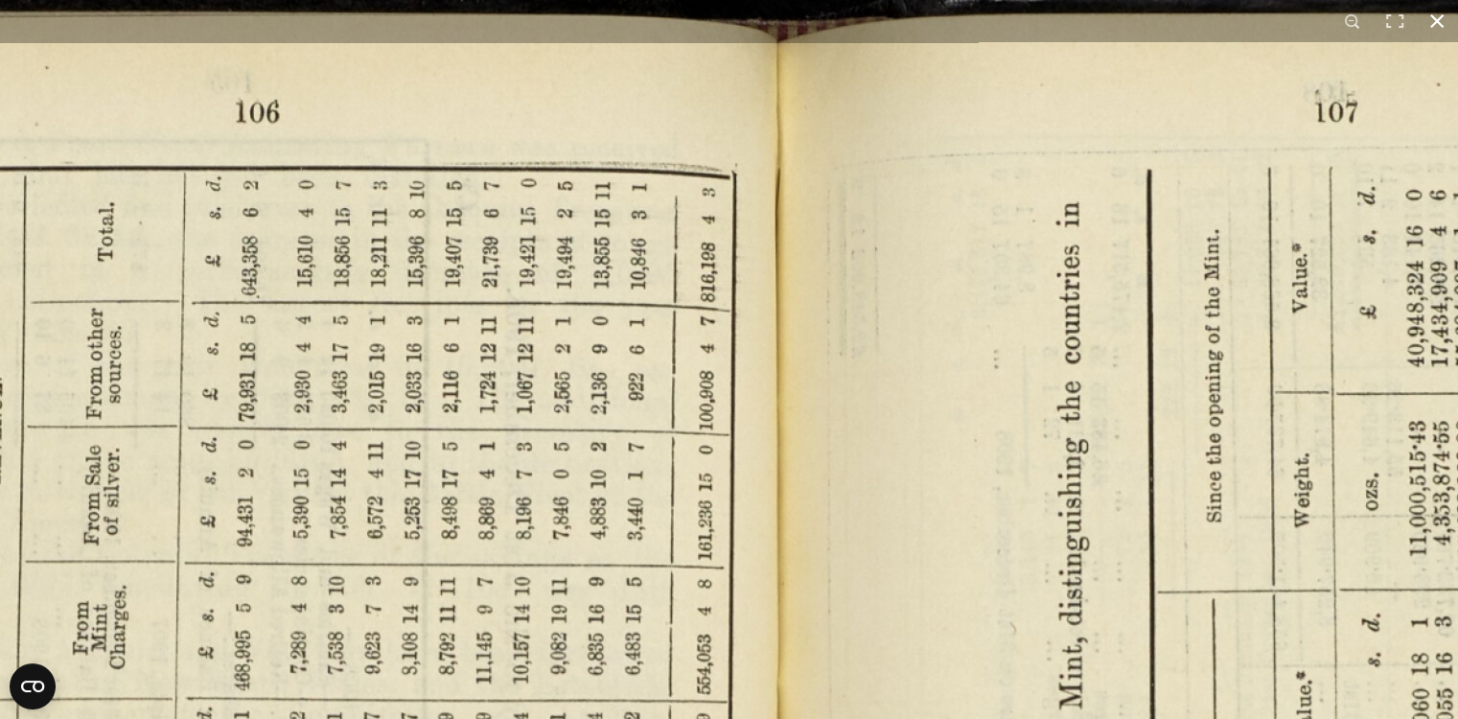
click at [1435, 20] on button at bounding box center [1436, 21] width 42 height 42
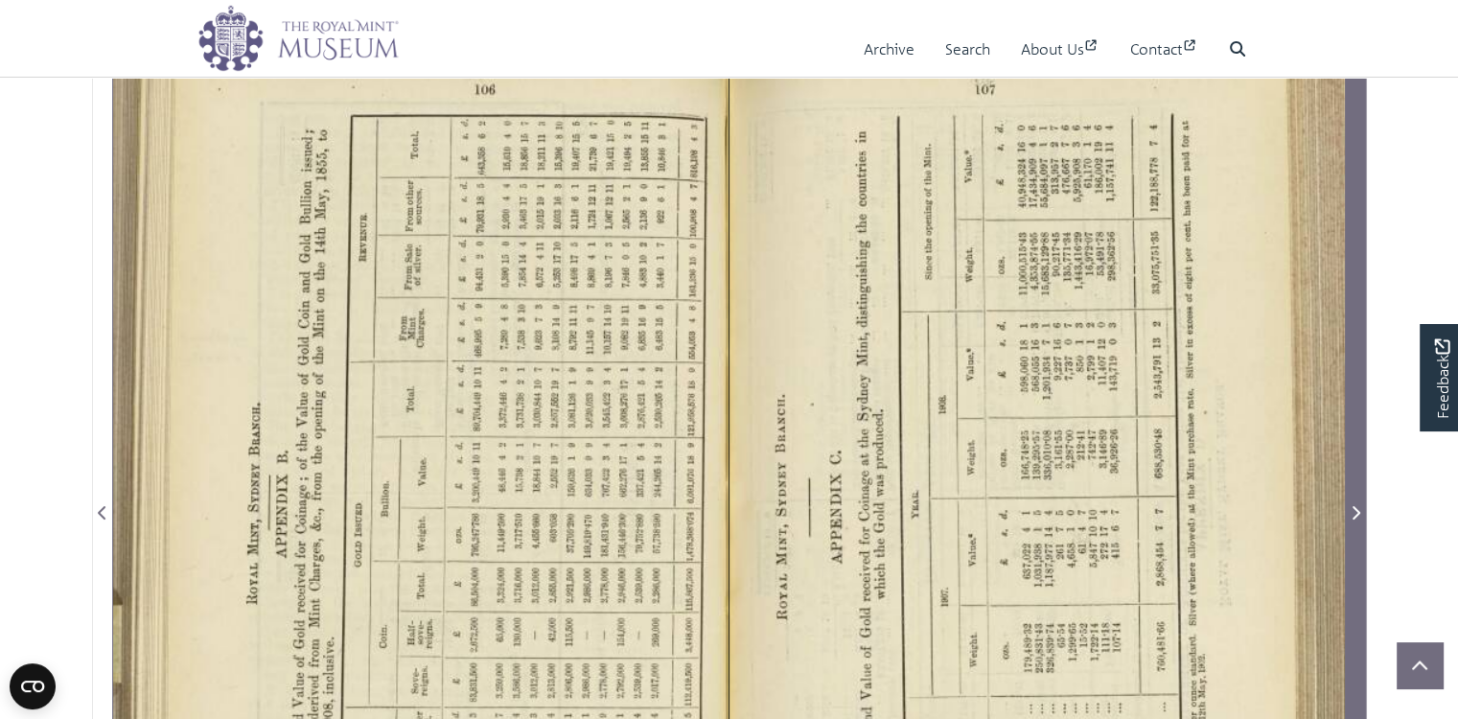
click at [1357, 519] on icon "Next Page" at bounding box center [1356, 512] width 8 height 13
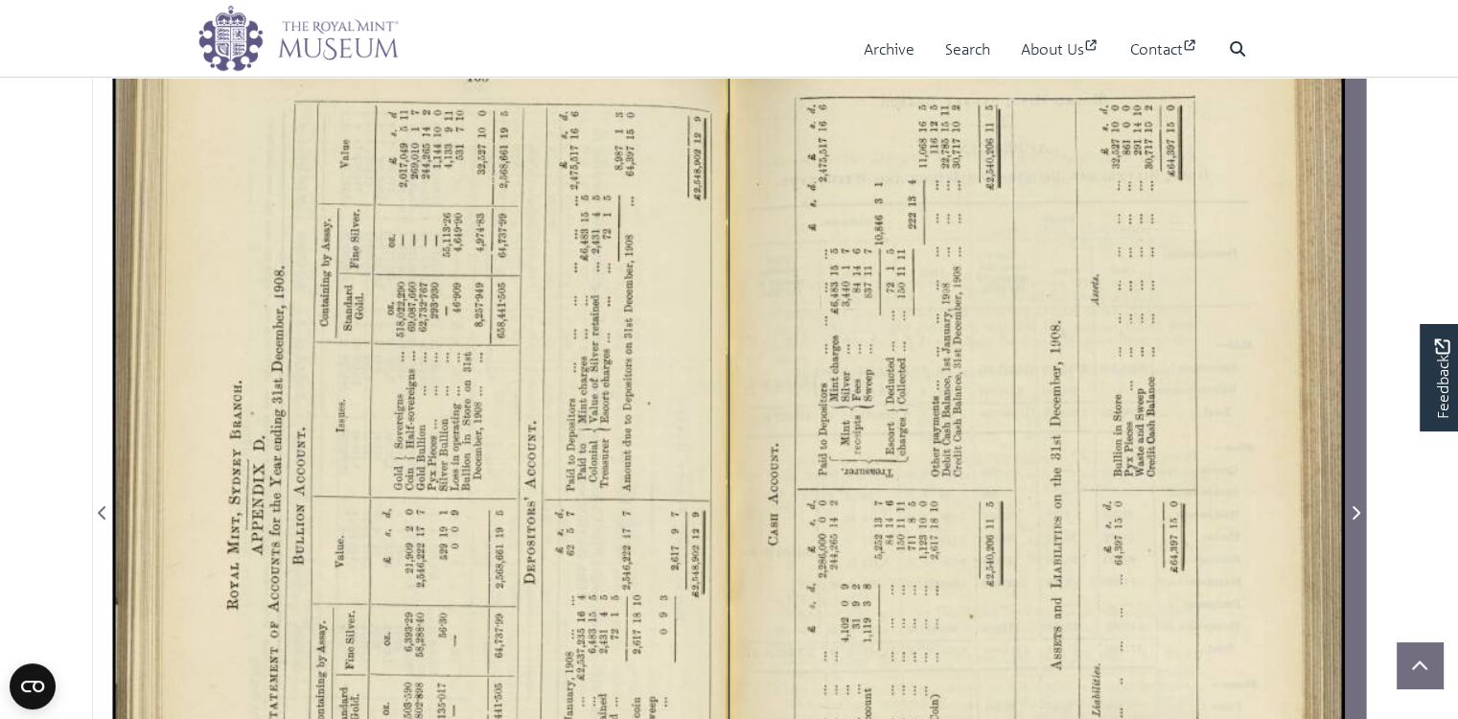
click at [1357, 519] on icon "Next Page" at bounding box center [1356, 512] width 8 height 13
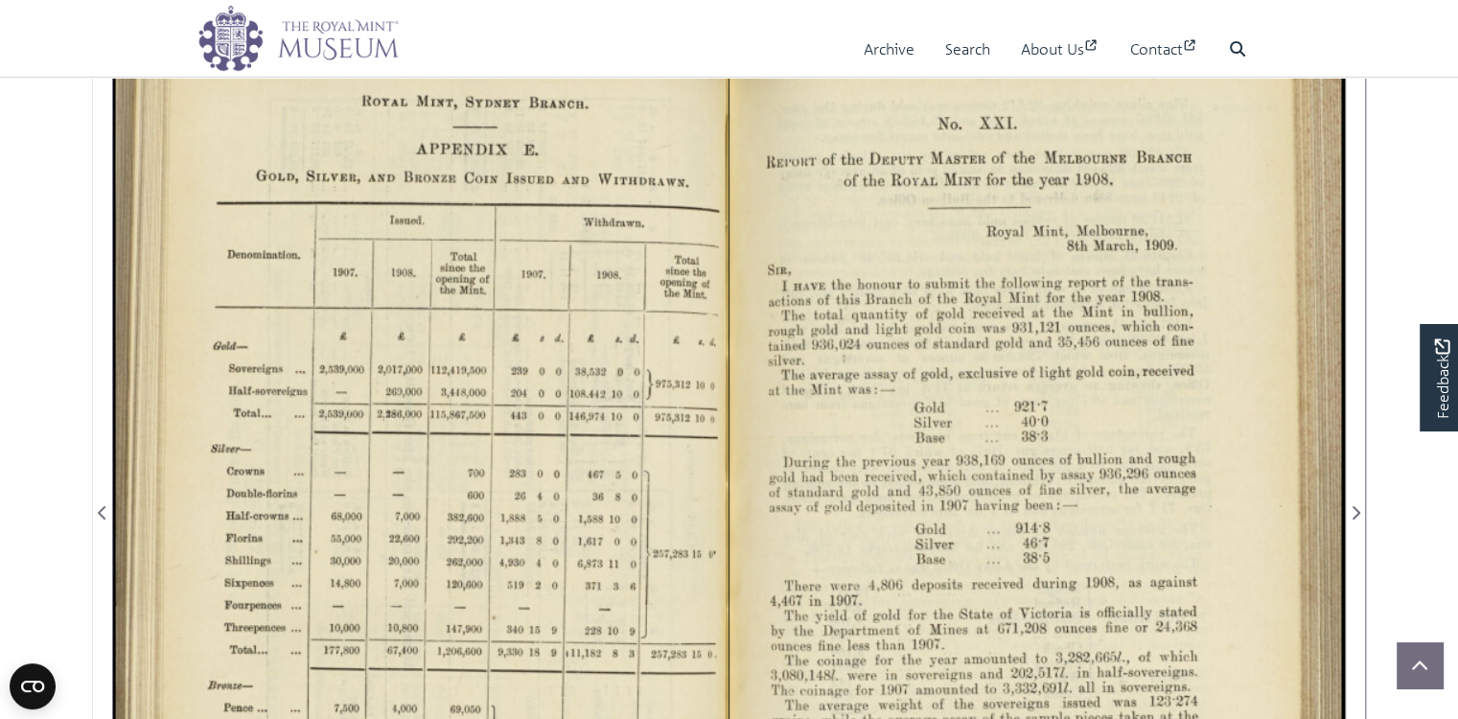
click at [996, 435] on div at bounding box center [1036, 500] width 615 height 959
click at [995, 435] on div at bounding box center [1036, 500] width 615 height 959
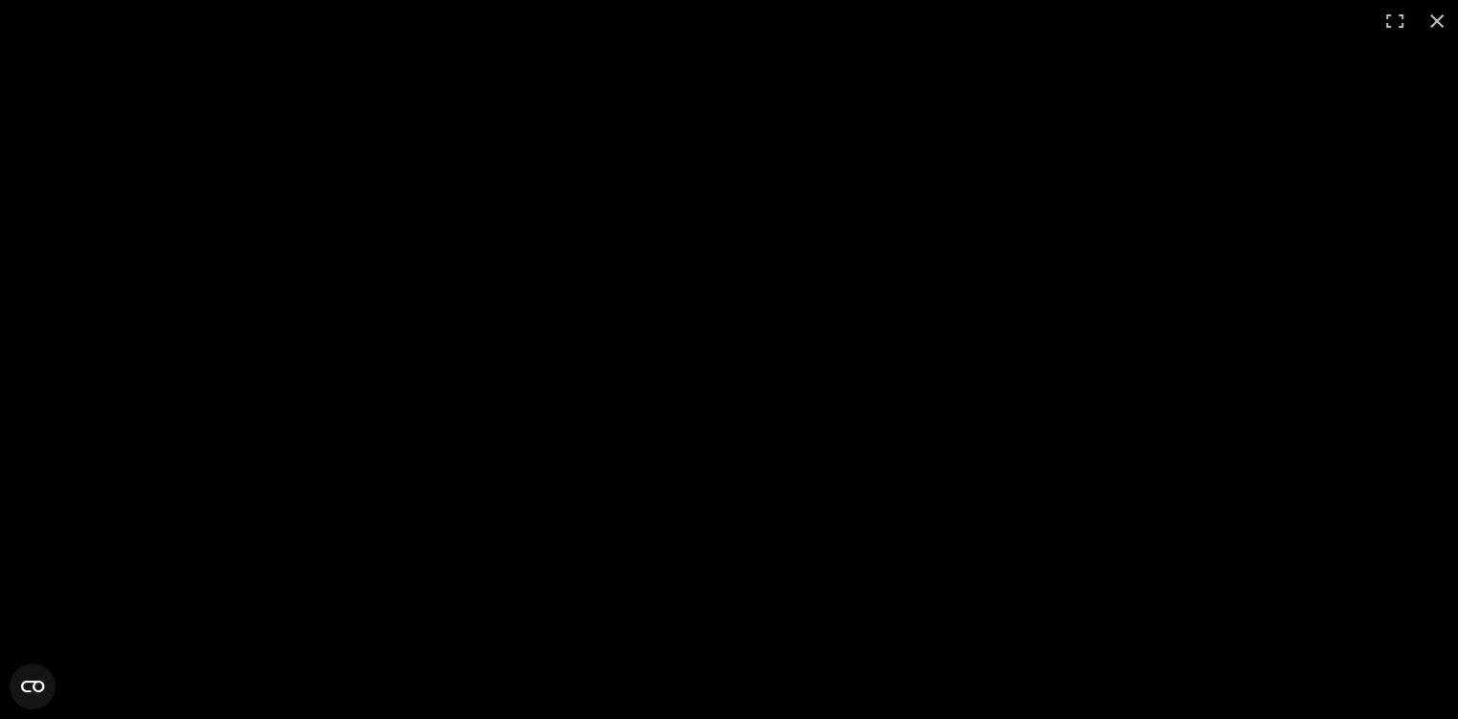
click at [574, 442] on div at bounding box center [729, 359] width 1458 height 719
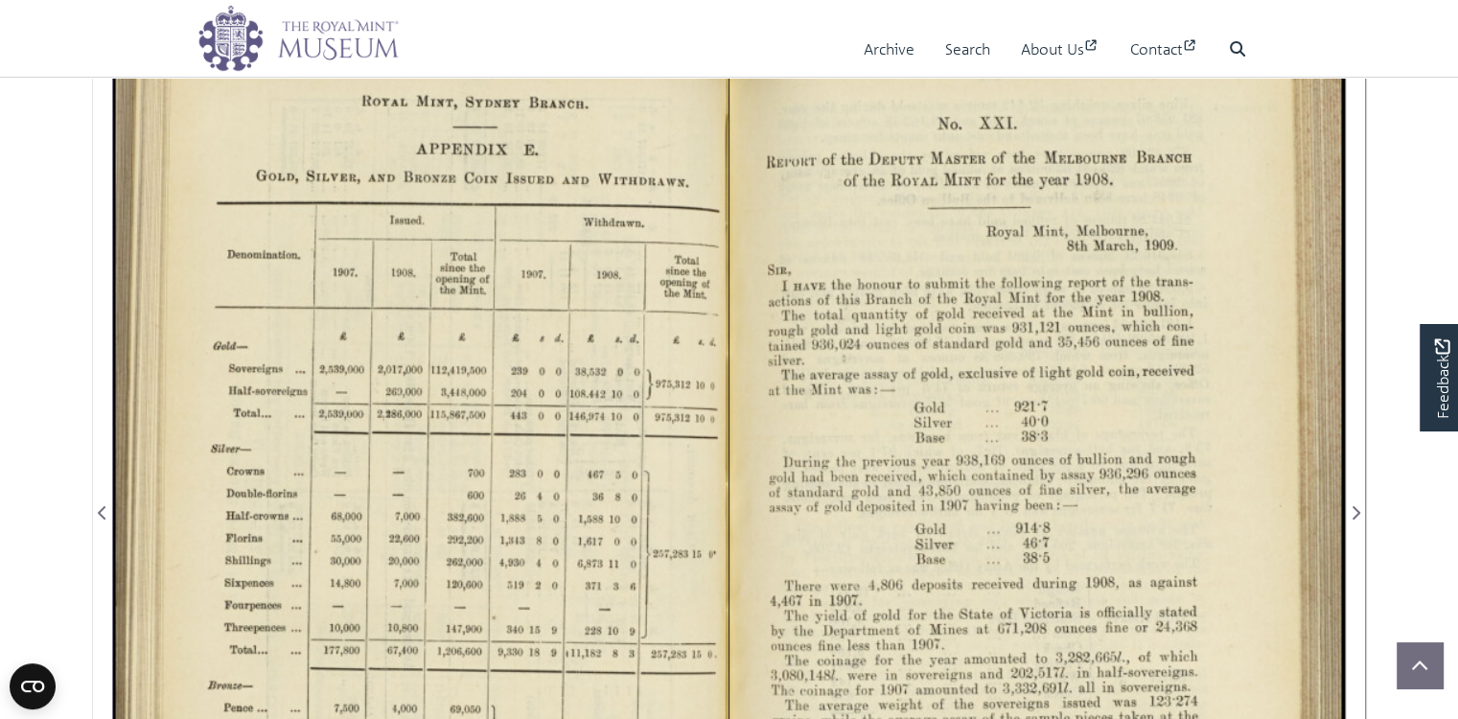
click at [859, 546] on div at bounding box center [1036, 500] width 615 height 959
drag, startPoint x: 736, startPoint y: 505, endPoint x: 827, endPoint y: 583, distance: 119.6
click at [827, 583] on div at bounding box center [1036, 500] width 615 height 959
click at [827, 475] on div at bounding box center [1036, 500] width 615 height 959
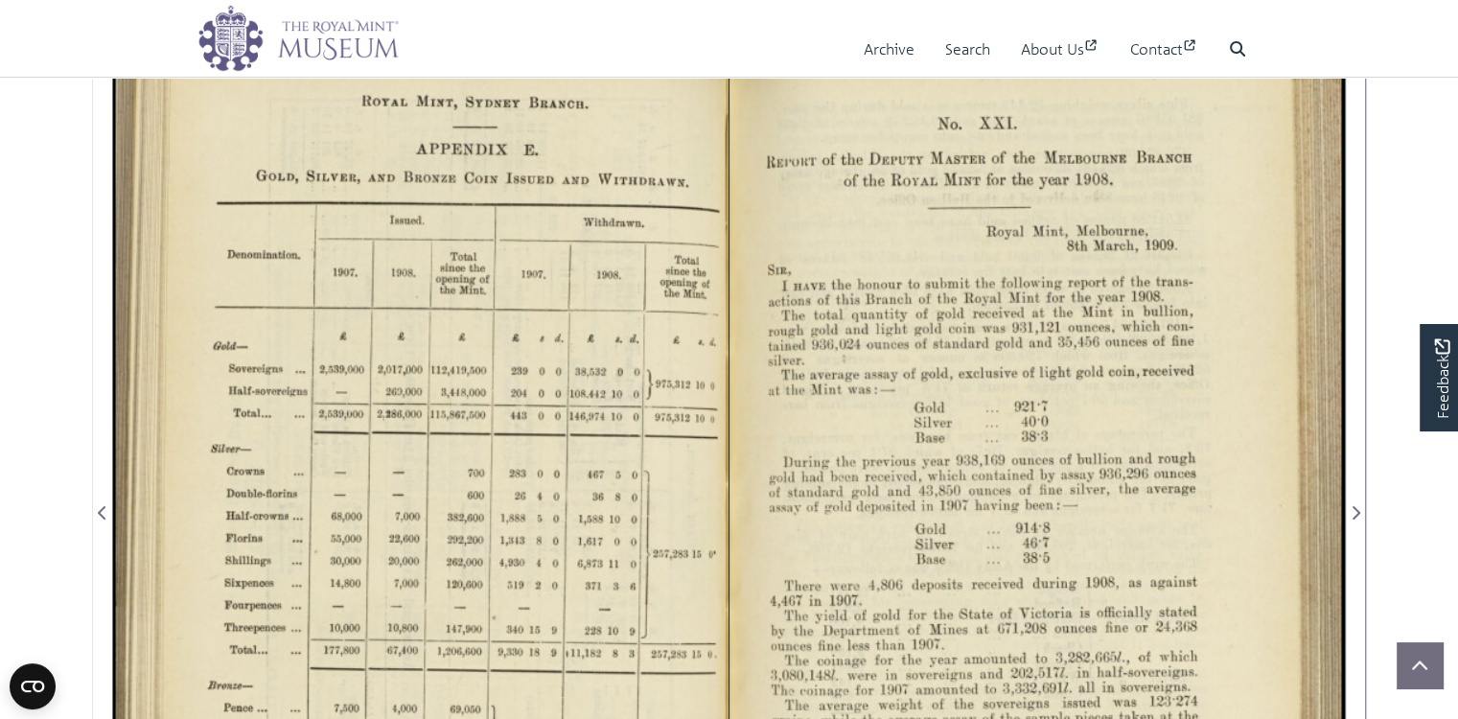
click at [827, 475] on div at bounding box center [1036, 500] width 615 height 959
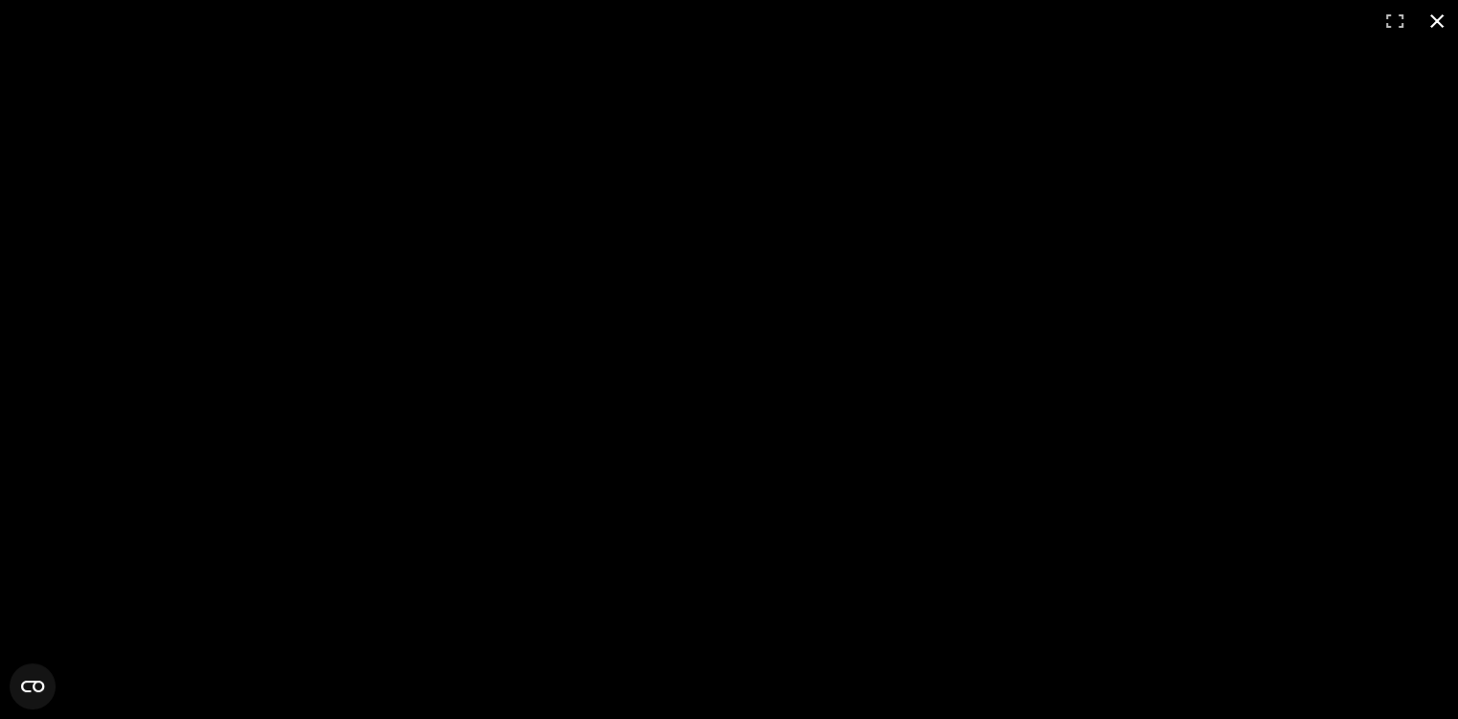
click at [1437, 19] on button at bounding box center [1436, 21] width 42 height 42
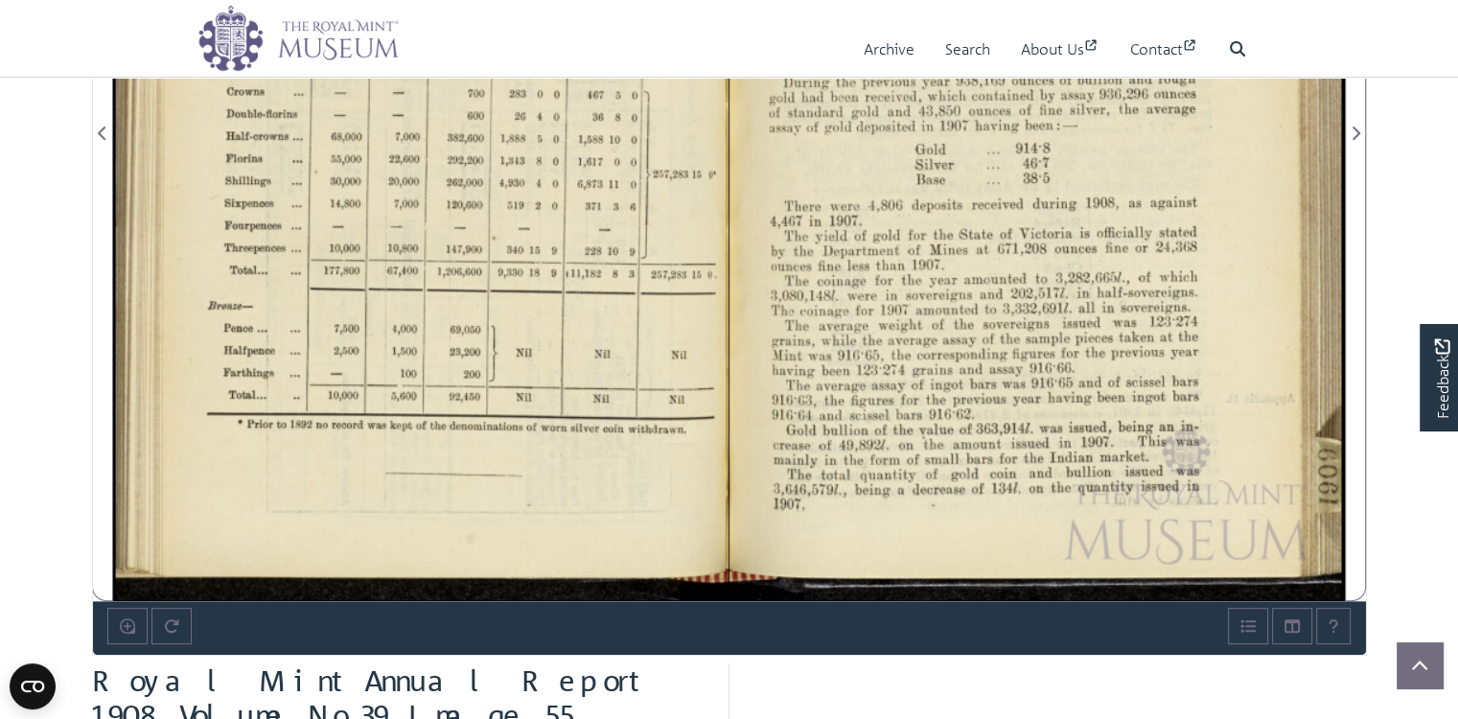
scroll to position [702, 0]
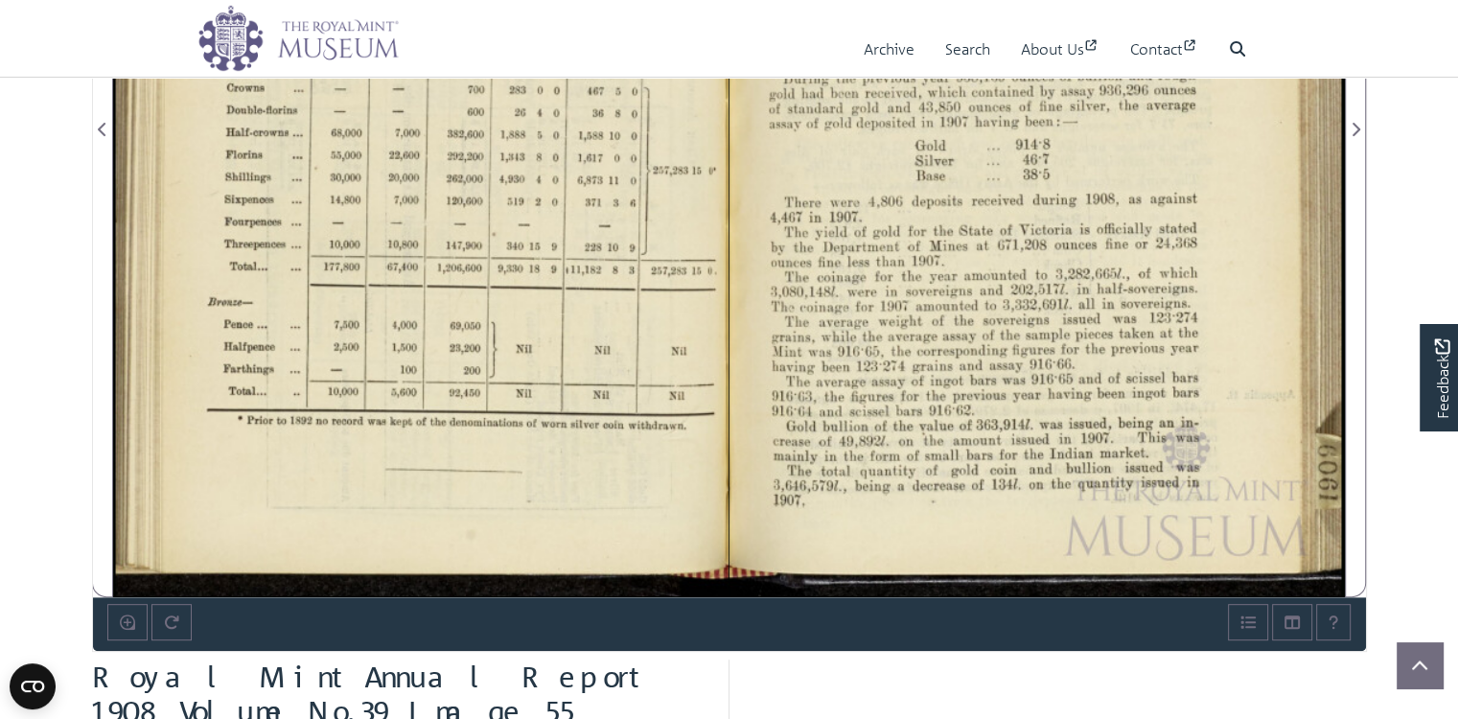
click at [1016, 497] on div at bounding box center [1036, 117] width 615 height 959
click at [1014, 497] on div at bounding box center [1036, 117] width 615 height 959
drag, startPoint x: 722, startPoint y: 525, endPoint x: 1125, endPoint y: 415, distance: 418.2
click at [1125, 415] on div at bounding box center [1036, 117] width 615 height 959
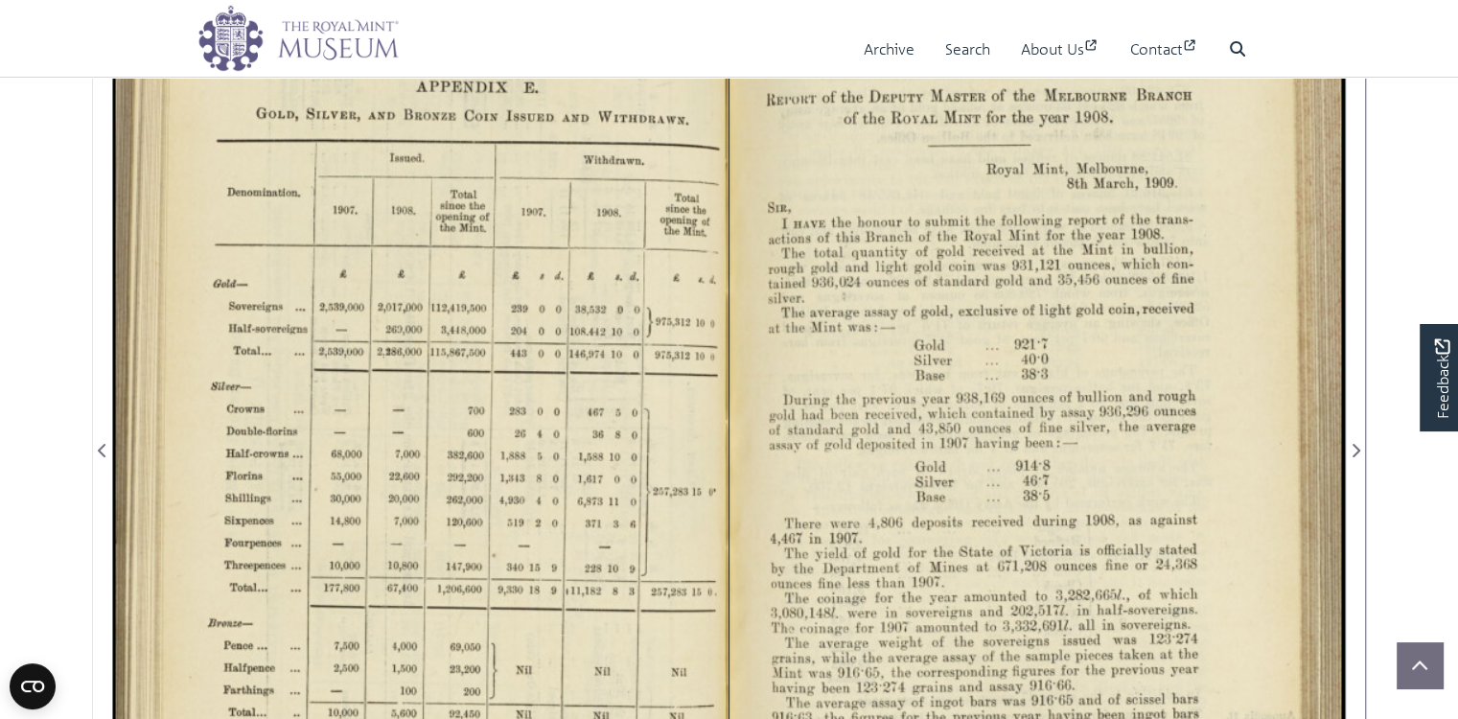
scroll to position [447, 0]
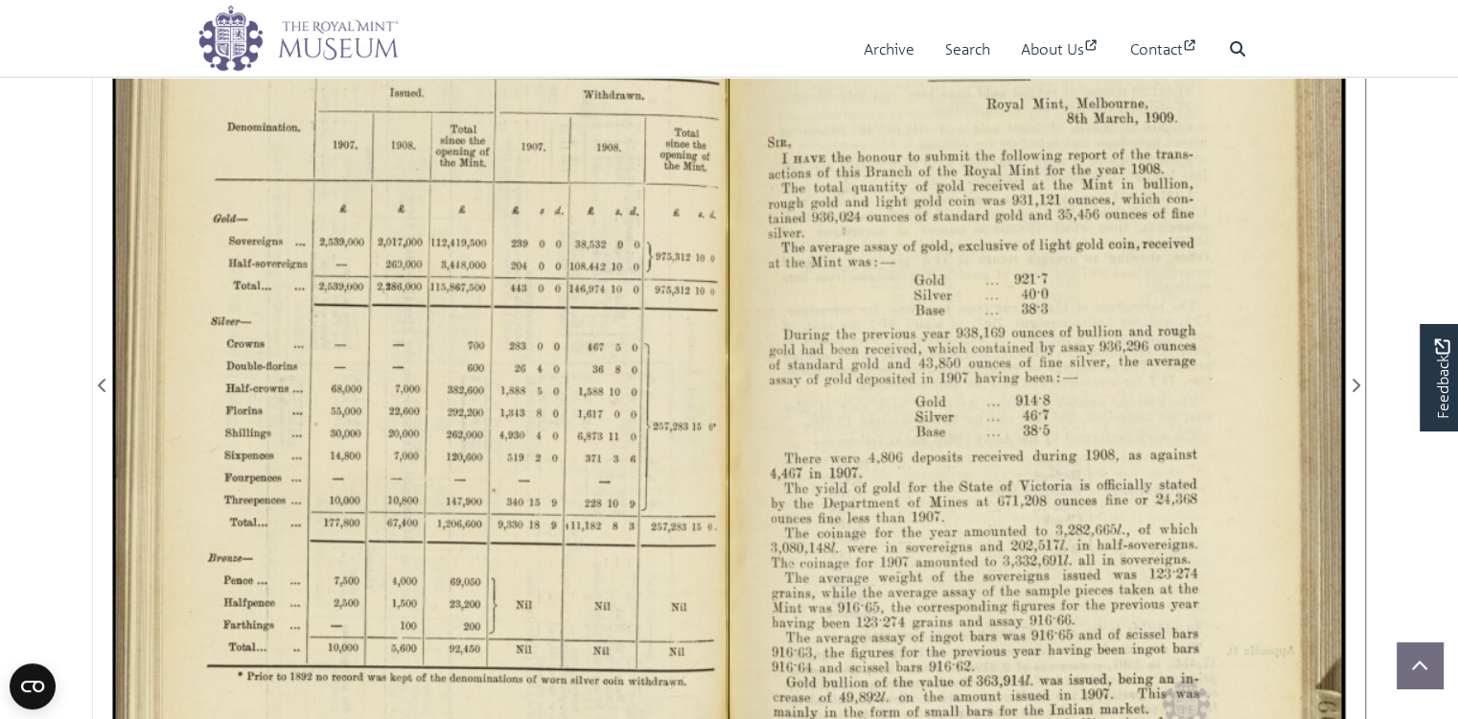
click at [976, 498] on div at bounding box center [1036, 373] width 615 height 959
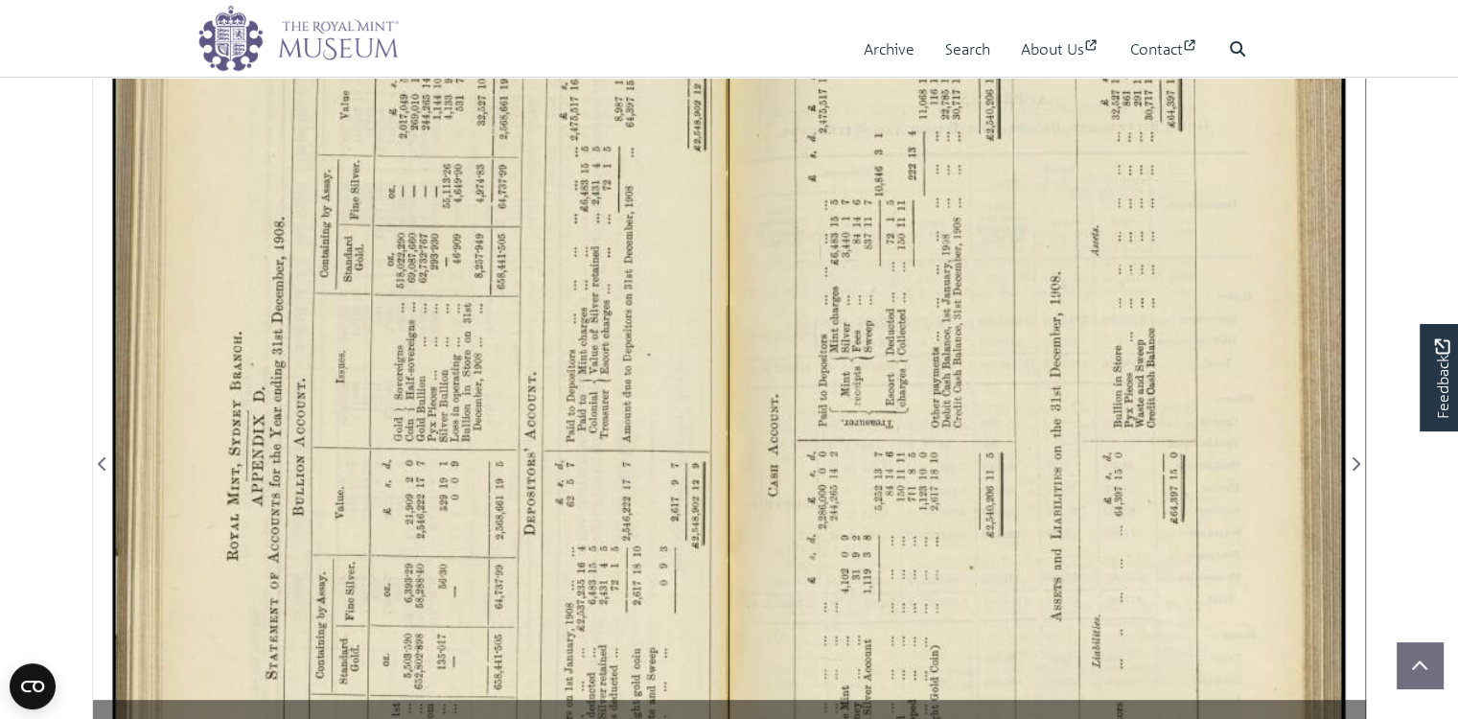
scroll to position [384, 0]
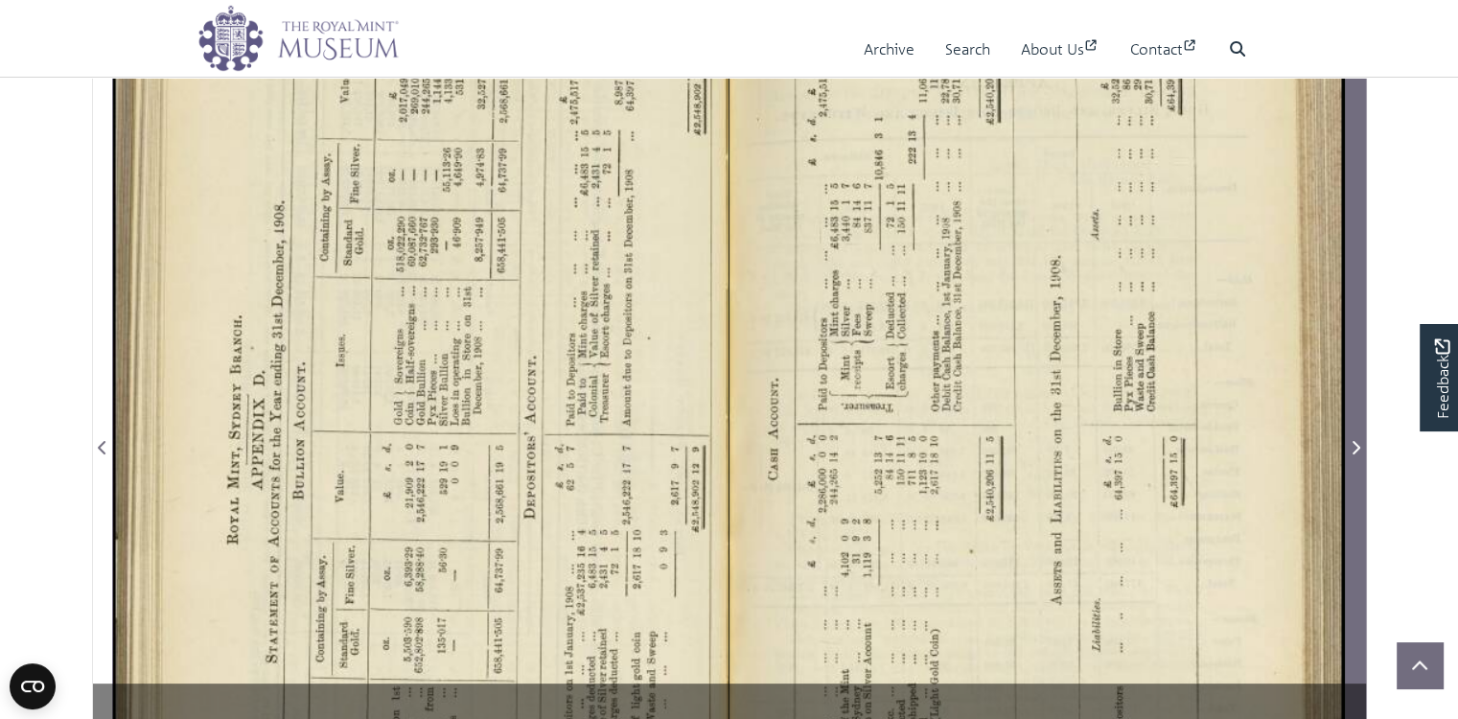
click at [1354, 455] on icon "Next Page" at bounding box center [1355, 447] width 10 height 15
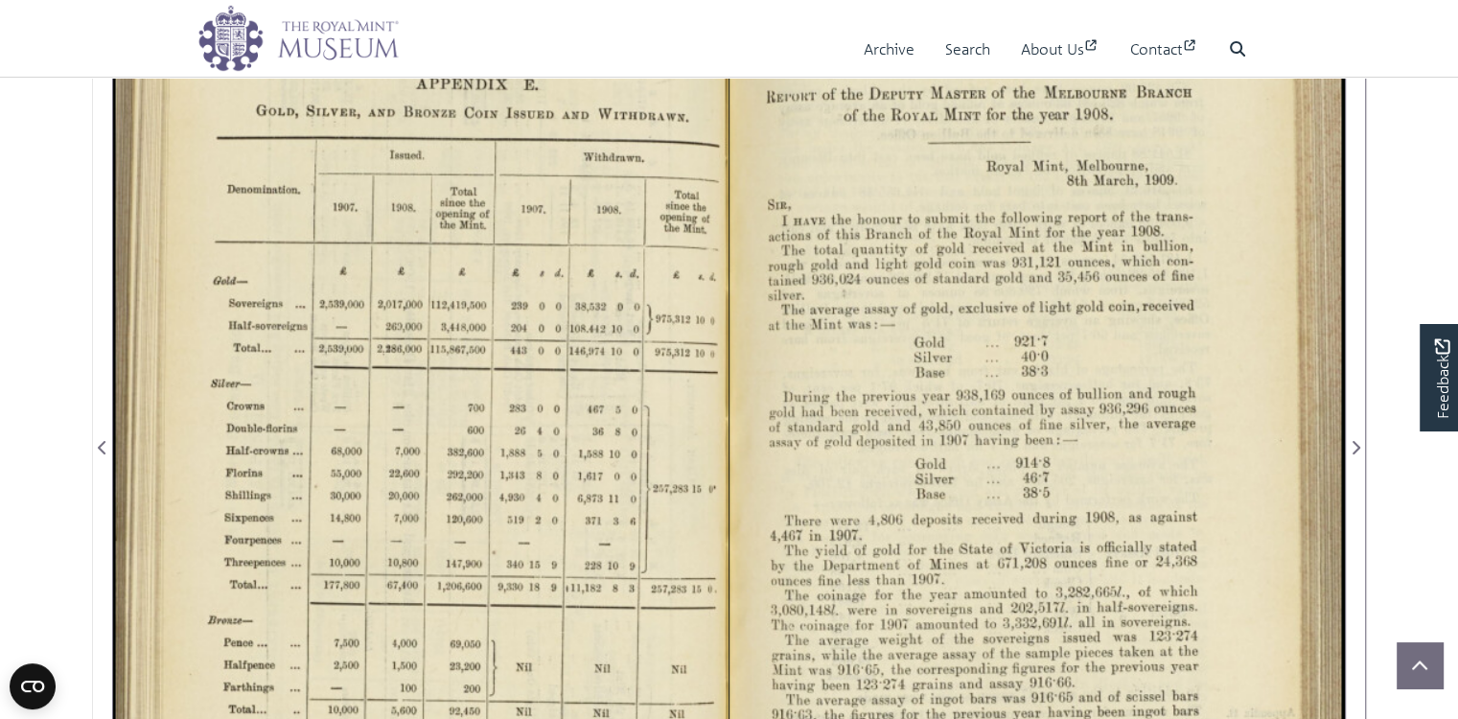
click at [1011, 483] on div at bounding box center [1036, 435] width 615 height 959
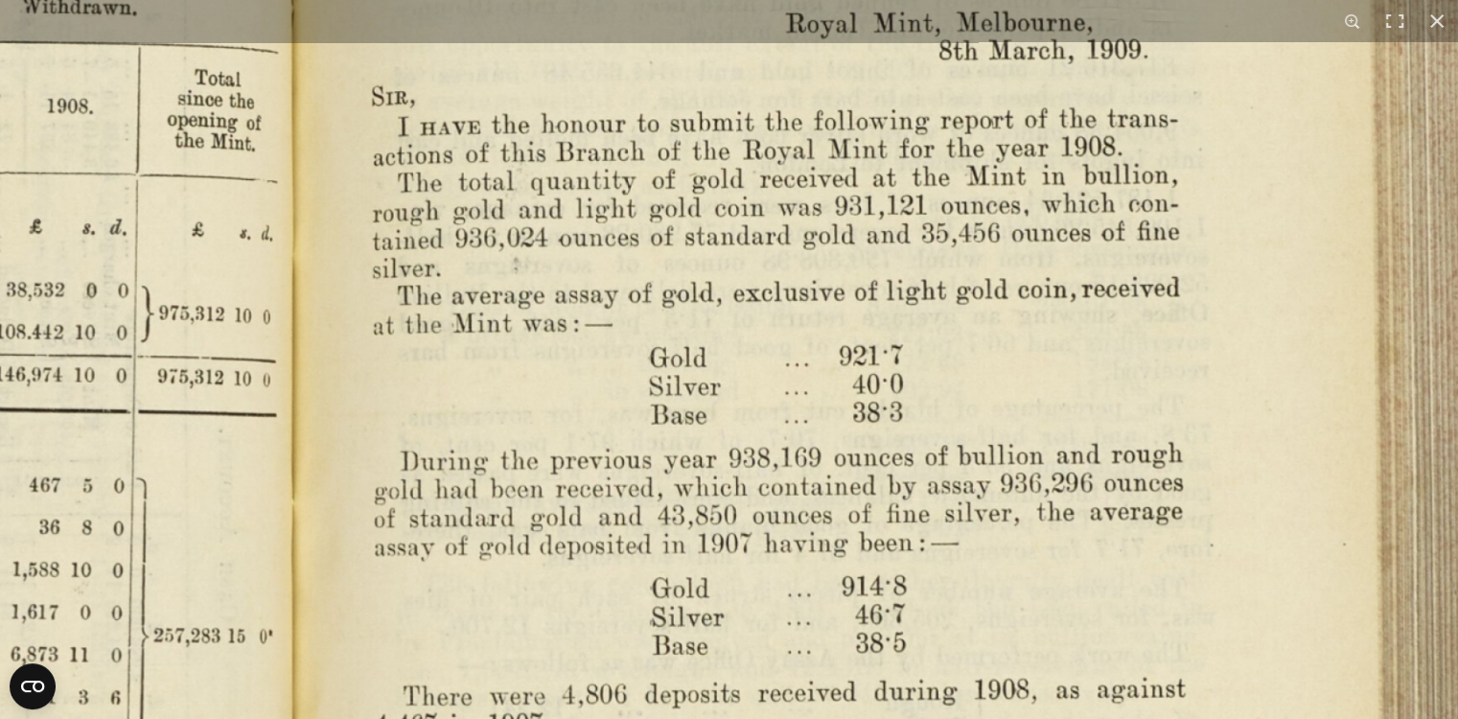
click at [647, 307] on img at bounding box center [296, 533] width 2335 height 1819
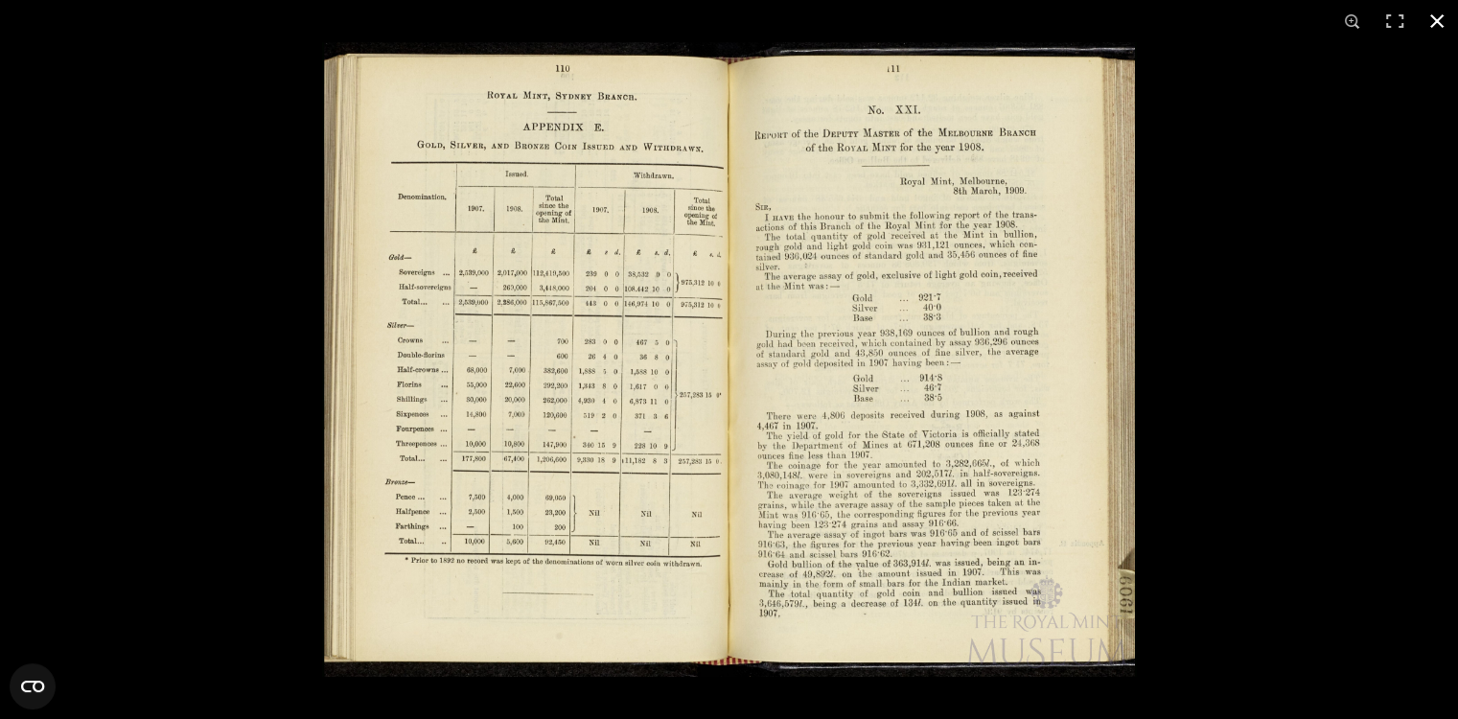
click at [1241, 384] on div at bounding box center [1051, 401] width 1458 height 719
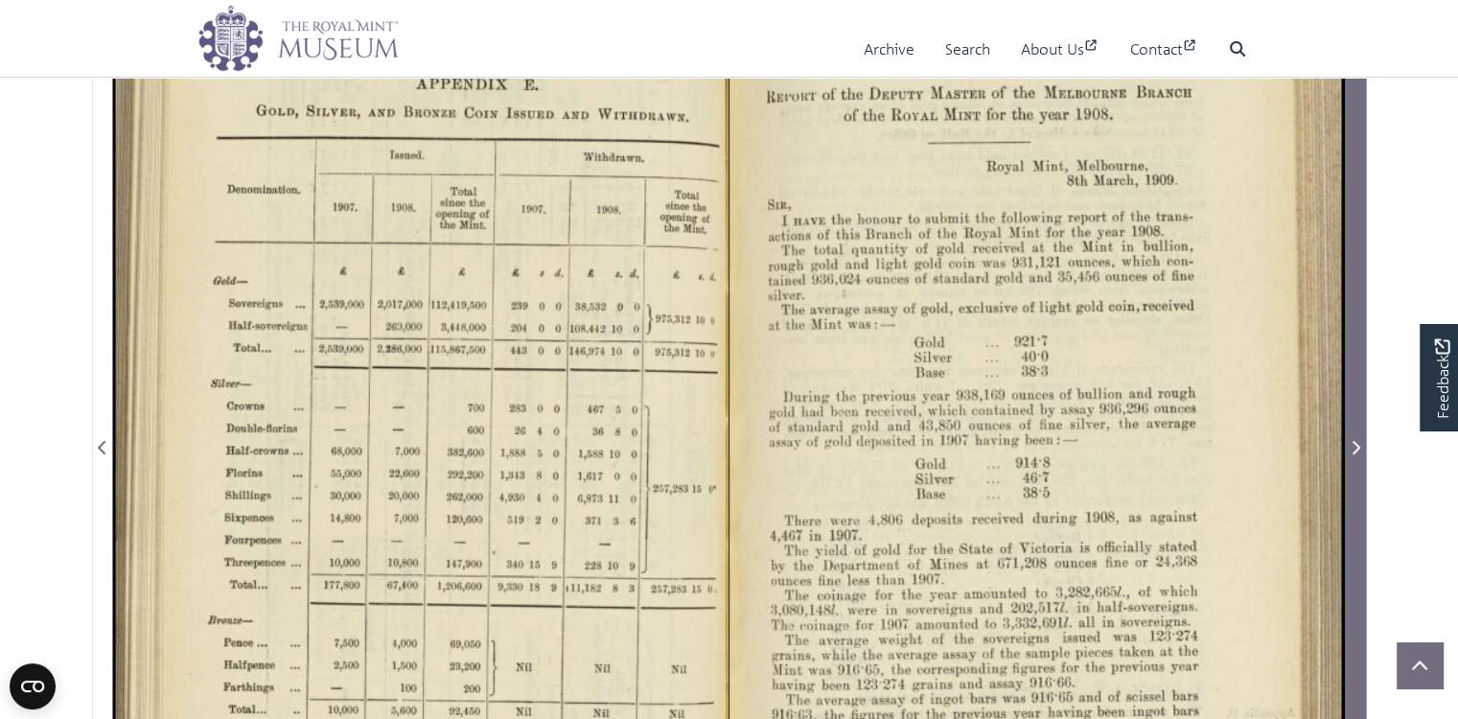
click at [1352, 455] on icon "Next Page" at bounding box center [1355, 447] width 10 height 15
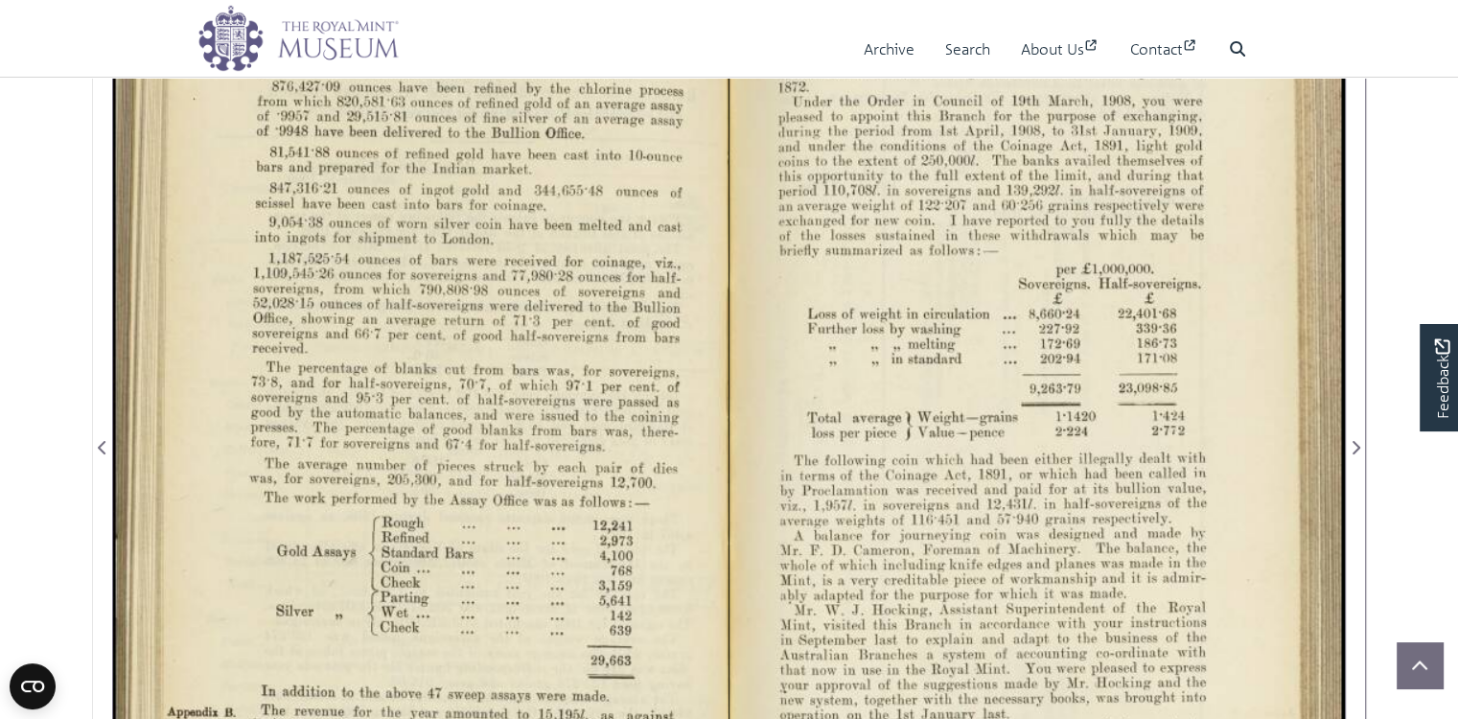
click at [551, 425] on div at bounding box center [420, 435] width 615 height 959
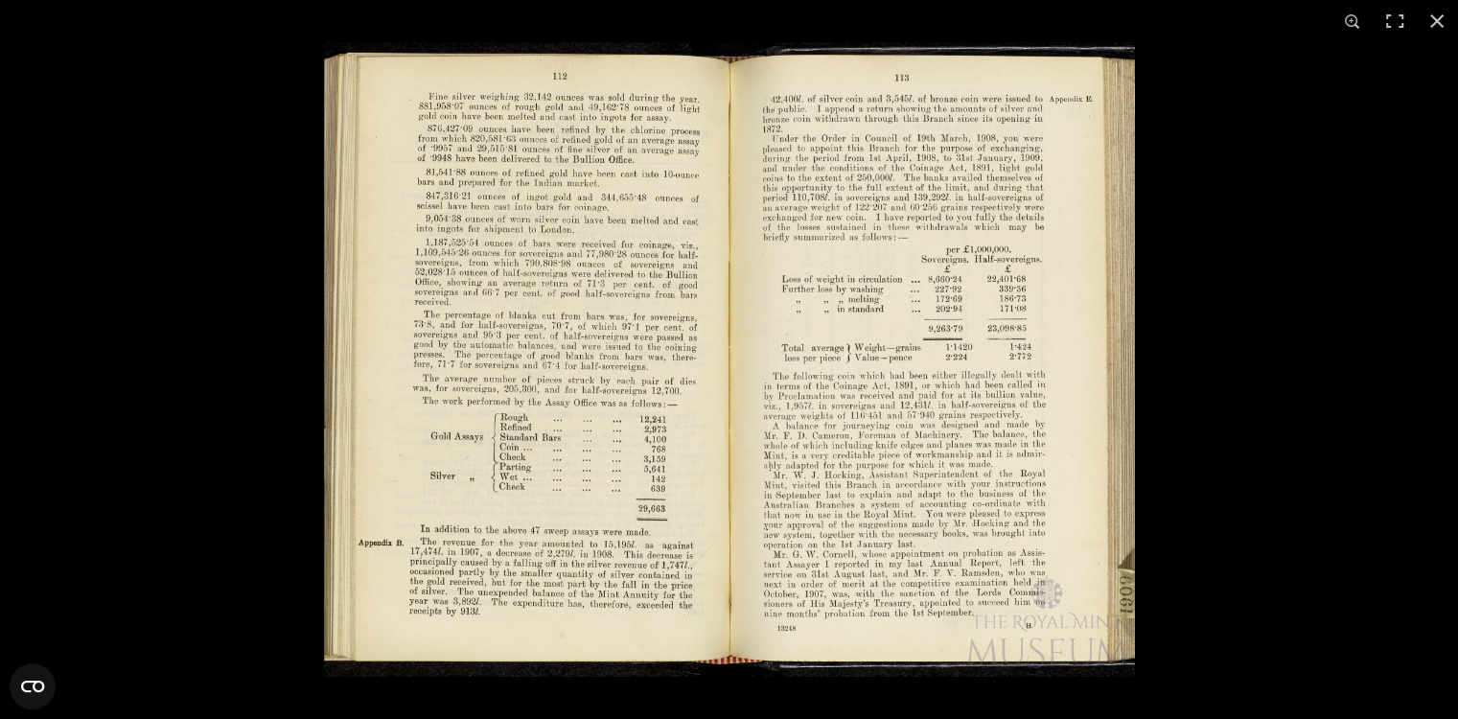
click at [621, 469] on img at bounding box center [729, 359] width 815 height 634
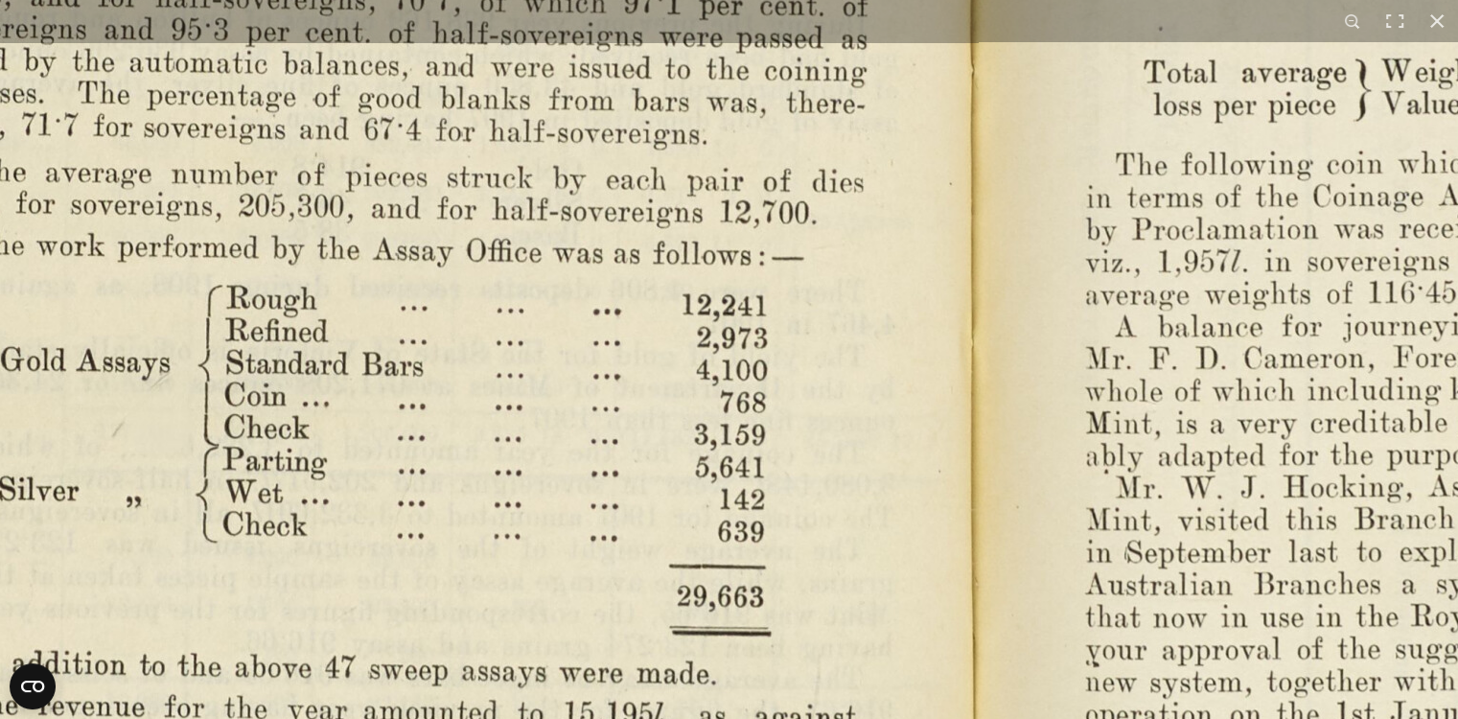
click at [721, 672] on img at bounding box center [973, 110] width 2656 height 2070
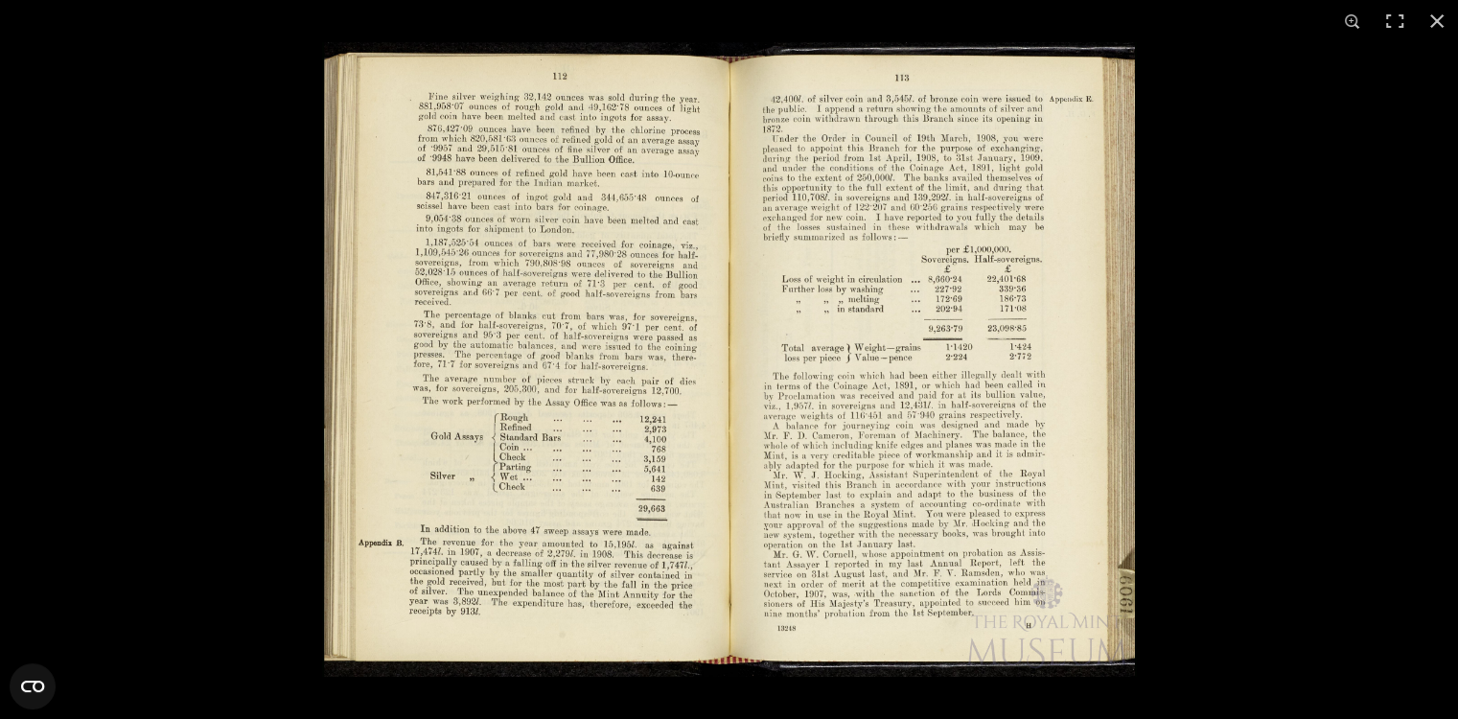
click at [644, 362] on img at bounding box center [729, 359] width 815 height 634
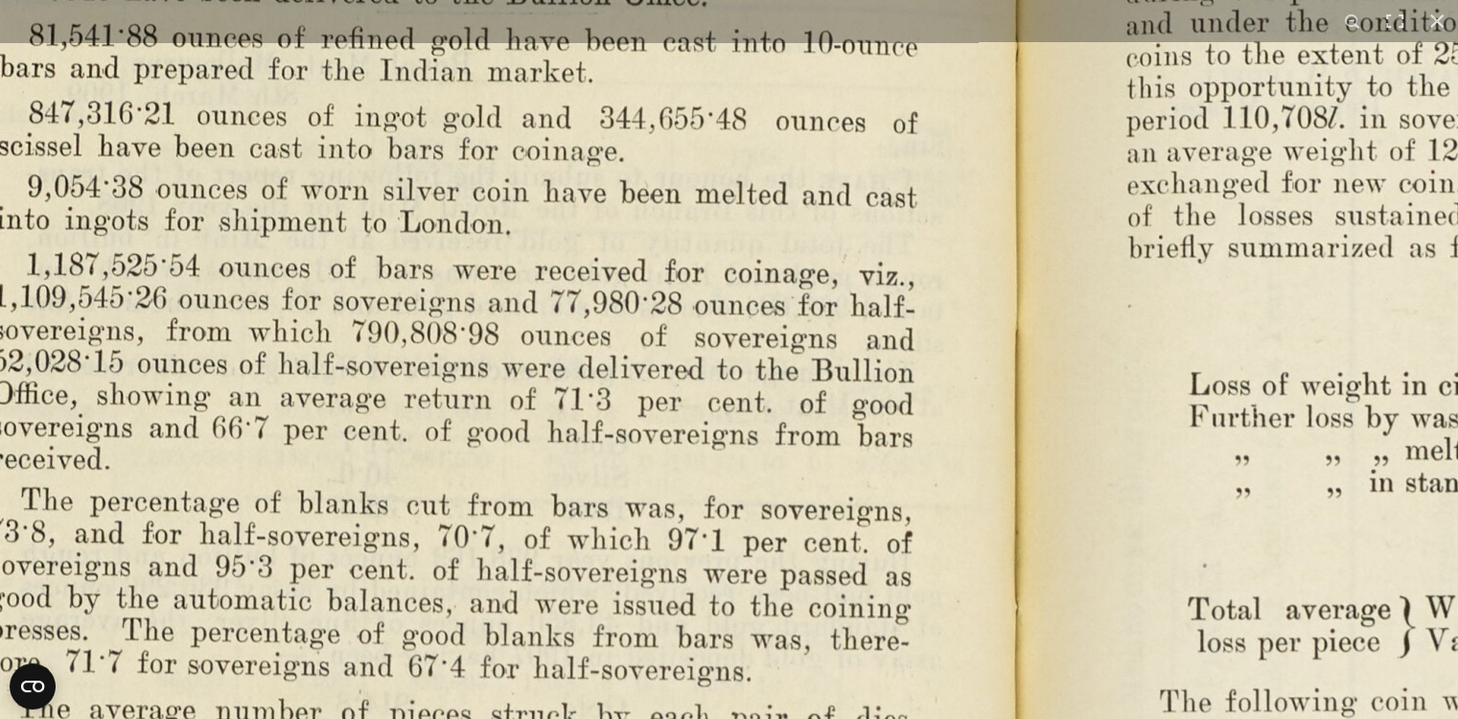
click at [677, 660] on img at bounding box center [1018, 647] width 2656 height 2070
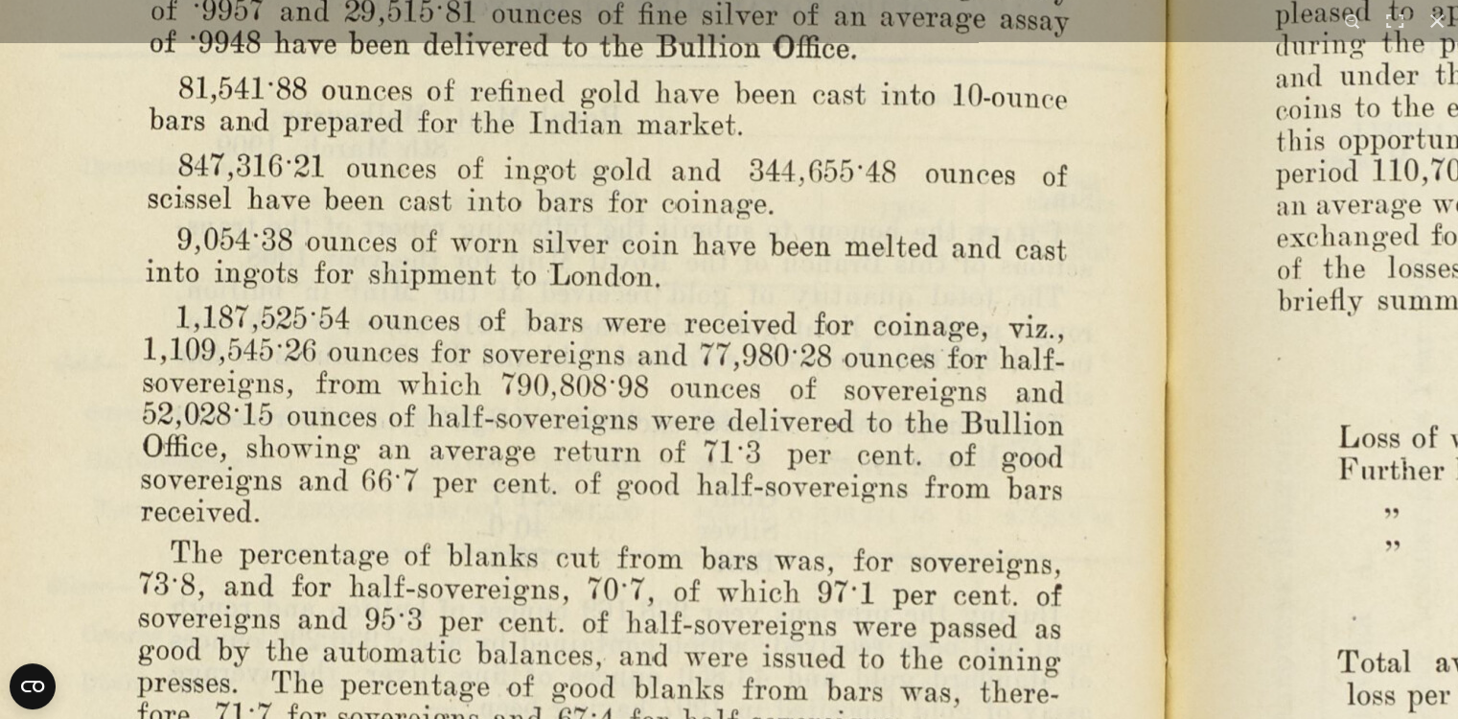
click at [727, 207] on img at bounding box center [1167, 700] width 2656 height 2070
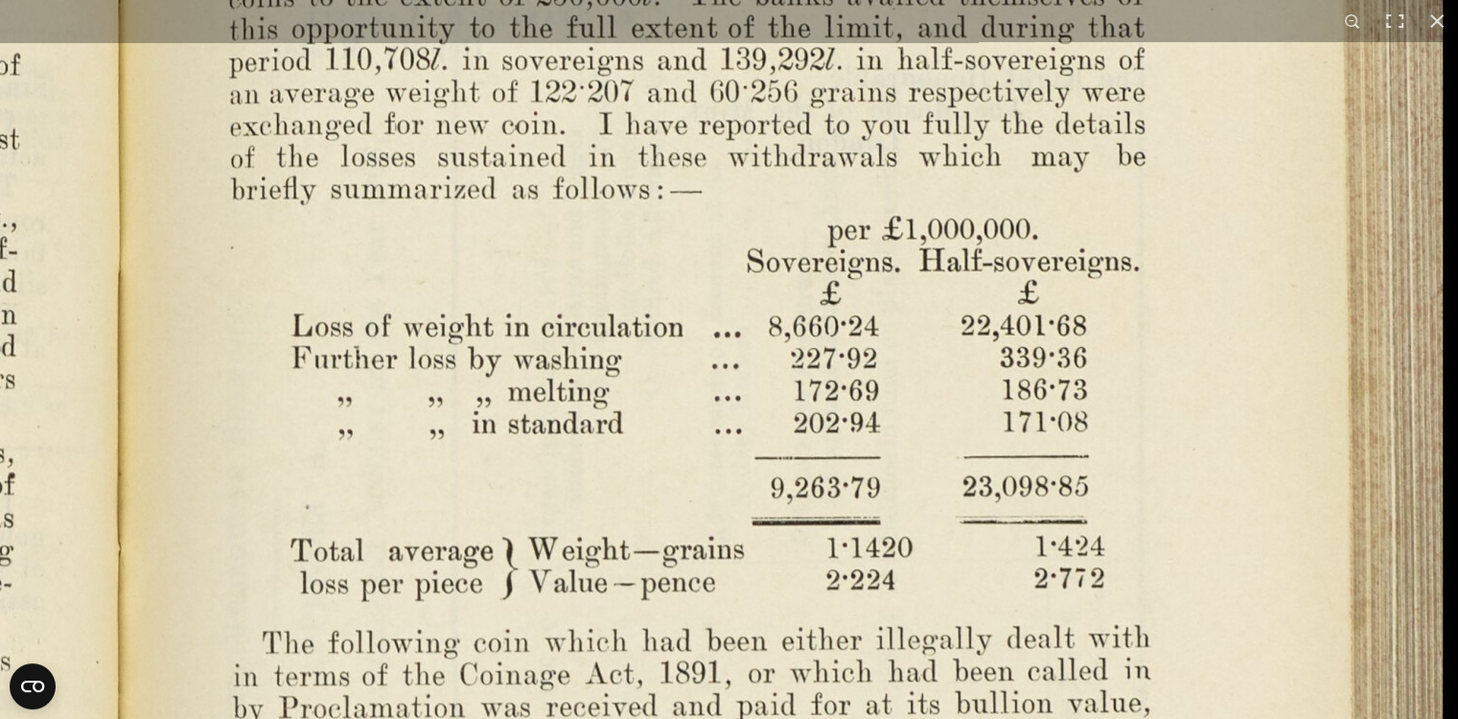
click at [823, 710] on img at bounding box center [121, 588] width 2656 height 2070
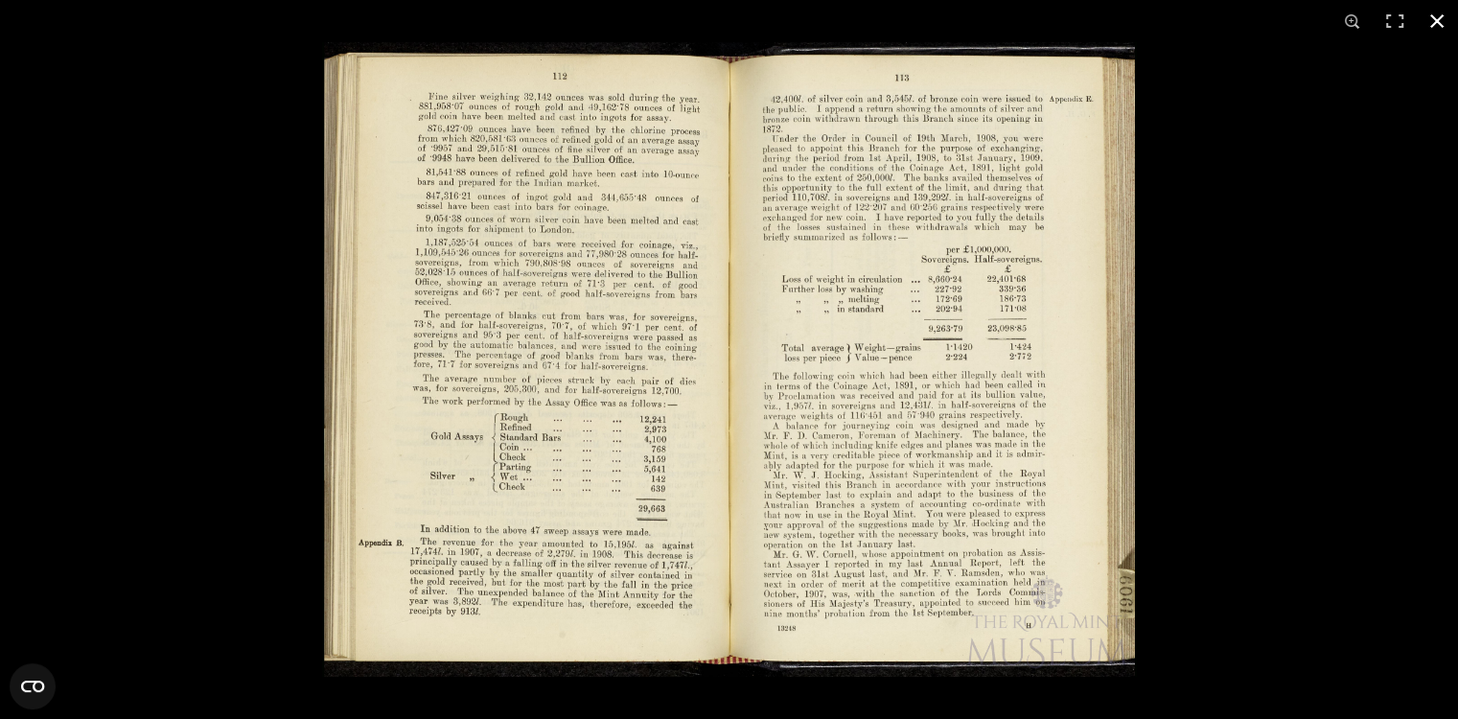
click at [1444, 20] on button at bounding box center [1436, 21] width 42 height 42
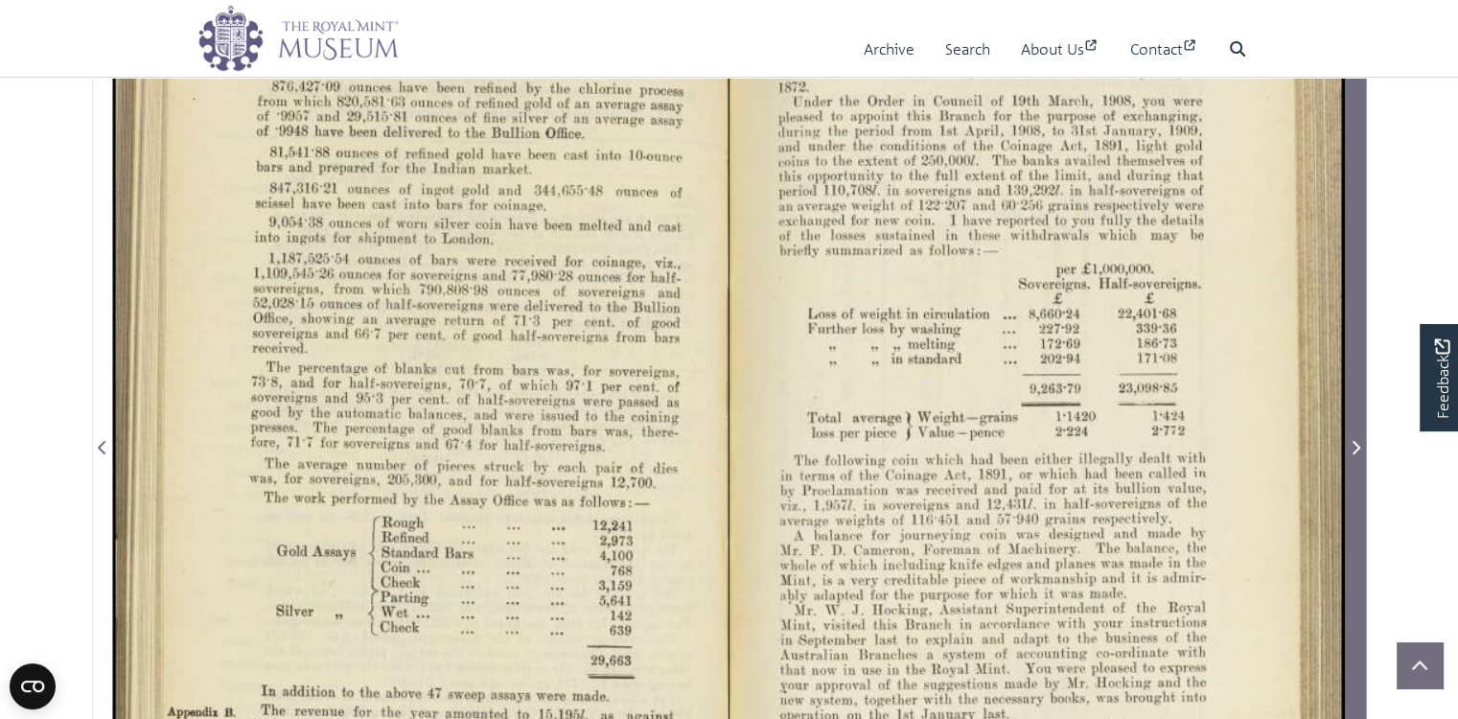
click at [1356, 455] on icon "Next Page" at bounding box center [1355, 447] width 10 height 15
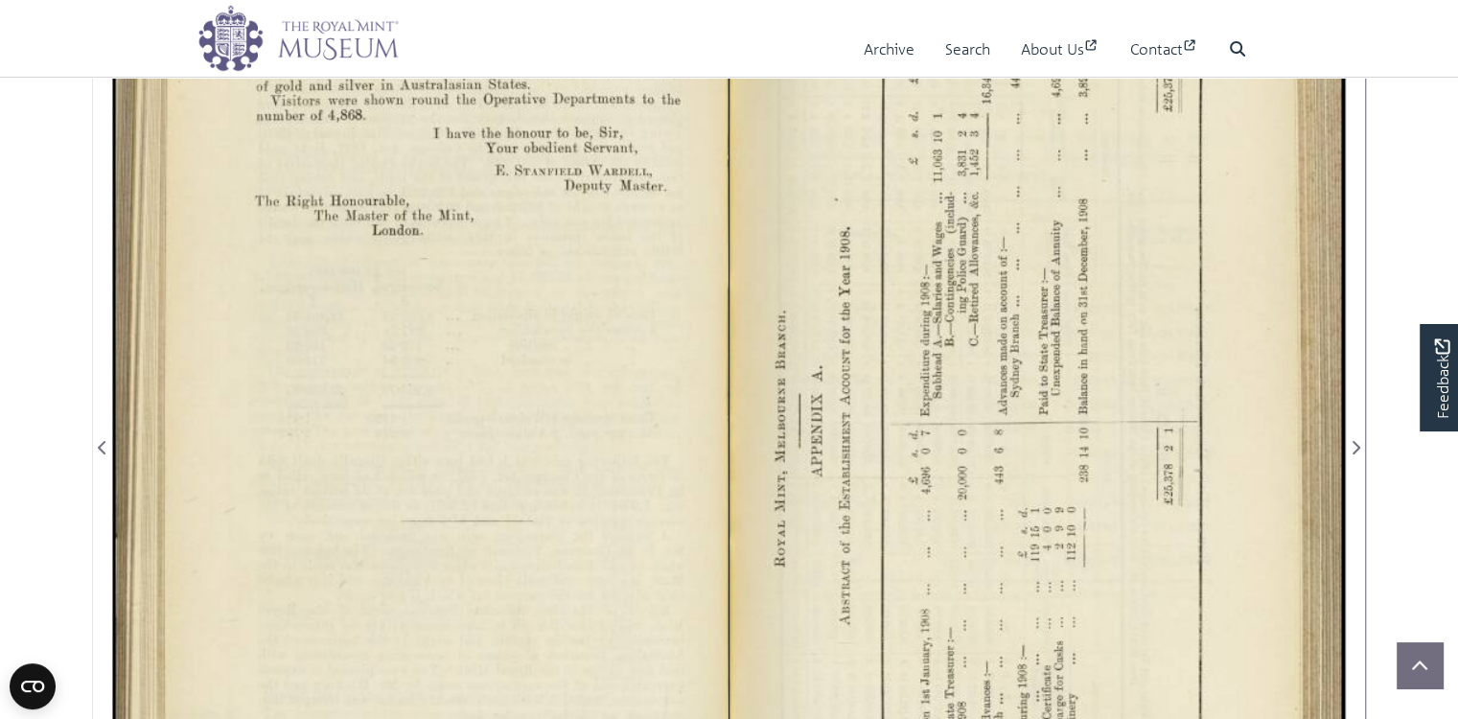
click at [406, 337] on div at bounding box center [420, 435] width 615 height 959
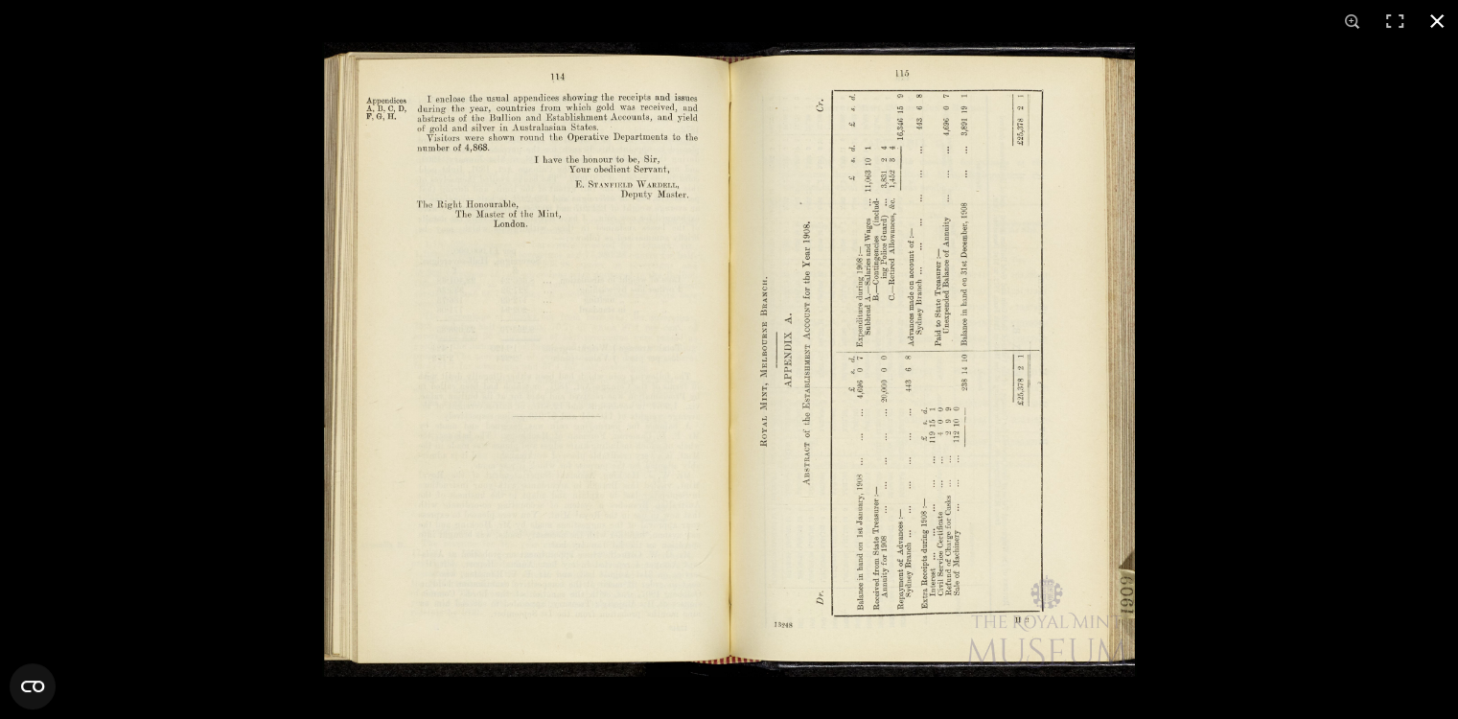
click at [1441, 16] on button at bounding box center [1436, 21] width 42 height 42
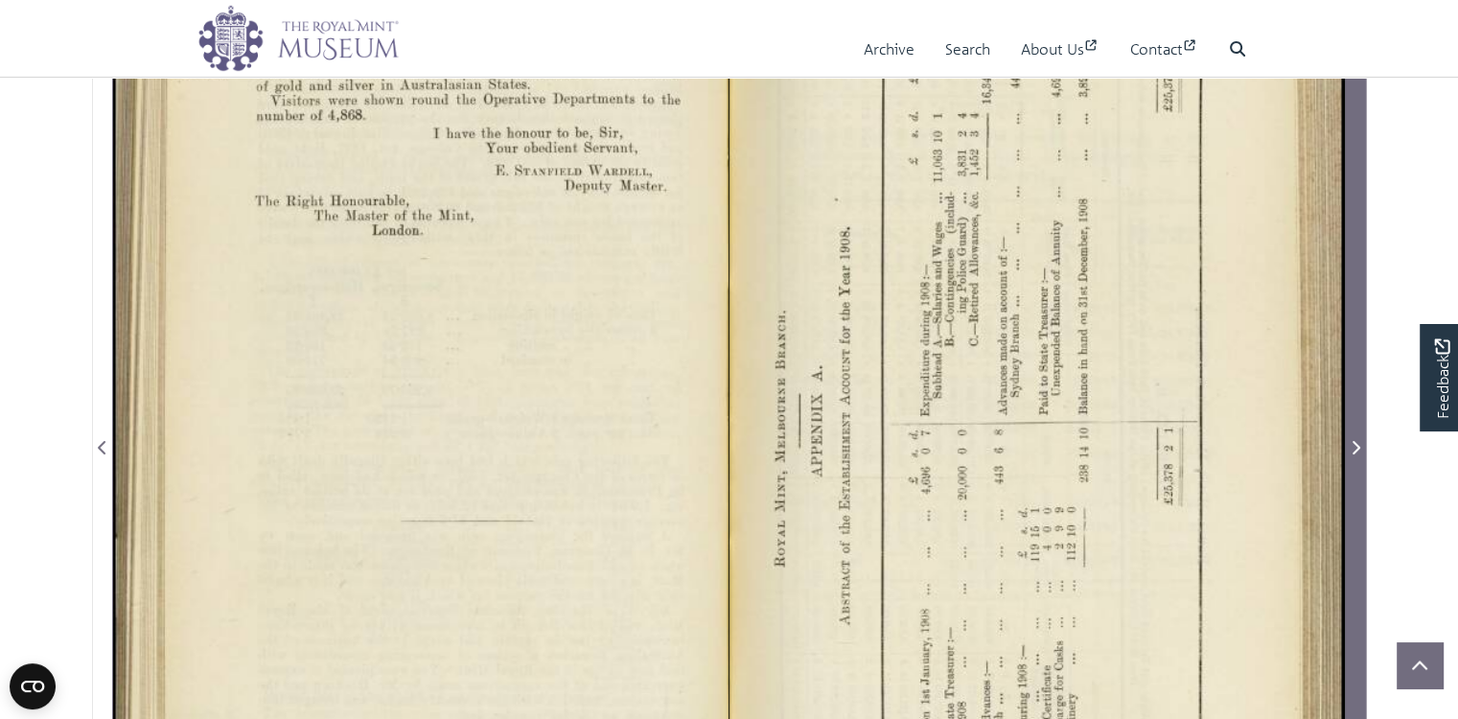
click at [1355, 455] on icon "Next Page" at bounding box center [1355, 447] width 10 height 15
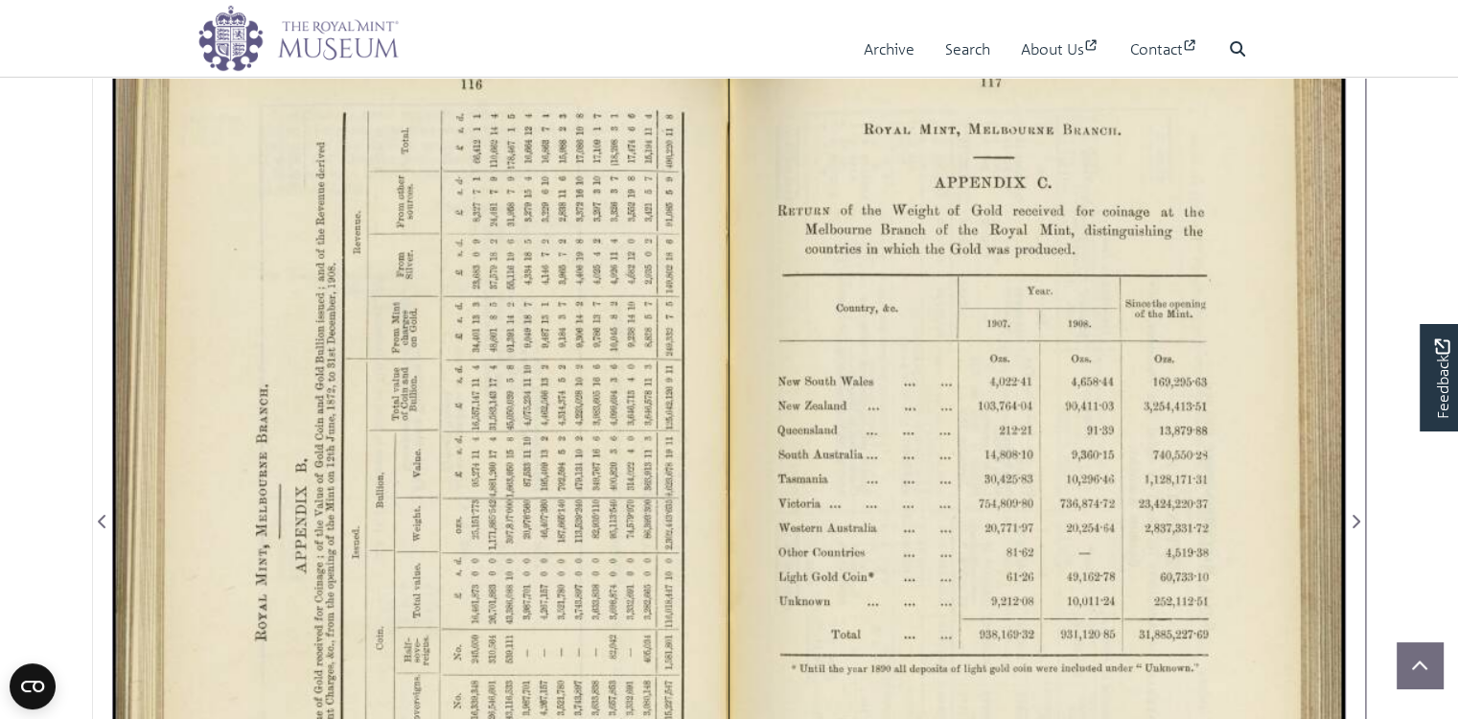
scroll to position [384, 0]
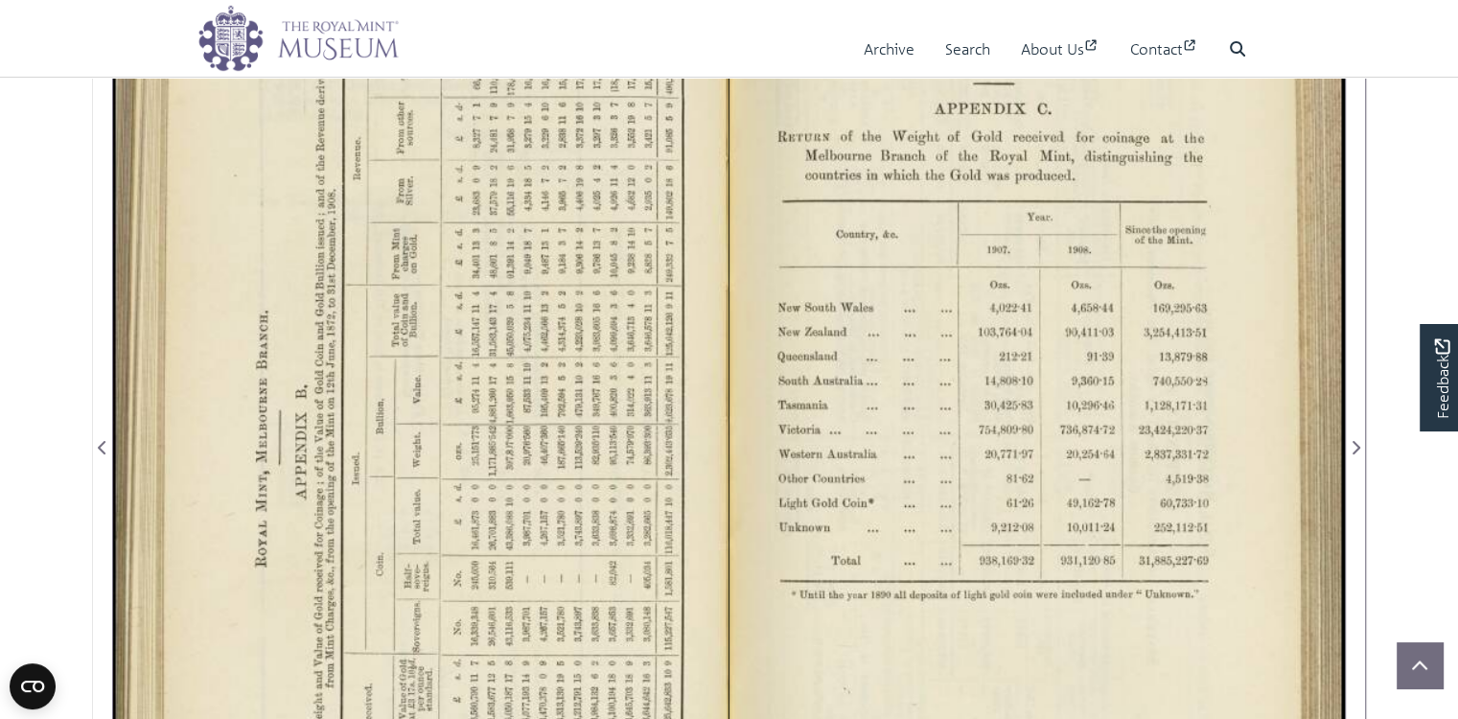
click at [1008, 458] on div at bounding box center [1036, 435] width 615 height 959
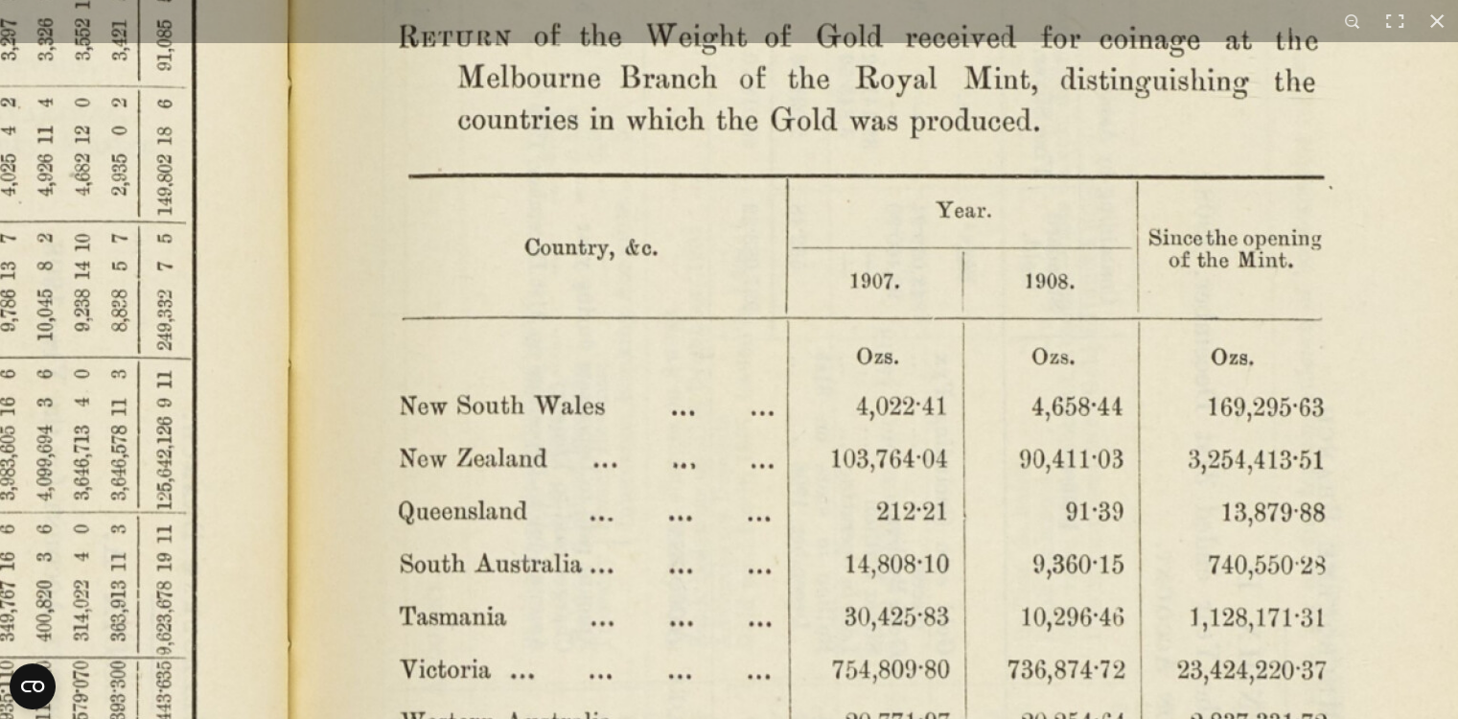
click at [1095, 542] on img at bounding box center [292, 681] width 2656 height 2070
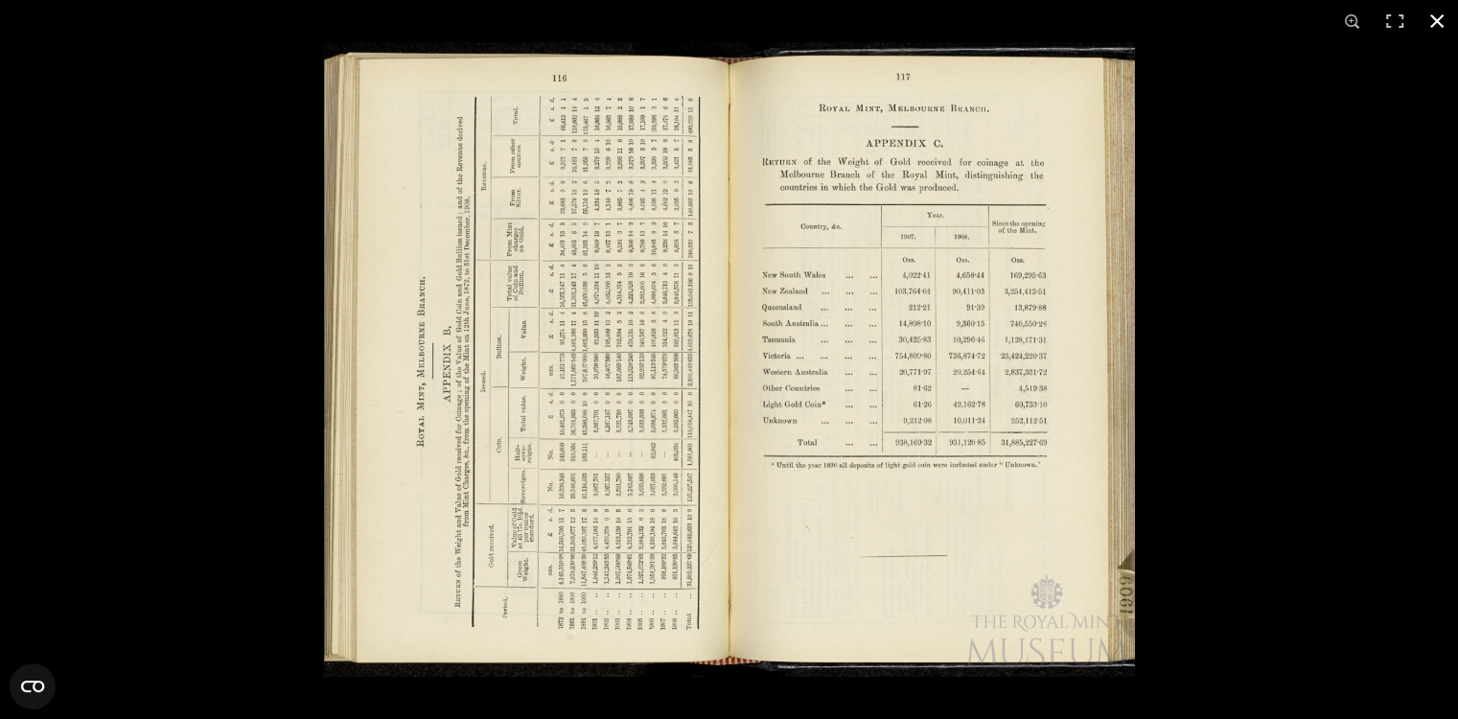
click at [1441, 14] on button at bounding box center [1436, 21] width 42 height 42
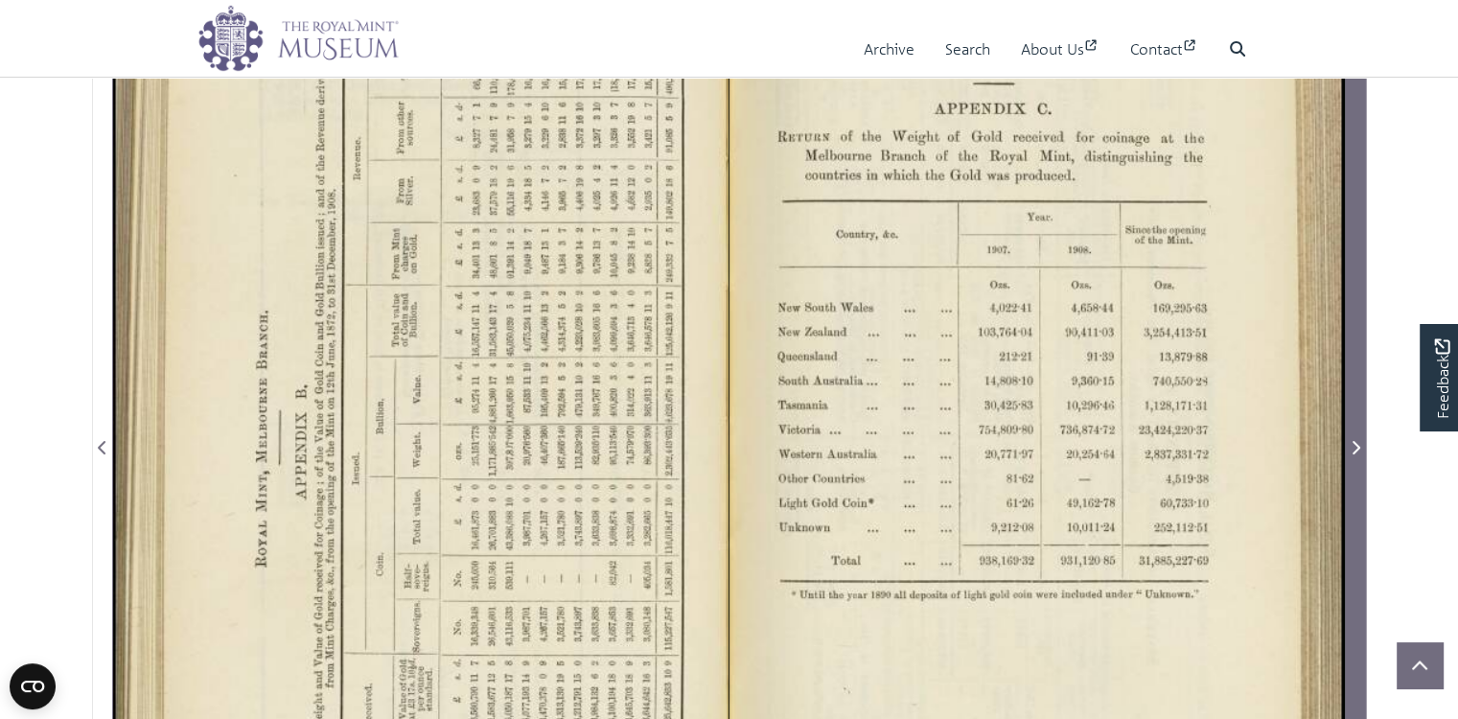
click at [1353, 455] on icon "Next Page" at bounding box center [1355, 447] width 10 height 15
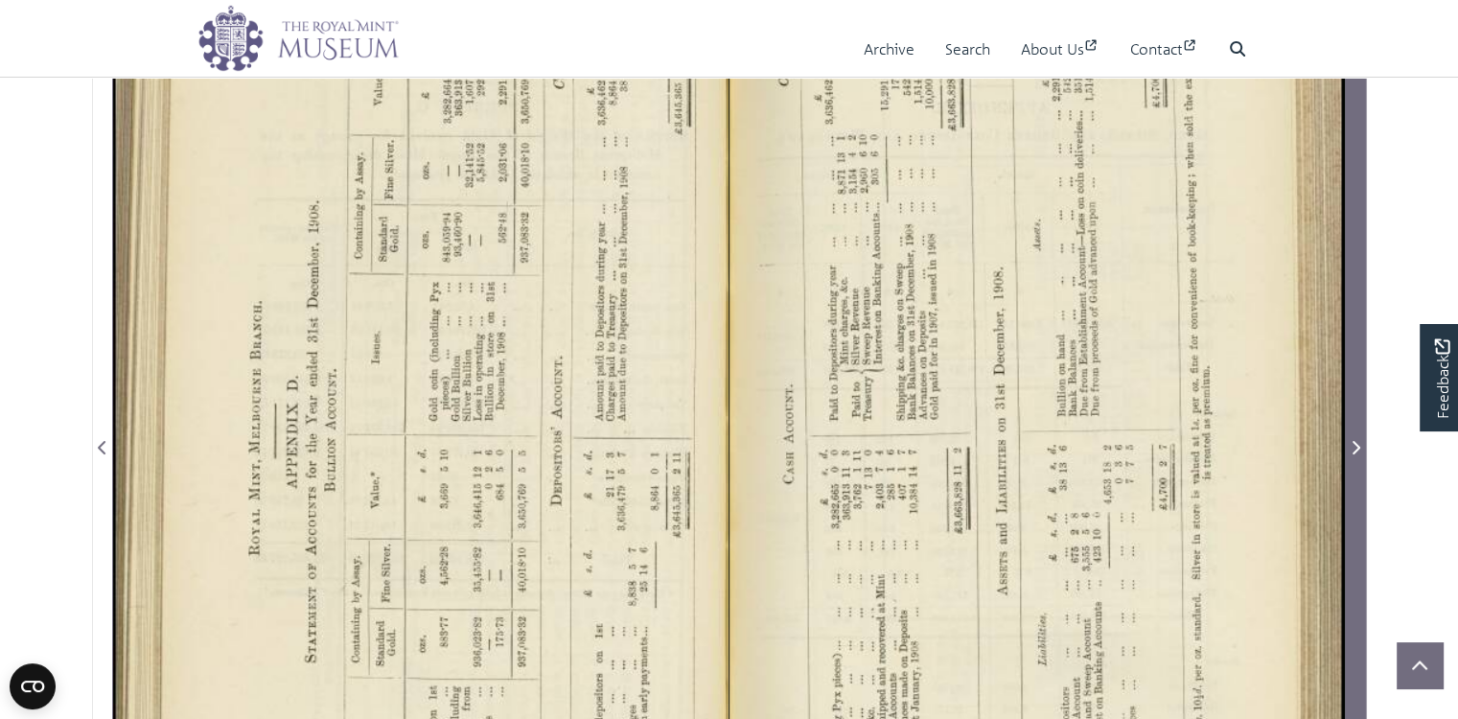
click at [1357, 455] on icon "Next Page" at bounding box center [1355, 447] width 10 height 15
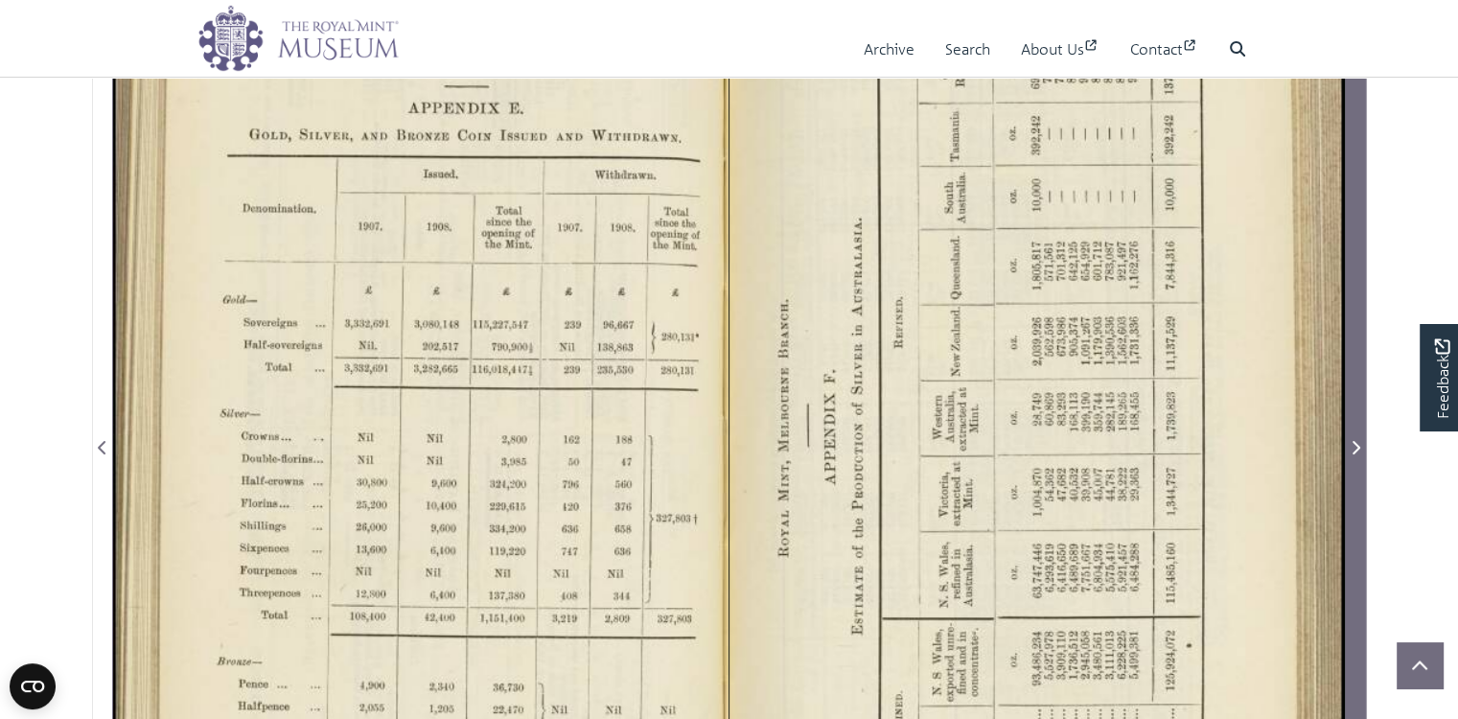
click at [1357, 455] on icon "Next Page" at bounding box center [1355, 447] width 10 height 15
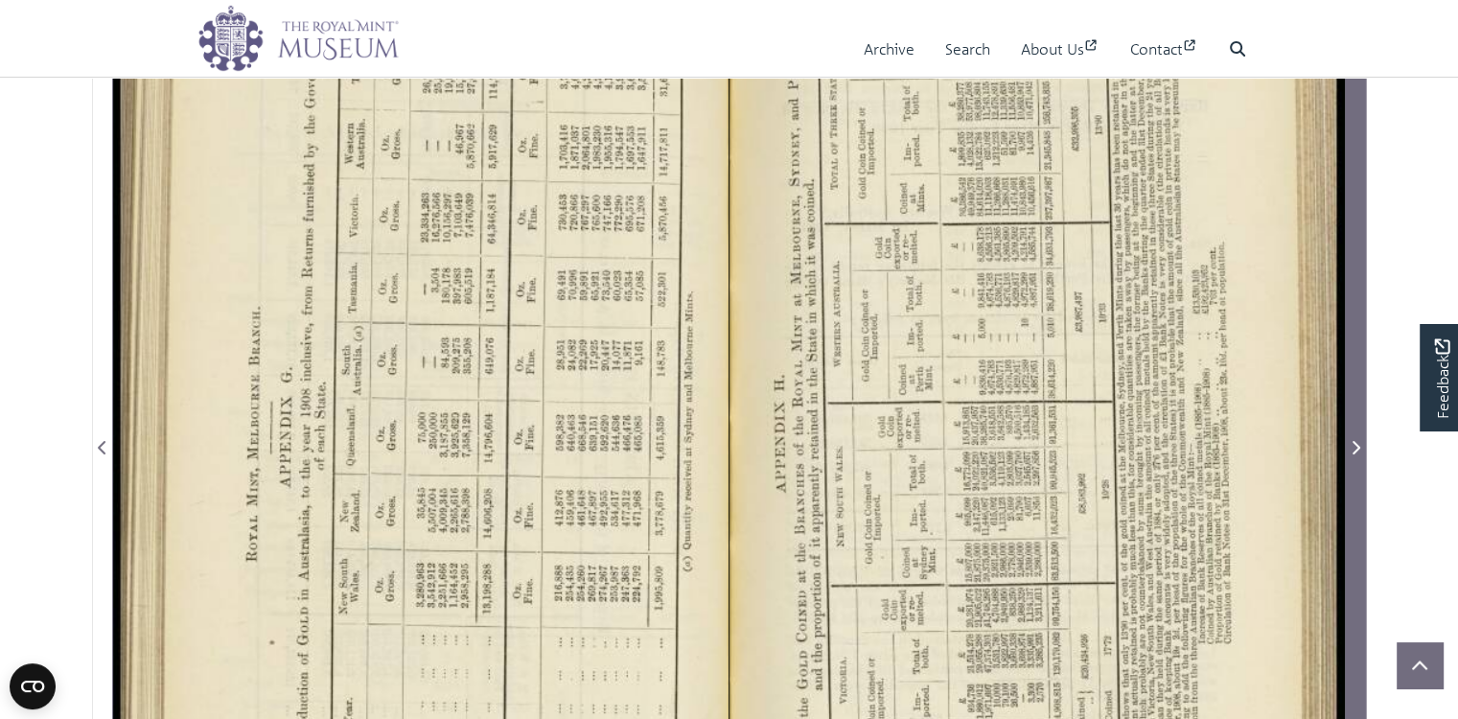
click at [1357, 455] on icon "Next Page" at bounding box center [1355, 447] width 10 height 15
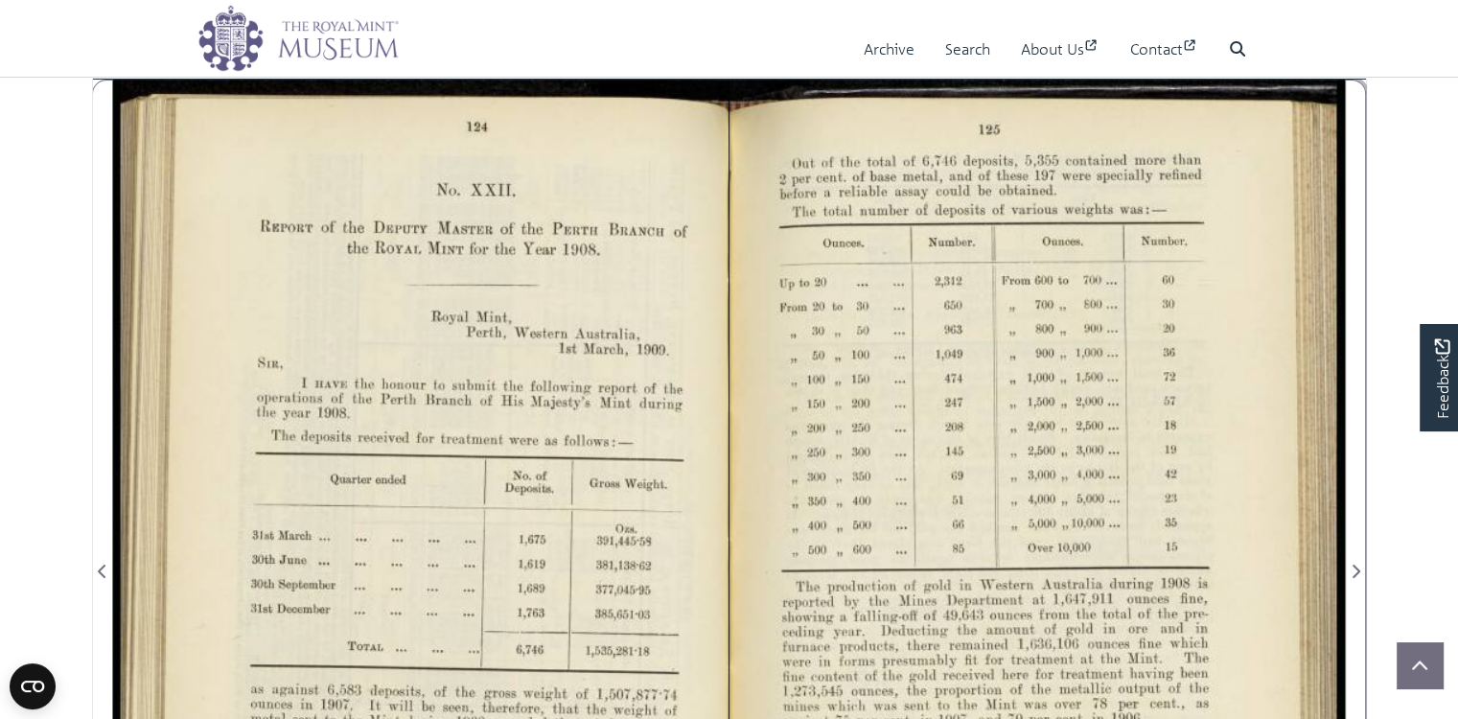
scroll to position [321, 0]
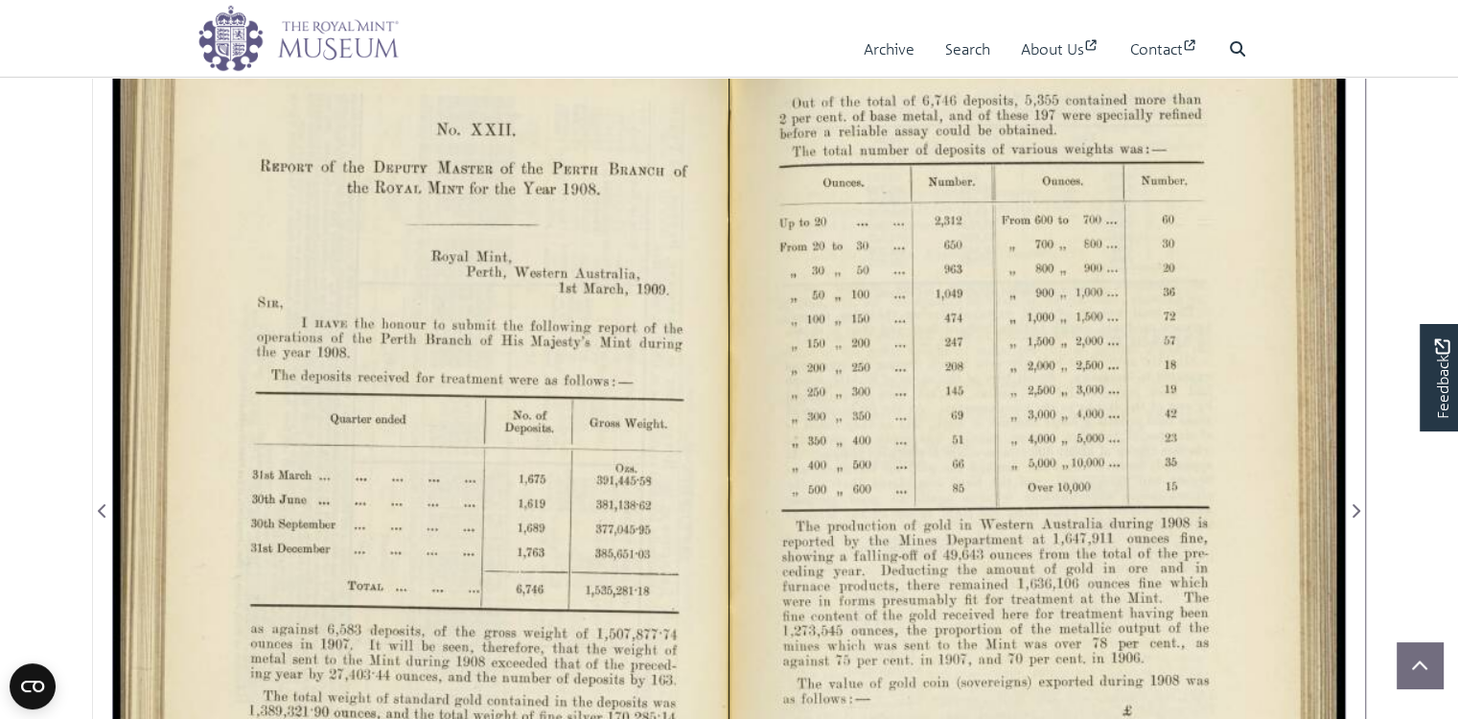
click at [583, 511] on div at bounding box center [420, 498] width 615 height 959
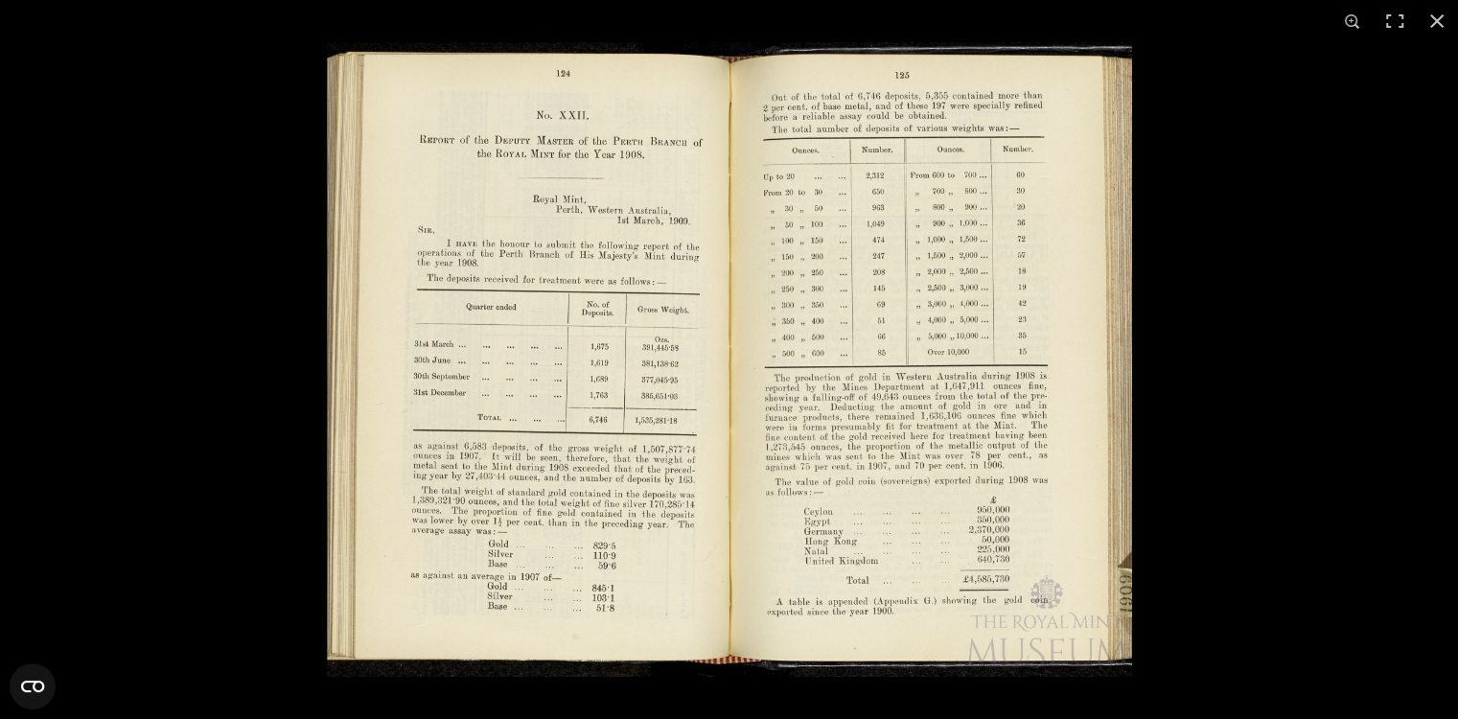
click at [769, 476] on img at bounding box center [729, 359] width 815 height 634
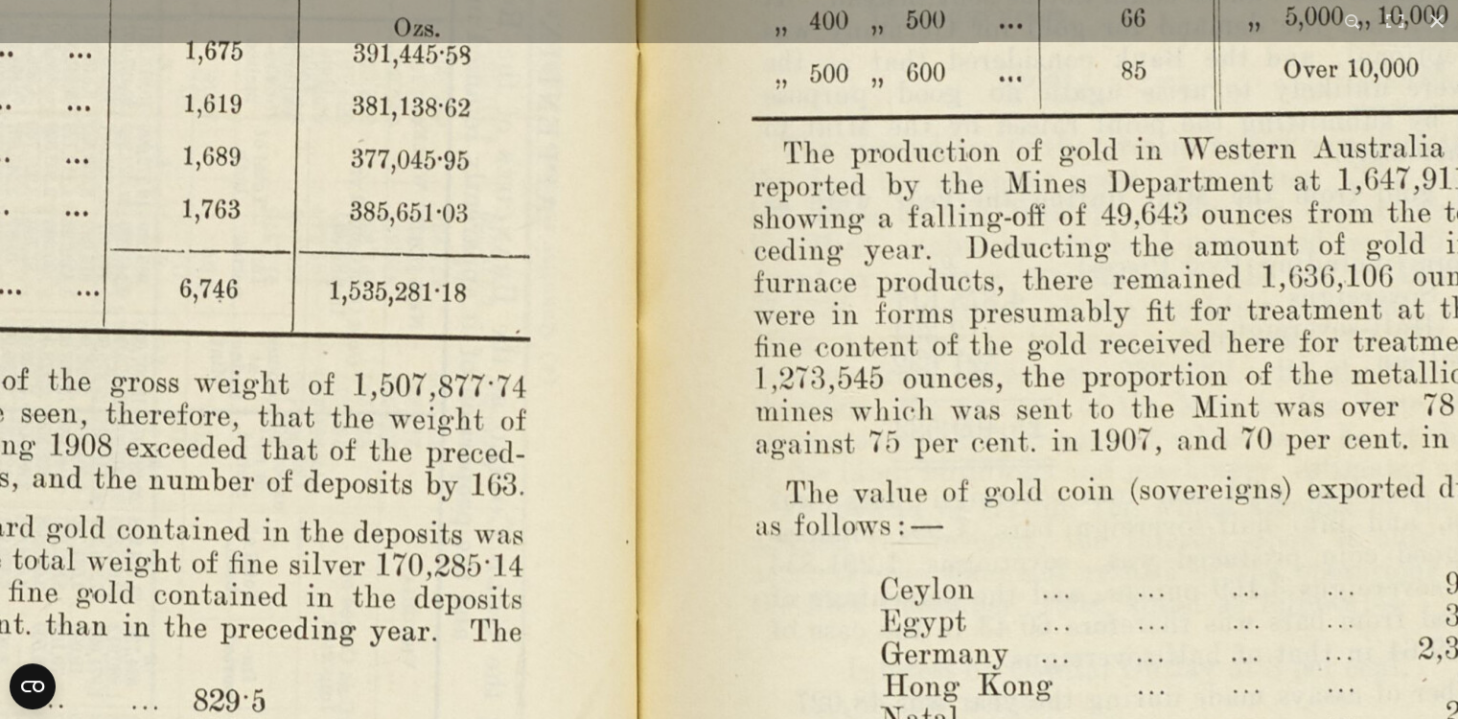
click at [1076, 430] on img at bounding box center [637, 93] width 2656 height 2070
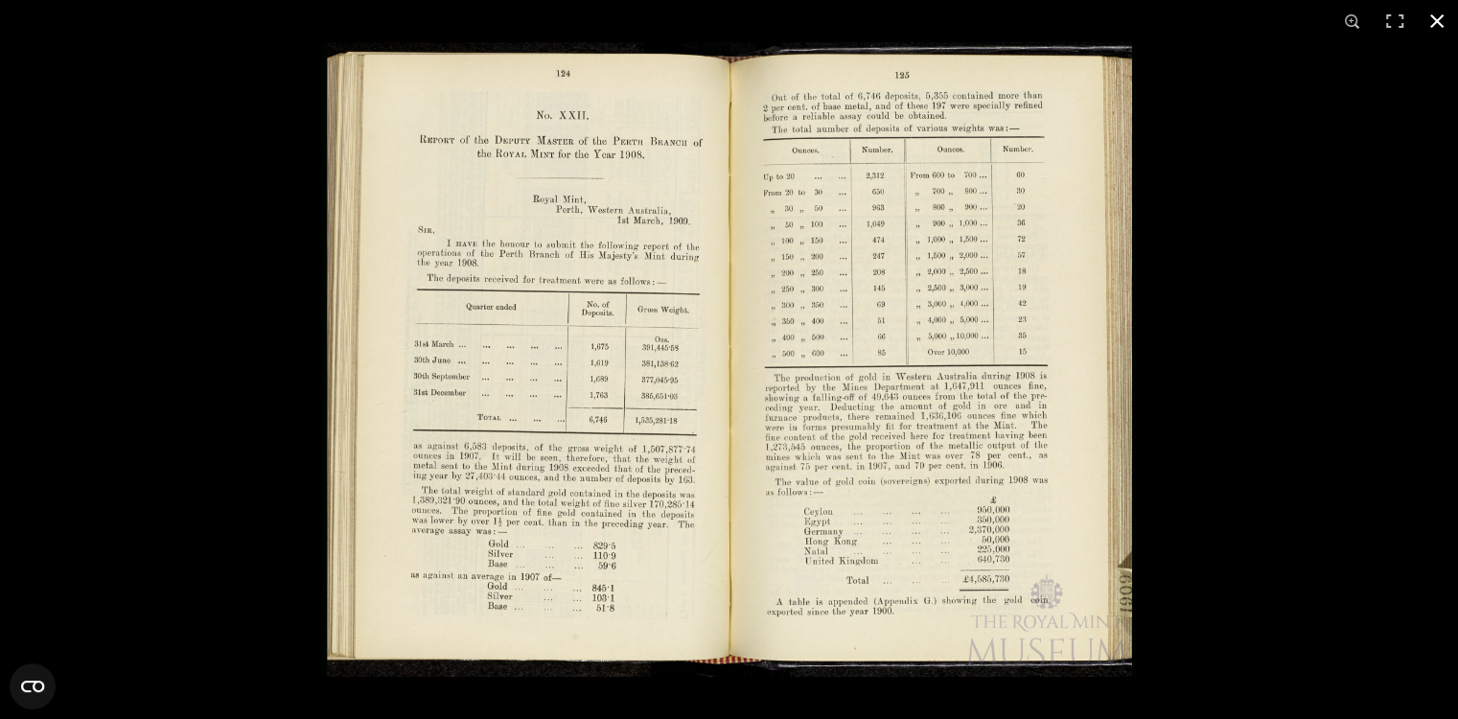
click at [1434, 18] on button at bounding box center [1436, 21] width 42 height 42
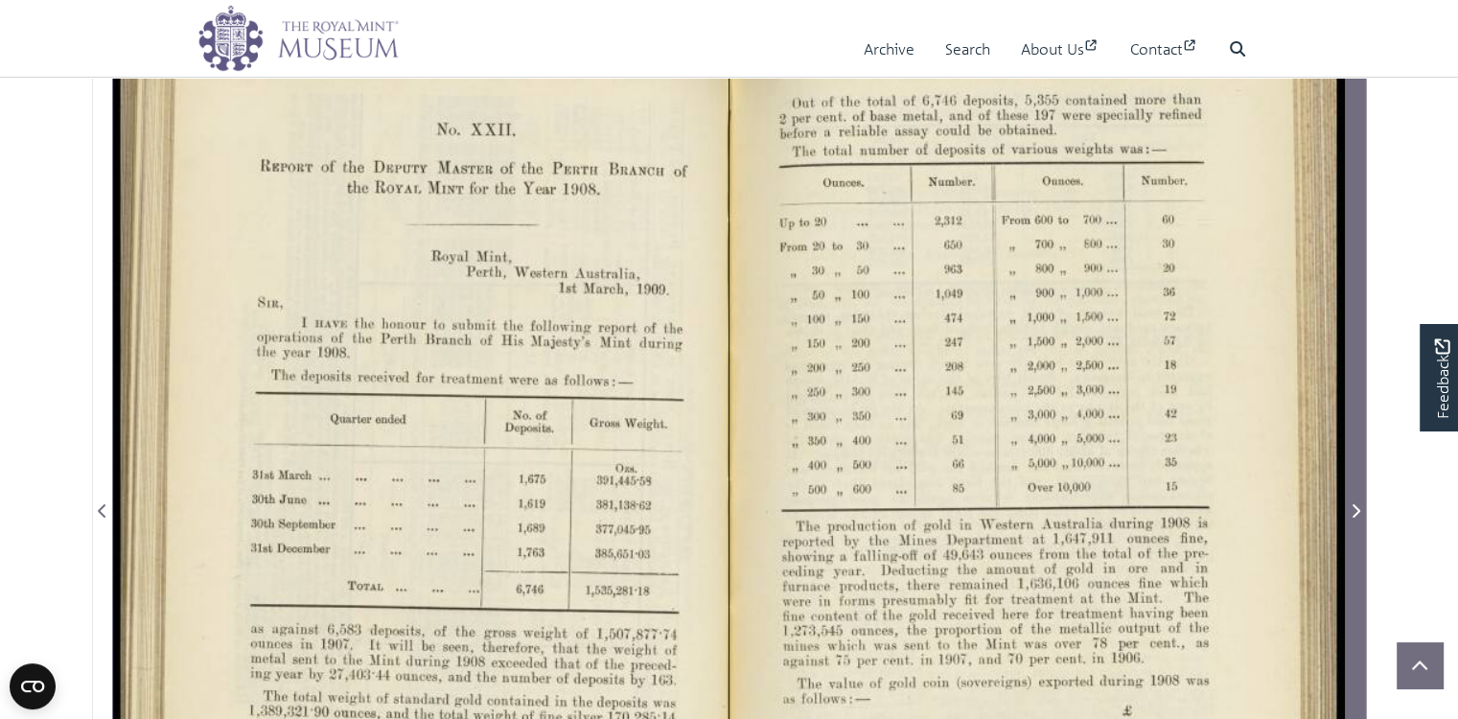
click at [1358, 517] on icon "Next Page" at bounding box center [1356, 510] width 8 height 13
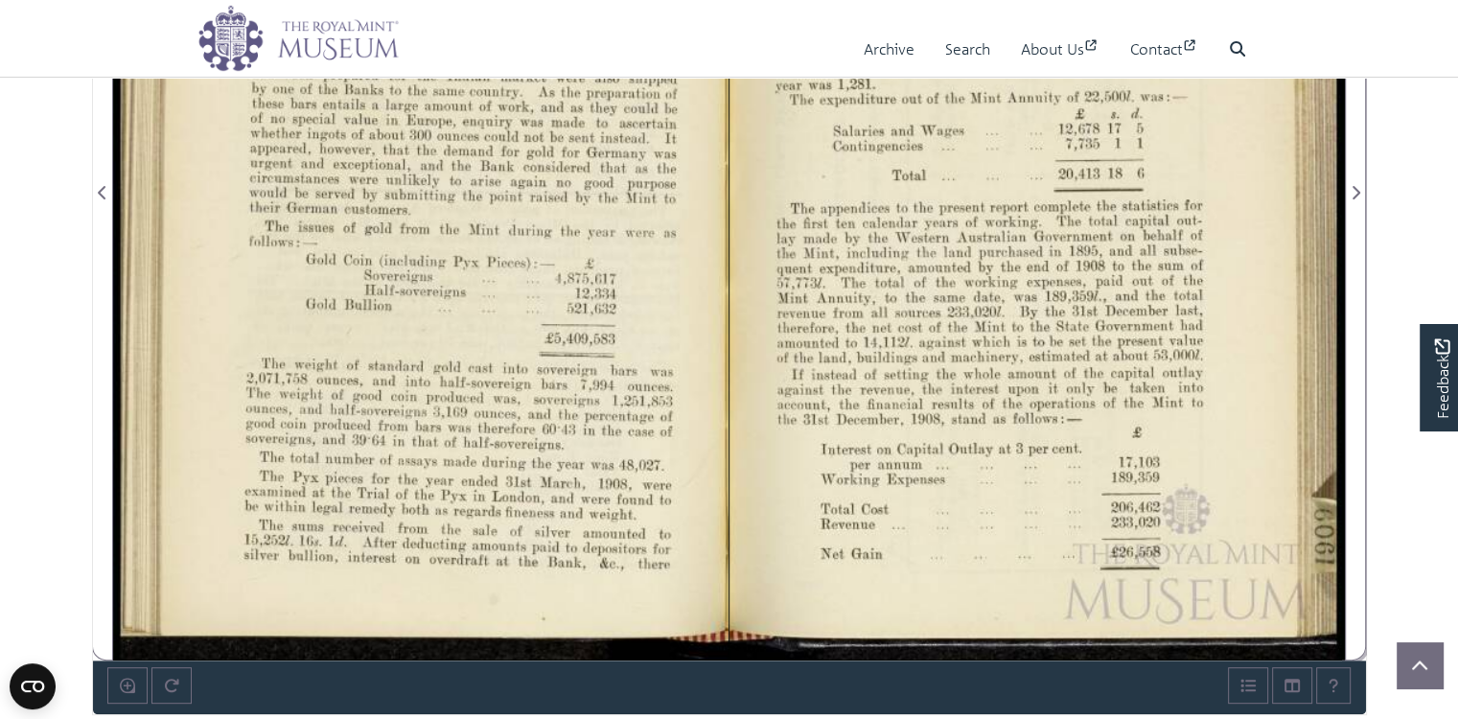
scroll to position [640, 0]
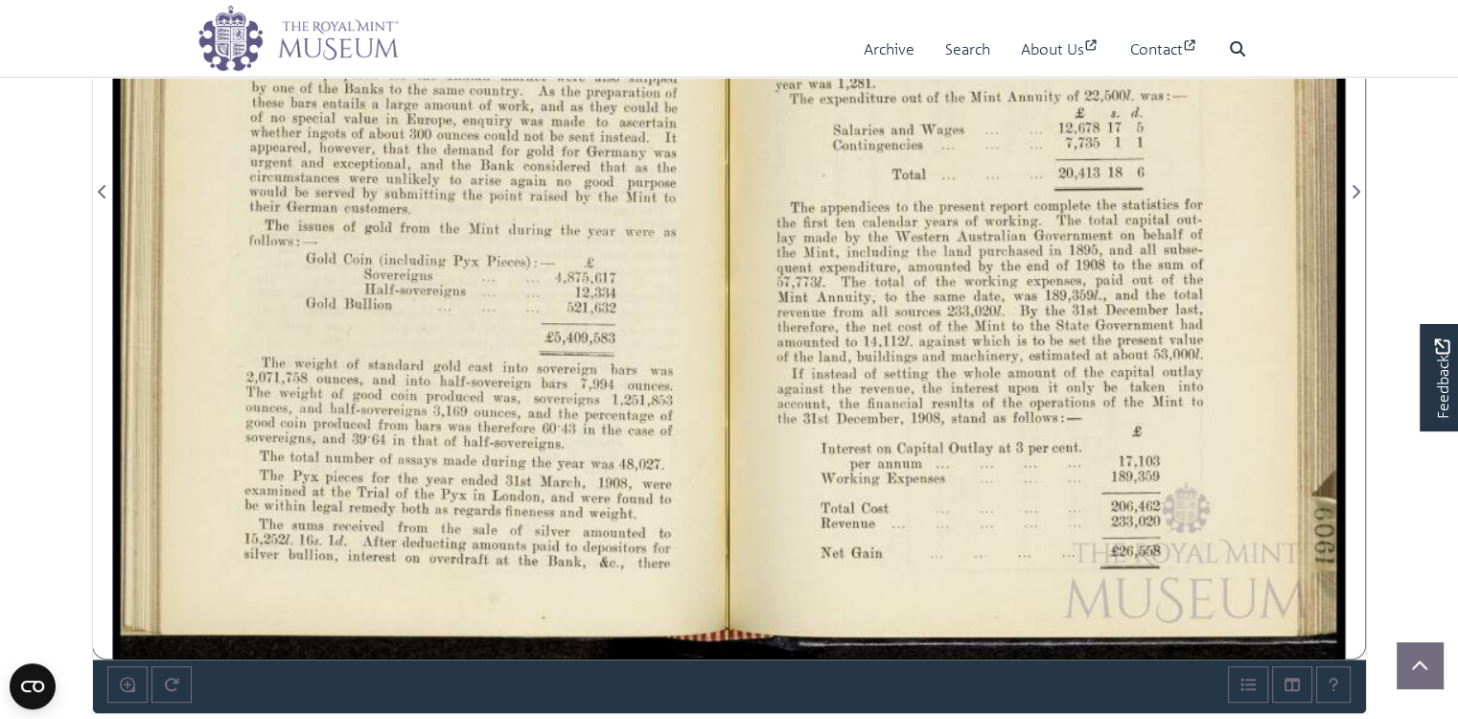
click at [450, 357] on div at bounding box center [420, 179] width 615 height 959
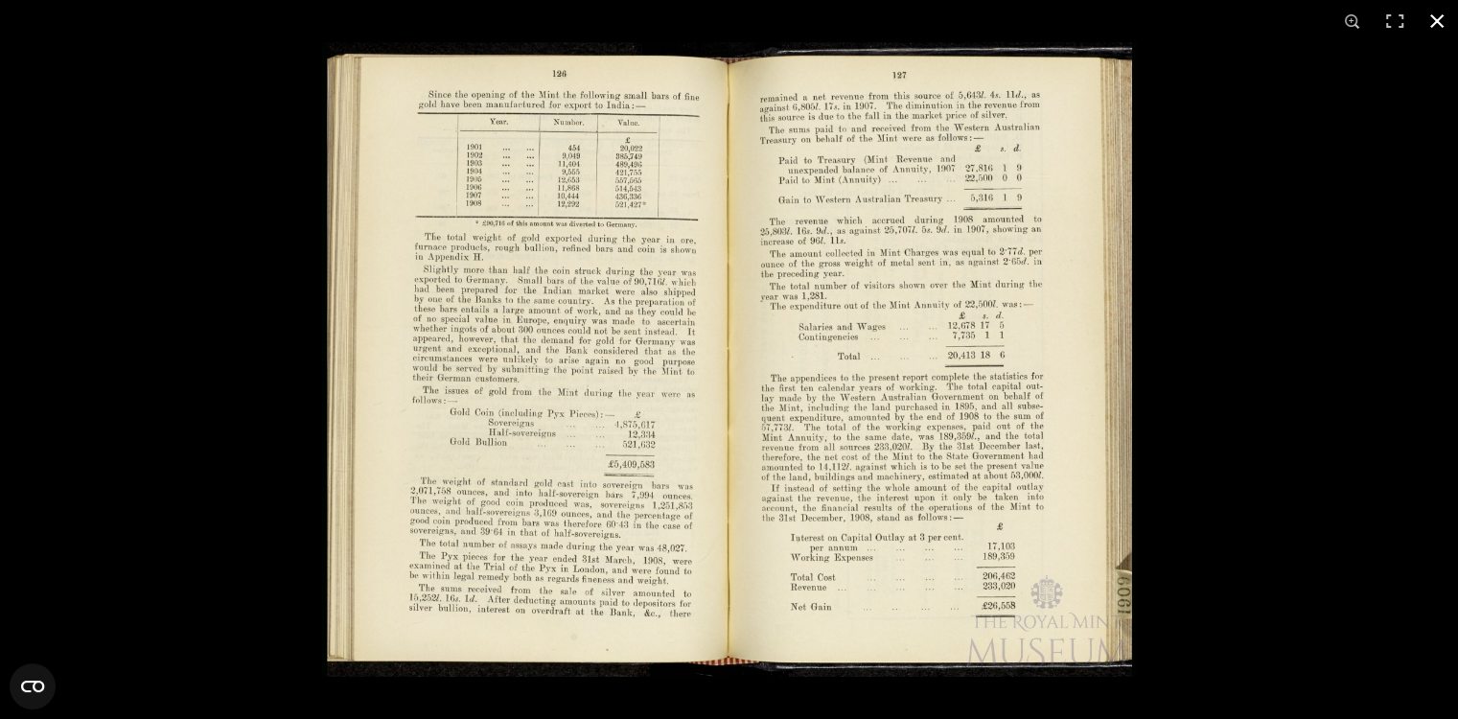
click at [1441, 14] on button at bounding box center [1436, 21] width 42 height 42
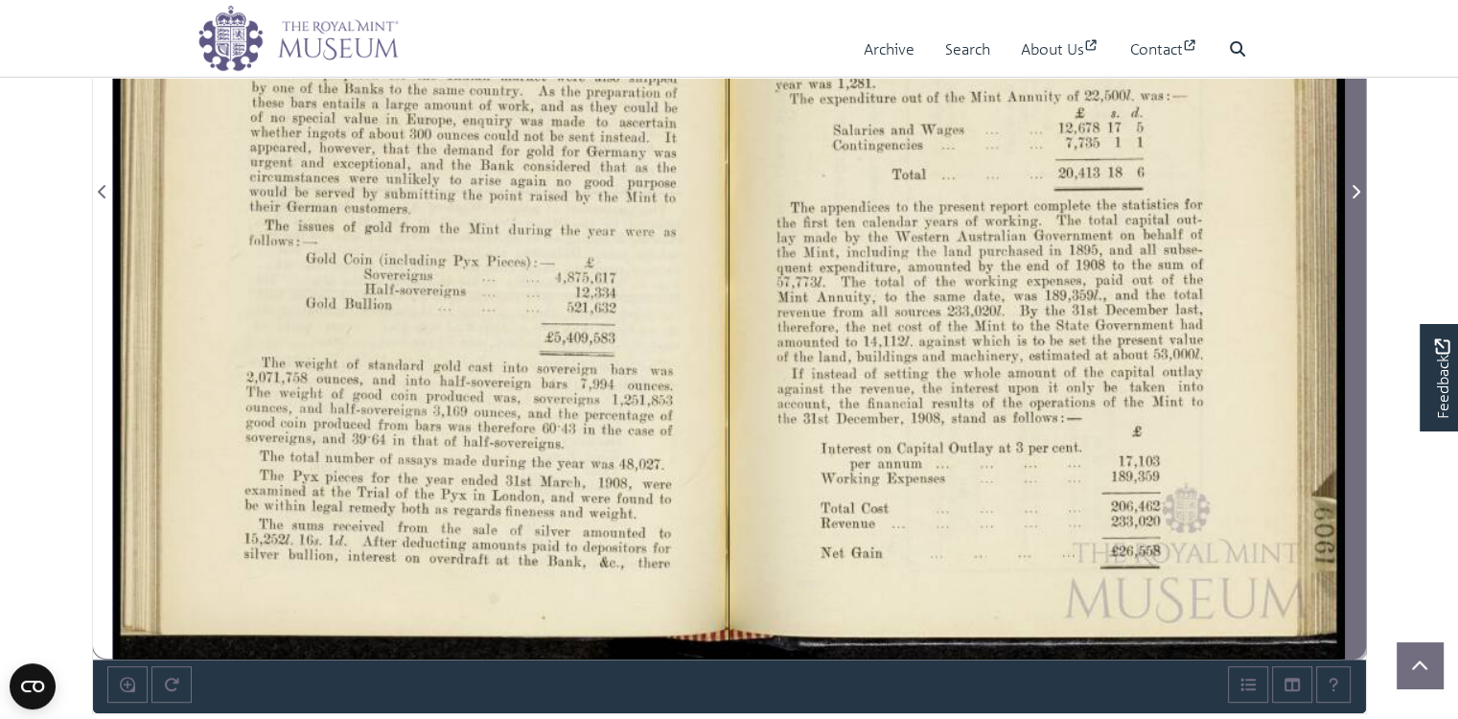
click at [1358, 198] on icon "Next Page" at bounding box center [1356, 191] width 8 height 13
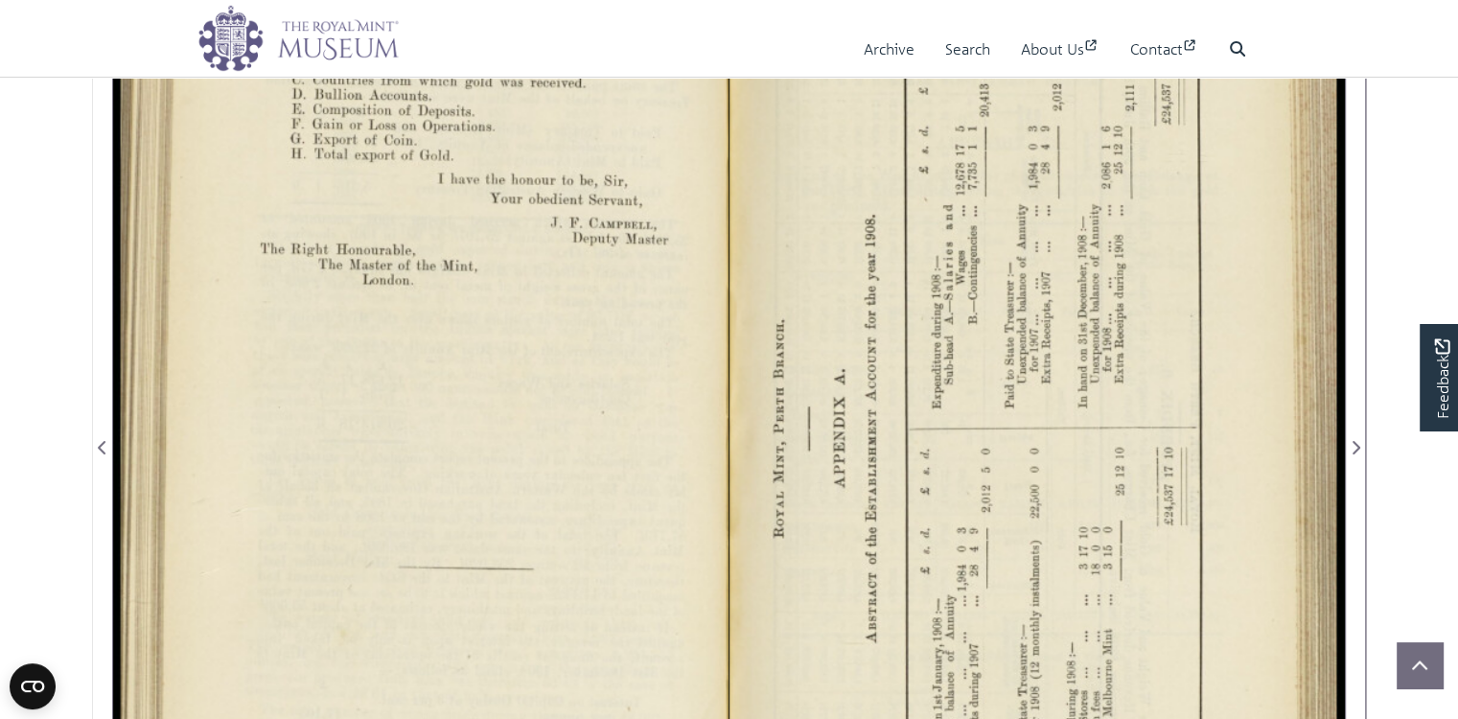
scroll to position [257, 0]
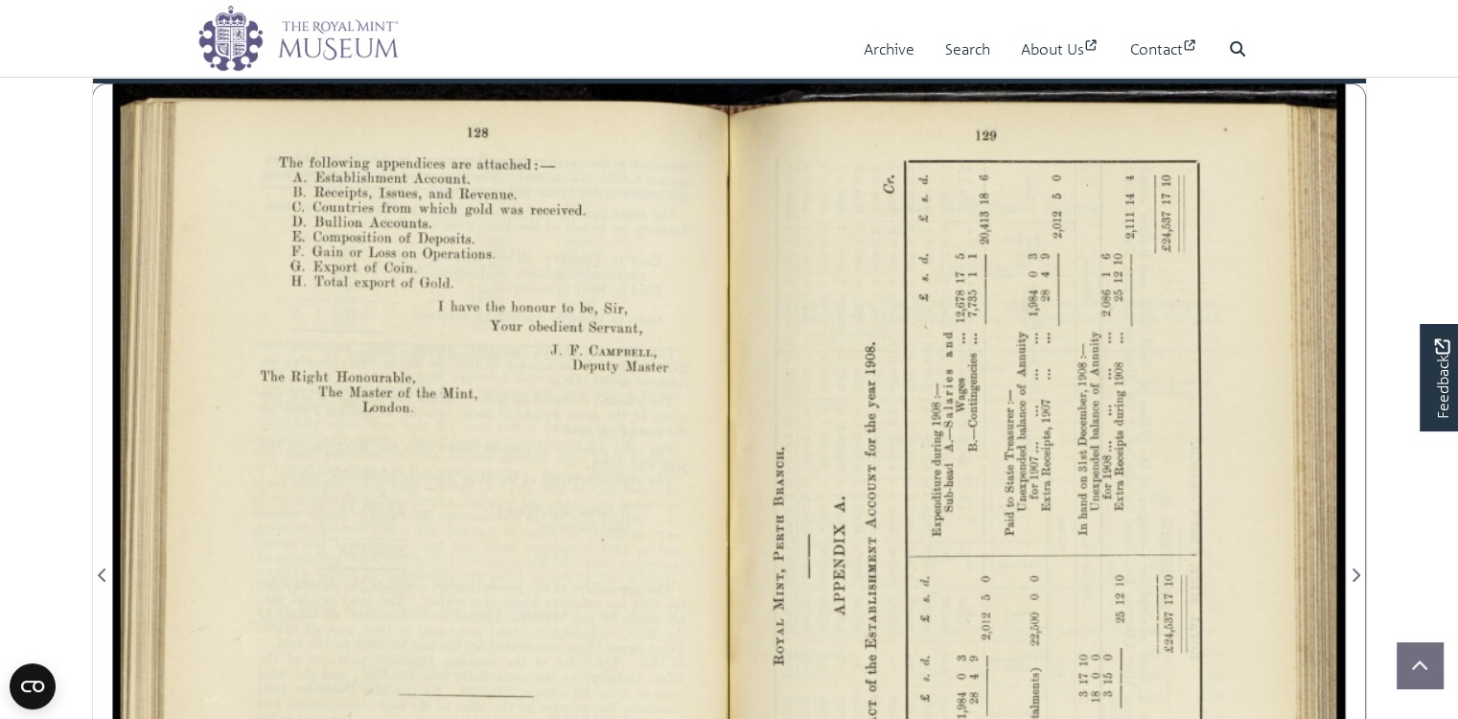
click at [585, 494] on div at bounding box center [420, 562] width 615 height 959
